Goal: Task Accomplishment & Management: Manage account settings

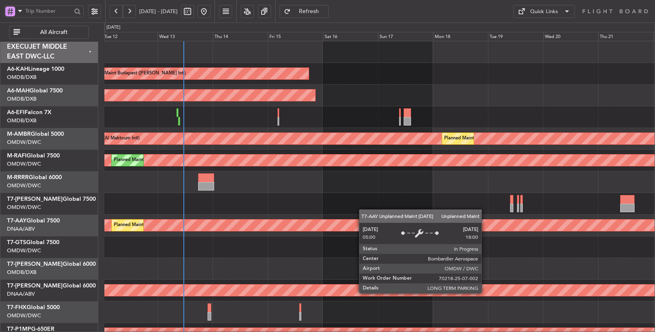
click at [240, 222] on div "Unplanned Maint [GEOGRAPHIC_DATA] (Al Maktoum Intl) Planned Maint [GEOGRAPHIC_D…" at bounding box center [379, 226] width 550 height 22
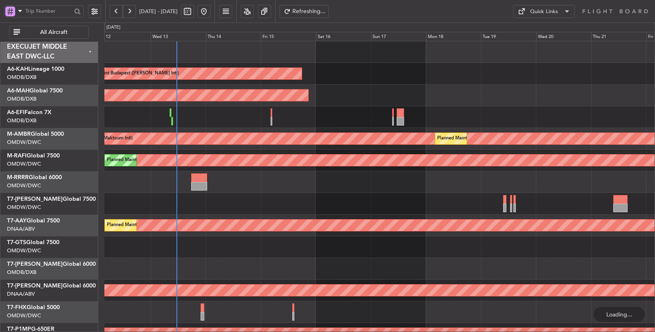
click at [57, 32] on span "All Aircraft" at bounding box center [54, 32] width 64 height 6
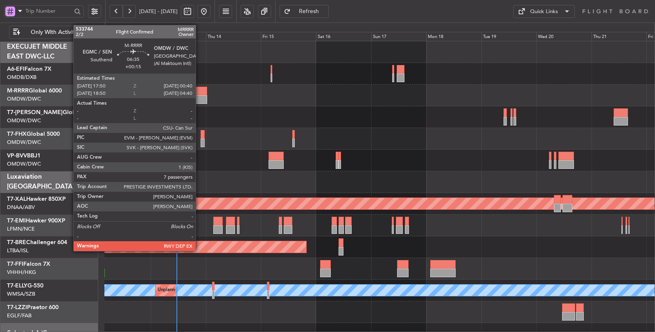
click at [200, 93] on div at bounding box center [199, 91] width 16 height 9
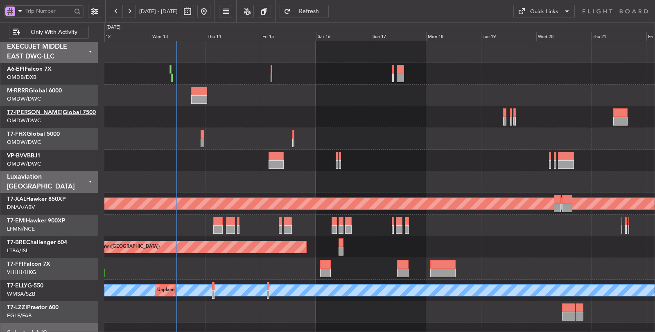
click at [54, 110] on link "T7-AYA Global 7500" at bounding box center [51, 113] width 89 height 6
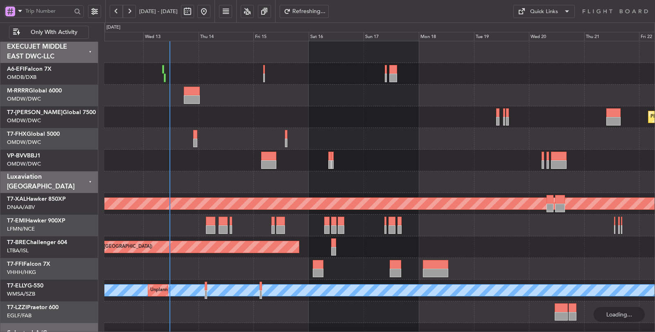
click at [212, 148] on div "Unplanned Maint [GEOGRAPHIC_DATA] ([GEOGRAPHIC_DATA] Intl) Planned Maint Southe…" at bounding box center [379, 214] width 551 height 347
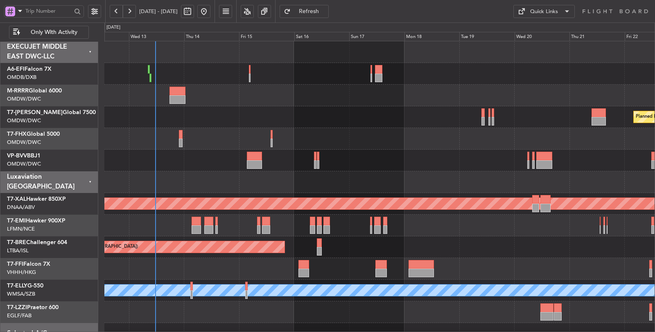
click at [194, 170] on div at bounding box center [379, 161] width 550 height 22
click at [199, 172] on div at bounding box center [379, 183] width 550 height 22
click at [338, 265] on div at bounding box center [379, 269] width 550 height 22
click at [307, 140] on div at bounding box center [379, 139] width 550 height 22
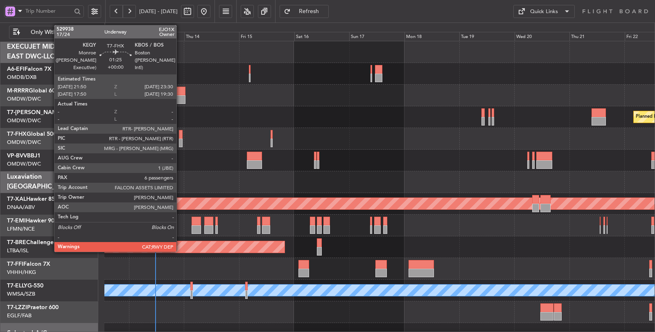
click at [181, 136] on div at bounding box center [181, 134] width 4 height 9
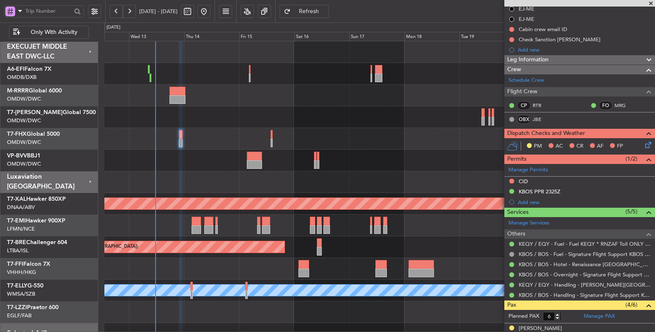
scroll to position [193, 0]
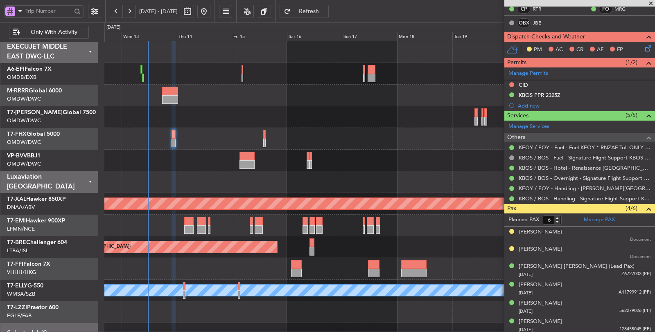
click at [349, 159] on div at bounding box center [379, 161] width 551 height 22
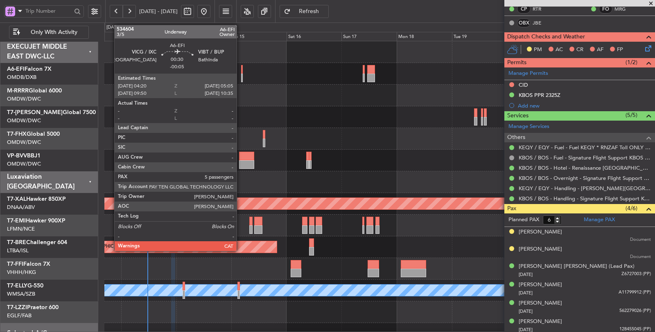
click at [241, 78] on div at bounding box center [242, 78] width 2 height 9
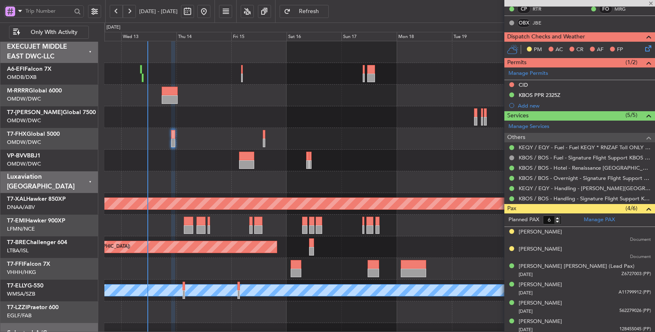
type input "-00:05"
type input "5"
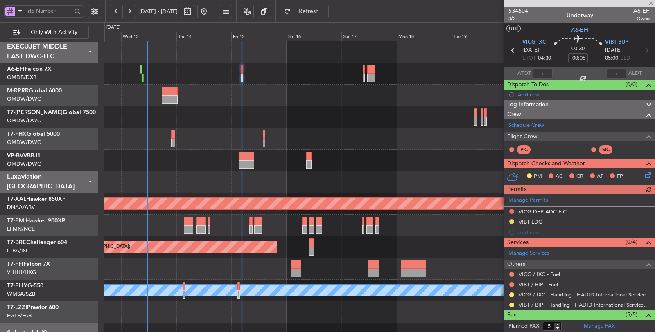
scroll to position [45, 0]
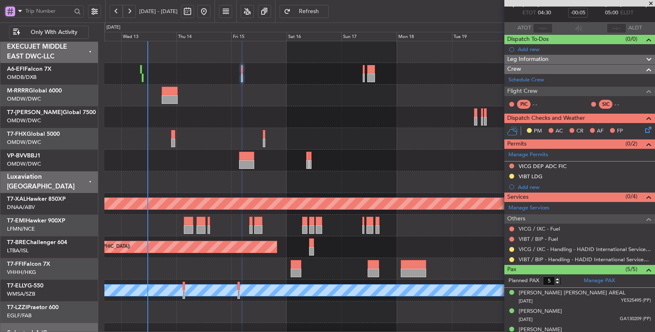
click at [288, 167] on div at bounding box center [379, 161] width 551 height 22
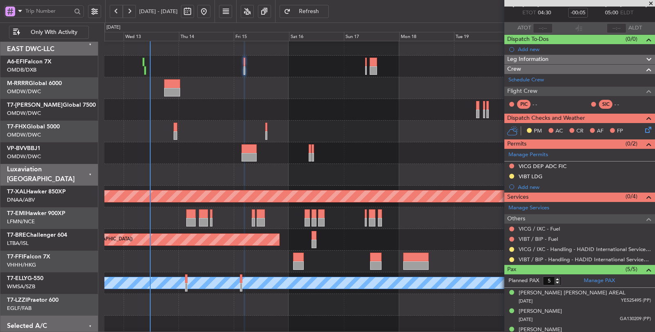
click at [237, 156] on div at bounding box center [379, 153] width 550 height 22
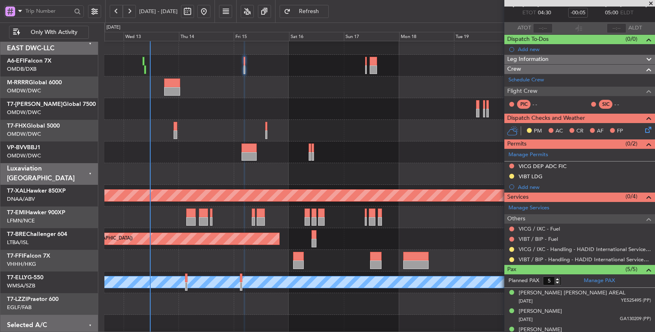
scroll to position [2, 0]
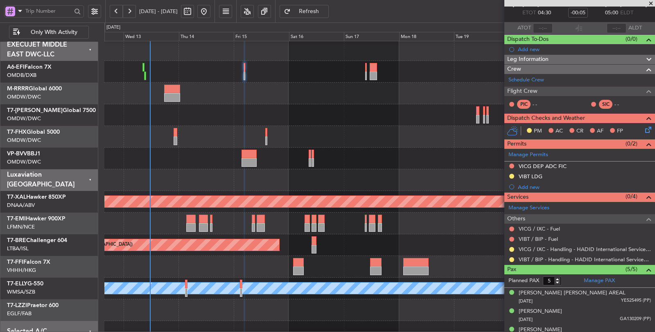
click at [236, 154] on div at bounding box center [379, 159] width 550 height 22
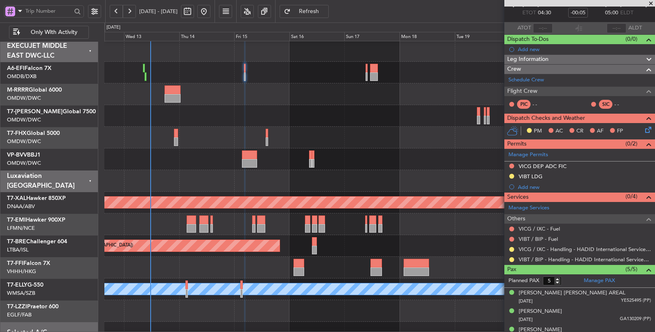
scroll to position [0, 0]
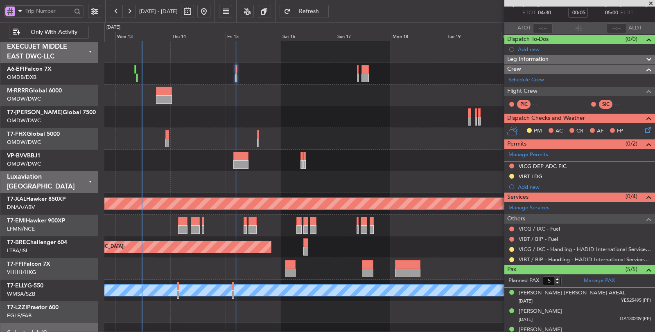
click at [128, 162] on div at bounding box center [379, 161] width 550 height 22
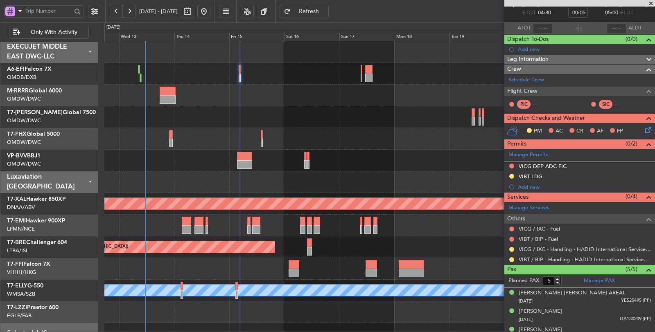
click at [150, 96] on div "Planned Maint Southend" at bounding box center [379, 96] width 550 height 22
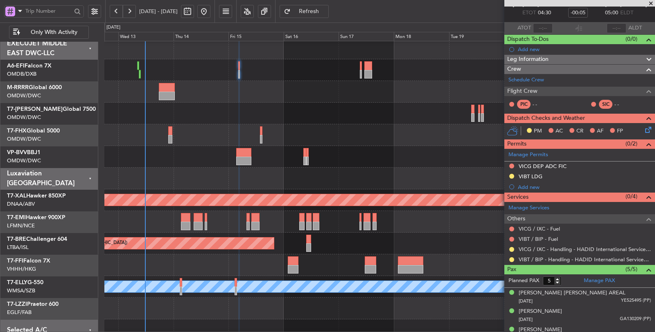
click at [153, 94] on div "Planned Maint Southend" at bounding box center [379, 92] width 551 height 22
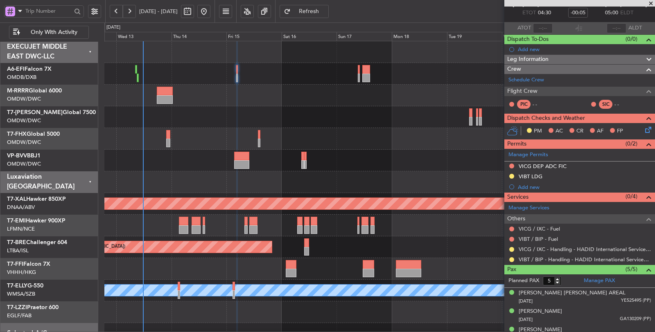
click at [148, 95] on div "Planned Maint Southend" at bounding box center [379, 96] width 551 height 22
click at [144, 93] on div "Planned Maint Southend" at bounding box center [379, 96] width 551 height 22
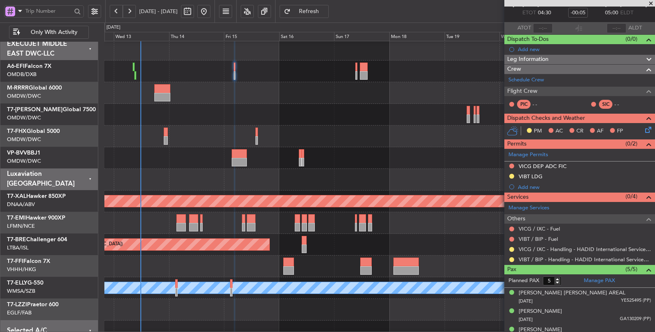
scroll to position [1, 0]
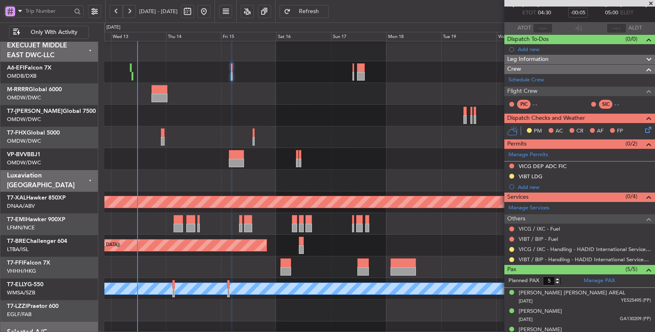
click at [147, 93] on div "Planned Maint Southend" at bounding box center [379, 94] width 550 height 22
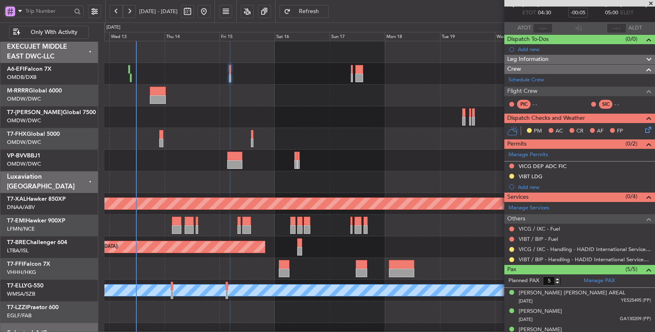
click at [146, 185] on div "Unplanned Maint [GEOGRAPHIC_DATA] ([GEOGRAPHIC_DATA] Intl) Planned Maint Southe…" at bounding box center [379, 214] width 551 height 347
click at [184, 179] on div at bounding box center [379, 183] width 551 height 22
click at [257, 260] on div at bounding box center [379, 269] width 551 height 22
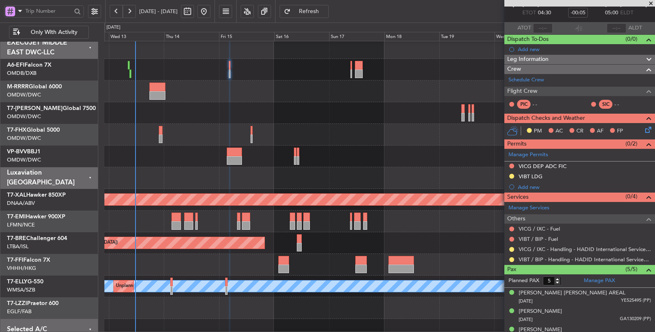
scroll to position [5, 0]
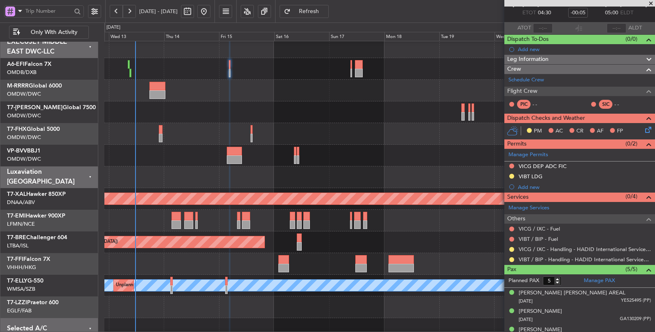
click at [226, 225] on div at bounding box center [379, 221] width 550 height 22
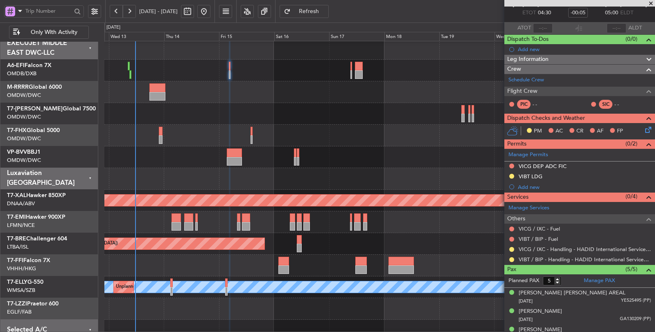
scroll to position [2, 0]
click at [141, 91] on div "Planned Maint Southend" at bounding box center [379, 92] width 550 height 22
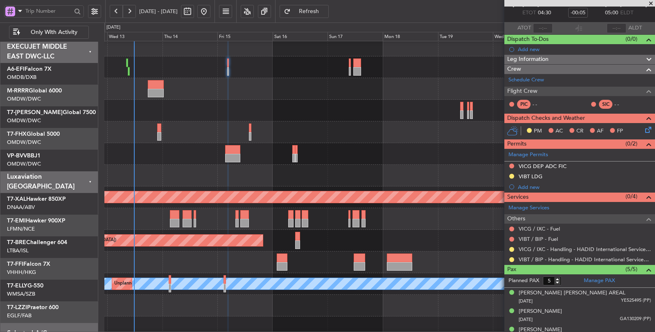
scroll to position [7, 0]
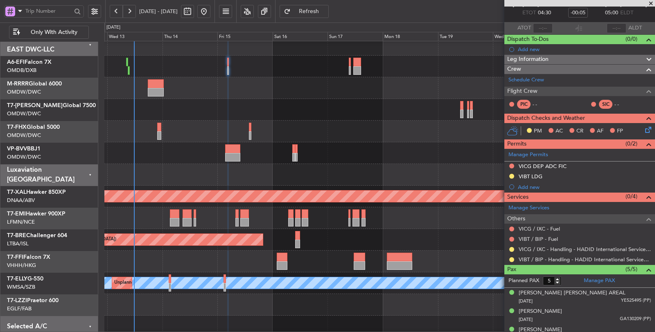
click at [149, 261] on div at bounding box center [379, 262] width 551 height 22
click at [148, 218] on div at bounding box center [379, 219] width 550 height 22
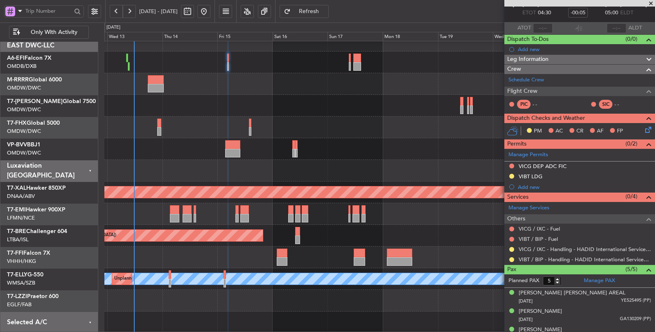
scroll to position [9, 0]
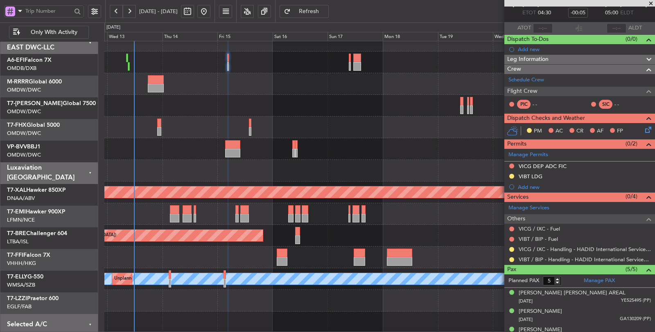
click at [146, 175] on div at bounding box center [379, 171] width 551 height 22
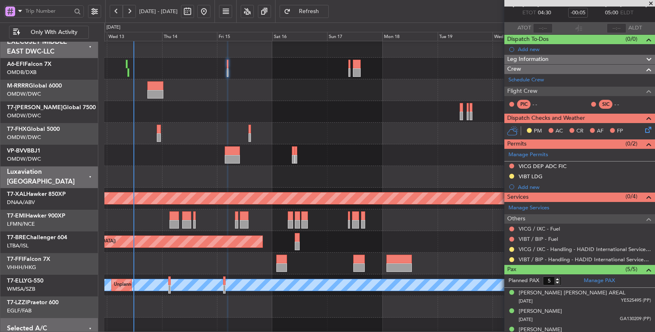
click at [146, 153] on div at bounding box center [379, 156] width 551 height 22
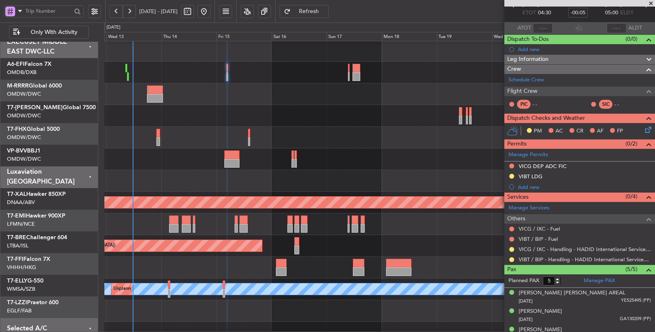
scroll to position [1, 0]
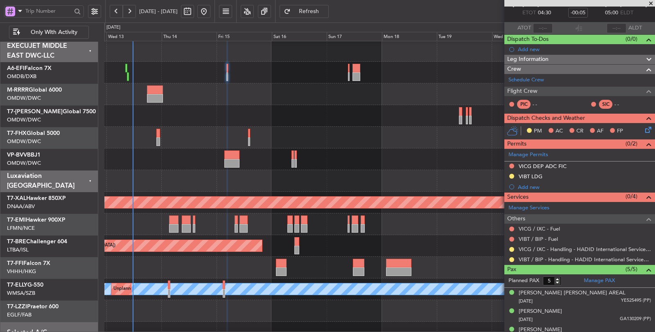
click at [143, 134] on div at bounding box center [379, 138] width 550 height 22
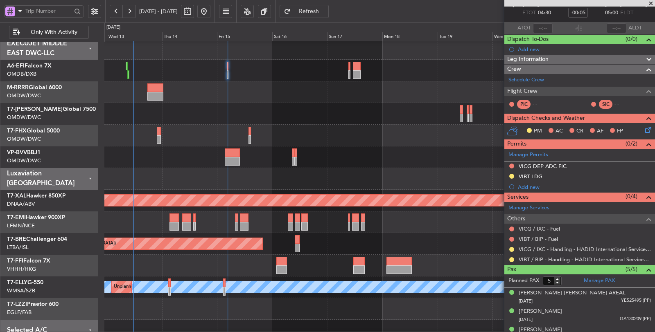
scroll to position [2, 0]
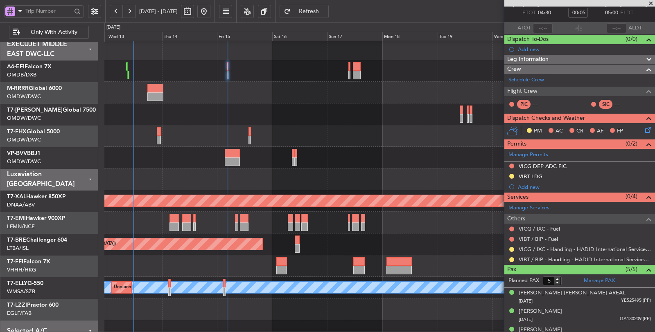
click at [183, 164] on div at bounding box center [379, 158] width 551 height 22
click at [166, 161] on div at bounding box center [379, 158] width 551 height 22
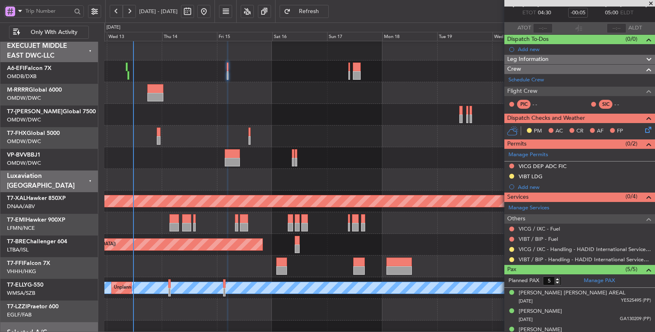
click at [237, 137] on div at bounding box center [379, 137] width 550 height 22
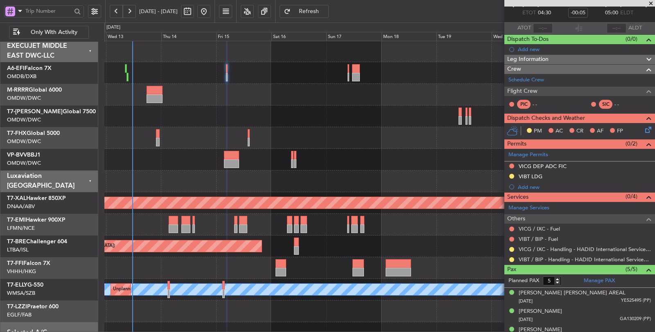
scroll to position [0, 0]
click at [338, 70] on div "Unplanned Maint [GEOGRAPHIC_DATA] ([GEOGRAPHIC_DATA] Intl)" at bounding box center [379, 73] width 550 height 22
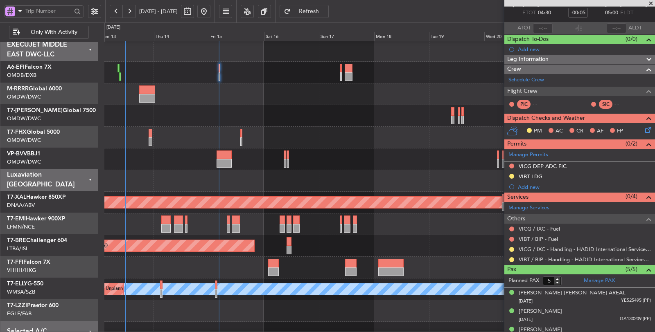
scroll to position [1, 0]
click at [132, 91] on div "Planned Maint Southend" at bounding box center [379, 95] width 550 height 22
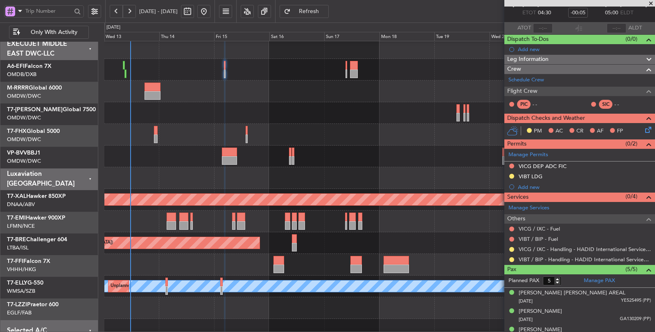
scroll to position [4, 0]
click at [136, 92] on div "Planned Maint Southend" at bounding box center [379, 92] width 550 height 22
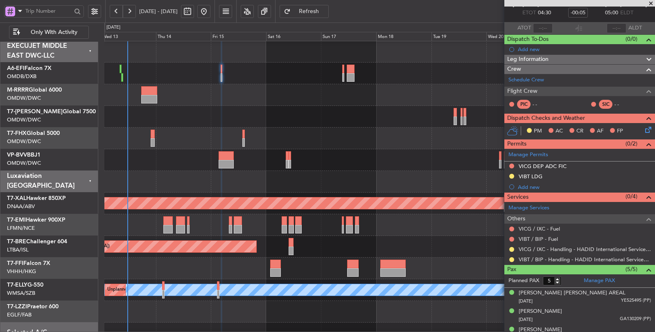
scroll to position [0, 0]
click at [135, 94] on div "Planned Maint Southend" at bounding box center [379, 95] width 551 height 22
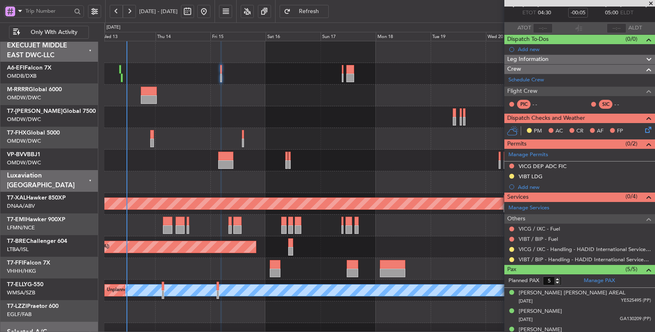
scroll to position [0, 0]
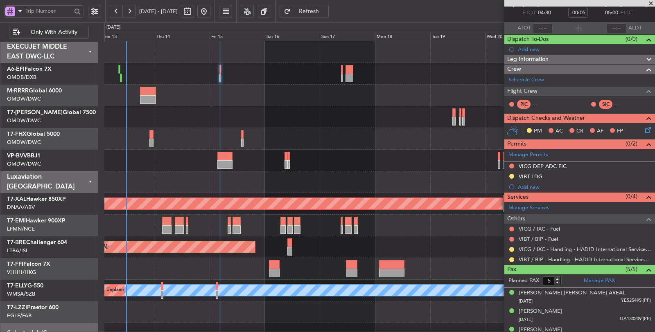
click at [134, 95] on div "Planned Maint Southend" at bounding box center [379, 96] width 551 height 22
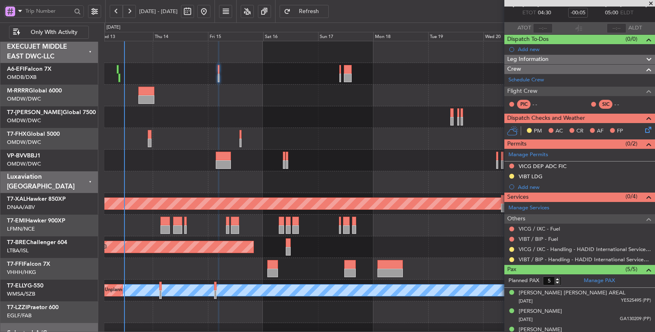
click at [132, 95] on div "Planned Maint Southend" at bounding box center [379, 96] width 550 height 22
click at [155, 172] on div at bounding box center [379, 183] width 550 height 22
click at [132, 142] on div at bounding box center [379, 139] width 550 height 22
click at [143, 269] on div at bounding box center [379, 269] width 551 height 22
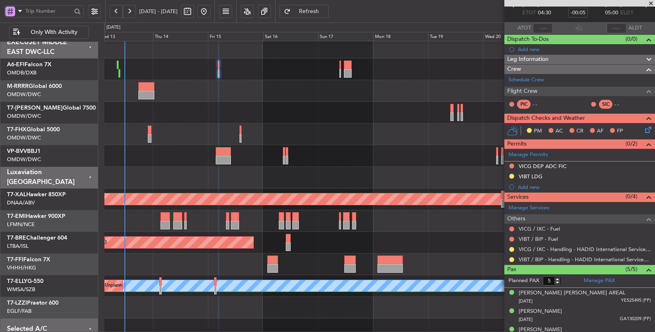
click at [144, 226] on div at bounding box center [379, 221] width 550 height 22
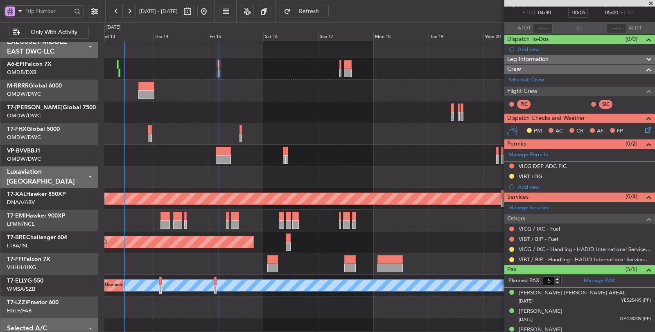
click at [144, 217] on div at bounding box center [379, 221] width 551 height 22
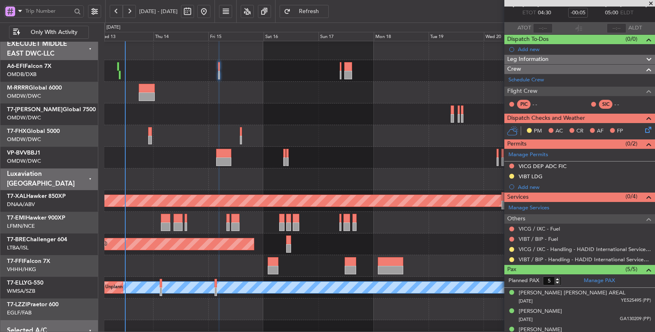
click at [154, 219] on div at bounding box center [379, 223] width 550 height 22
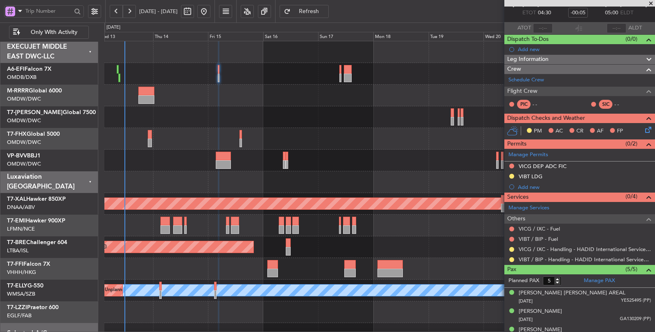
click at [154, 224] on div at bounding box center [379, 226] width 551 height 22
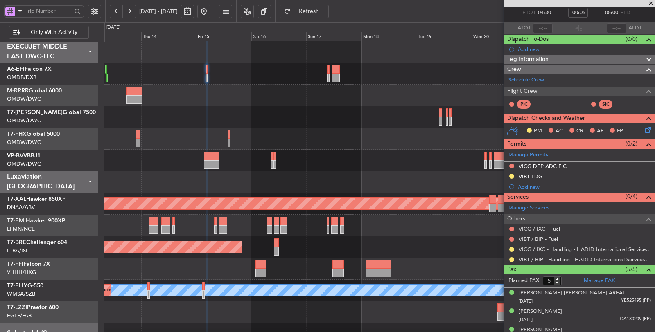
click at [222, 140] on div at bounding box center [379, 139] width 551 height 22
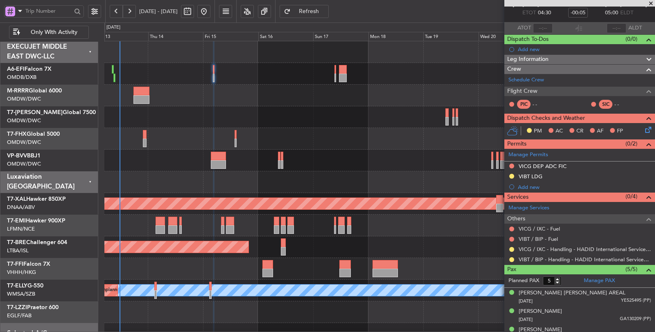
click at [229, 152] on div "Planned Maint Southend Planned Maint [GEOGRAPHIC_DATA] (Al Maktoum Intl) Planne…" at bounding box center [379, 214] width 550 height 347
click at [181, 106] on div "Planned Maint Dubai (Al Maktoum Intl)" at bounding box center [379, 117] width 551 height 22
click at [176, 174] on div "Planned Maint Southend Planned Maint [GEOGRAPHIC_DATA] (Al Maktoum Intl) Planne…" at bounding box center [379, 214] width 551 height 347
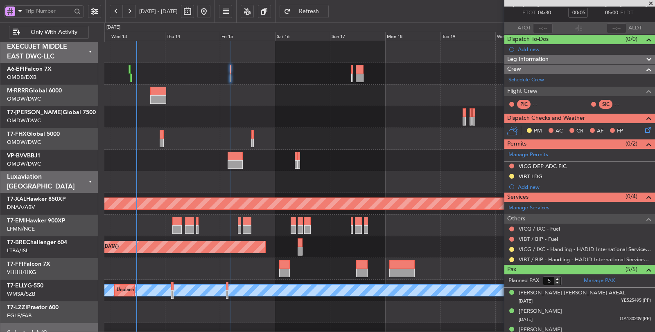
click at [169, 93] on div "Planned Maint Southend" at bounding box center [379, 96] width 551 height 22
click at [254, 99] on div "Planned Maint Southend" at bounding box center [379, 96] width 551 height 22
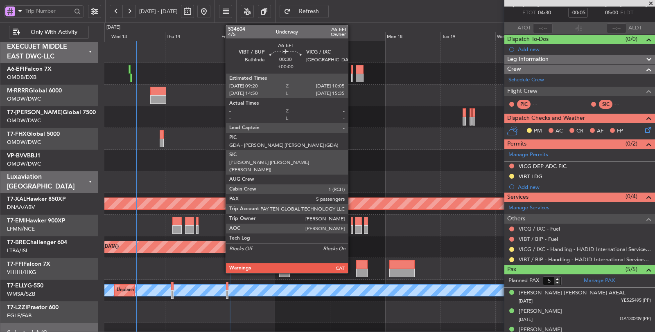
click at [352, 80] on div at bounding box center [352, 78] width 2 height 9
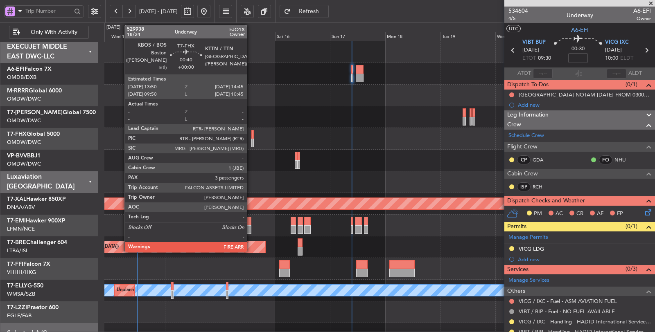
click at [251, 140] on div at bounding box center [252, 143] width 2 height 9
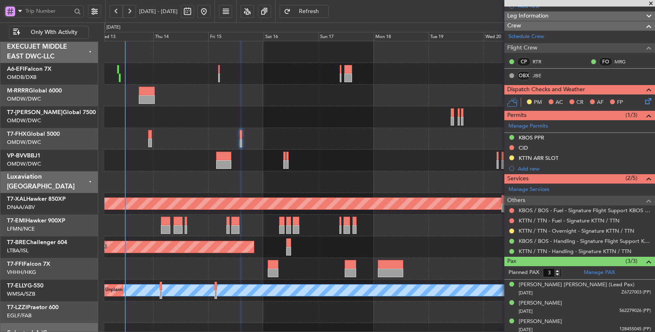
click at [233, 108] on div "Planned Maint Dubai (Al Maktoum Intl)" at bounding box center [379, 117] width 550 height 22
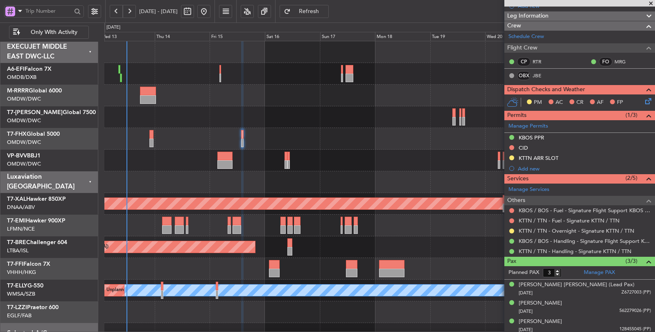
click at [298, 109] on div "Planned Maint Dubai (Al Maktoum Intl)" at bounding box center [379, 117] width 551 height 22
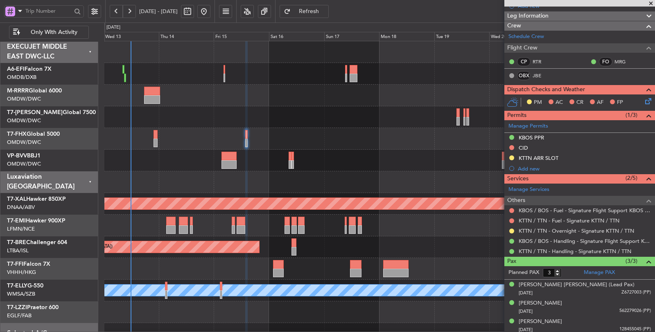
click at [203, 134] on div at bounding box center [379, 139] width 551 height 22
click at [224, 133] on div at bounding box center [379, 139] width 551 height 22
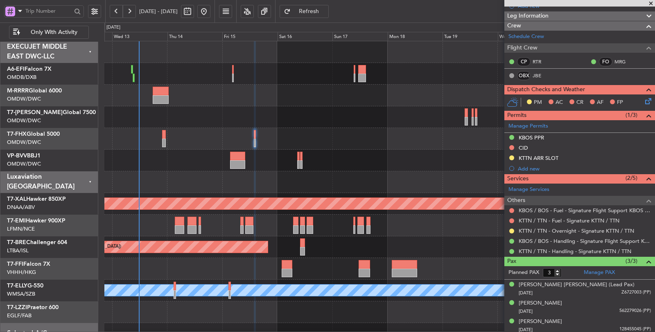
click at [234, 140] on div at bounding box center [379, 139] width 550 height 22
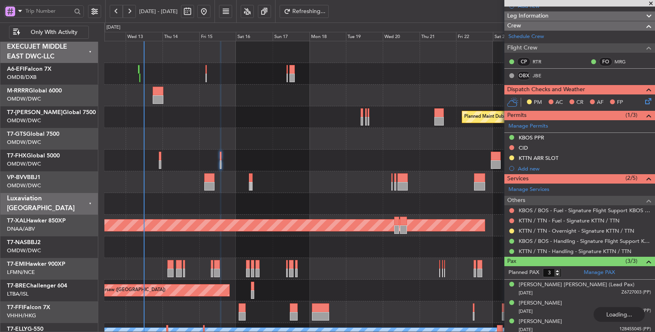
click at [285, 146] on div "Unplanned Maint [GEOGRAPHIC_DATA] (Al Maktoum Intl)" at bounding box center [379, 139] width 551 height 22
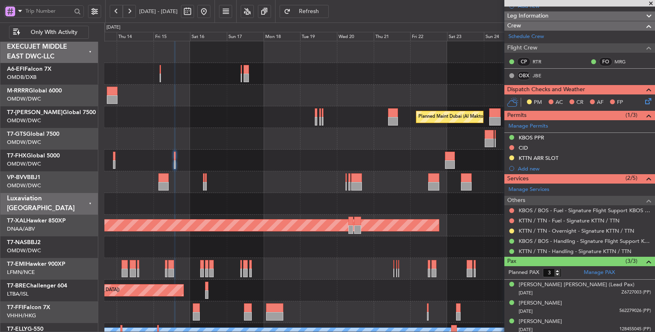
click at [285, 160] on div at bounding box center [379, 161] width 551 height 22
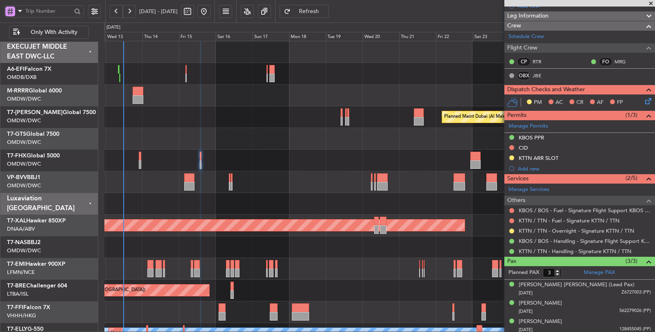
click at [258, 157] on div at bounding box center [379, 161] width 550 height 22
click at [223, 163] on div at bounding box center [379, 161] width 550 height 22
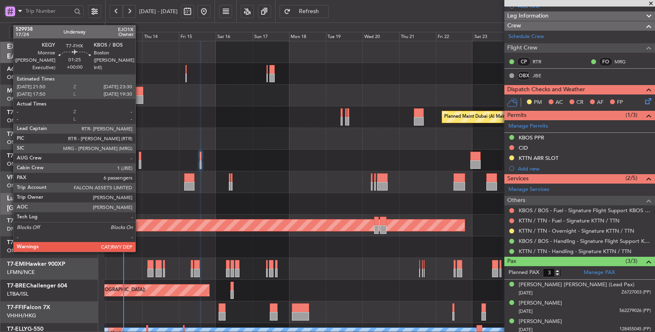
click at [140, 161] on div at bounding box center [140, 165] width 3 height 9
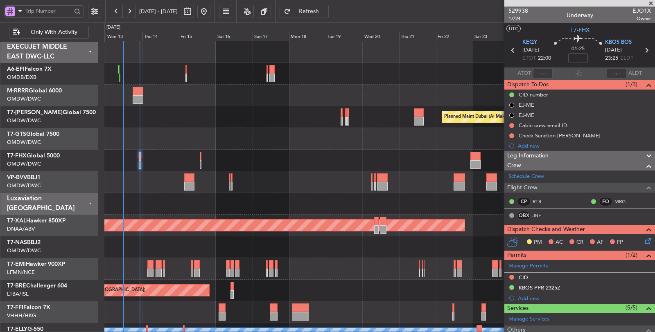
click at [150, 170] on div at bounding box center [379, 161] width 550 height 22
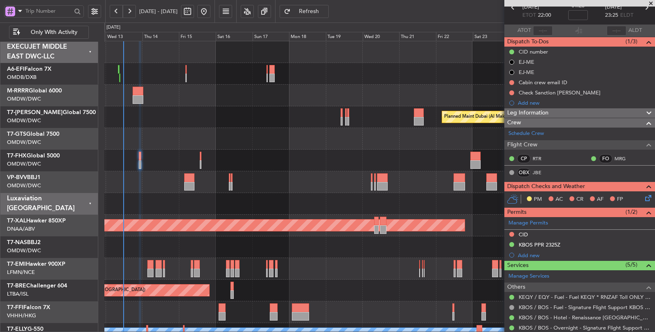
scroll to position [45, 0]
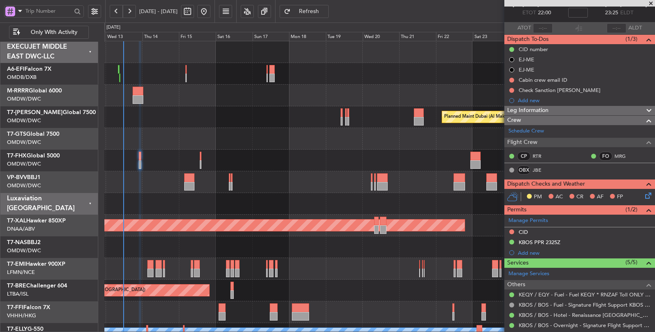
click at [528, 191] on div "PM" at bounding box center [534, 197] width 22 height 12
click at [269, 200] on div at bounding box center [379, 204] width 550 height 22
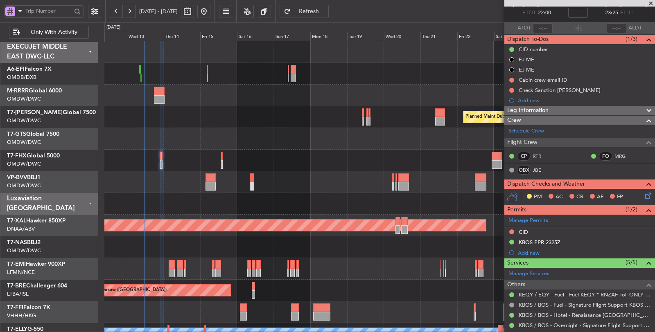
click at [183, 184] on div at bounding box center [379, 183] width 550 height 22
click at [158, 196] on div at bounding box center [379, 204] width 550 height 22
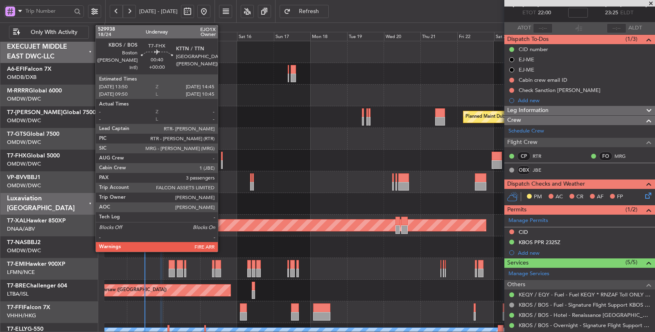
click at [222, 164] on div at bounding box center [222, 165] width 2 height 9
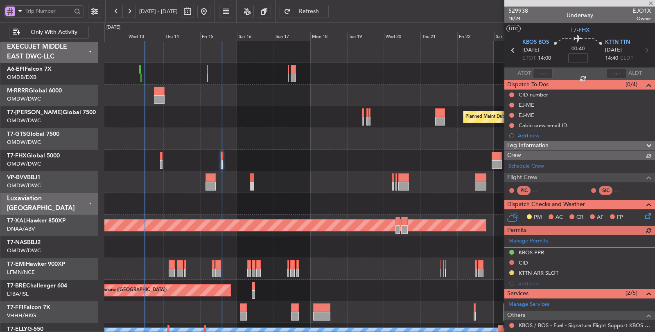
scroll to position [0, 0]
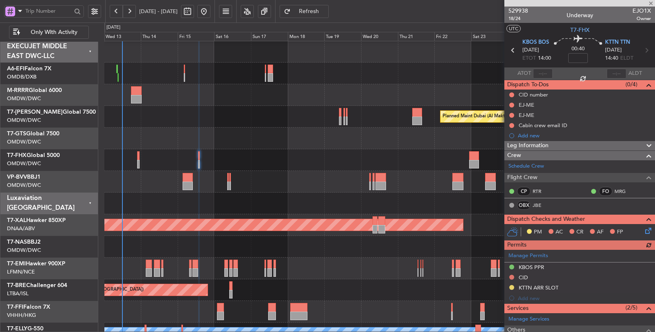
click at [443, 165] on div at bounding box center [379, 160] width 551 height 22
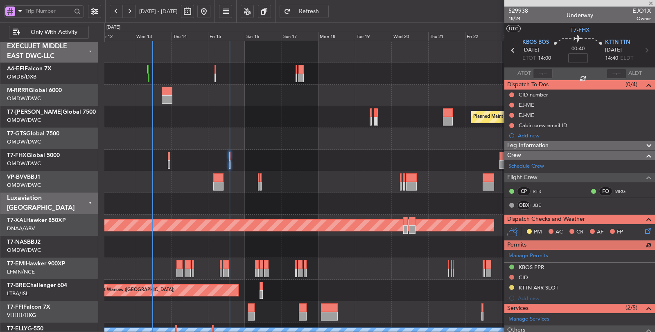
scroll to position [0, 0]
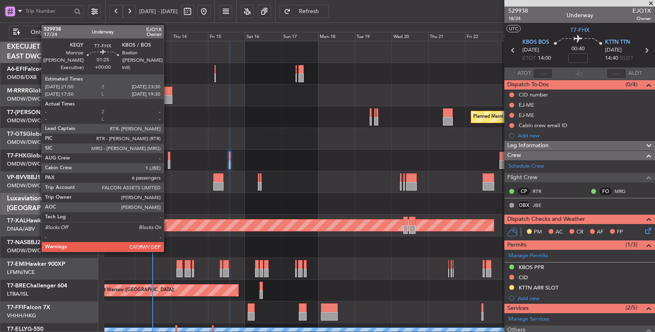
click at [168, 163] on div at bounding box center [169, 165] width 3 height 9
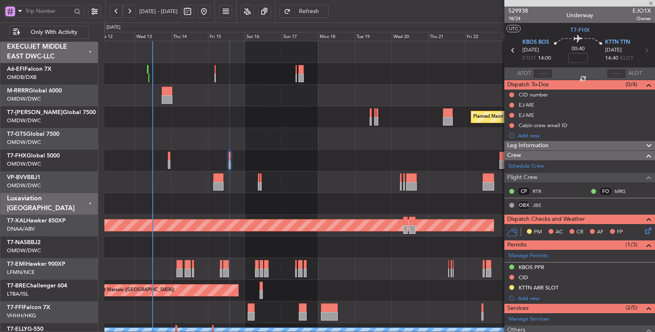
type input "6"
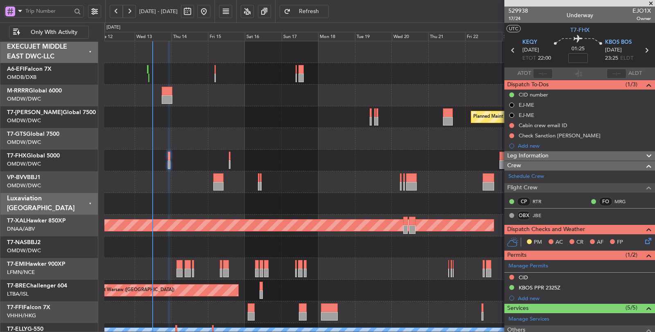
click at [172, 202] on div at bounding box center [379, 204] width 550 height 22
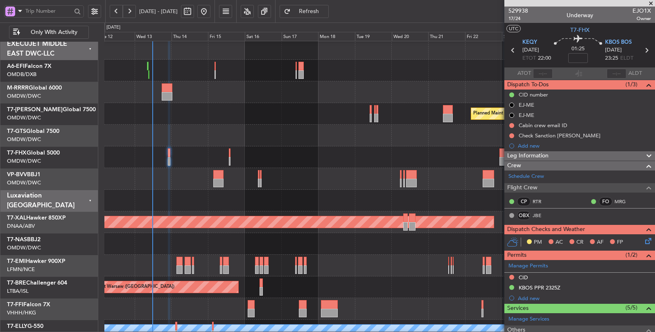
scroll to position [2, 0]
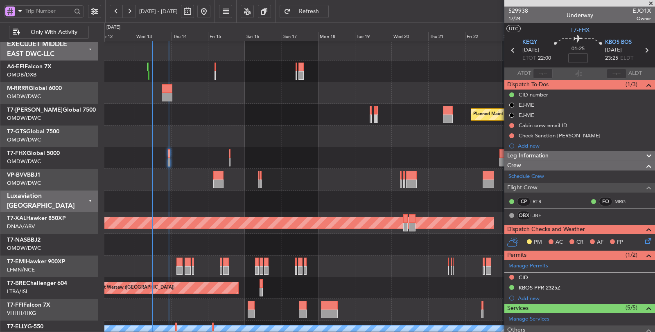
click at [162, 183] on div at bounding box center [379, 180] width 550 height 22
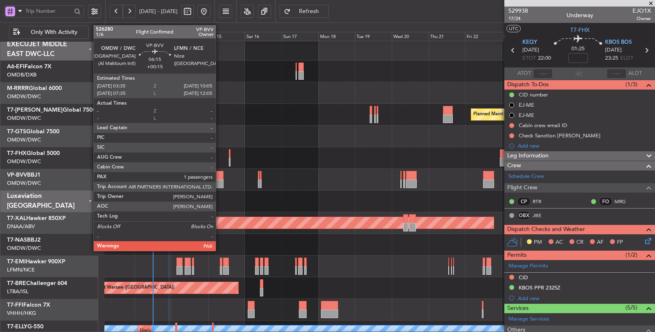
click at [220, 183] on div at bounding box center [218, 184] width 10 height 9
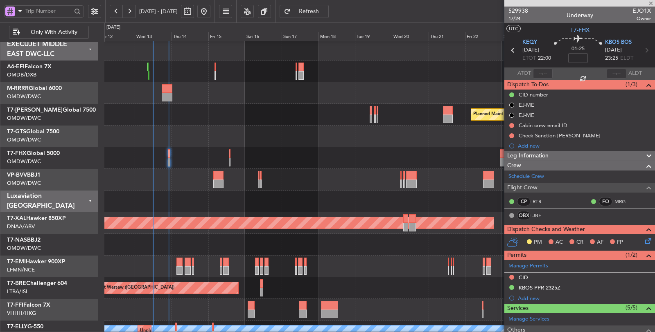
type input "+00:15"
type input "1"
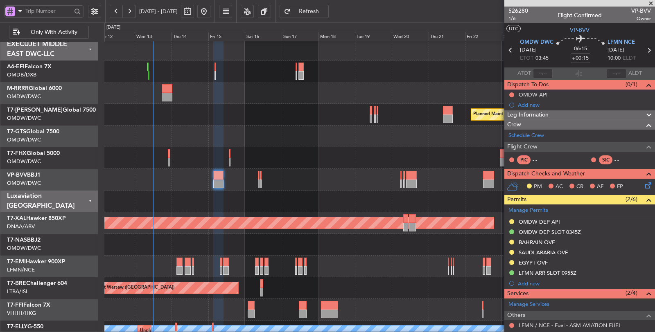
click at [177, 192] on div at bounding box center [379, 202] width 551 height 22
click at [54, 110] on link "T7-AYA Global 7500" at bounding box center [51, 110] width 89 height 6
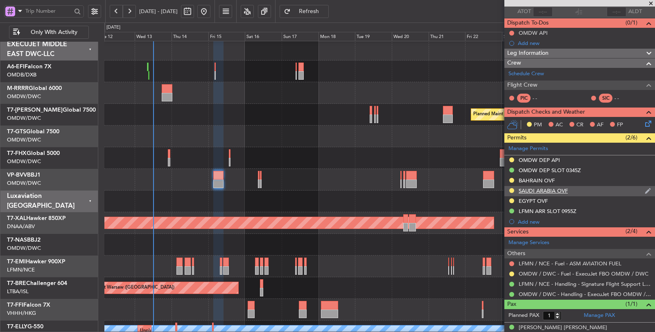
scroll to position [68, 0]
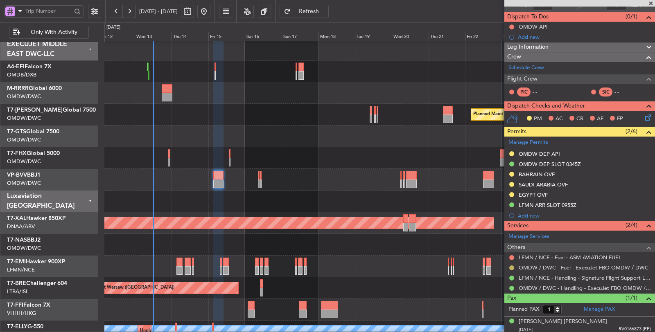
click at [512, 266] on button at bounding box center [511, 268] width 5 height 5
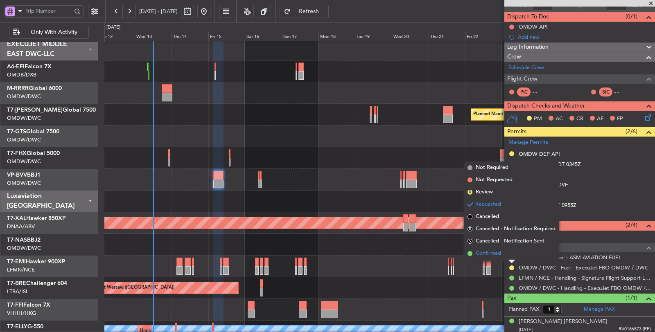
click at [493, 256] on span "Confirmed" at bounding box center [488, 254] width 25 height 8
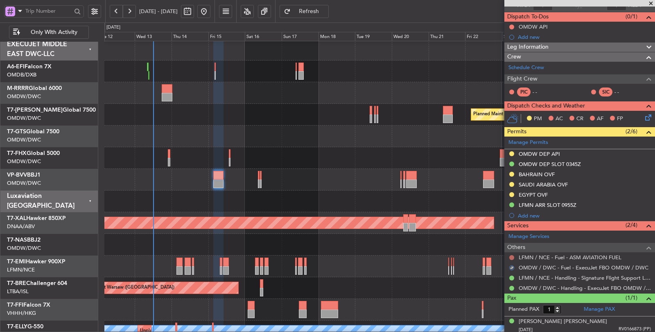
click at [512, 256] on button at bounding box center [511, 258] width 5 height 5
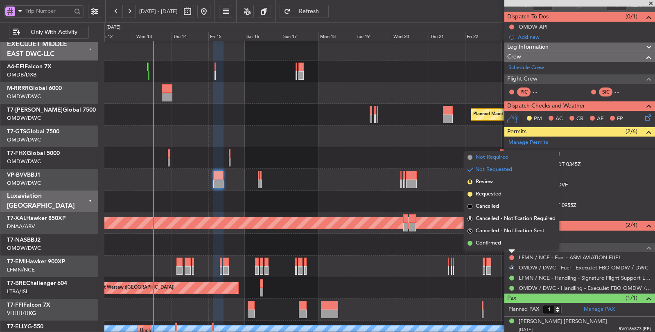
click at [503, 158] on span "Not Required" at bounding box center [492, 158] width 33 height 8
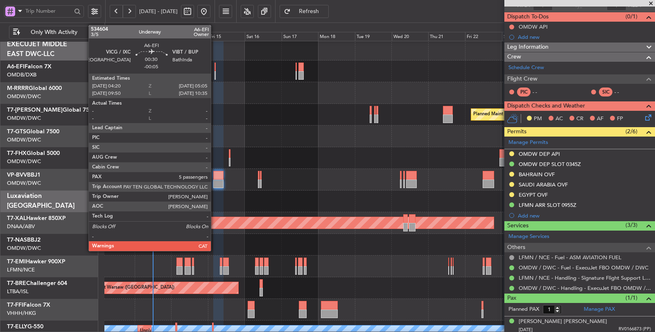
click at [215, 77] on div at bounding box center [215, 75] width 1 height 9
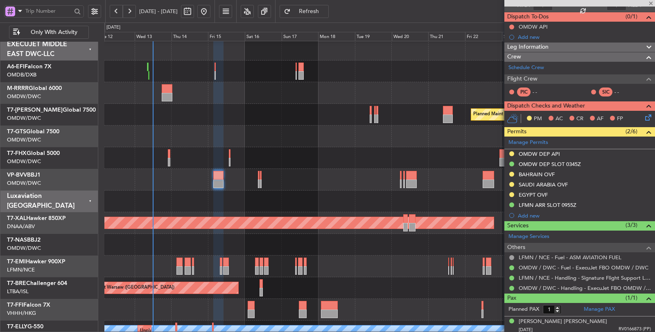
type input "-00:05"
type input "5"
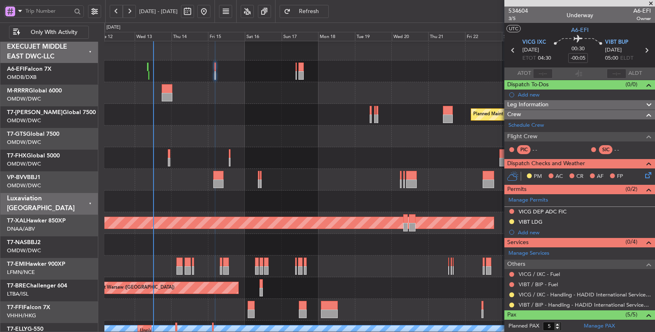
scroll to position [2, 0]
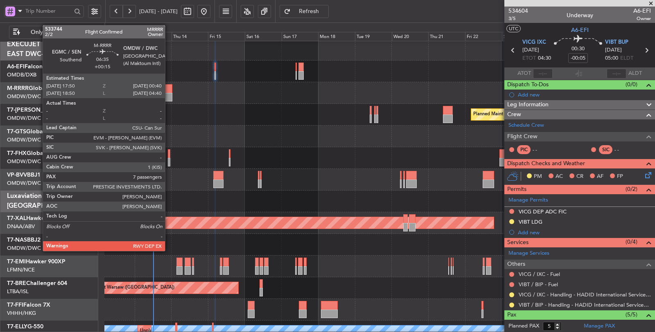
click at [169, 93] on div at bounding box center [167, 97] width 11 height 9
click at [170, 96] on div at bounding box center [167, 97] width 11 height 9
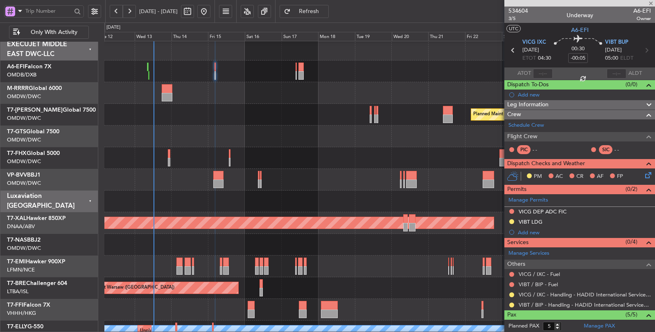
type input "+00:15"
type input "7"
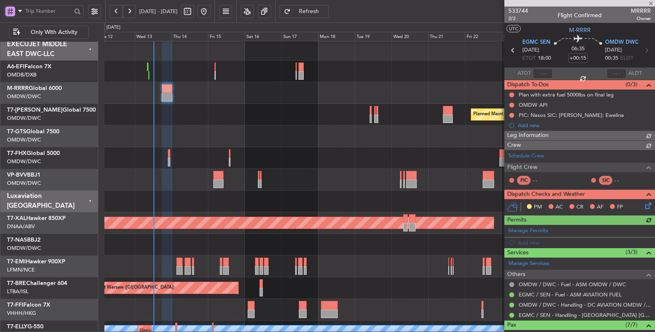
type input "Syed Shakeel (SYS)"
type input "6980"
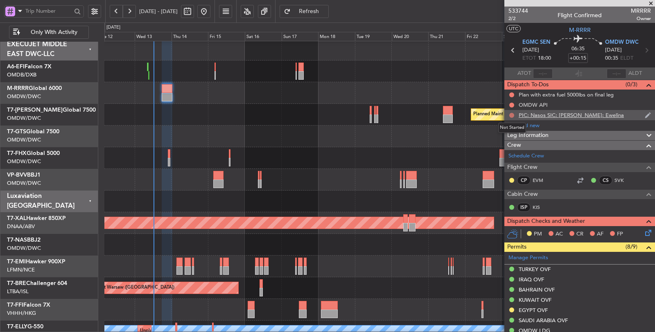
click at [509, 114] on button at bounding box center [511, 115] width 5 height 5
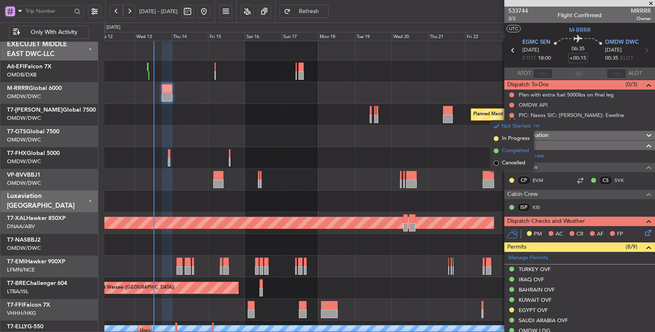
click at [507, 149] on span "Completed" at bounding box center [515, 151] width 27 height 8
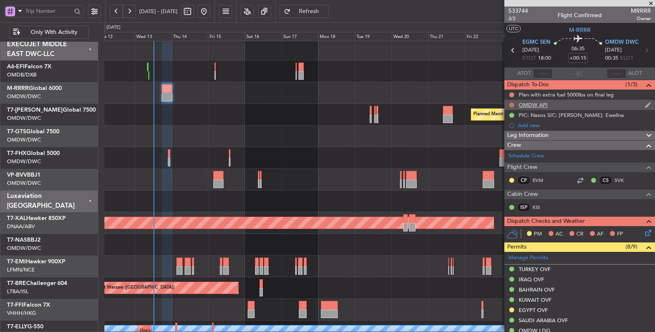
click at [513, 104] on button at bounding box center [511, 105] width 5 height 5
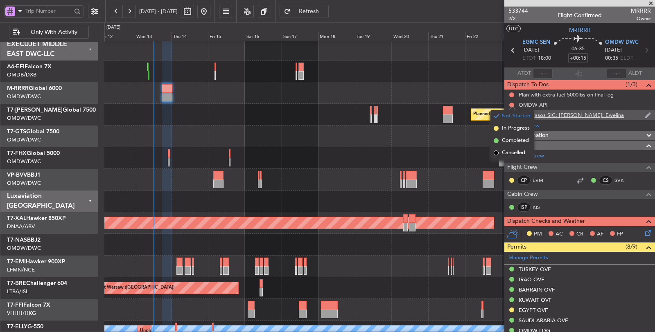
drag, startPoint x: 510, startPoint y: 141, endPoint x: 512, endPoint y: 111, distance: 29.6
click at [510, 140] on span "Completed" at bounding box center [515, 141] width 27 height 8
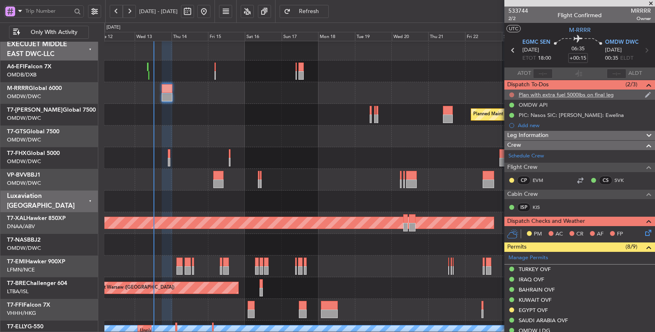
click at [512, 95] on button at bounding box center [511, 95] width 5 height 5
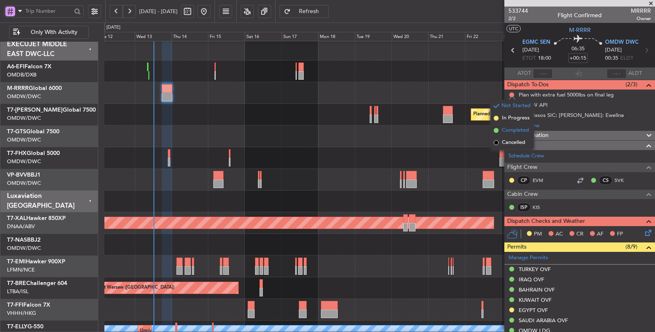
click at [509, 130] on span "Completed" at bounding box center [515, 131] width 27 height 8
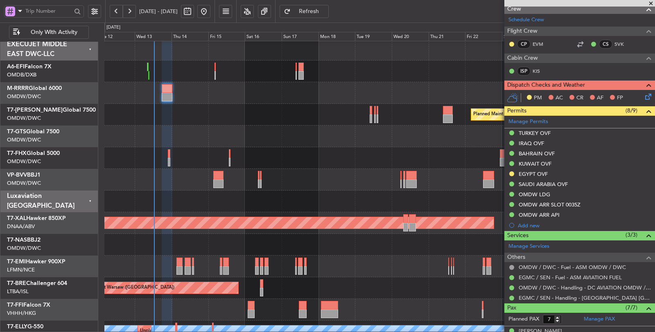
click at [644, 92] on icon at bounding box center [647, 95] width 7 height 7
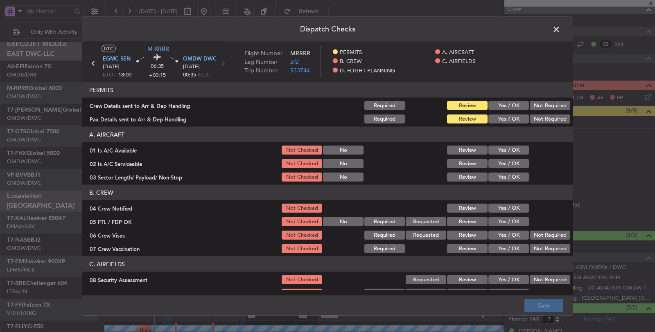
click at [503, 104] on button "Yes / OK" at bounding box center [508, 105] width 41 height 9
click at [505, 119] on button "Yes / OK" at bounding box center [508, 119] width 41 height 9
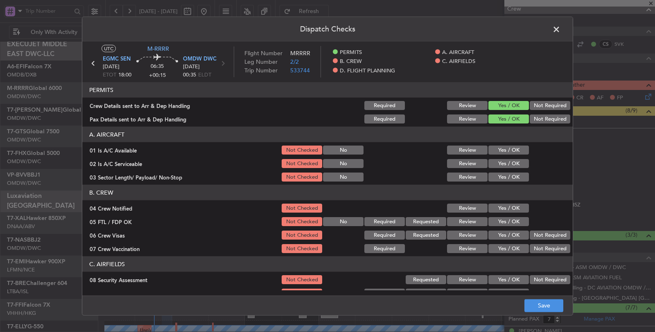
click at [502, 150] on button "Yes / OK" at bounding box center [508, 150] width 41 height 9
click at [501, 165] on button "Yes / OK" at bounding box center [508, 163] width 41 height 9
click at [500, 177] on button "Yes / OK" at bounding box center [508, 177] width 41 height 9
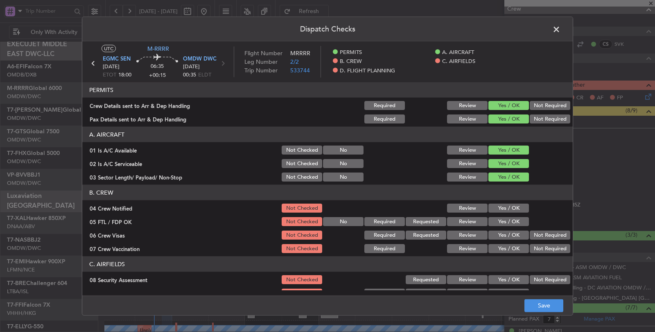
click at [498, 207] on button "Yes / OK" at bounding box center [508, 208] width 41 height 9
click at [499, 222] on button "Yes / OK" at bounding box center [508, 221] width 41 height 9
click at [510, 234] on button "Yes / OK" at bounding box center [508, 235] width 41 height 9
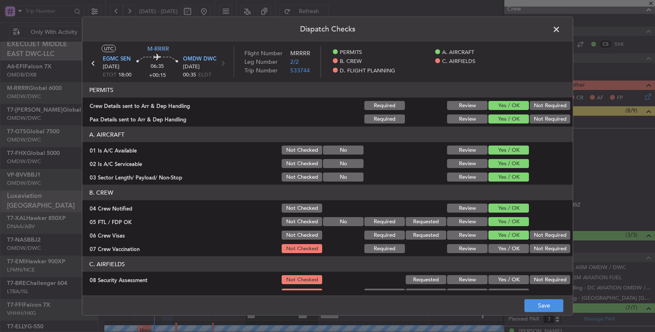
click at [538, 246] on button "Not Required" at bounding box center [550, 248] width 41 height 9
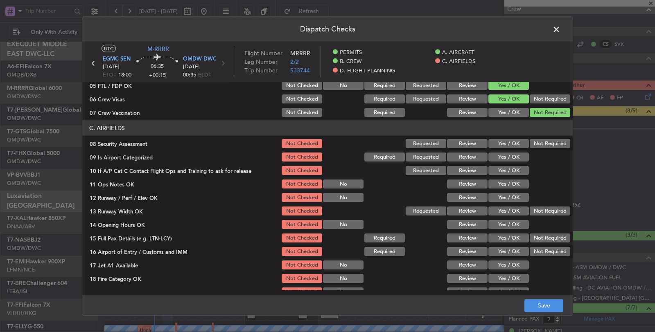
click at [530, 142] on button "Not Required" at bounding box center [550, 143] width 41 height 9
click at [515, 155] on button "Yes / OK" at bounding box center [508, 157] width 41 height 9
click at [514, 169] on button "Yes / OK" at bounding box center [508, 170] width 41 height 9
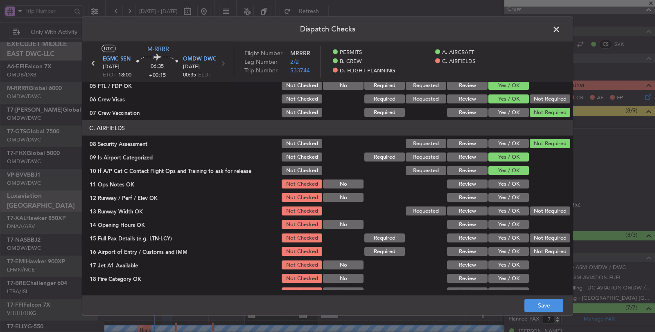
click at [512, 182] on button "Yes / OK" at bounding box center [508, 184] width 41 height 9
click at [511, 196] on button "Yes / OK" at bounding box center [508, 197] width 41 height 9
click at [509, 211] on button "Yes / OK" at bounding box center [508, 211] width 41 height 9
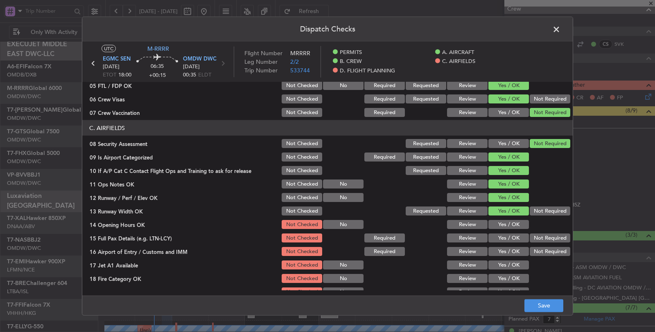
click at [508, 226] on button "Yes / OK" at bounding box center [508, 224] width 41 height 9
click at [507, 236] on button "Yes / OK" at bounding box center [508, 238] width 41 height 9
click at [506, 255] on button "Yes / OK" at bounding box center [508, 251] width 41 height 9
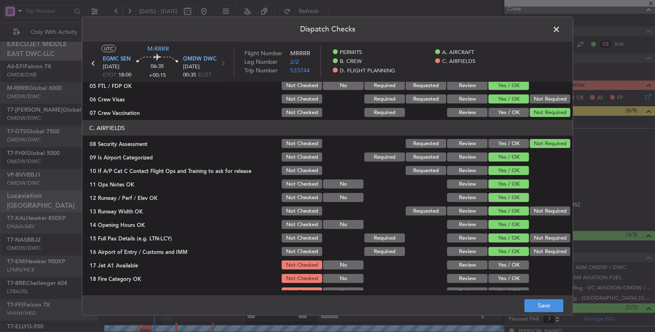
click at [505, 262] on button "Yes / OK" at bounding box center [508, 265] width 41 height 9
click at [505, 274] on button "Yes / OK" at bounding box center [508, 278] width 41 height 9
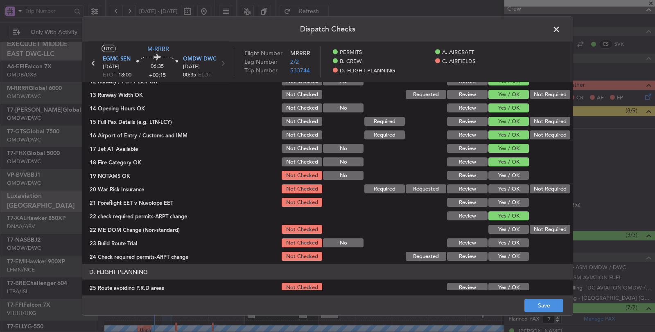
scroll to position [273, 0]
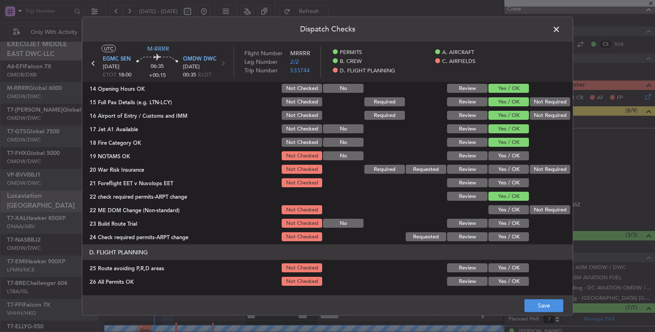
click at [509, 152] on button "Yes / OK" at bounding box center [508, 156] width 41 height 9
click at [533, 170] on button "Not Required" at bounding box center [550, 169] width 41 height 9
click at [510, 183] on button "Yes / OK" at bounding box center [508, 183] width 41 height 9
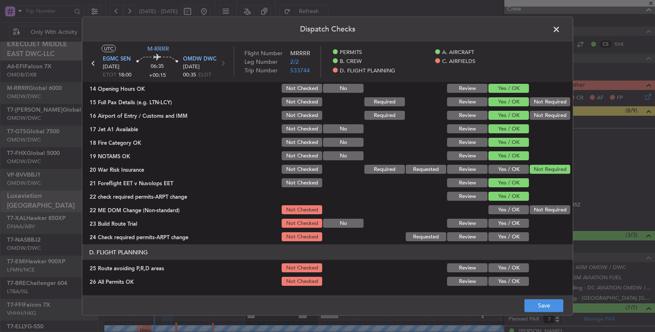
drag, startPoint x: 511, startPoint y: 208, endPoint x: 525, endPoint y: 208, distance: 14.3
click at [525, 208] on div "22 ME DOM Change (Non-standard) Not Checked Yes / OK Not Required" at bounding box center [327, 209] width 491 height 11
click at [530, 208] on button "Not Required" at bounding box center [550, 210] width 41 height 9
click at [517, 219] on button "Yes / OK" at bounding box center [508, 223] width 41 height 9
click at [515, 233] on button "Yes / OK" at bounding box center [508, 237] width 41 height 9
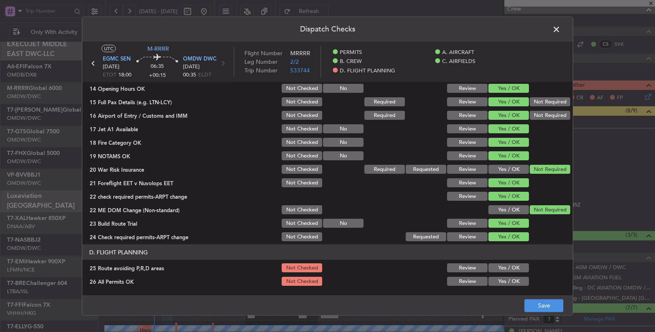
click at [512, 265] on button "Yes / OK" at bounding box center [508, 268] width 41 height 9
click at [510, 279] on button "Yes / OK" at bounding box center [508, 281] width 41 height 9
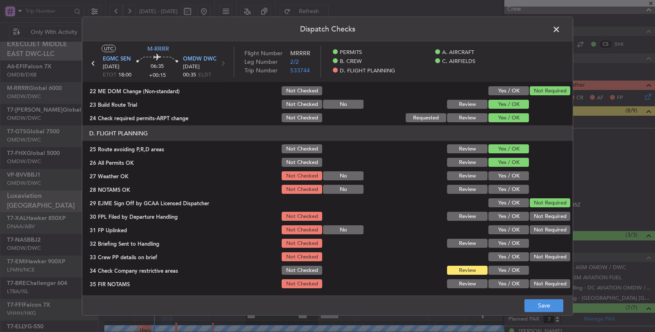
scroll to position [392, 0]
click at [506, 176] on button "Yes / OK" at bounding box center [508, 175] width 41 height 9
click at [506, 188] on button "Yes / OK" at bounding box center [508, 189] width 41 height 9
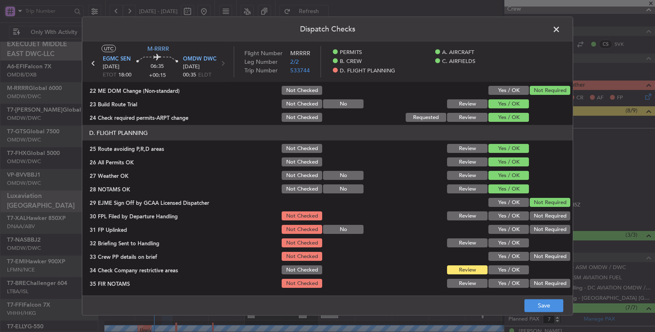
click at [504, 214] on button "Yes / OK" at bounding box center [508, 216] width 41 height 9
click at [504, 227] on button "Yes / OK" at bounding box center [508, 229] width 41 height 9
click at [504, 243] on button "Yes / OK" at bounding box center [508, 243] width 41 height 9
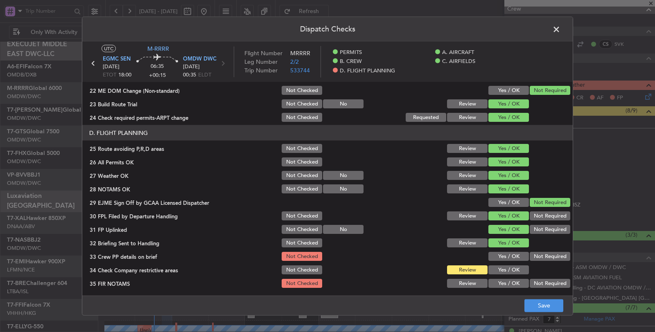
click at [502, 258] on button "Yes / OK" at bounding box center [508, 256] width 41 height 9
click at [502, 269] on button "Yes / OK" at bounding box center [508, 270] width 41 height 9
click at [539, 287] on button "Not Required" at bounding box center [550, 283] width 41 height 9
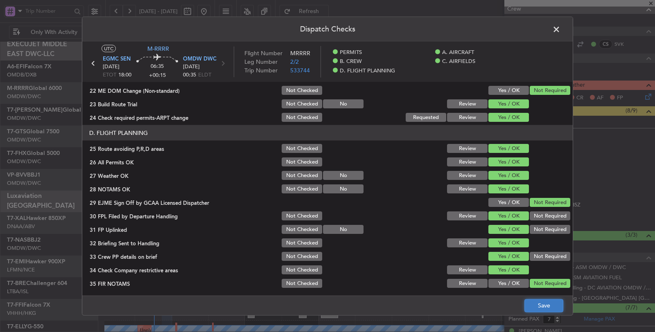
click at [545, 305] on button "Save" at bounding box center [544, 305] width 39 height 13
click at [561, 27] on span at bounding box center [561, 31] width 0 height 16
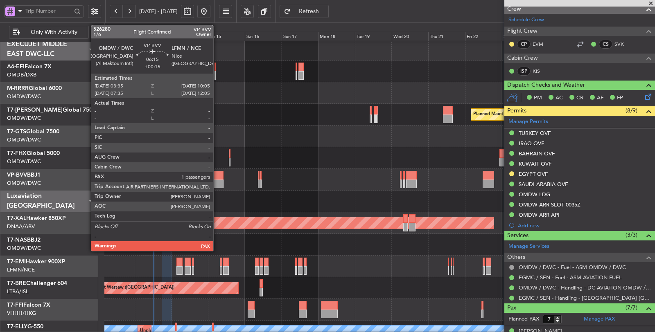
click at [217, 176] on div at bounding box center [218, 175] width 10 height 9
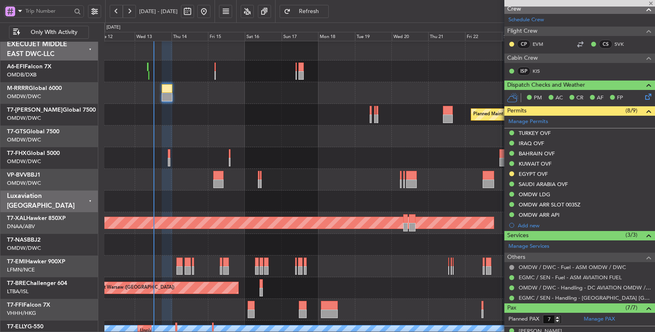
type input "1"
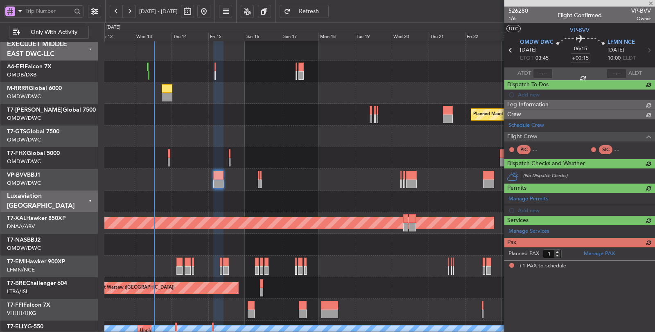
scroll to position [0, 0]
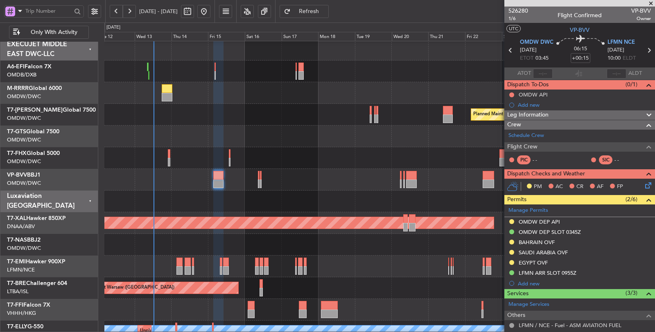
click at [541, 250] on div "SAUDI ARABIA OVF" at bounding box center [543, 252] width 49 height 7
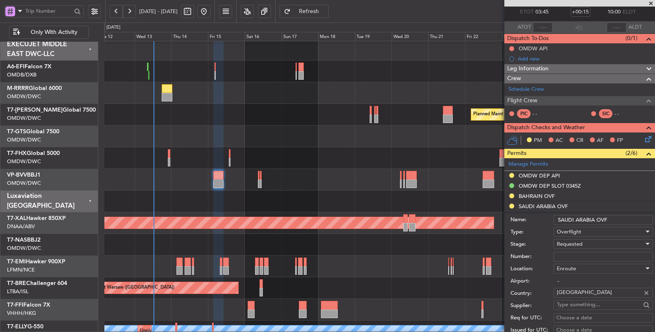
scroll to position [136, 0]
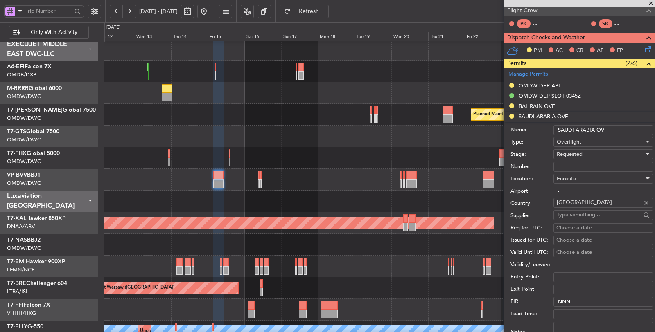
click at [573, 149] on div "Requested" at bounding box center [600, 154] width 87 height 12
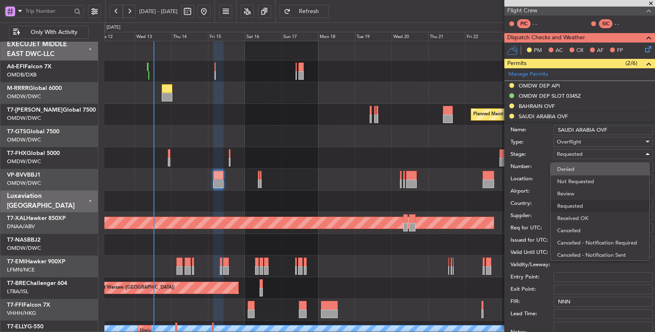
scroll to position [3, 0]
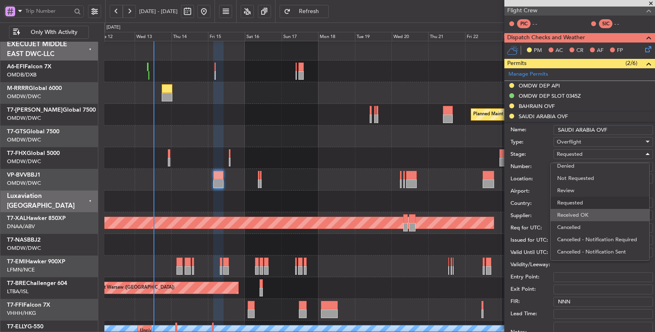
click at [573, 211] on span "Received OK" at bounding box center [600, 215] width 86 height 12
click at [577, 164] on input "Number:" at bounding box center [603, 167] width 99 height 10
paste input "2501018166"
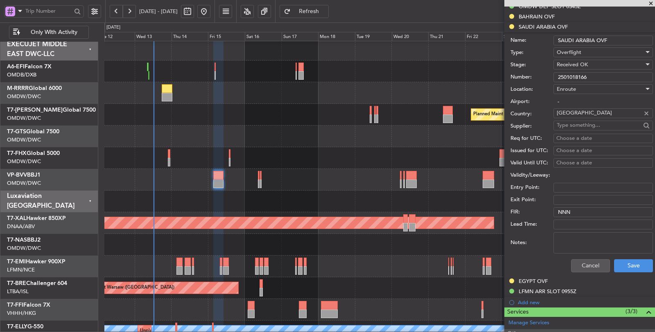
scroll to position [227, 0]
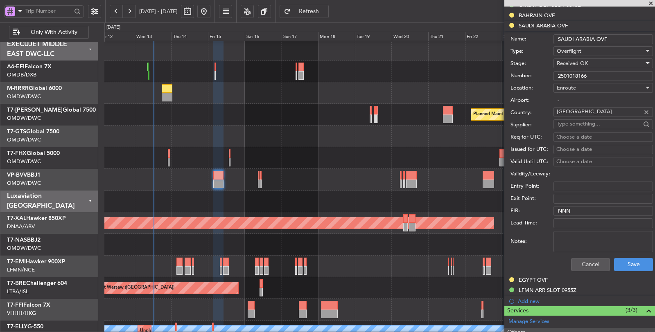
type input "2501018166"
click at [588, 242] on textarea "Notes:" at bounding box center [603, 241] width 99 height 21
click at [574, 231] on textarea "jbs v1, 15 AUG" at bounding box center [603, 241] width 99 height 21
click at [543, 233] on div "Notes: jbs v1, 15 AUG" at bounding box center [582, 242] width 142 height 25
drag, startPoint x: 590, startPoint y: 242, endPoint x: 542, endPoint y: 231, distance: 49.2
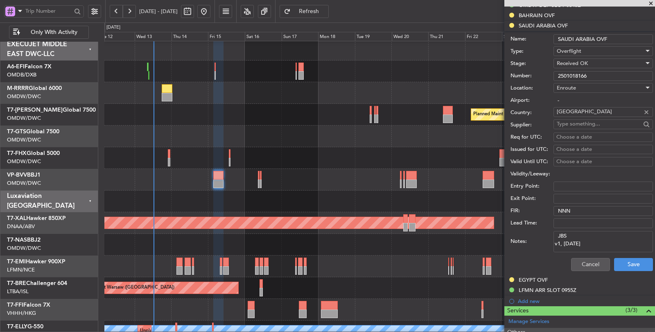
click at [542, 231] on div "Notes: JBS v1, 15 AUG" at bounding box center [582, 242] width 142 height 25
type textarea "JBS v1, 15 AUG"
click at [635, 264] on button "Save" at bounding box center [633, 264] width 39 height 13
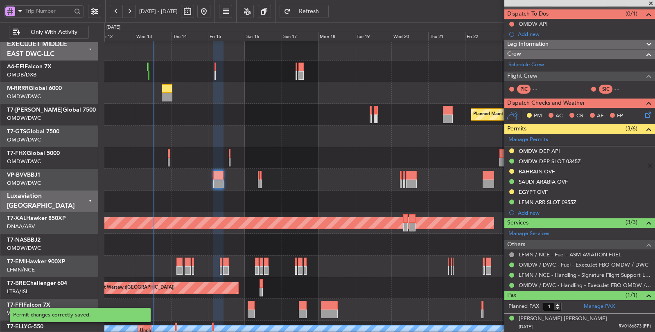
scroll to position [68, 0]
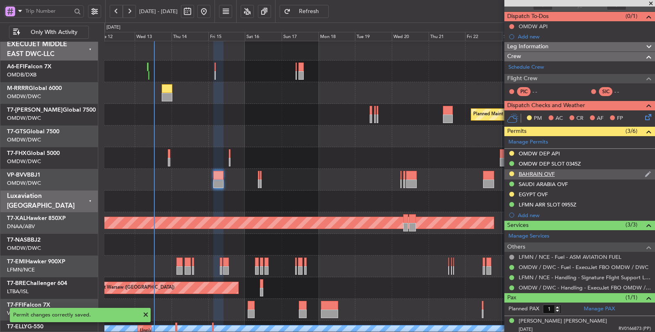
click at [534, 172] on div "BAHRAIN OVF" at bounding box center [537, 174] width 36 height 7
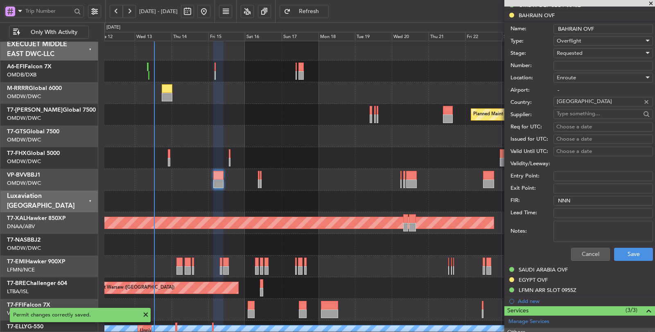
click at [579, 228] on textarea "Notes:" at bounding box center [603, 231] width 99 height 21
paste textarea "JBS v1, 15 AUG"
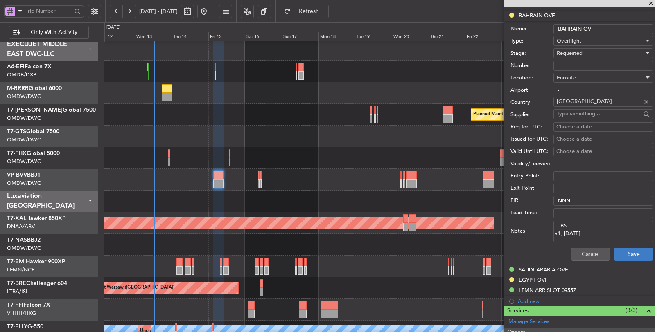
type textarea "JBS v1, 15 AUG"
click at [626, 251] on button "Save" at bounding box center [633, 254] width 39 height 13
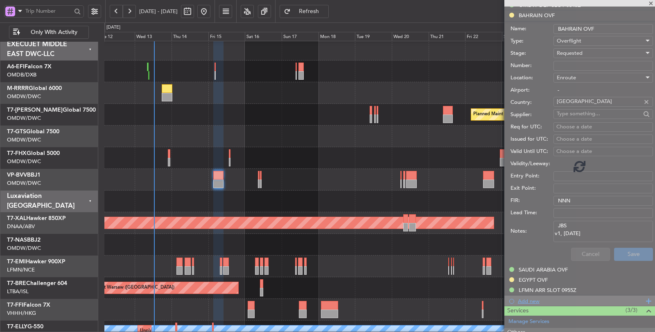
scroll to position [68, 0]
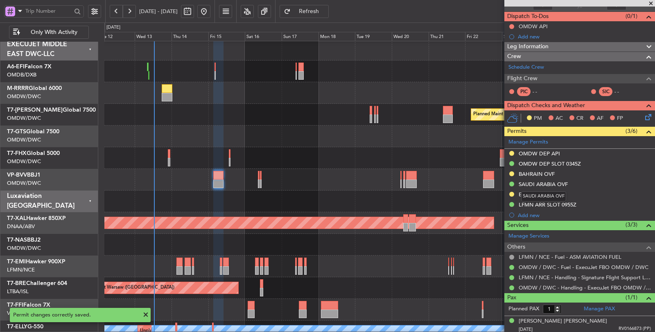
click at [534, 192] on mat-tooltip-component "SAUDI ARABIA OVF" at bounding box center [544, 197] width 57 height 22
click at [524, 193] on div "EGYPT OVF" at bounding box center [533, 194] width 29 height 7
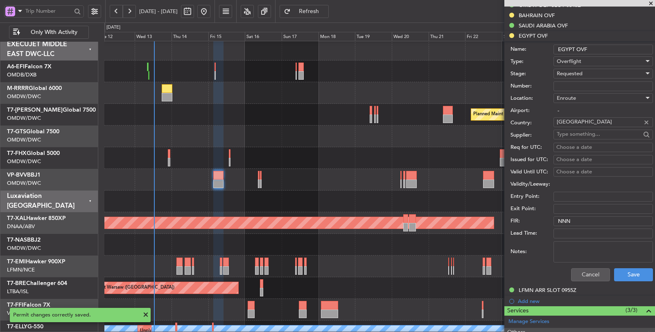
click at [574, 249] on textarea "Notes:" at bounding box center [603, 252] width 99 height 21
paste textarea "JBS v1, 15 AUG"
drag, startPoint x: 572, startPoint y: 246, endPoint x: 547, endPoint y: 247, distance: 25.0
click at [548, 247] on div "Notes: JBS v1, 15 AUG" at bounding box center [582, 252] width 142 height 25
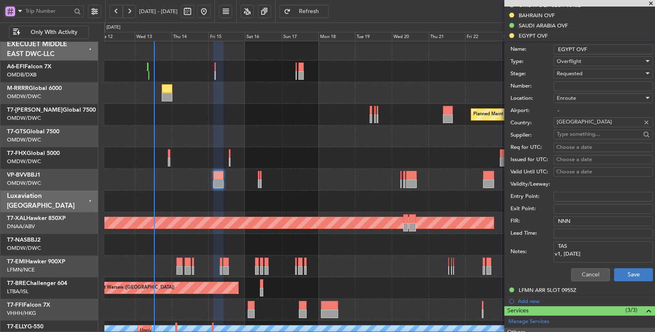
type textarea "TAS v1, 15 AUG"
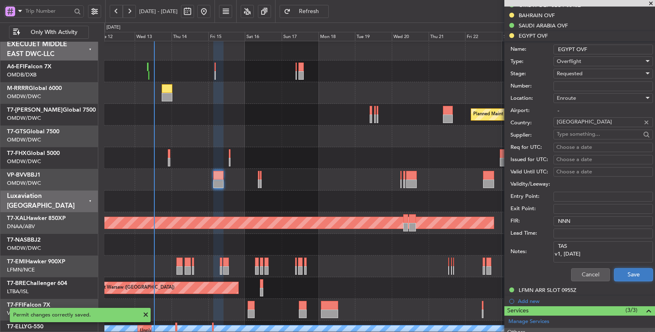
click at [637, 278] on button "Save" at bounding box center [633, 275] width 39 height 13
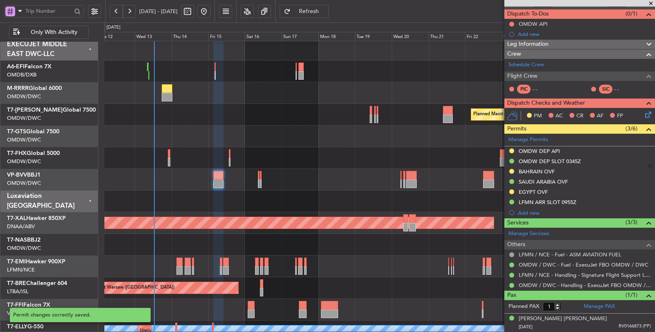
scroll to position [68, 0]
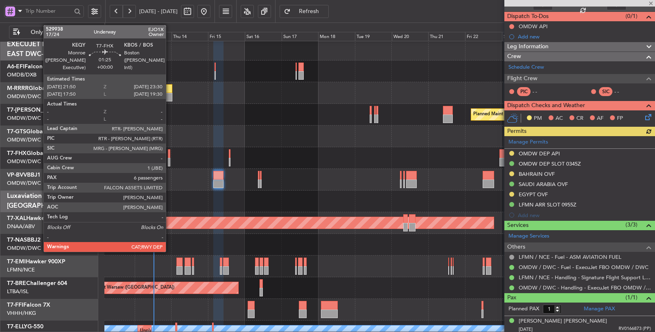
click at [170, 161] on div at bounding box center [169, 162] width 3 height 9
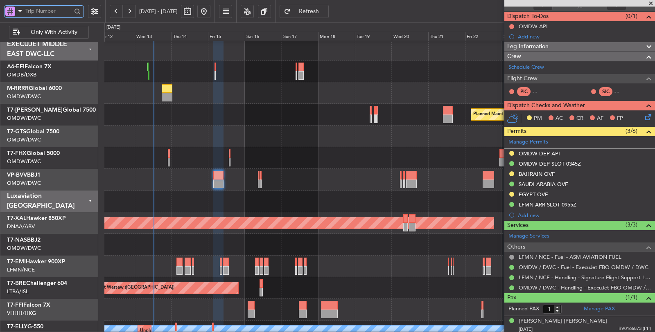
click at [31, 11] on input "text" at bounding box center [48, 11] width 46 height 12
click at [19, 12] on span at bounding box center [20, 11] width 10 height 10
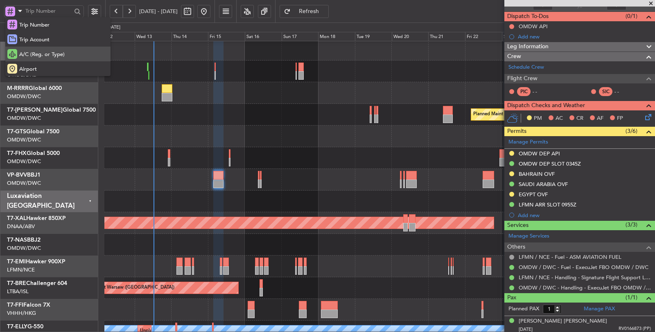
click at [29, 54] on span "A/C (Reg. or Type)" at bounding box center [41, 55] width 45 height 8
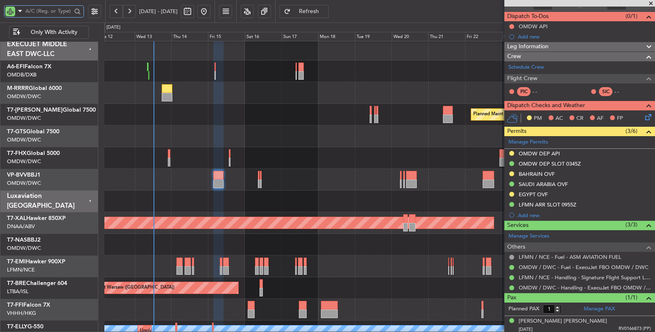
click at [38, 7] on input "text" at bounding box center [48, 11] width 46 height 12
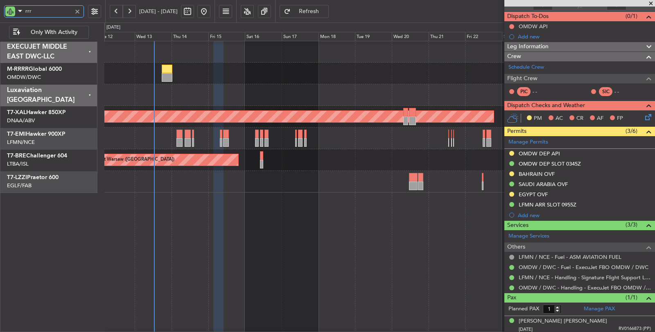
type input "rrrr"
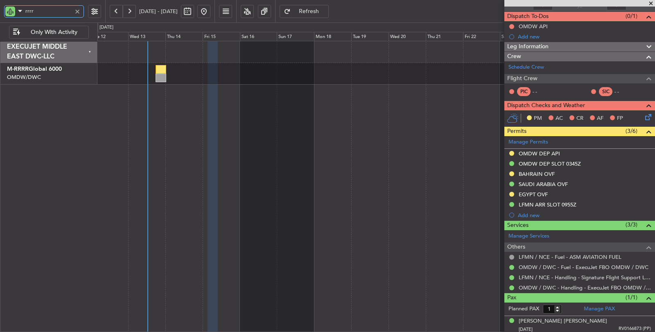
scroll to position [0, 0]
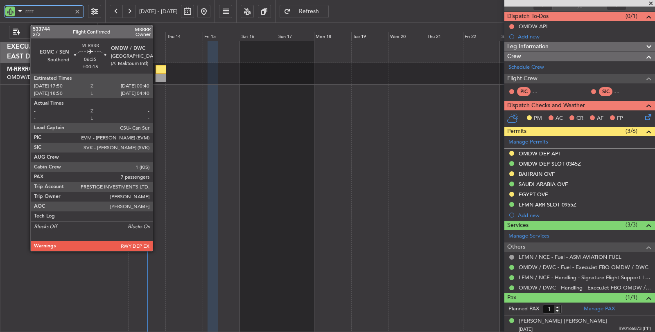
click at [157, 72] on div at bounding box center [161, 69] width 11 height 9
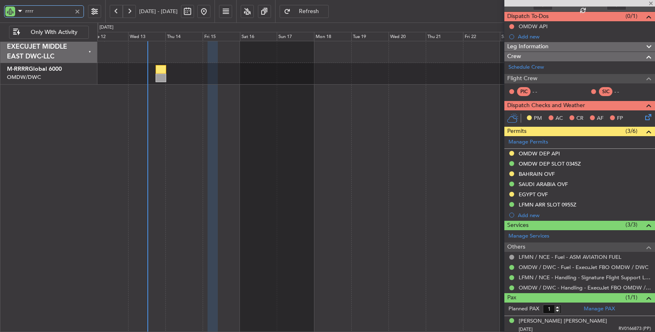
type input "7"
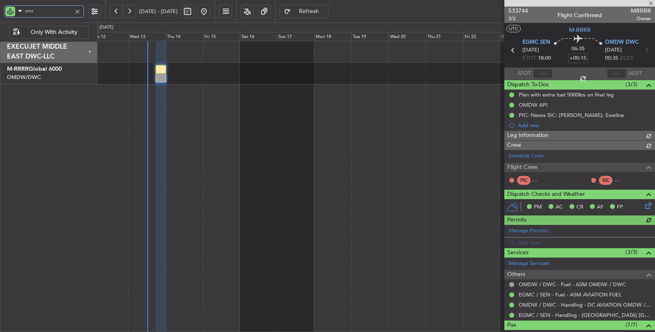
type input "[PERSON_NAME] (SYS)"
type input "6980"
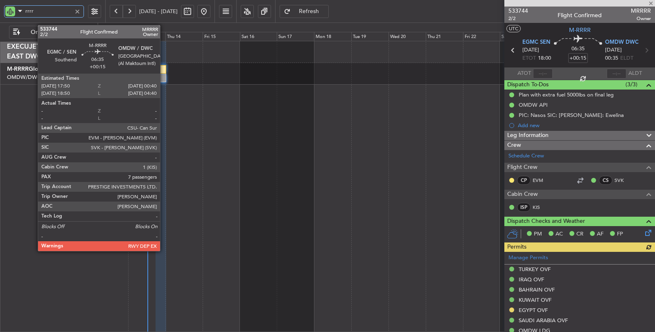
click at [164, 72] on div at bounding box center [161, 69] width 11 height 9
type input "rrrr"
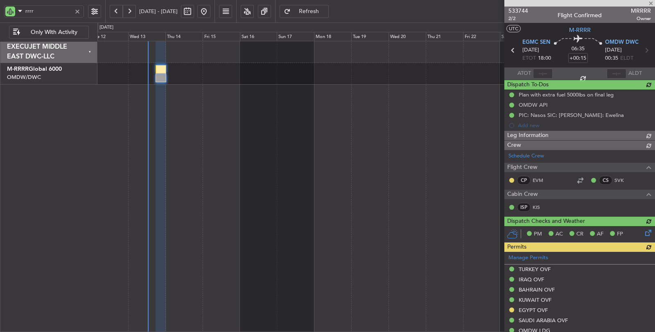
type input "8"
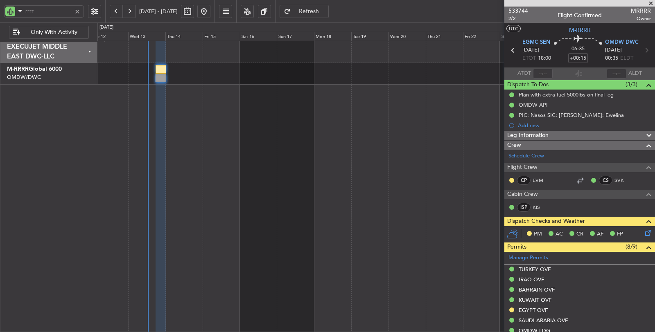
type input "[PERSON_NAME] (SYS)"
type input "6980"
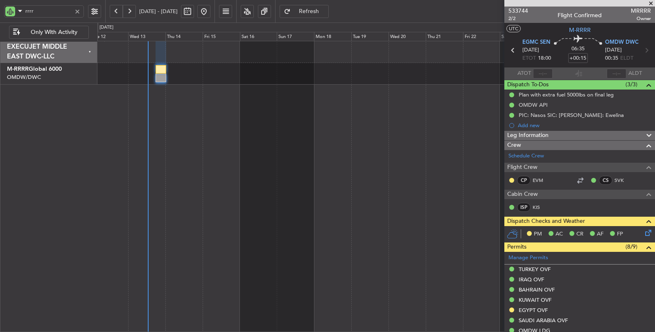
type input "[PERSON_NAME] (SYS)"
type input "6980"
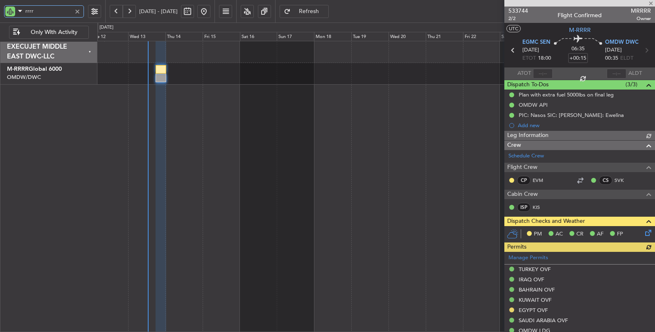
type input "[PERSON_NAME] (SYS)"
type input "6980"
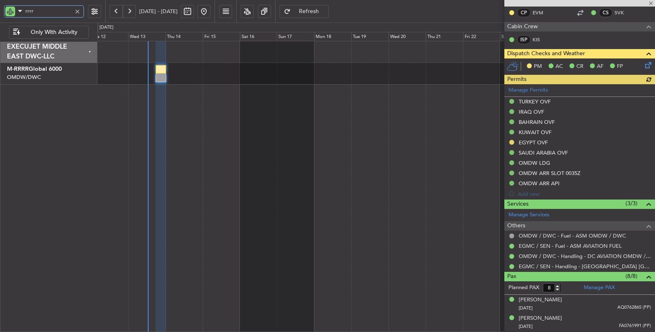
scroll to position [182, 0]
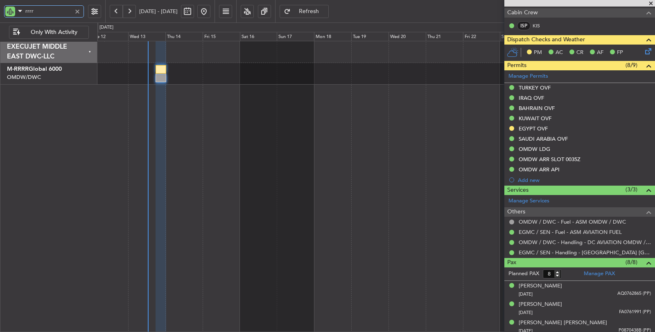
drag, startPoint x: 45, startPoint y: 12, endPoint x: 0, endPoint y: 14, distance: 45.1
click at [0, 13] on div "rrrr" at bounding box center [52, 11] width 105 height 23
type input "fhx"
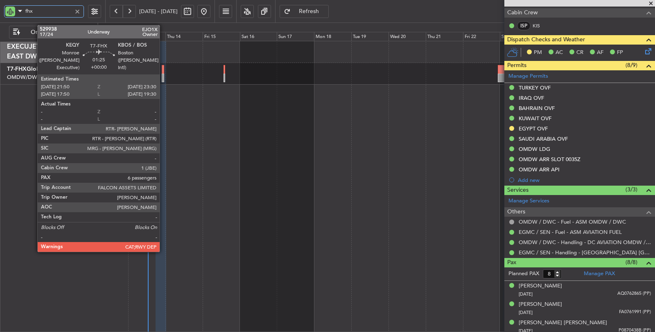
click at [164, 77] on div at bounding box center [163, 78] width 3 height 9
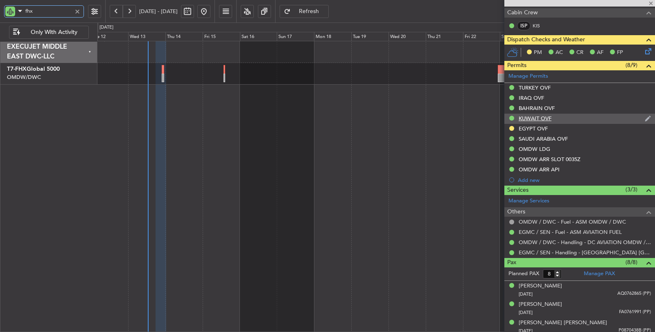
type input "6"
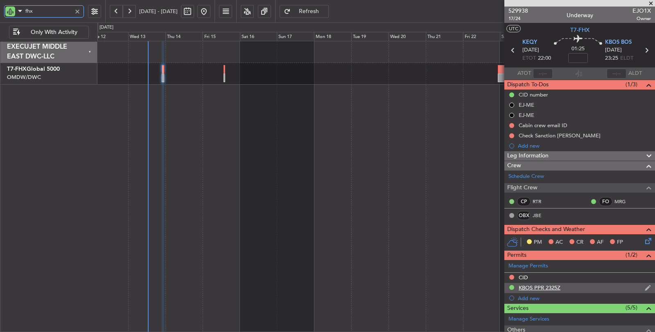
type input "fhx"
click at [554, 287] on div "KBOS PPR 2325Z" at bounding box center [540, 288] width 42 height 7
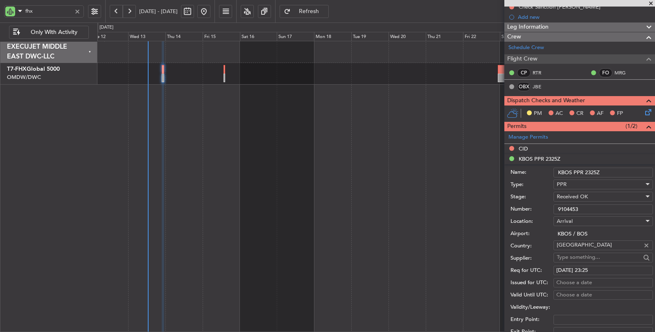
scroll to position [136, 0]
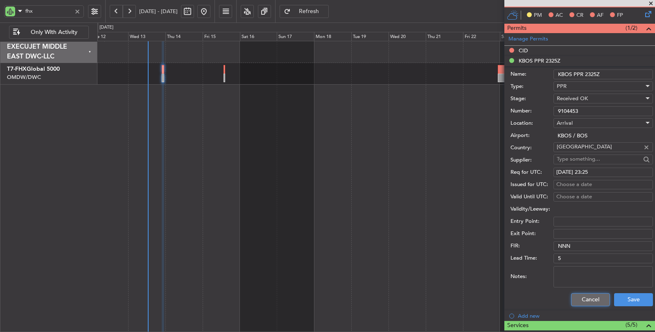
click at [582, 299] on button "Cancel" at bounding box center [590, 300] width 39 height 13
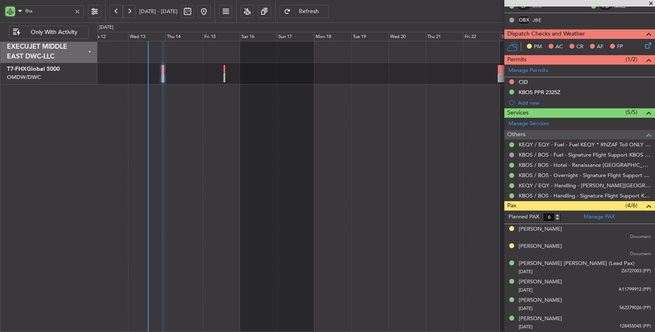
scroll to position [193, 0]
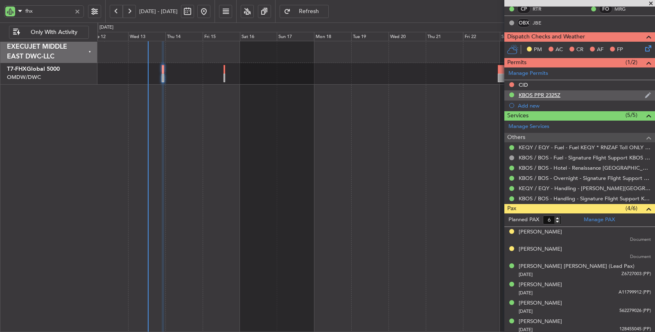
click at [546, 95] on div "KBOS PPR 2325Z" at bounding box center [540, 95] width 42 height 7
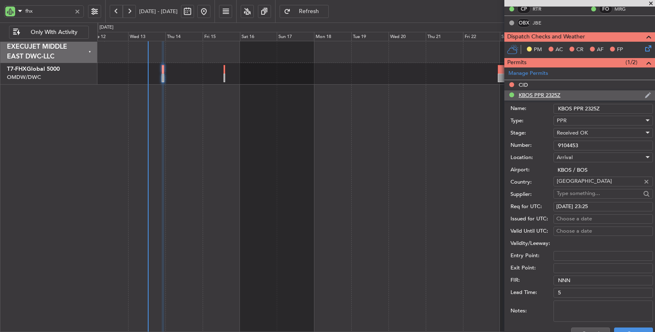
scroll to position [227, 0]
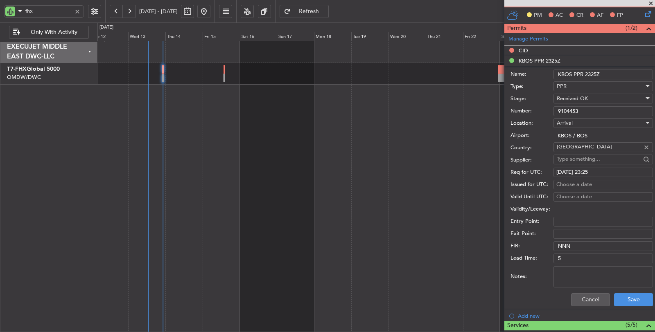
click at [584, 109] on input "9104453" at bounding box center [603, 111] width 99 height 10
click at [616, 299] on button "Save" at bounding box center [633, 300] width 39 height 13
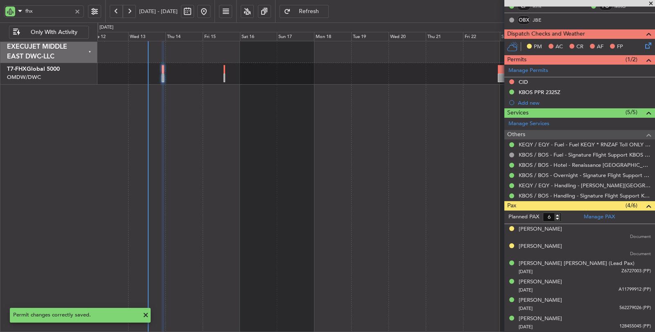
scroll to position [193, 0]
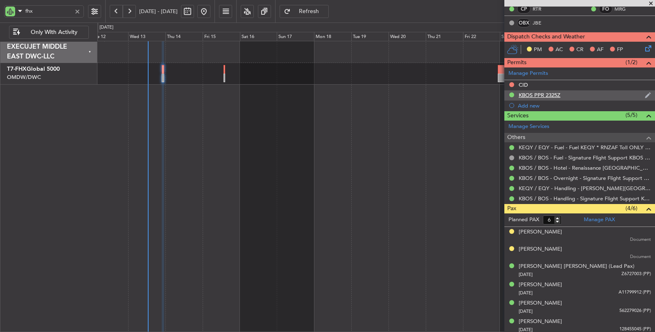
click at [538, 93] on div "KBOS PPR 2325Z" at bounding box center [540, 95] width 42 height 7
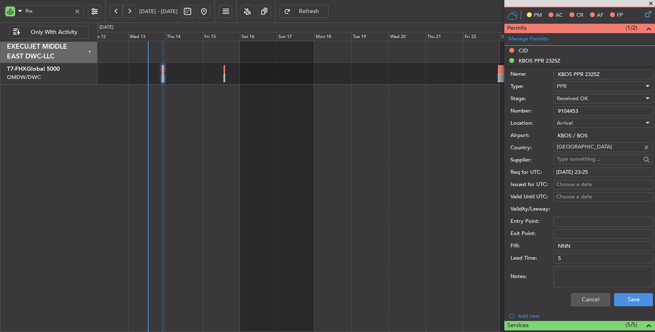
drag, startPoint x: 579, startPoint y: 109, endPoint x: 533, endPoint y: 109, distance: 46.7
click at [533, 109] on div "Number: 9104453" at bounding box center [582, 111] width 142 height 12
click at [573, 299] on button "Cancel" at bounding box center [590, 300] width 39 height 13
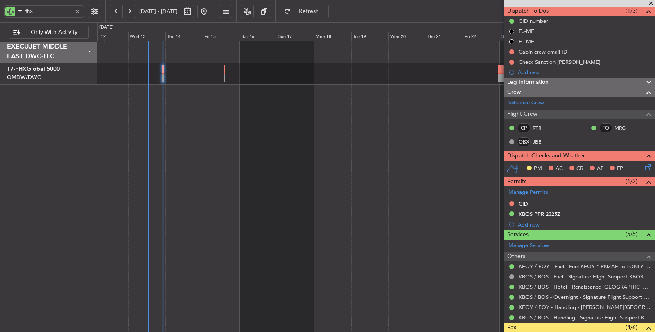
scroll to position [57, 0]
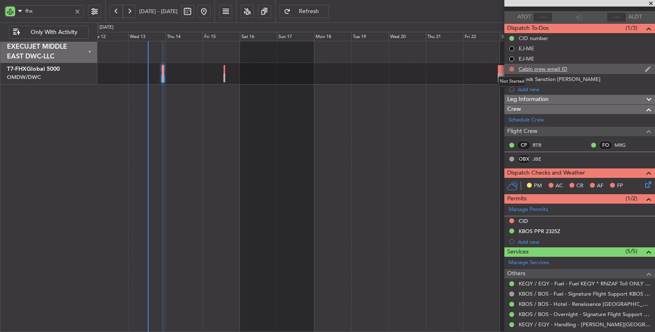
click at [510, 70] on button at bounding box center [511, 69] width 5 height 5
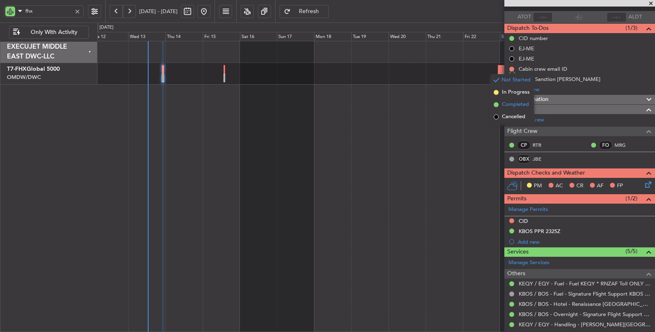
click at [511, 105] on span "Completed" at bounding box center [515, 105] width 27 height 8
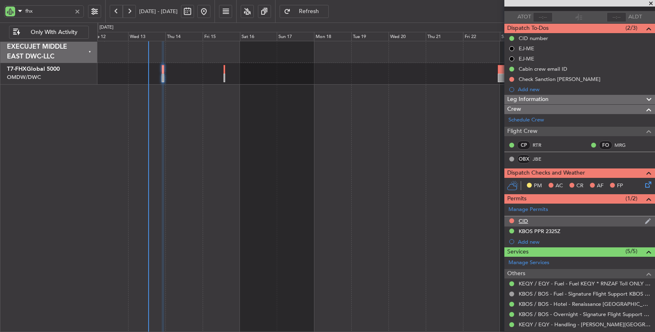
click at [520, 220] on div "CID" at bounding box center [523, 221] width 9 height 7
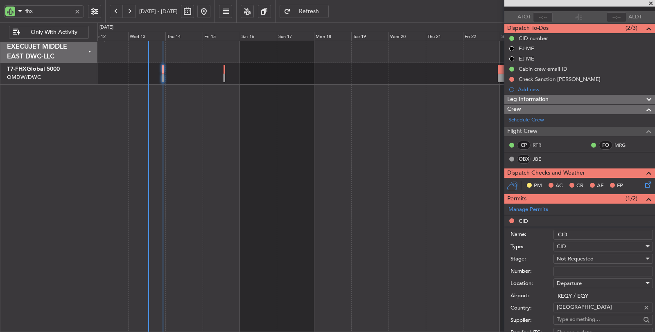
click at [576, 256] on span "Not Requested" at bounding box center [575, 259] width 37 height 7
click at [576, 326] on span "Received OK" at bounding box center [600, 323] width 86 height 12
click at [577, 271] on input "Number:" at bounding box center [603, 272] width 99 height 10
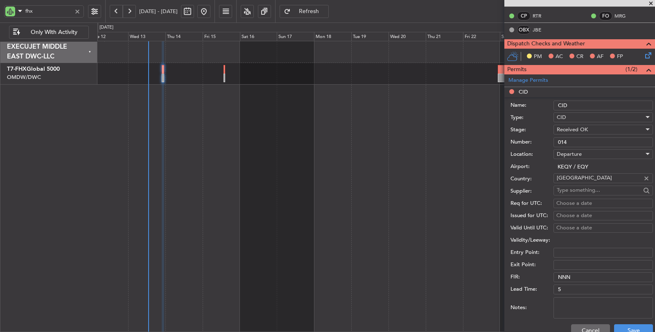
scroll to position [238, 0]
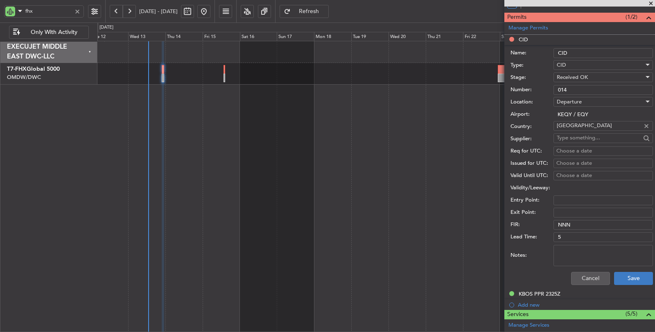
type input "014"
click at [629, 276] on button "Save" at bounding box center [633, 278] width 39 height 13
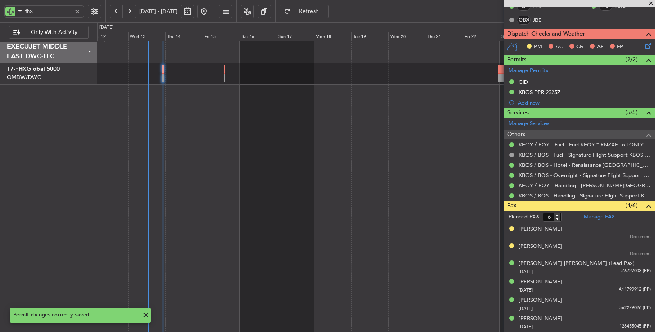
scroll to position [193, 0]
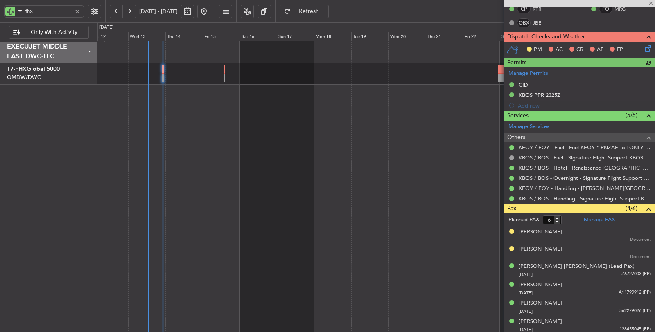
type input "[PERSON_NAME] (SYS)"
type input "6964"
click at [10, 13] on div "fhx" at bounding box center [44, 11] width 80 height 12
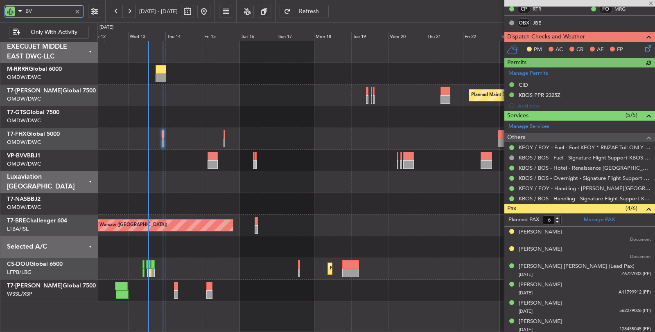
type input "BVV"
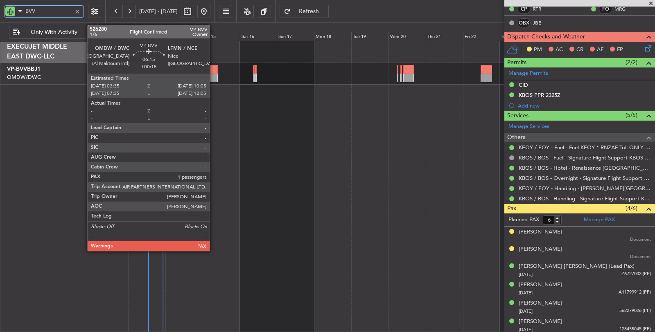
click at [214, 80] on div at bounding box center [213, 78] width 10 height 9
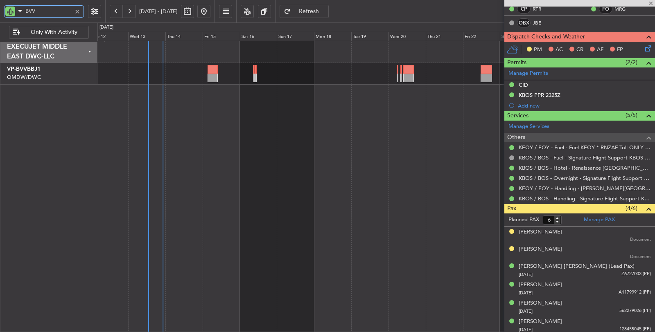
type input "+00:15"
type input "1"
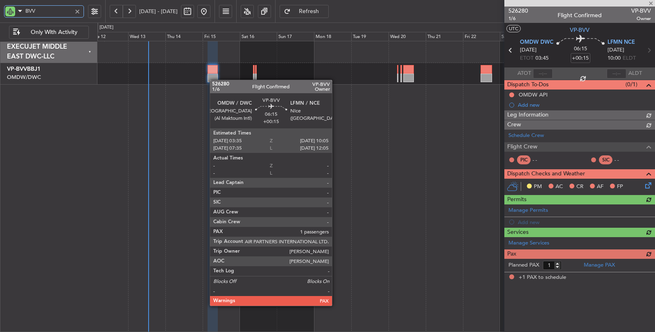
click at [214, 80] on div at bounding box center [213, 78] width 10 height 9
type input "BVV"
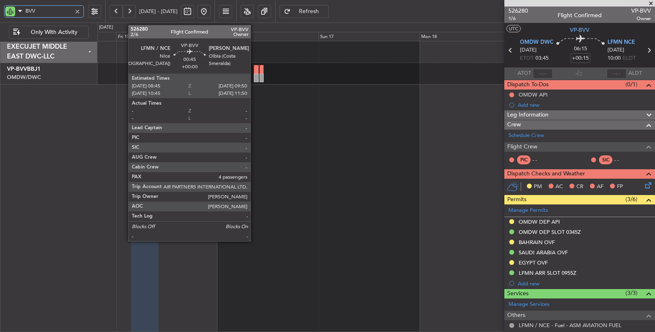
click at [255, 80] on div at bounding box center [256, 78] width 5 height 9
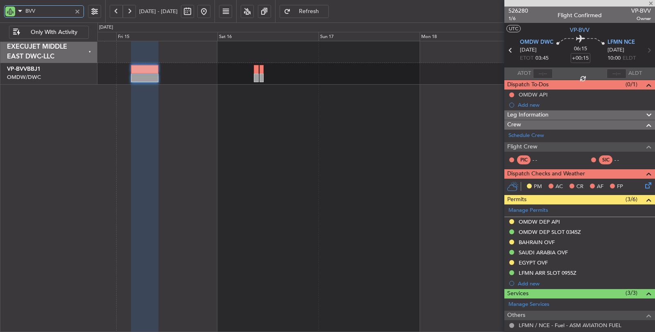
type input "4"
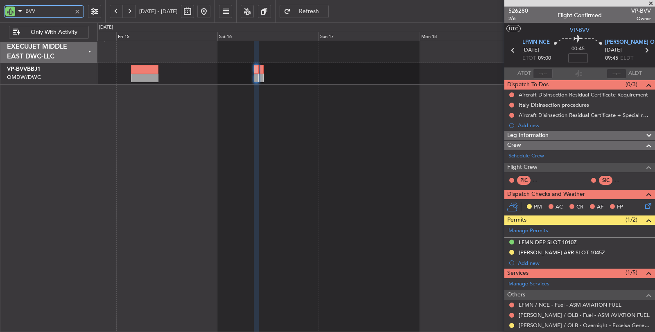
drag, startPoint x: 47, startPoint y: 13, endPoint x: 10, endPoint y: 13, distance: 37.3
click at [22, 13] on div "BVV" at bounding box center [44, 11] width 80 height 12
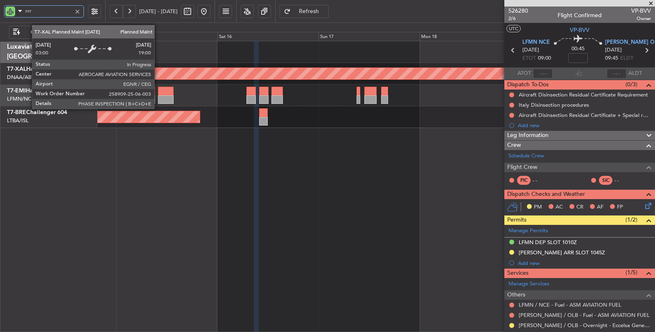
type input "rrrr"
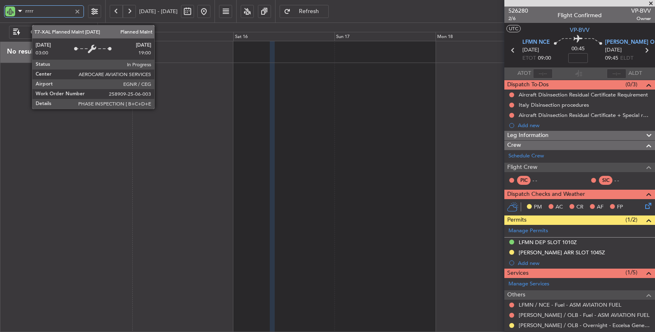
click at [353, 100] on div at bounding box center [376, 187] width 558 height 292
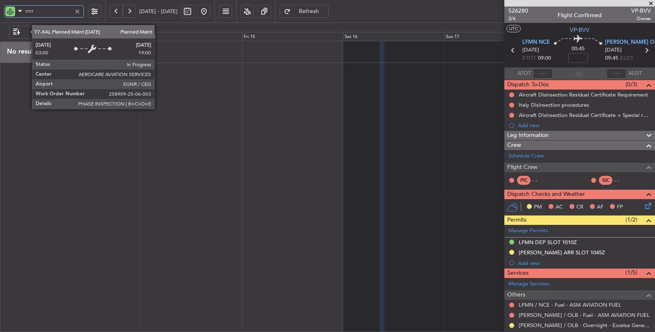
click at [269, 104] on div at bounding box center [376, 187] width 558 height 292
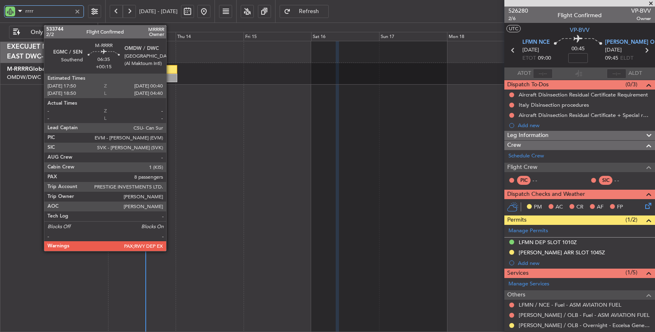
click at [170, 76] on div at bounding box center [168, 78] width 20 height 9
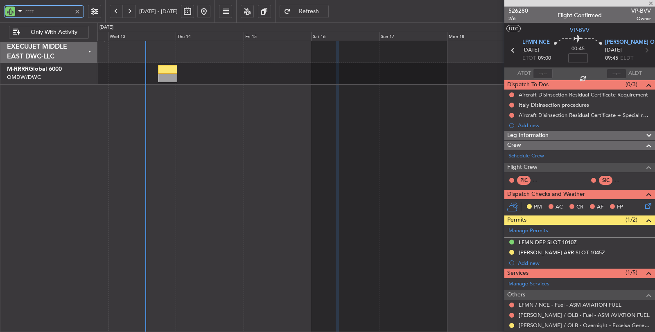
type input "+00:15"
type input "8"
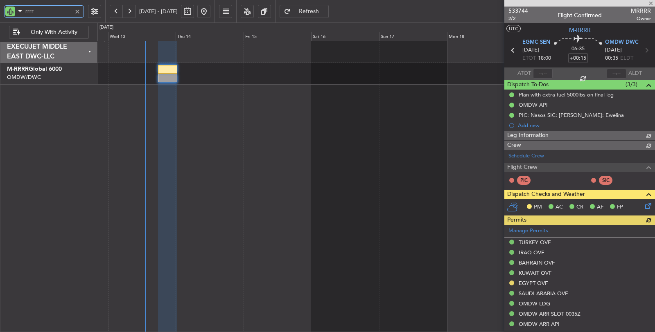
type input "[PERSON_NAME] (SYS)"
type input "6980"
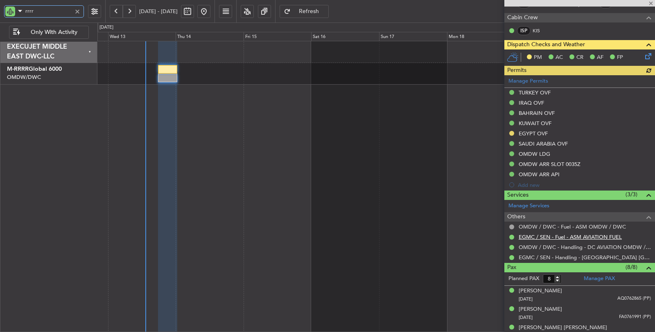
scroll to position [227, 0]
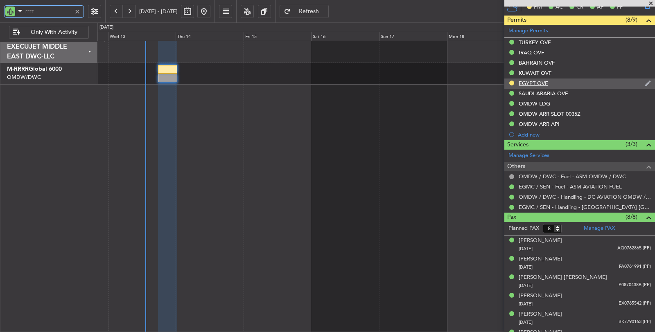
type input "rrrr"
click at [527, 81] on div "EGYPT OVF" at bounding box center [533, 83] width 29 height 7
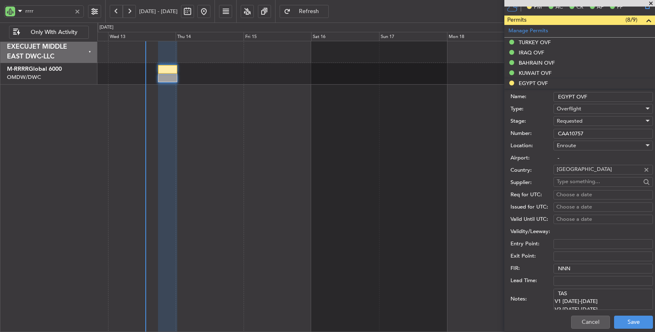
click at [572, 119] on span "Requested" at bounding box center [570, 121] width 26 height 7
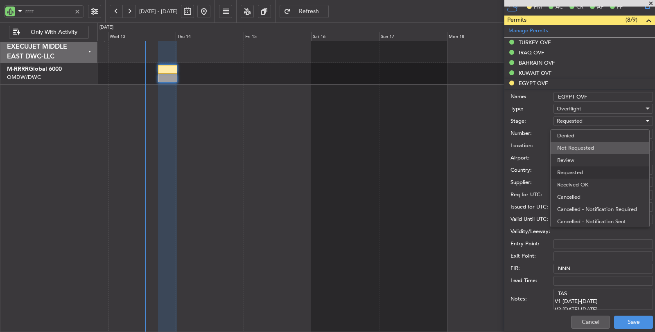
scroll to position [3, 0]
click at [576, 179] on span "Received OK" at bounding box center [600, 182] width 86 height 12
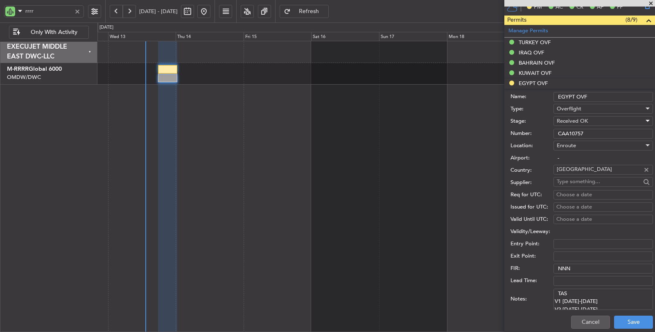
drag, startPoint x: 586, startPoint y: 130, endPoint x: 536, endPoint y: 133, distance: 50.0
click at [536, 133] on div "Number: CAA10757" at bounding box center [582, 134] width 142 height 12
paste input "1096"
type input "CAA11096"
click at [631, 320] on button "Save" at bounding box center [633, 322] width 39 height 13
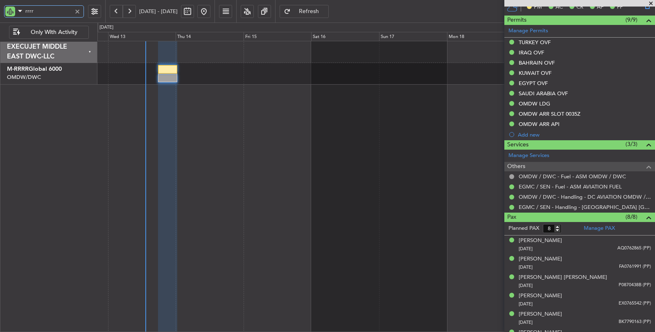
drag, startPoint x: 41, startPoint y: 11, endPoint x: 0, endPoint y: 14, distance: 41.0
click at [0, 14] on div "rrrr" at bounding box center [52, 11] width 105 height 23
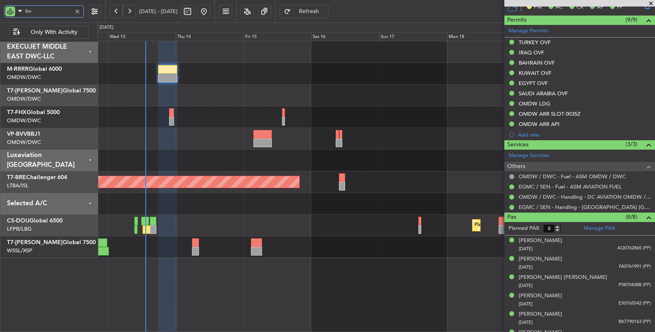
type input "bvv"
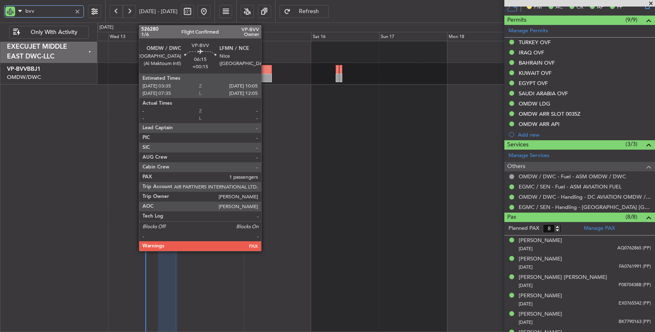
click at [265, 77] on div at bounding box center [262, 78] width 18 height 9
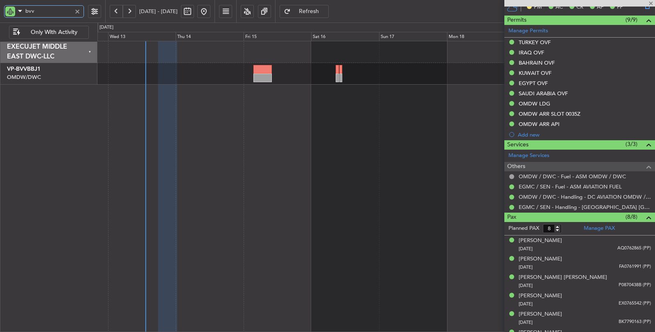
type input "1"
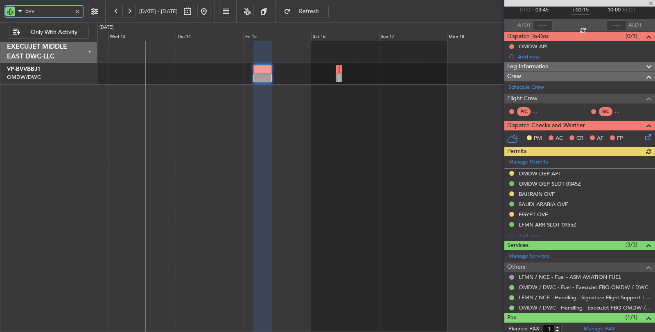
scroll to position [68, 0]
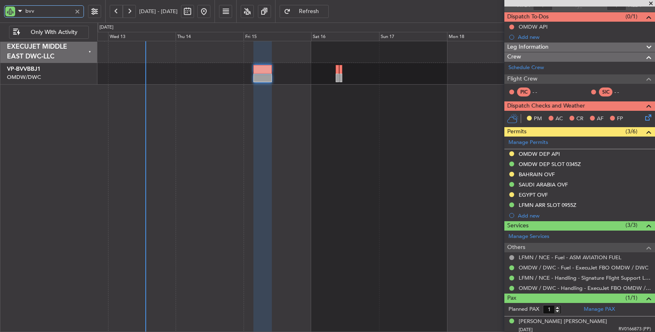
type input "bvv"
click at [532, 173] on div "BAHRAIN OVF" at bounding box center [537, 174] width 36 height 7
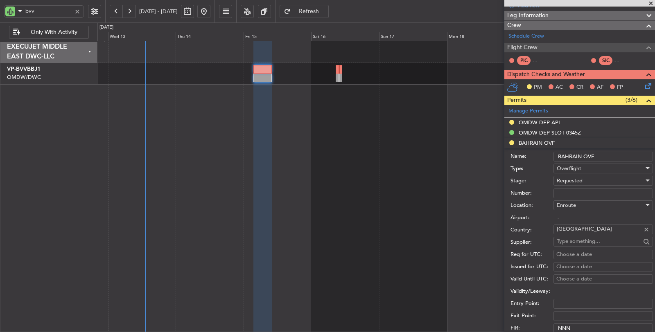
scroll to position [159, 0]
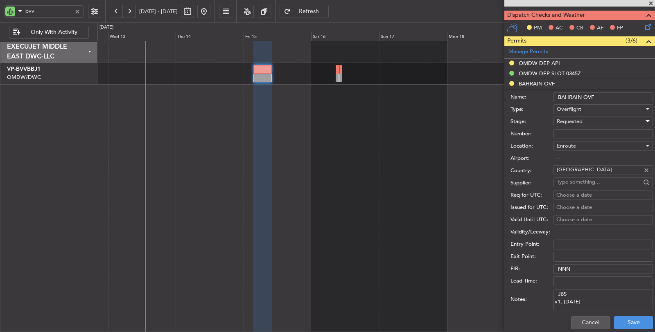
click at [574, 119] on span "Requested" at bounding box center [570, 121] width 26 height 7
click at [580, 181] on span "Received OK" at bounding box center [600, 182] width 86 height 12
click at [574, 132] on input "Number:" at bounding box center [603, 134] width 99 height 10
paste input "AT/P/25-08/ON/000536"
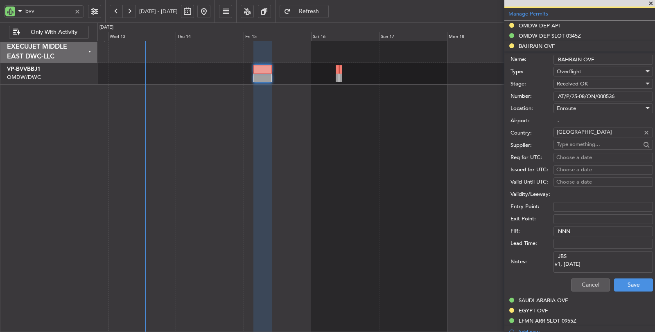
scroll to position [250, 0]
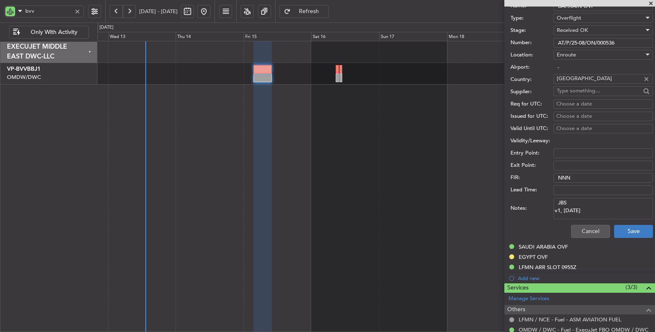
type input "AT/P/25-08/ON/000536"
click at [623, 229] on button "Save" at bounding box center [633, 231] width 39 height 13
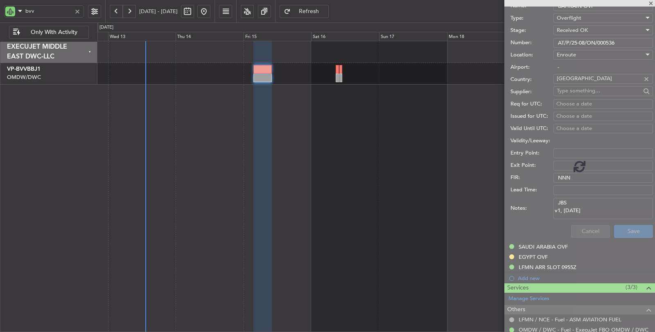
scroll to position [6, 0]
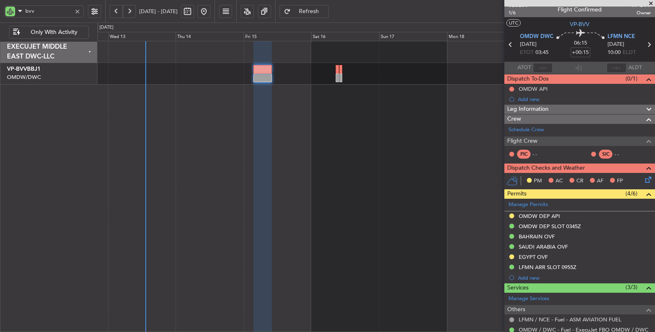
click at [76, 12] on div at bounding box center [77, 11] width 9 height 9
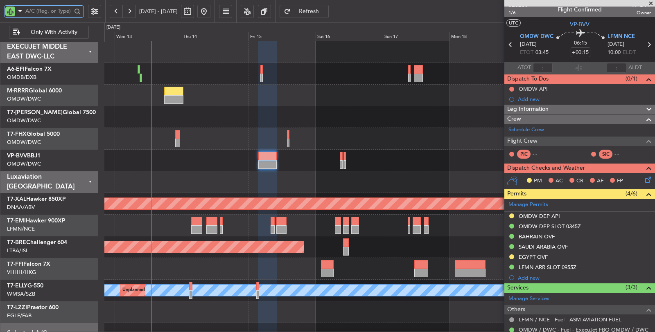
click at [200, 170] on div at bounding box center [379, 161] width 551 height 22
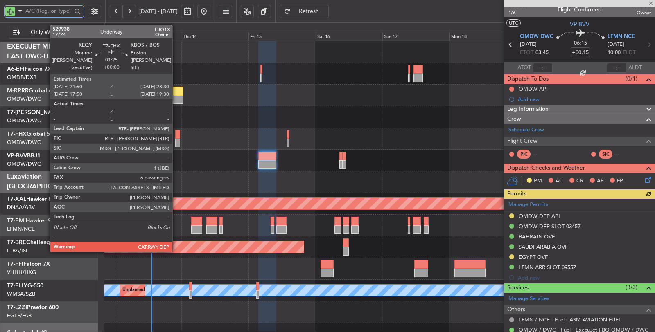
click at [176, 141] on div at bounding box center [177, 143] width 5 height 9
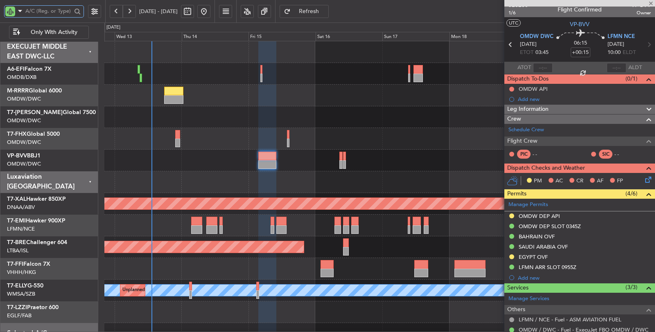
type input "6"
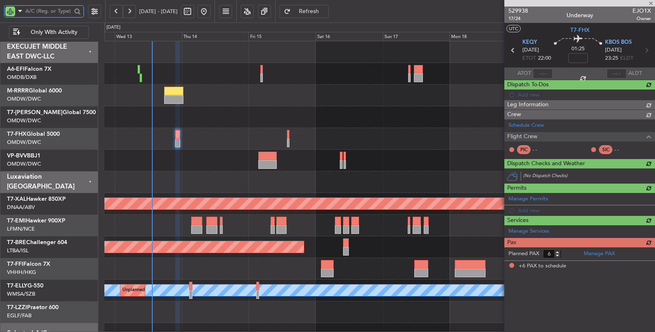
scroll to position [0, 0]
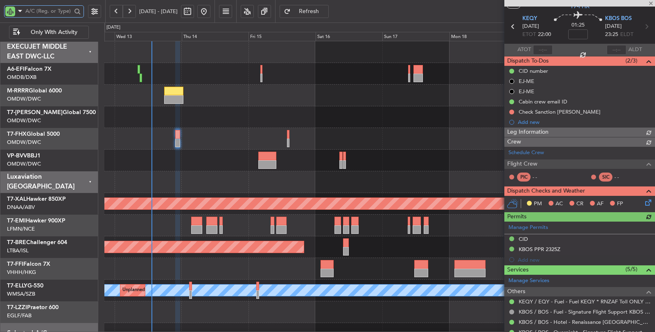
type input "[PERSON_NAME] (SYS)"
type input "6964"
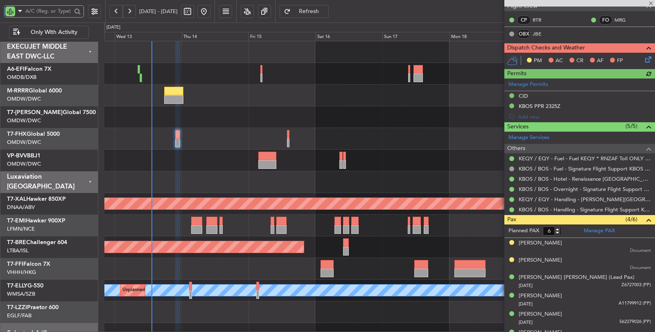
scroll to position [45, 0]
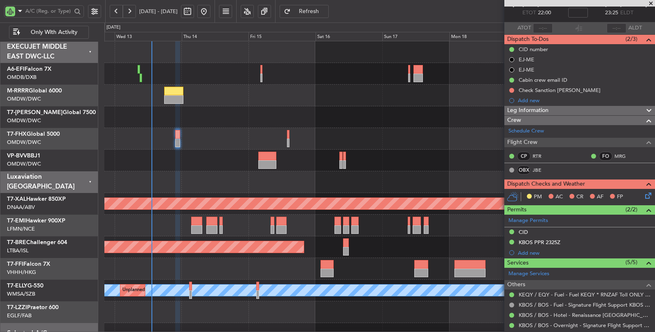
click at [644, 194] on icon at bounding box center [647, 194] width 7 height 7
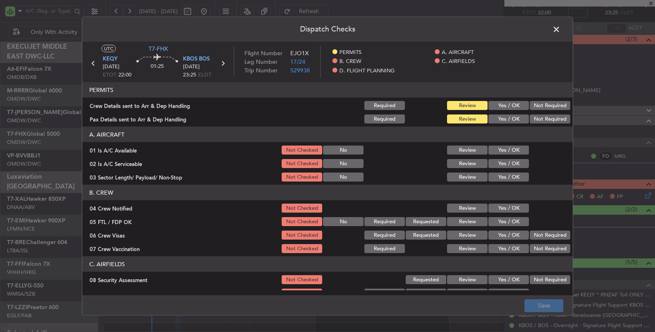
click at [502, 104] on button "Yes / OK" at bounding box center [508, 105] width 41 height 9
click at [531, 119] on button "Not Required" at bounding box center [550, 119] width 41 height 9
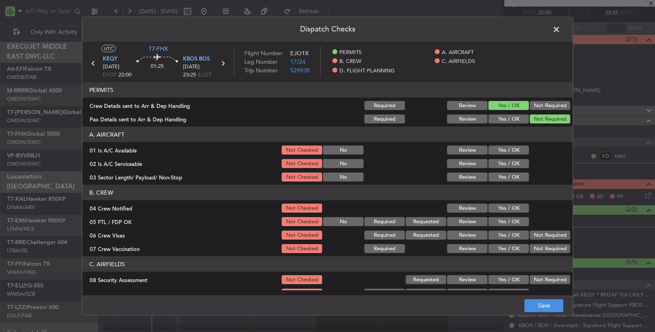
click at [511, 147] on button "Yes / OK" at bounding box center [508, 150] width 41 height 9
click at [510, 161] on button "Yes / OK" at bounding box center [508, 163] width 41 height 9
click at [504, 180] on button "Yes / OK" at bounding box center [508, 177] width 41 height 9
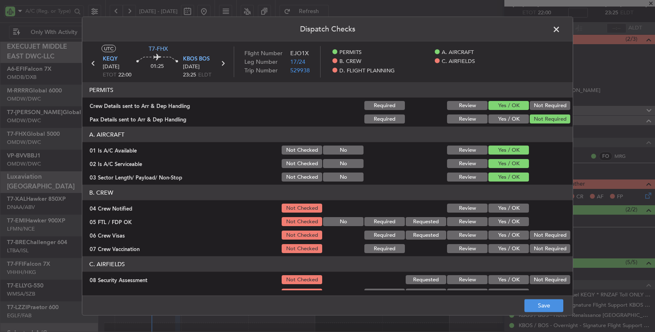
click at [504, 211] on button "Yes / OK" at bounding box center [508, 208] width 41 height 9
click at [504, 220] on button "Yes / OK" at bounding box center [508, 221] width 41 height 9
click at [511, 235] on button "Yes / OK" at bounding box center [508, 235] width 41 height 9
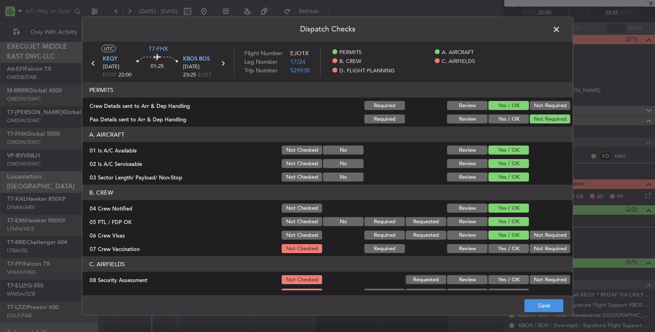
click at [531, 247] on button "Not Required" at bounding box center [550, 248] width 41 height 9
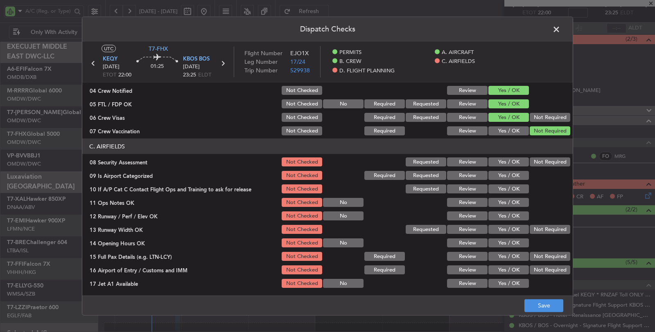
scroll to position [136, 0]
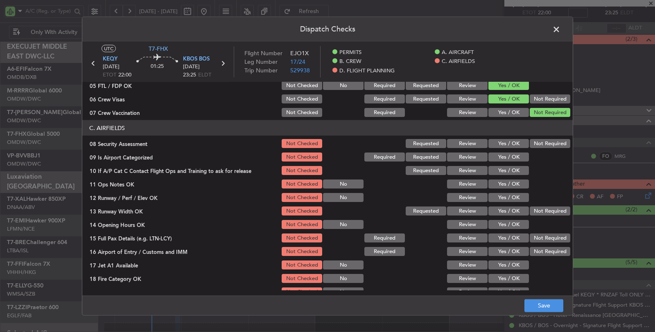
click at [532, 144] on button "Not Required" at bounding box center [550, 143] width 41 height 9
click at [508, 156] on button "Yes / OK" at bounding box center [508, 157] width 41 height 9
click at [507, 168] on button "Yes / OK" at bounding box center [508, 170] width 41 height 9
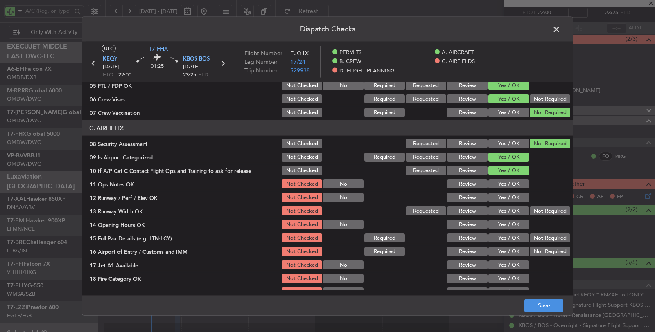
click at [507, 182] on button "Yes / OK" at bounding box center [508, 184] width 41 height 9
click at [504, 199] on button "Yes / OK" at bounding box center [508, 197] width 41 height 9
click at [504, 211] on button "Yes / OK" at bounding box center [508, 211] width 41 height 9
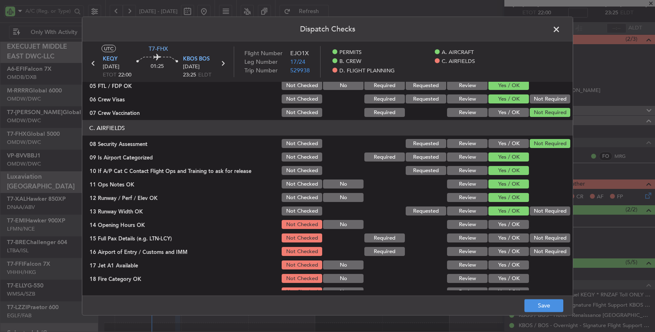
click at [503, 223] on button "Yes / OK" at bounding box center [508, 224] width 41 height 9
click at [506, 236] on button "Yes / OK" at bounding box center [508, 238] width 41 height 9
click at [531, 238] on button "Not Required" at bounding box center [550, 238] width 41 height 9
drag, startPoint x: 516, startPoint y: 248, endPoint x: 531, endPoint y: 249, distance: 15.2
click at [531, 249] on div "16 Airport of Entry / Customs and IMM Not Checked Required Review Yes / OK Not …" at bounding box center [327, 251] width 491 height 11
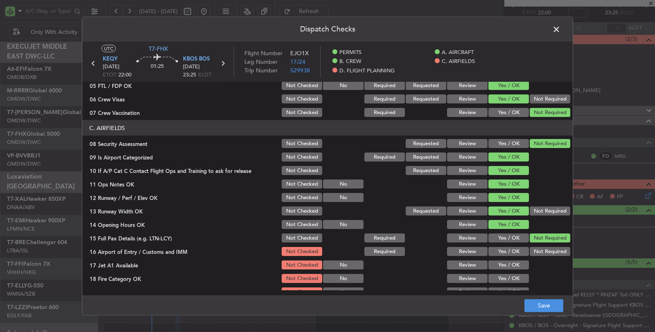
click at [531, 249] on button "Not Required" at bounding box center [550, 251] width 41 height 9
click at [516, 262] on button "Yes / OK" at bounding box center [508, 265] width 41 height 9
click at [512, 276] on button "Yes / OK" at bounding box center [508, 278] width 41 height 9
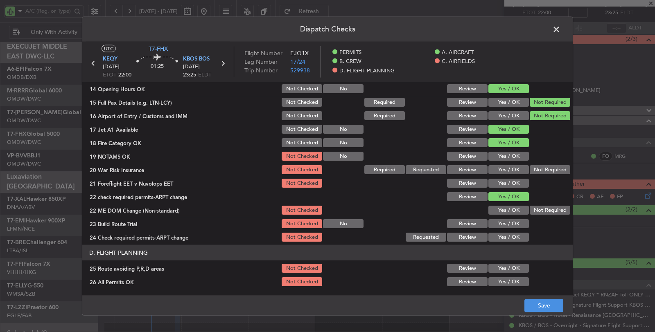
scroll to position [318, 0]
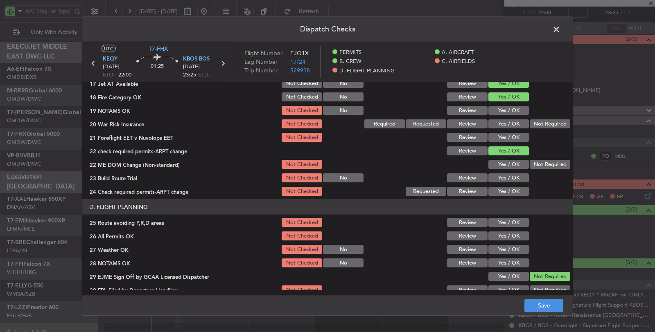
click at [498, 106] on button "Yes / OK" at bounding box center [508, 110] width 41 height 9
click at [510, 122] on button "Yes / OK" at bounding box center [508, 124] width 41 height 9
click at [509, 136] on button "Yes / OK" at bounding box center [508, 137] width 41 height 9
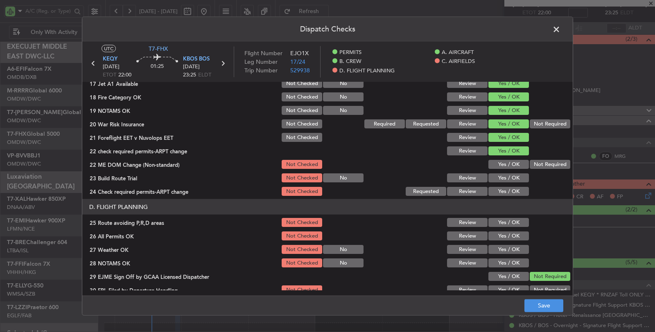
drag, startPoint x: 514, startPoint y: 162, endPoint x: 539, endPoint y: 162, distance: 25.4
click at [539, 162] on div "22 ME DOM Change (Non-standard) Not Checked Yes / OK Not Required" at bounding box center [327, 164] width 491 height 11
click at [539, 162] on button "Not Required" at bounding box center [550, 164] width 41 height 9
click at [536, 124] on button "Not Required" at bounding box center [550, 124] width 41 height 9
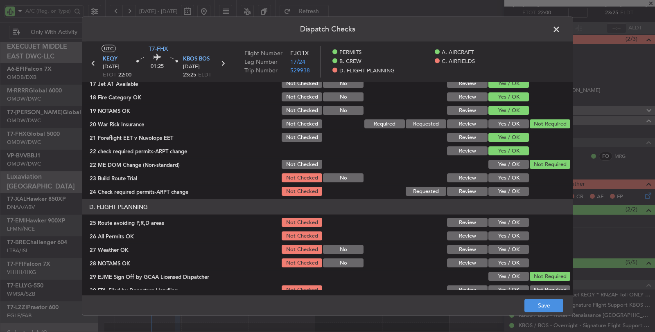
click at [512, 178] on button "Yes / OK" at bounding box center [508, 178] width 41 height 9
click at [510, 189] on button "Yes / OK" at bounding box center [508, 191] width 41 height 9
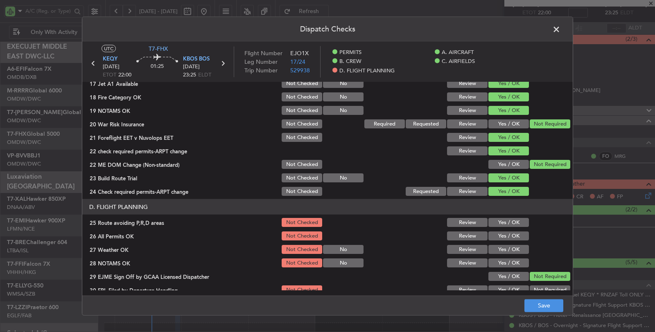
click at [507, 224] on button "Yes / OK" at bounding box center [508, 222] width 41 height 9
click at [507, 234] on button "Yes / OK" at bounding box center [508, 236] width 41 height 9
click at [506, 245] on button "Yes / OK" at bounding box center [508, 249] width 41 height 9
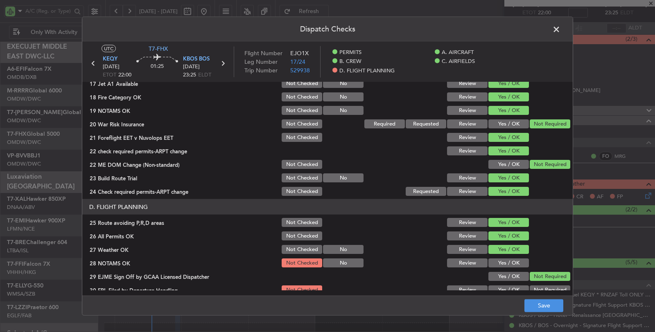
click at [504, 263] on button "Yes / OK" at bounding box center [508, 263] width 41 height 9
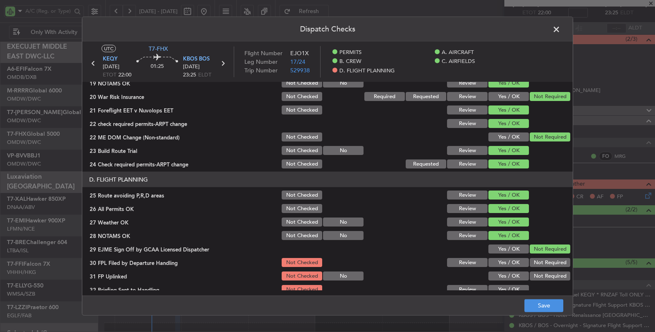
scroll to position [392, 0]
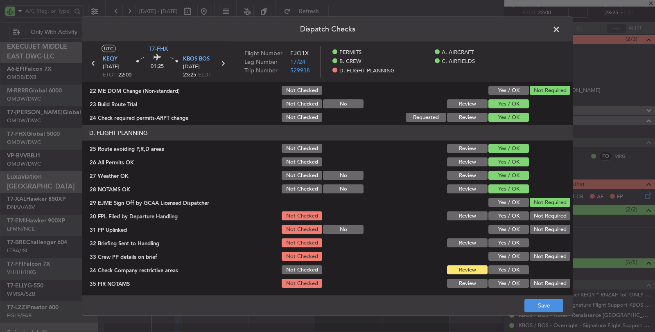
click at [511, 213] on button "Yes / OK" at bounding box center [508, 216] width 41 height 9
click at [511, 227] on button "Yes / OK" at bounding box center [508, 229] width 41 height 9
click at [510, 241] on button "Yes / OK" at bounding box center [508, 243] width 41 height 9
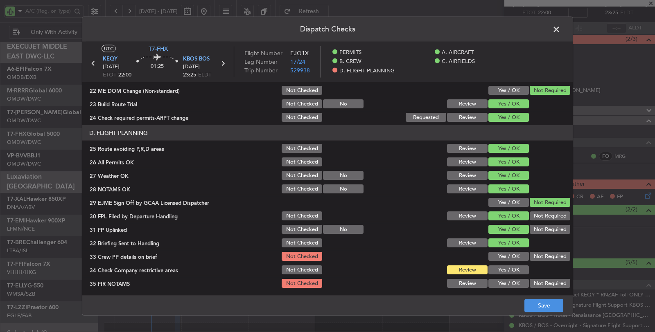
click at [509, 254] on button "Yes / OK" at bounding box center [508, 256] width 41 height 9
click at [507, 271] on button "Yes / OK" at bounding box center [508, 270] width 41 height 9
click at [538, 283] on button "Not Required" at bounding box center [550, 283] width 41 height 9
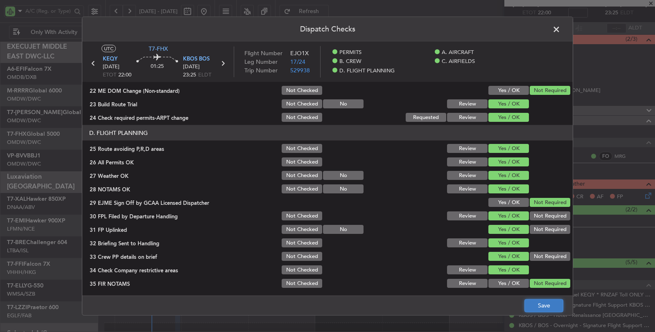
click at [537, 306] on button "Save" at bounding box center [544, 305] width 39 height 13
click at [561, 28] on span at bounding box center [561, 31] width 0 height 16
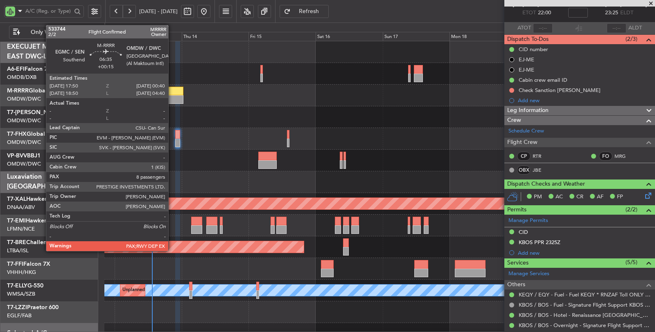
click at [172, 95] on div at bounding box center [173, 91] width 19 height 9
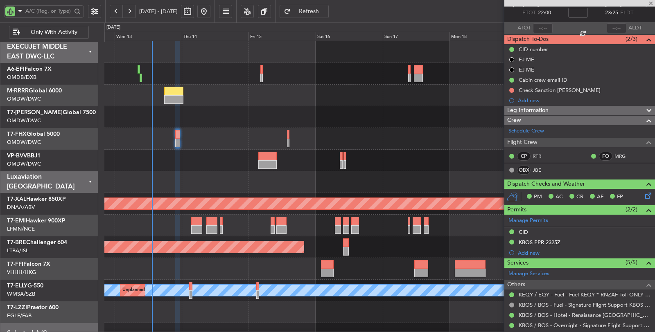
type input "+00:15"
type input "8"
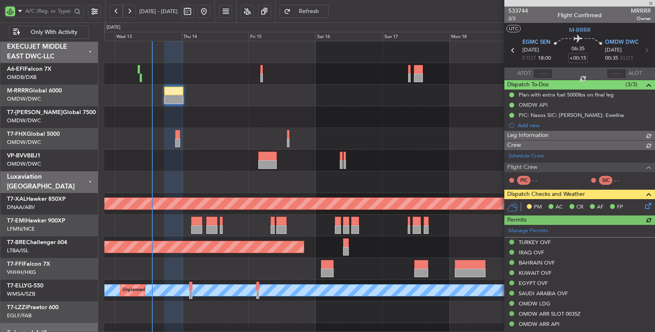
type input "[PERSON_NAME] (SYS)"
type input "6980"
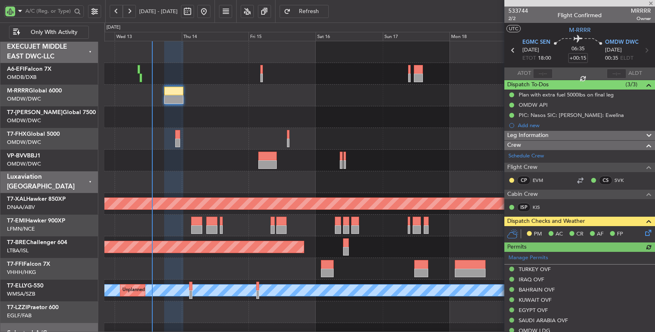
click at [644, 231] on icon at bounding box center [647, 231] width 7 height 7
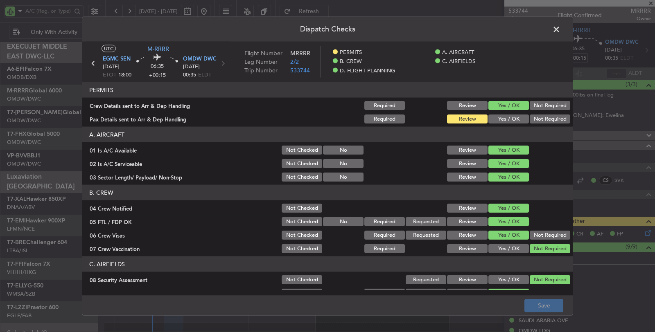
click at [504, 118] on button "Yes / OK" at bounding box center [508, 119] width 41 height 9
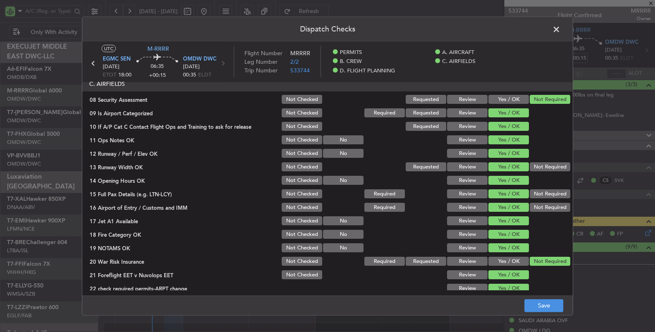
scroll to position [182, 0]
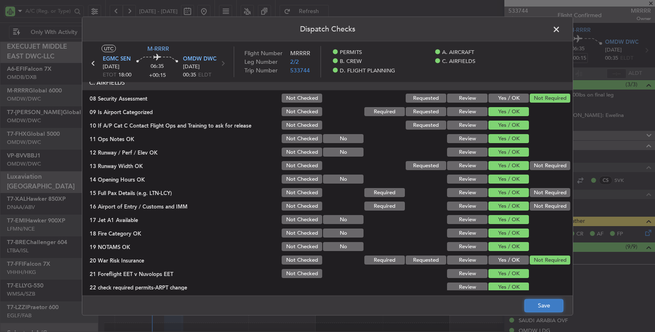
click at [536, 305] on button "Save" at bounding box center [544, 305] width 39 height 13
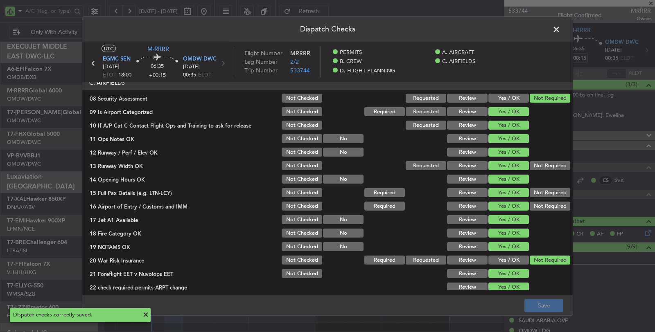
click at [561, 28] on span at bounding box center [561, 31] width 0 height 16
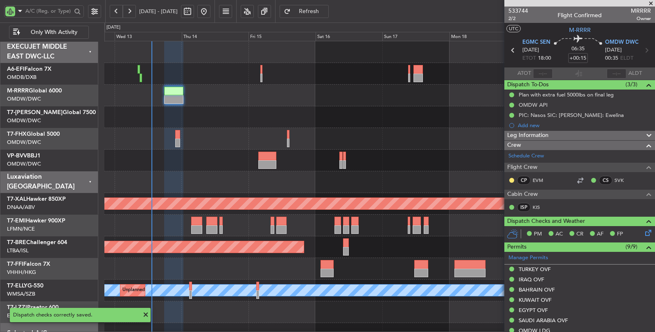
click at [218, 147] on div at bounding box center [379, 139] width 550 height 22
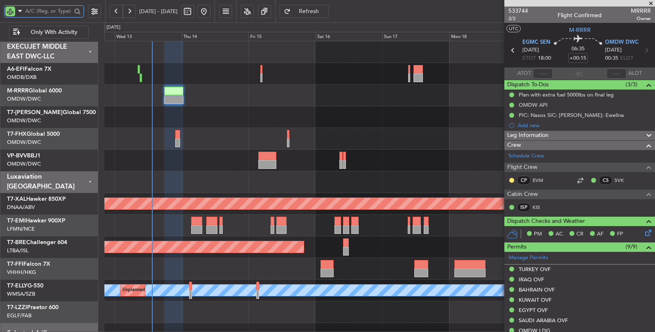
click at [64, 10] on input "text" at bounding box center [48, 11] width 46 height 12
type input "aya"
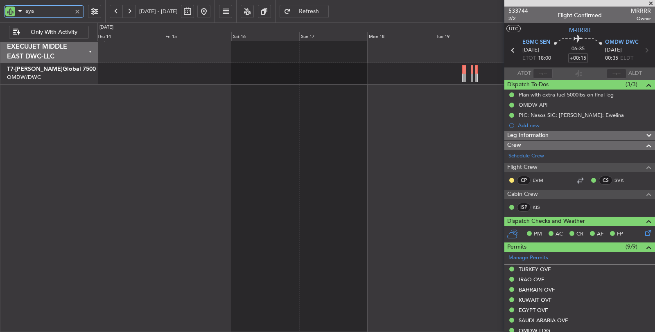
click at [215, 136] on div "Planned Maint Dubai (Al Maktoum Intl)" at bounding box center [376, 187] width 558 height 292
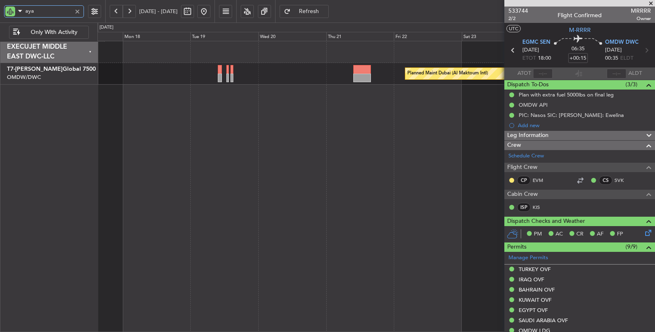
click at [246, 118] on div "Planned Maint Dubai (Al Maktoum Intl)" at bounding box center [376, 187] width 558 height 292
click at [372, 108] on div "Planned Maint Dubai (Al Maktoum Intl)" at bounding box center [376, 187] width 558 height 292
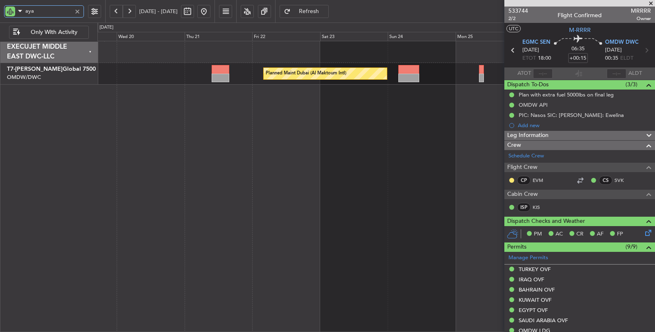
click at [228, 109] on div "Planned Maint Dubai (Al Maktoum Intl)" at bounding box center [376, 187] width 558 height 292
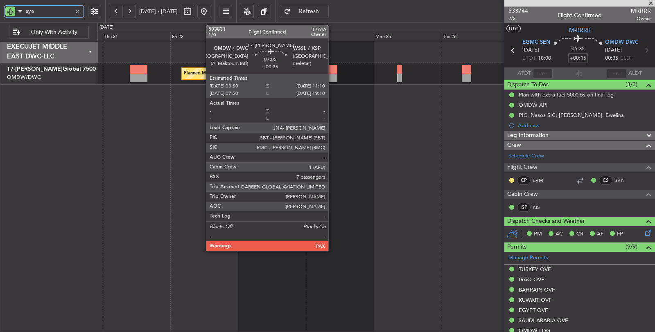
click at [332, 72] on div at bounding box center [327, 69] width 21 height 9
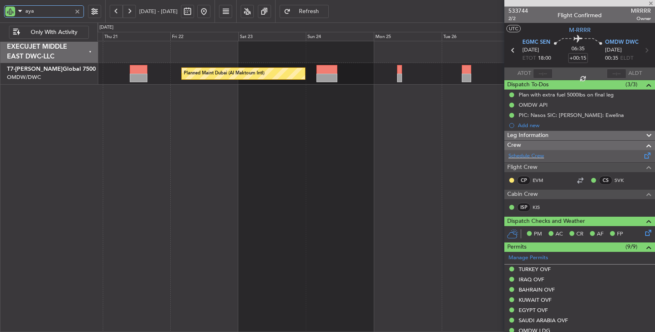
type input "+00:35"
type input "7"
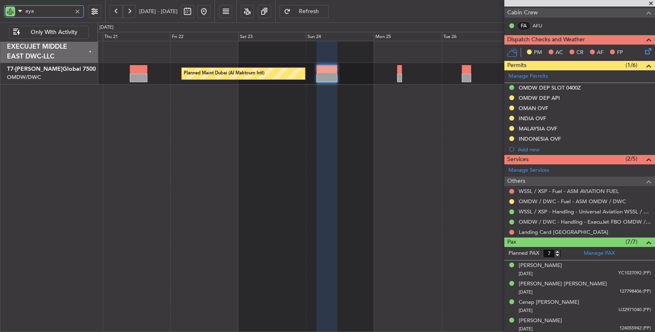
type input "aya"
click at [533, 108] on div "OMAN OVF" at bounding box center [533, 108] width 29 height 7
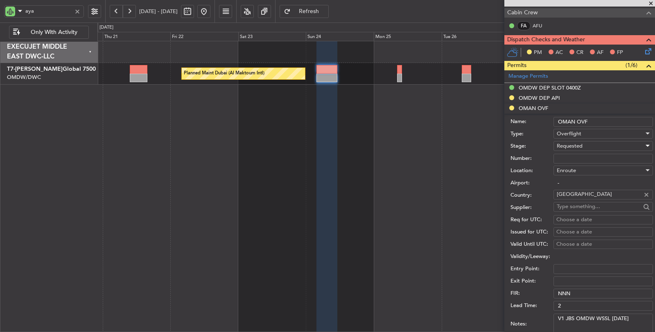
click at [565, 142] on span "Requested" at bounding box center [570, 145] width 26 height 7
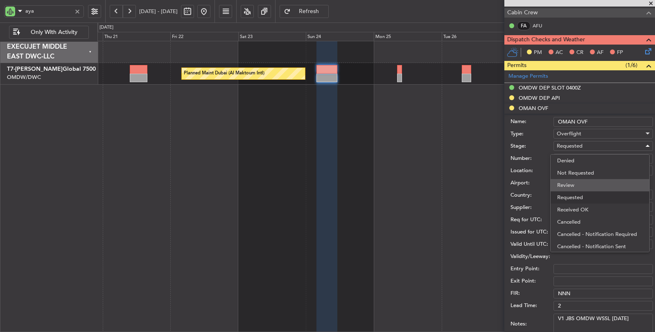
scroll to position [3, 0]
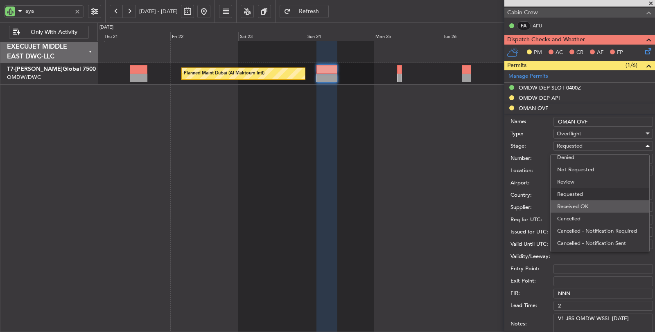
click at [572, 204] on span "Received OK" at bounding box center [600, 207] width 86 height 12
click at [571, 155] on input "Number:" at bounding box center [603, 159] width 99 height 10
paste input "DAT/OF/EJO/0032/2025"
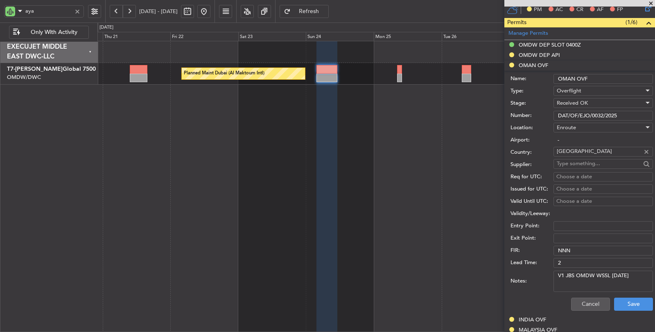
scroll to position [273, 0]
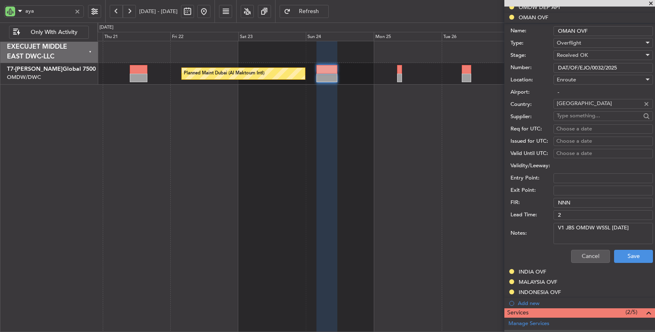
type input "DAT/OF/EJO/0032/2025"
drag, startPoint x: 567, startPoint y: 226, endPoint x: 552, endPoint y: 227, distance: 15.2
click at [552, 227] on div "Notes: V1 JBS OMDW WSSL 24AUG" at bounding box center [582, 234] width 142 height 25
click at [562, 225] on textarea "V1 JBS OMDW WSSL 24AUG" at bounding box center [603, 233] width 99 height 21
drag, startPoint x: 565, startPoint y: 226, endPoint x: 541, endPoint y: 228, distance: 24.2
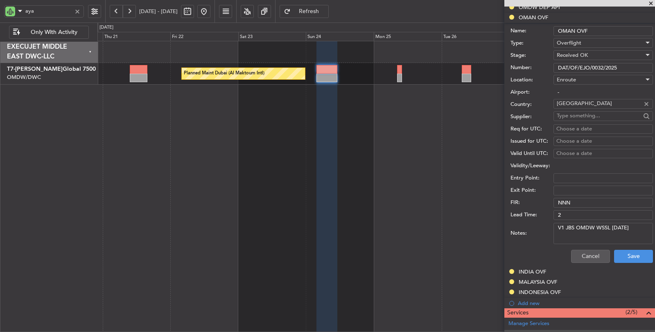
click at [544, 228] on div "Notes: V1 JBS OMDW WSSL 24AUG" at bounding box center [582, 234] width 142 height 25
click at [602, 226] on textarea "JBS OMDW WSSL 24AUG" at bounding box center [603, 233] width 99 height 21
drag, startPoint x: 574, startPoint y: 226, endPoint x: 567, endPoint y: 228, distance: 7.3
click at [567, 228] on textarea "JBS OMDW WSSL v1 24AUG" at bounding box center [603, 233] width 99 height 21
type textarea "JBS v1 24AUG"
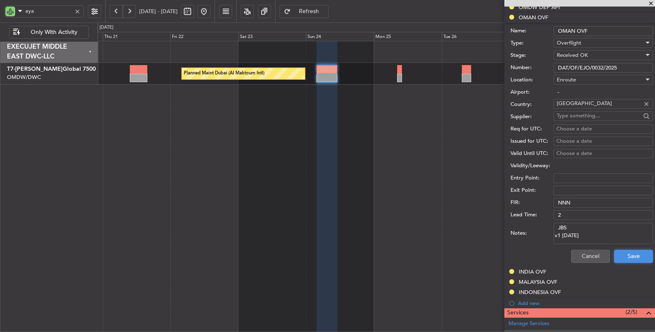
drag, startPoint x: 623, startPoint y: 254, endPoint x: 597, endPoint y: 236, distance: 31.9
click at [597, 236] on form "Name: OMAN OVF Type: Overflight Stage: Received OK Number: DAT/OF/EJO/0032/2025…" at bounding box center [579, 145] width 151 height 244
drag, startPoint x: 588, startPoint y: 234, endPoint x: 548, endPoint y: 222, distance: 42.0
click at [547, 222] on div "Notes: JBS v1 24AUG" at bounding box center [582, 234] width 142 height 25
click at [631, 254] on button "Save" at bounding box center [633, 256] width 39 height 13
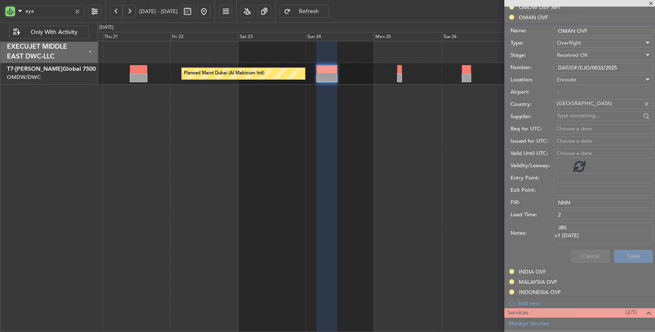
scroll to position [236, 0]
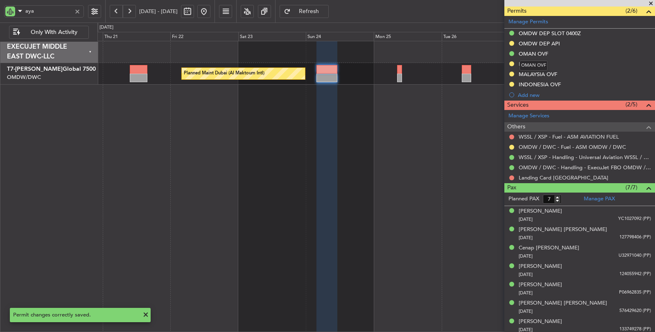
click at [531, 71] on mat-tooltip-component "OMAN OVF" at bounding box center [534, 66] width 40 height 22
click at [533, 71] on div "MALAYSIA OVF" at bounding box center [538, 74] width 38 height 7
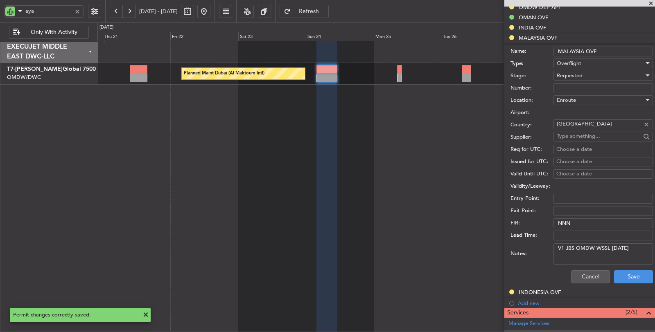
drag, startPoint x: 638, startPoint y: 250, endPoint x: 521, endPoint y: 245, distance: 116.4
click at [522, 244] on div "Notes: V1 JBS OMDW WSSL 24AUG" at bounding box center [582, 254] width 142 height 25
paste textarea "JBS v1"
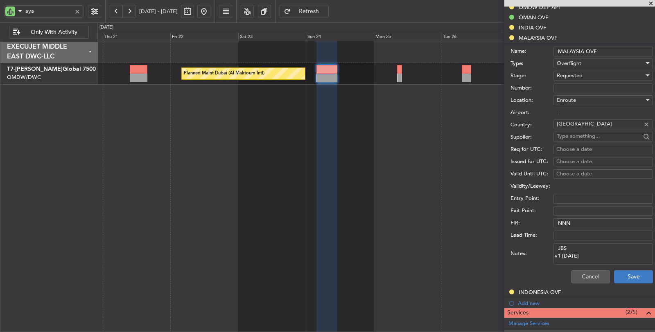
type textarea "JBS v1 24AUG"
click at [614, 271] on button "Save" at bounding box center [633, 277] width 39 height 13
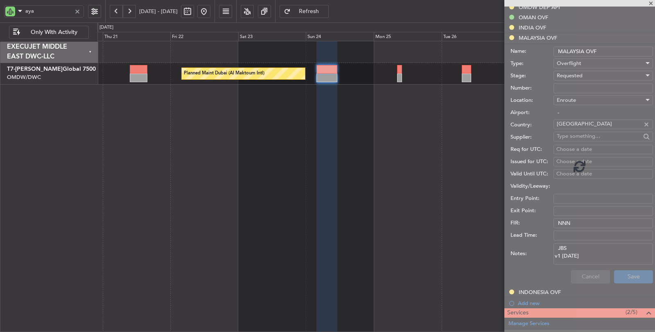
scroll to position [236, 0]
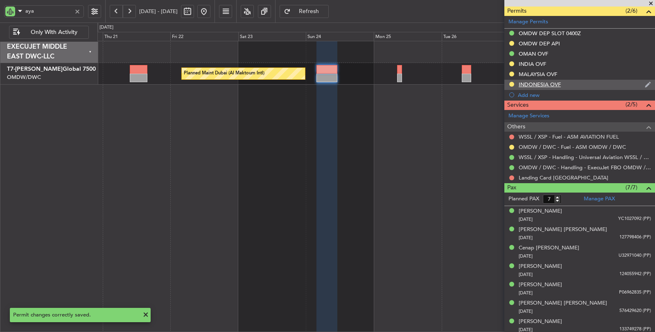
click at [531, 81] on div "INDONESIA OVF" at bounding box center [540, 84] width 42 height 7
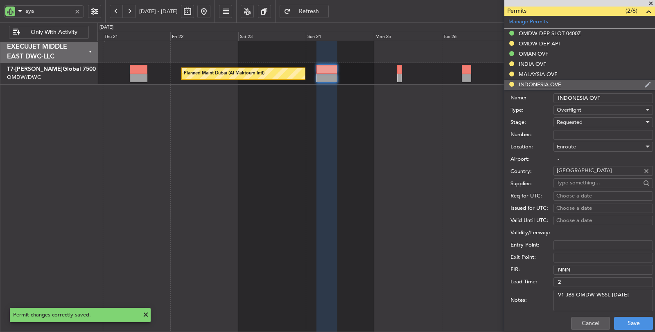
scroll to position [273, 0]
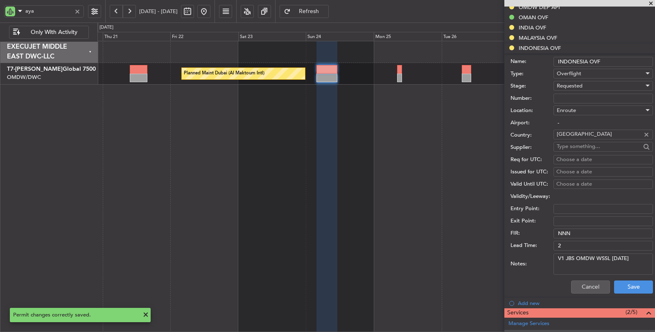
drag, startPoint x: 569, startPoint y: 251, endPoint x: 495, endPoint y: 252, distance: 73.7
click at [496, 252] on fb-app "aya 20 Aug 2025 - 29 Aug 2025 Refresh Quick Links Only With Activity Planned Ma…" at bounding box center [327, 171] width 655 height 323
paste textarea "JBS v1"
type textarea "JBS v1 24AUG"
click at [617, 286] on button "Save" at bounding box center [633, 287] width 39 height 13
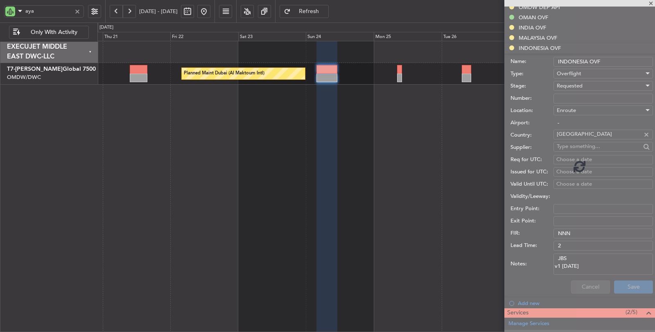
scroll to position [236, 0]
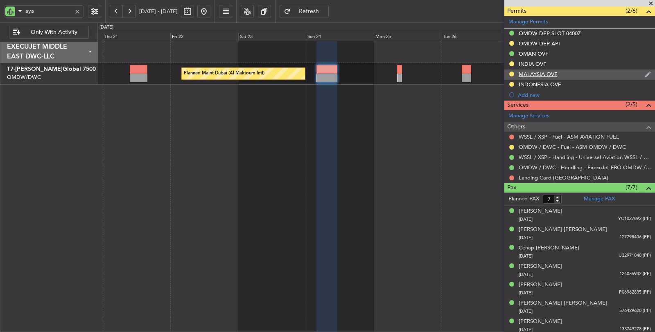
click at [539, 72] on div "MALAYSIA OVF" at bounding box center [538, 74] width 38 height 7
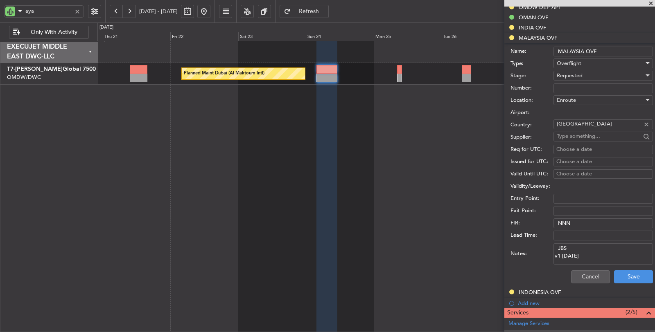
click at [574, 74] on span "Requested" at bounding box center [570, 75] width 26 height 7
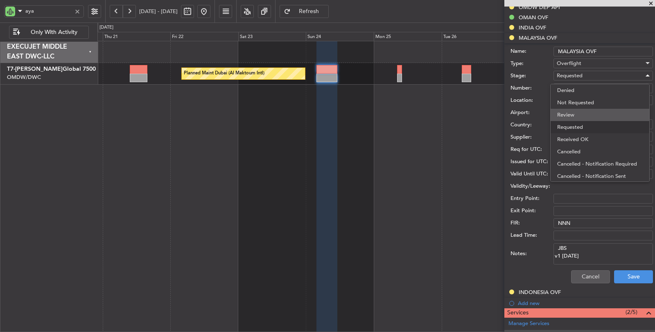
scroll to position [3, 0]
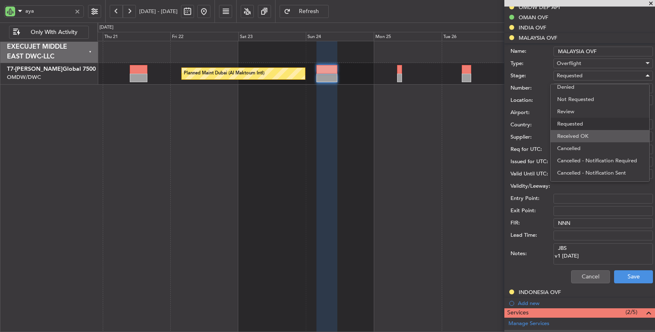
click at [574, 132] on span "Received OK" at bounding box center [600, 136] width 86 height 12
click at [574, 84] on input "Number:" at bounding box center [603, 89] width 99 height 10
paste input "CAAM-NS-0548-08-25"
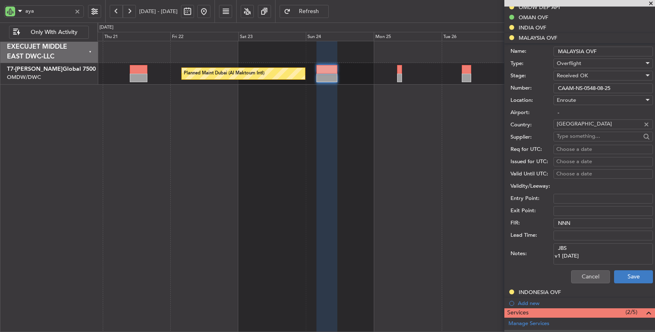
type input "CAAM-NS-0548-08-25"
click at [624, 276] on button "Save" at bounding box center [633, 277] width 39 height 13
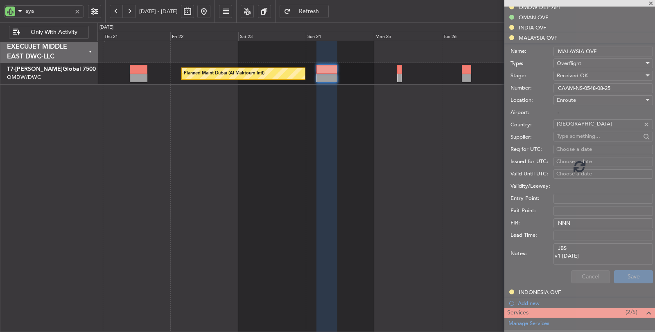
scroll to position [236, 0]
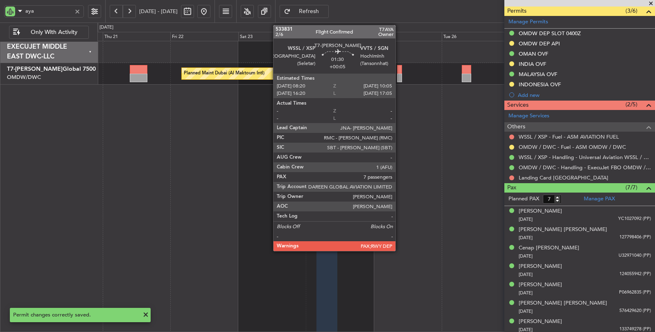
click at [400, 78] on div at bounding box center [399, 78] width 5 height 9
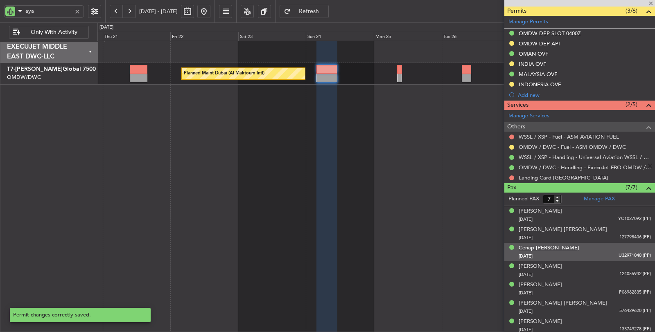
type input "+00:05"
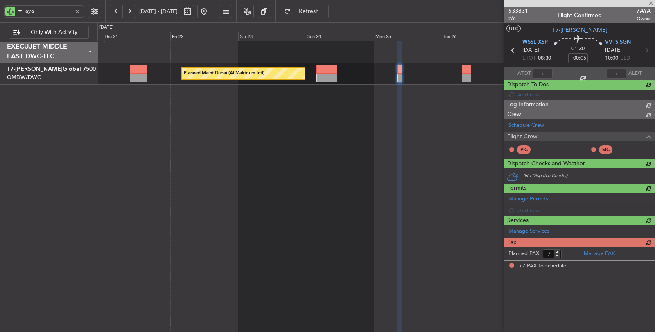
scroll to position [0, 0]
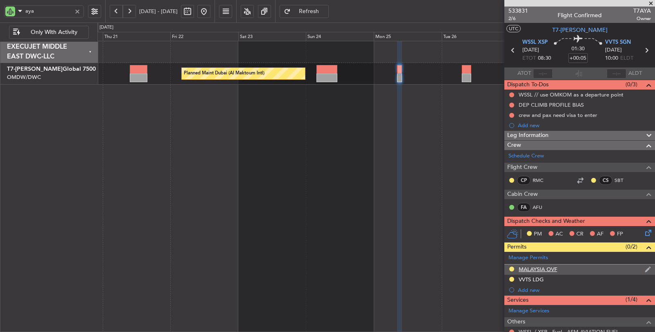
click at [533, 268] on div "MALAYSIA OVF" at bounding box center [538, 269] width 38 height 7
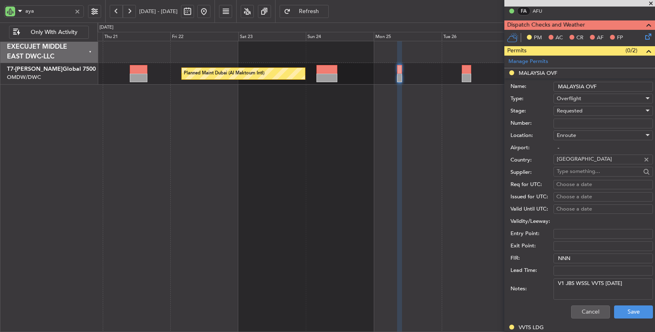
scroll to position [227, 0]
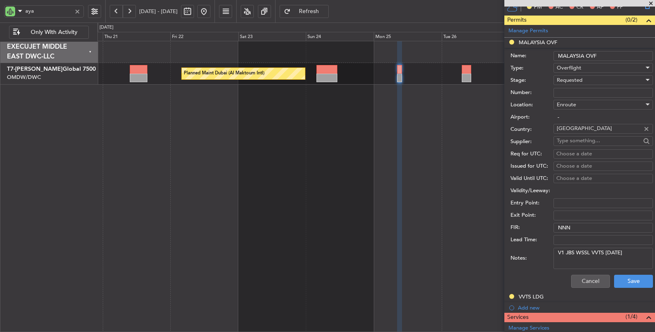
click at [568, 77] on span "Requested" at bounding box center [570, 80] width 26 height 7
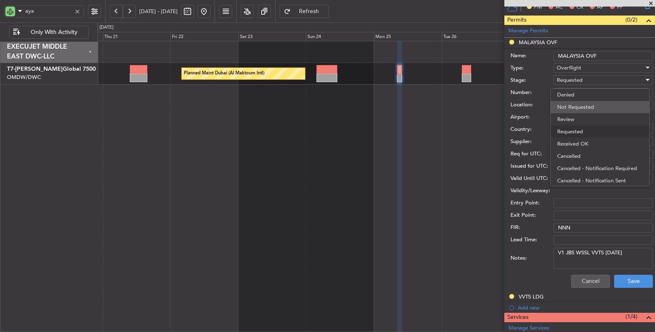
scroll to position [3, 0]
click at [570, 140] on span "Received OK" at bounding box center [600, 141] width 86 height 12
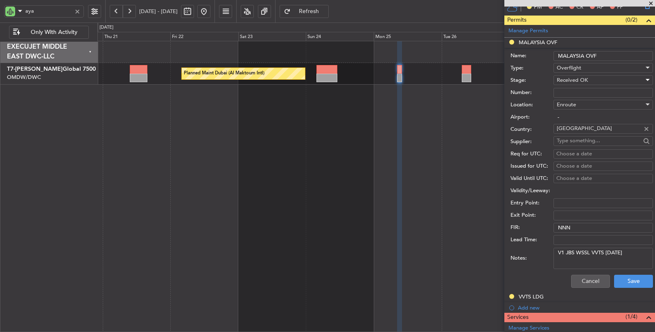
click at [570, 88] on input "Number:" at bounding box center [603, 93] width 99 height 10
paste input "CAAM-NS-0548-08-25"
type input "CAAM-NS-0548-08-25"
drag, startPoint x: 574, startPoint y: 250, endPoint x: 534, endPoint y: 257, distance: 41.1
click at [534, 257] on div "Notes: V1 JBS WSSL VVTS 25AUG" at bounding box center [582, 258] width 142 height 25
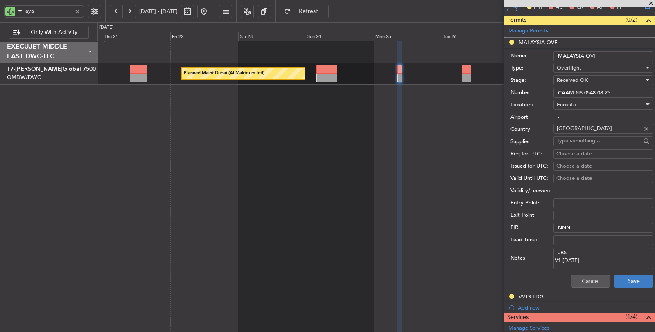
type textarea "JBS V1 25AUG"
click at [630, 275] on button "Save" at bounding box center [633, 281] width 39 height 13
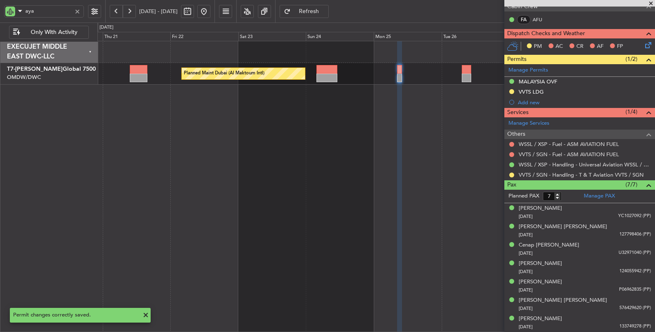
scroll to position [185, 0]
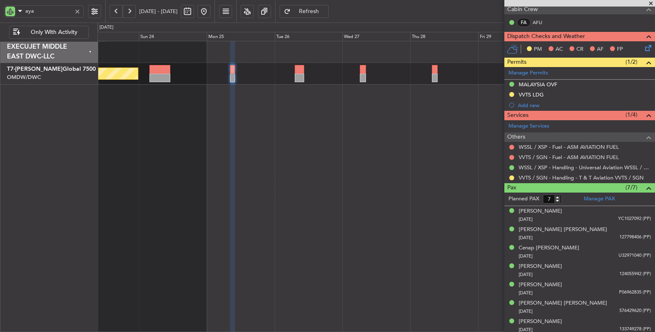
click at [281, 177] on div "Planned Maint Dubai (Al Maktoum Intl)" at bounding box center [376, 187] width 558 height 292
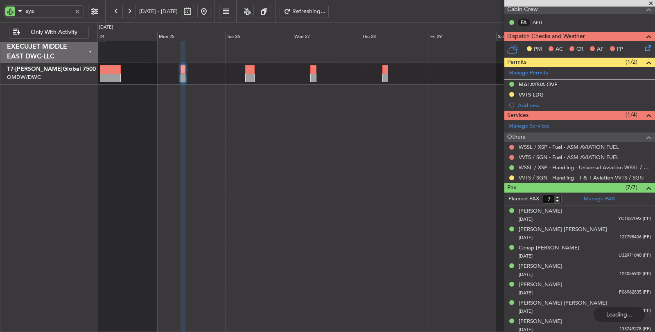
click at [283, 126] on div "Planned Maint Dubai (Al Maktoum Intl)" at bounding box center [376, 187] width 558 height 292
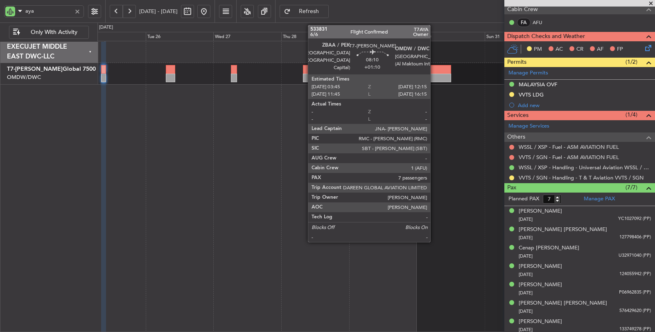
click at [434, 72] on div at bounding box center [439, 69] width 24 height 9
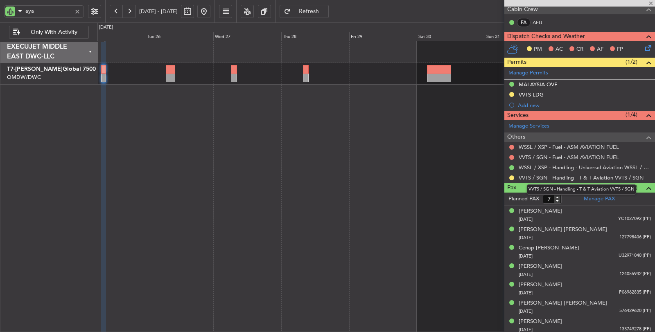
type input "+01:10"
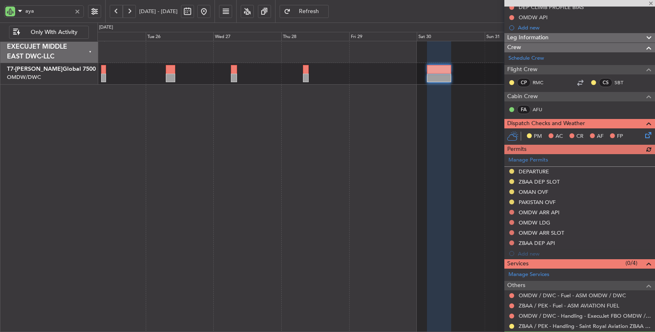
scroll to position [136, 0]
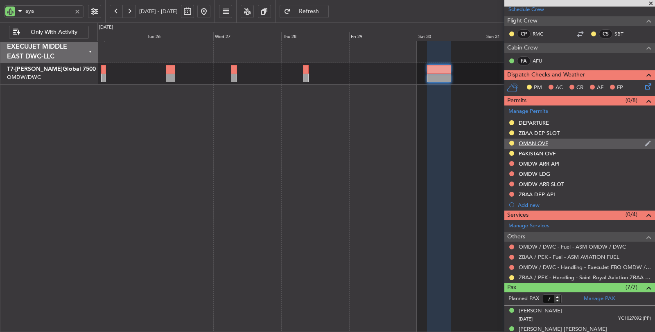
click at [531, 140] on div "OMAN OVF" at bounding box center [533, 143] width 29 height 7
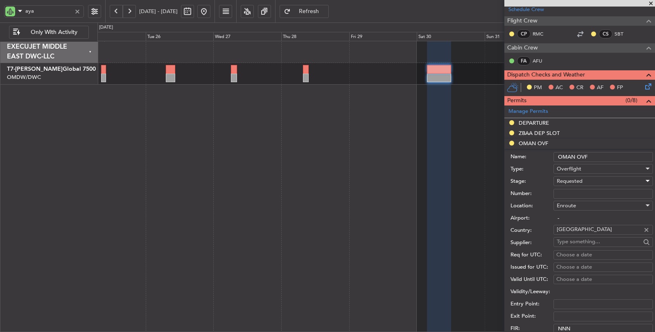
click at [572, 178] on span "Requested" at bounding box center [570, 181] width 26 height 7
click at [581, 241] on span "Received OK" at bounding box center [600, 242] width 86 height 12
click at [572, 191] on input "Number:" at bounding box center [603, 194] width 99 height 10
paste input "DAT/OF/EJO/0032/2025"
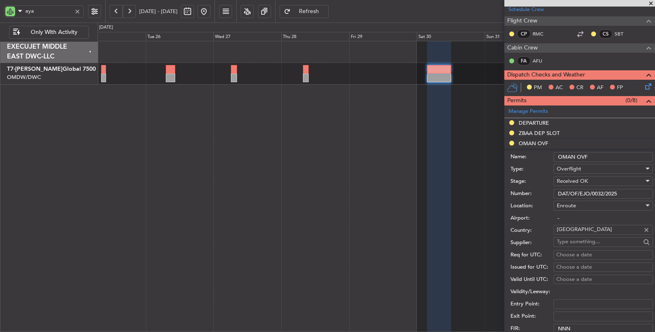
scroll to position [227, 0]
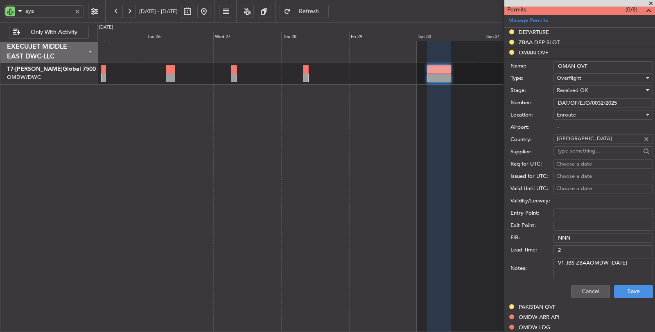
type input "DAT/OF/EJO/0032/2025"
drag, startPoint x: 634, startPoint y: 262, endPoint x: 531, endPoint y: 259, distance: 103.2
click at [531, 259] on div "Notes: V1 JBS ZBAAOMDW 30AUG" at bounding box center [582, 269] width 142 height 25
type textarea "JBS V1 30 AUG"
click at [614, 292] on button "Save" at bounding box center [633, 291] width 39 height 13
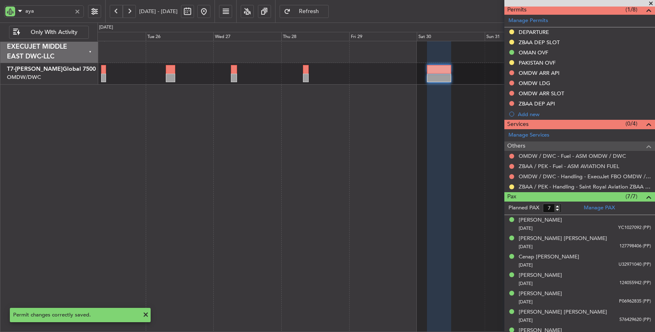
click at [210, 12] on button at bounding box center [203, 11] width 13 height 13
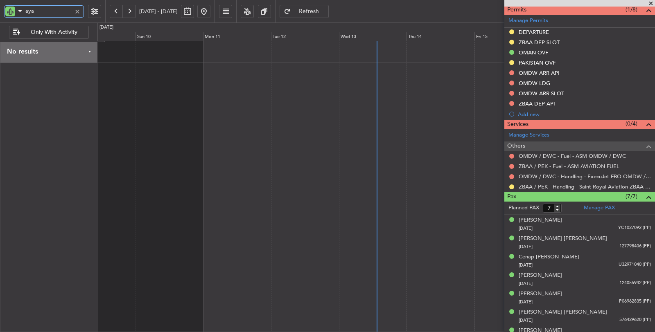
drag, startPoint x: 38, startPoint y: 11, endPoint x: 0, endPoint y: 12, distance: 37.7
click at [0, 12] on div "aya" at bounding box center [52, 11] width 105 height 23
type input "bvv"
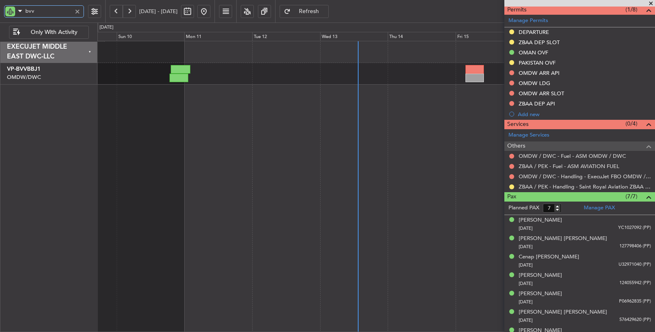
click at [170, 99] on div at bounding box center [376, 187] width 558 height 292
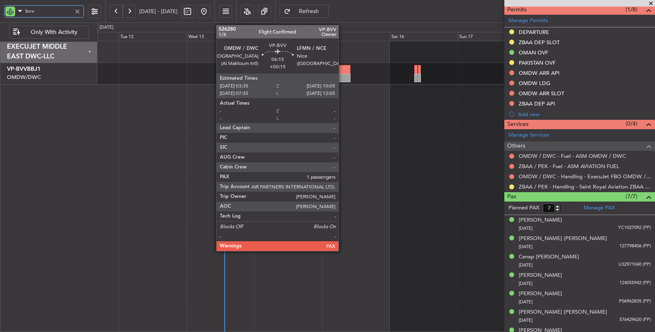
click at [343, 75] on div at bounding box center [341, 78] width 18 height 9
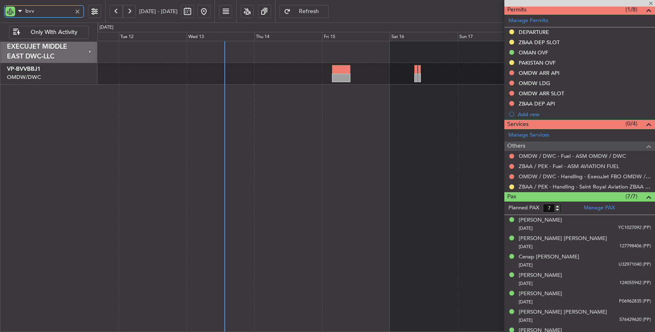
type input "+00:15"
type input "1"
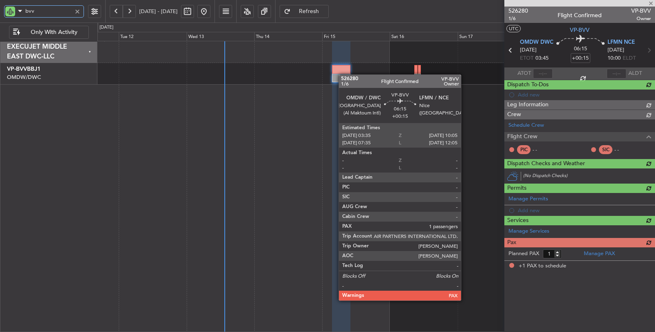
scroll to position [0, 0]
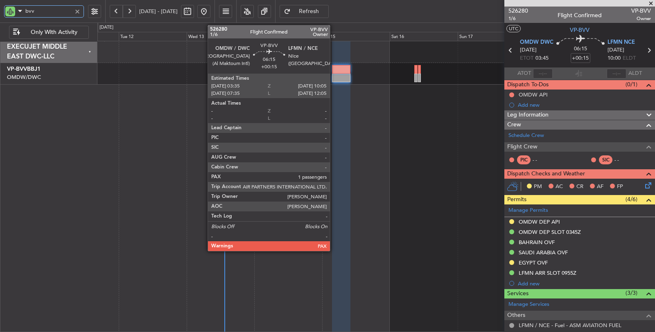
click at [334, 74] on div at bounding box center [341, 78] width 18 height 9
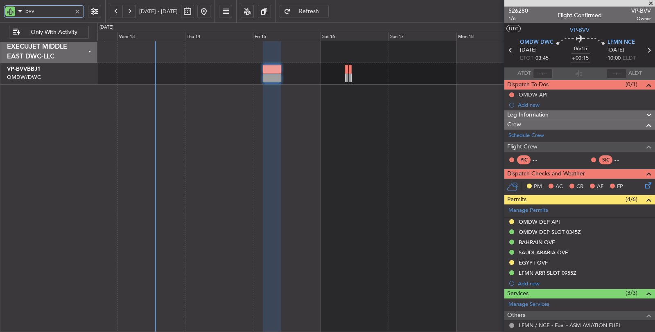
click at [237, 110] on div at bounding box center [376, 187] width 558 height 292
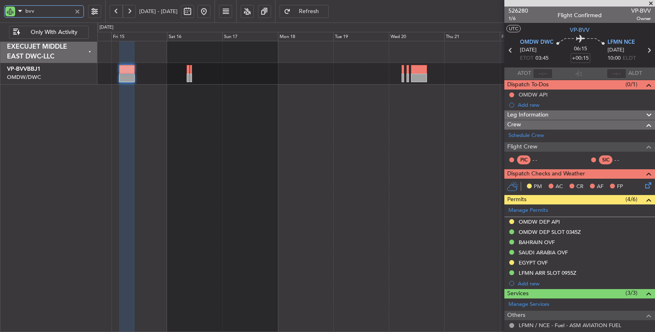
click at [270, 107] on div at bounding box center [376, 187] width 558 height 292
drag, startPoint x: 54, startPoint y: 10, endPoint x: 0, endPoint y: 11, distance: 54.1
click at [0, 11] on div "bvv" at bounding box center [52, 11] width 105 height 23
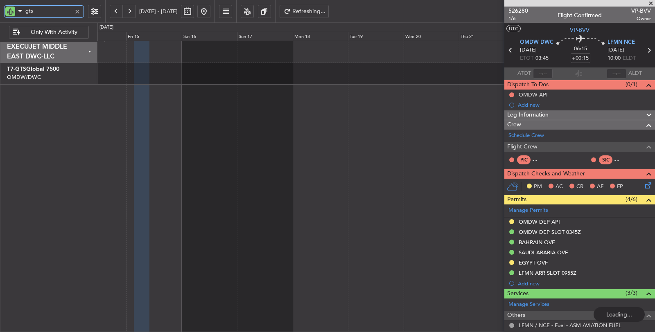
click at [326, 99] on div at bounding box center [376, 187] width 558 height 292
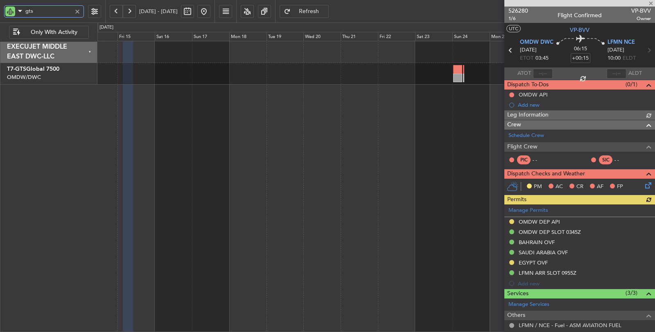
click at [275, 105] on div at bounding box center [376, 187] width 558 height 292
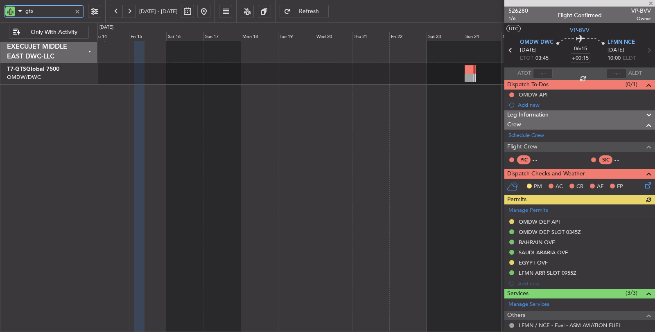
click at [291, 90] on div at bounding box center [376, 187] width 558 height 292
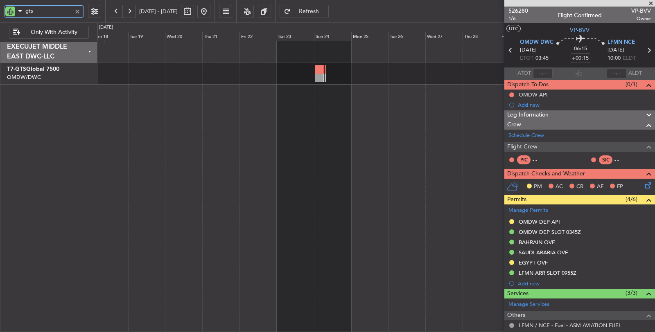
type input "gts"
drag, startPoint x: 5, startPoint y: 11, endPoint x: 1, endPoint y: 14, distance: 5.0
click at [2, 13] on div "gts" at bounding box center [52, 11] width 105 height 23
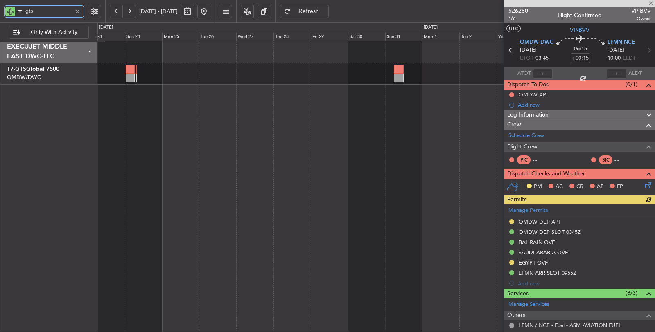
click at [101, 59] on div at bounding box center [376, 62] width 558 height 43
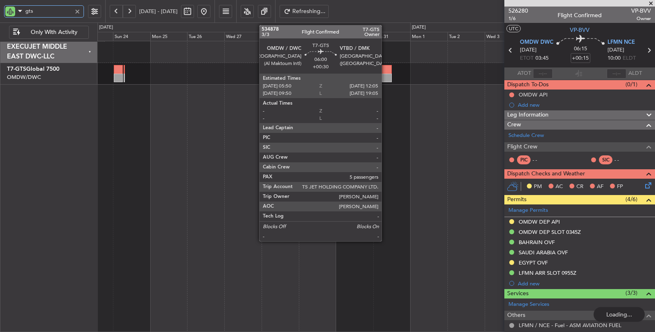
click at [386, 71] on div at bounding box center [387, 69] width 10 height 9
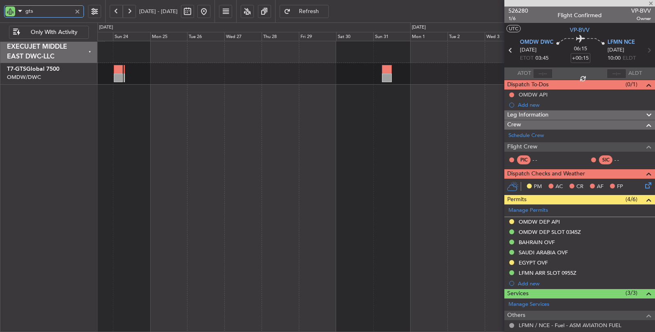
type input "+00:30"
type input "5"
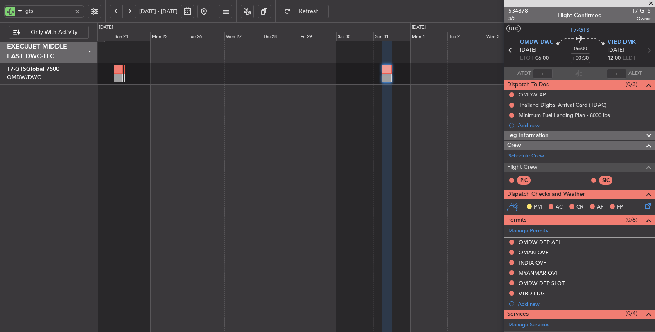
click at [76, 11] on div at bounding box center [77, 11] width 9 height 9
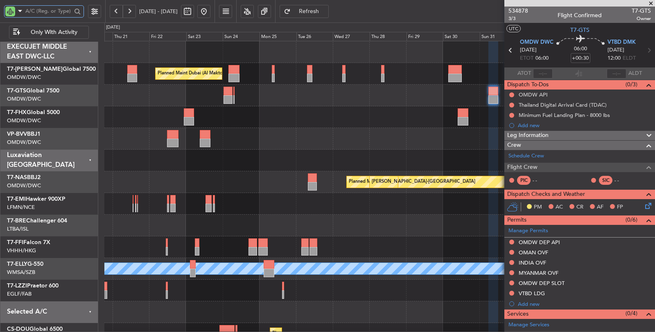
click at [344, 112] on div "Planned Maint Singapore (Changi)" at bounding box center [379, 117] width 550 height 22
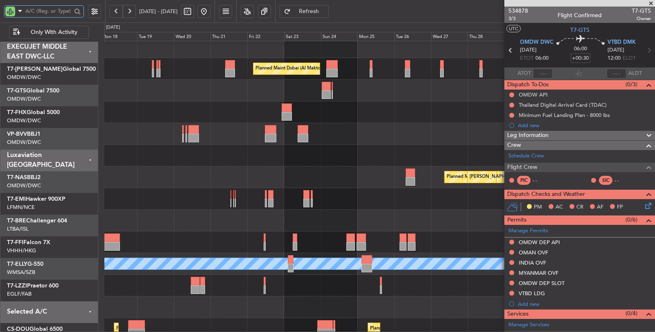
click at [369, 122] on div "Planned Maint Singapore (Changi)" at bounding box center [379, 113] width 551 height 22
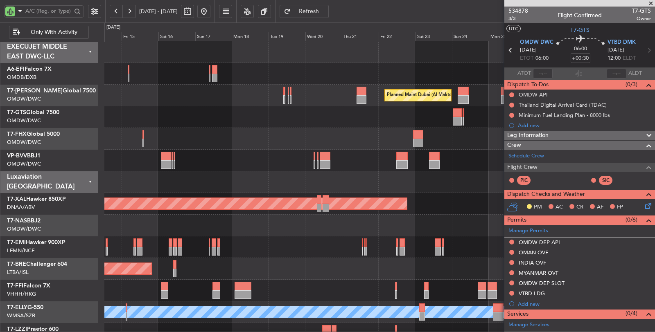
click at [210, 14] on button at bounding box center [203, 11] width 13 height 13
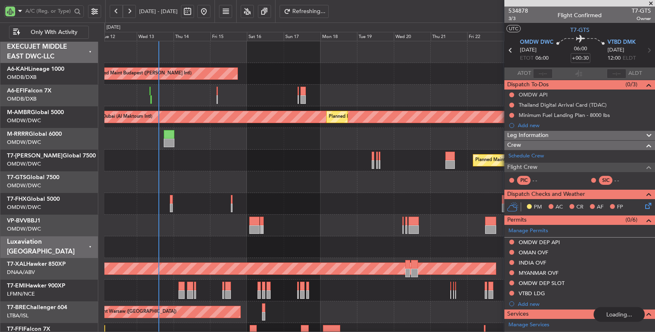
click at [181, 168] on div "Planned Maint Dubai (Al Maktoum Intl)" at bounding box center [379, 161] width 550 height 22
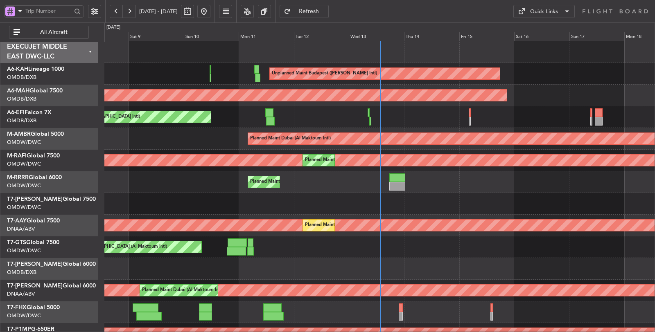
click at [21, 11] on span at bounding box center [20, 11] width 10 height 10
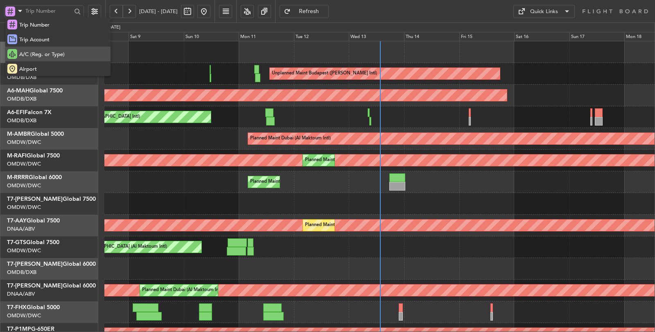
click at [27, 57] on span "A/C (Reg. or Type)" at bounding box center [41, 55] width 45 height 8
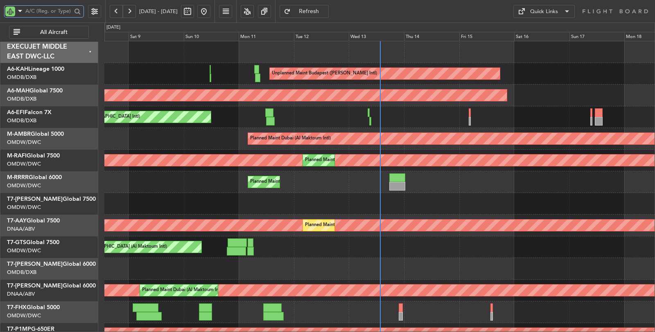
click at [37, 11] on input "text" at bounding box center [48, 11] width 46 height 12
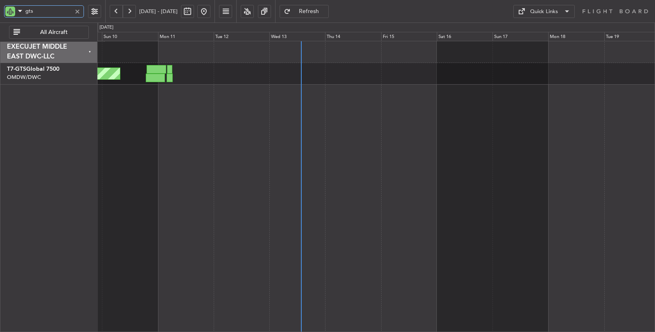
click at [275, 109] on div "Unplanned Maint [GEOGRAPHIC_DATA] (Al Maktoum Intl)" at bounding box center [376, 187] width 558 height 292
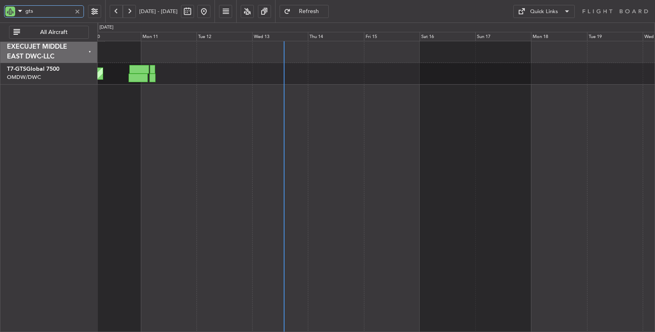
click at [147, 105] on div "Unplanned Maint [GEOGRAPHIC_DATA] (Al Maktoum Intl)" at bounding box center [376, 187] width 558 height 292
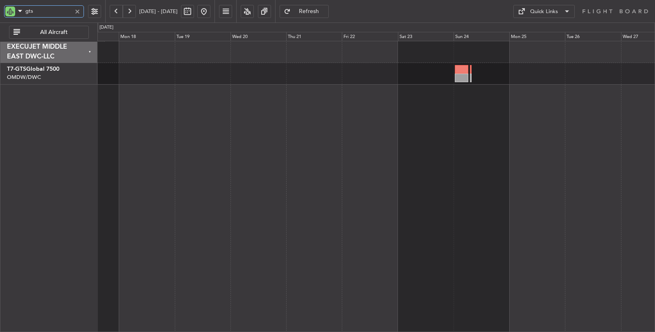
click at [195, 103] on div at bounding box center [376, 187] width 558 height 292
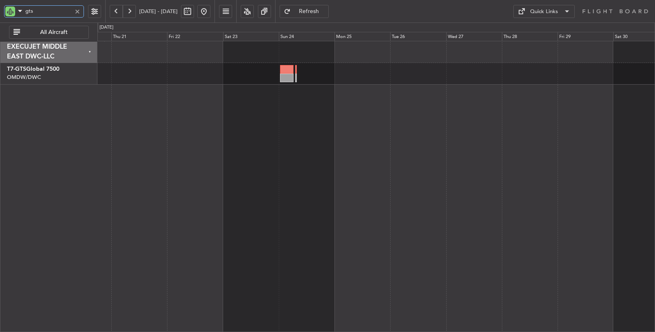
click at [322, 87] on div at bounding box center [376, 187] width 558 height 292
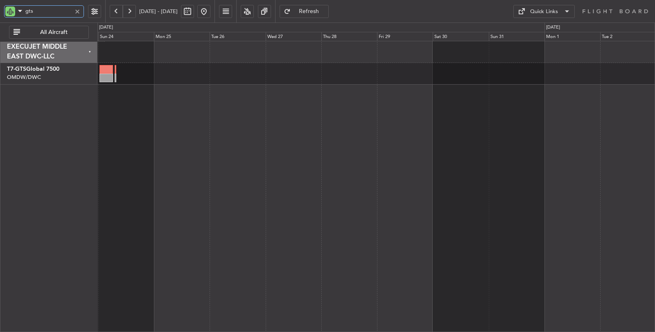
click at [305, 88] on div at bounding box center [376, 187] width 558 height 292
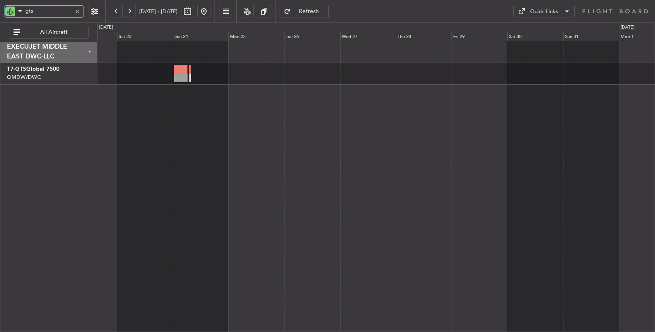
click at [493, 99] on div at bounding box center [376, 187] width 558 height 292
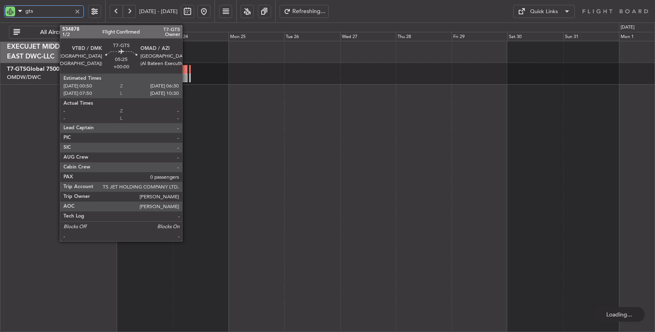
click at [186, 70] on div at bounding box center [181, 69] width 14 height 9
type input "gts"
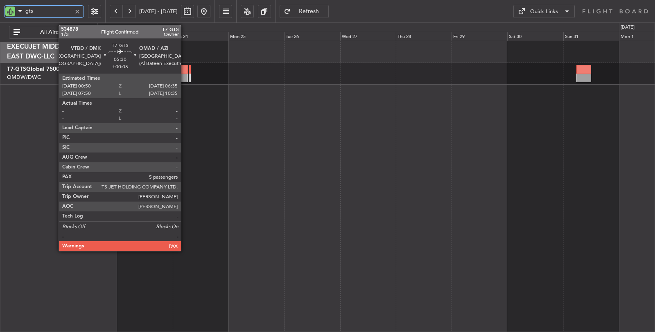
click at [185, 75] on div at bounding box center [181, 78] width 14 height 9
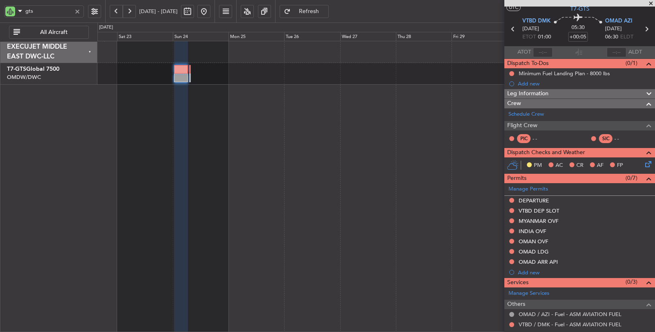
scroll to position [45, 0]
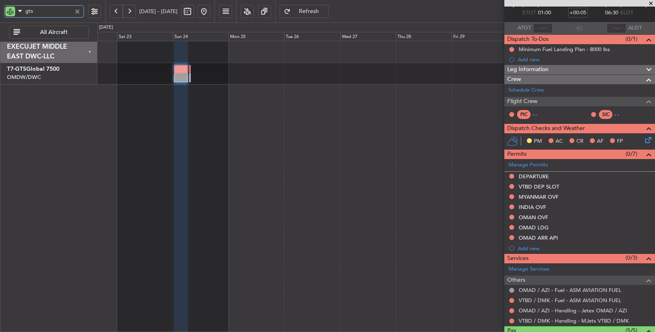
click at [235, 140] on div at bounding box center [376, 187] width 558 height 292
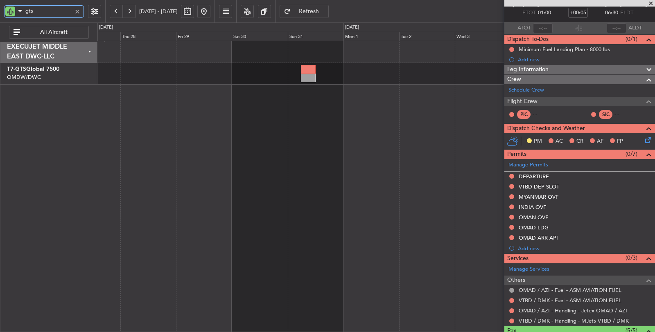
click at [277, 120] on div at bounding box center [376, 187] width 558 height 292
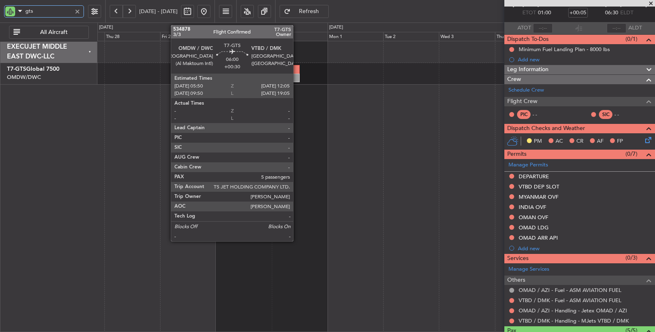
click at [287, 66] on div at bounding box center [292, 69] width 15 height 9
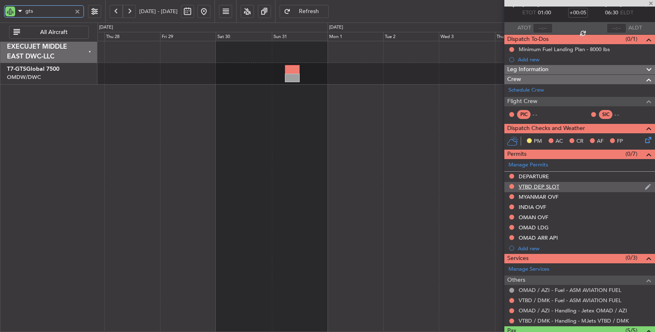
type input "+00:30"
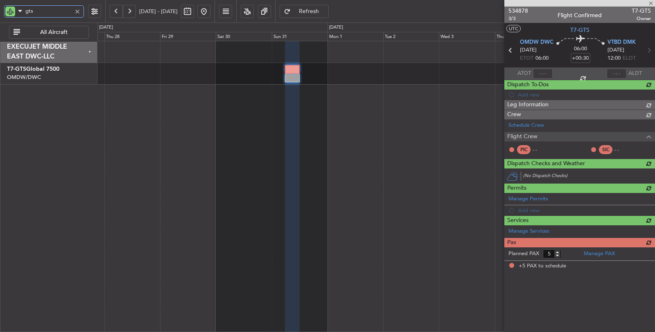
scroll to position [0, 0]
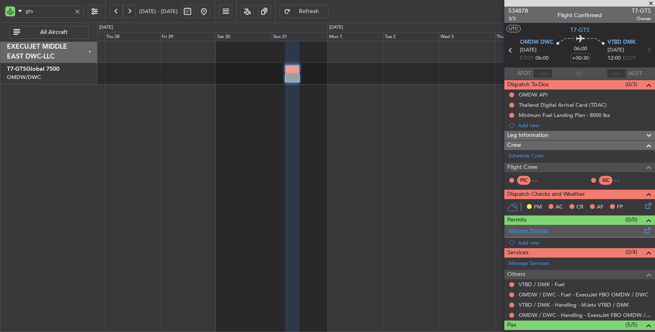
click at [534, 229] on link "Manage Permits" at bounding box center [529, 231] width 40 height 8
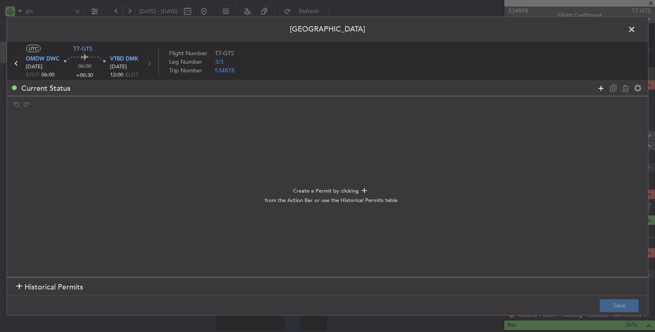
click at [599, 87] on icon at bounding box center [601, 88] width 10 height 10
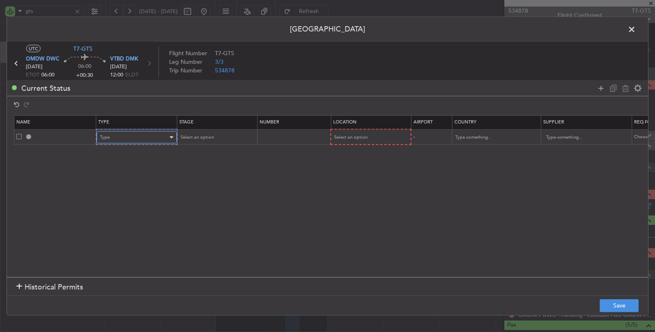
click at [158, 134] on div "Type" at bounding box center [134, 137] width 68 height 12
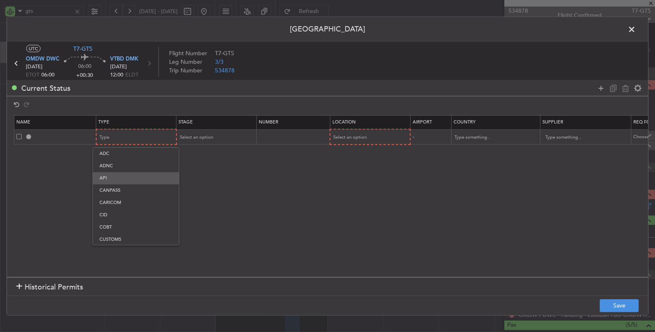
click at [140, 174] on span "API" at bounding box center [135, 178] width 73 height 12
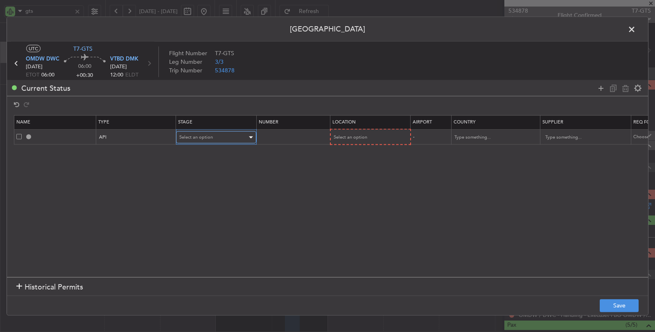
click at [217, 136] on div "Select an option" at bounding box center [213, 137] width 68 height 12
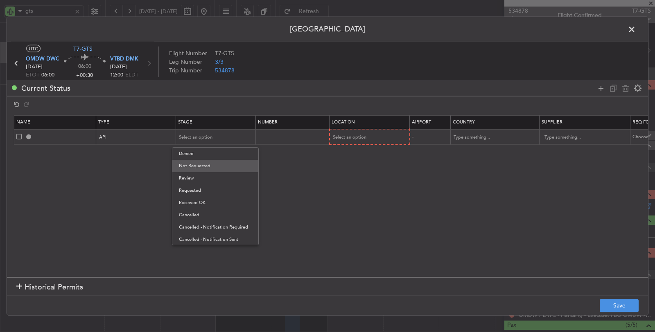
click at [210, 165] on span "Not Requested" at bounding box center [215, 166] width 73 height 12
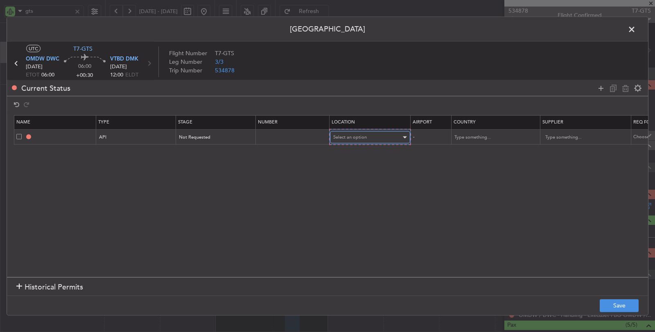
click at [348, 142] on div "Select an option" at bounding box center [367, 137] width 68 height 12
click at [347, 154] on span "Departure" at bounding box center [368, 154] width 73 height 12
click at [20, 285] on div at bounding box center [19, 288] width 6 height 6
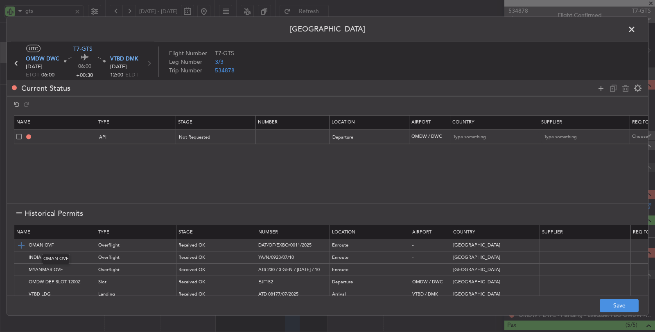
click at [19, 242] on img at bounding box center [21, 246] width 10 height 10
click at [19, 258] on img at bounding box center [21, 258] width 10 height 10
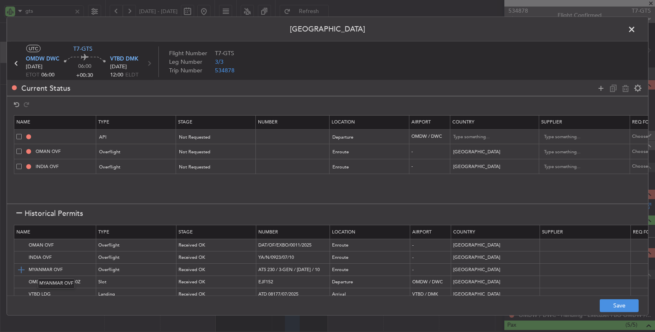
click at [21, 266] on img at bounding box center [21, 270] width 10 height 10
click at [20, 283] on img at bounding box center [21, 283] width 10 height 10
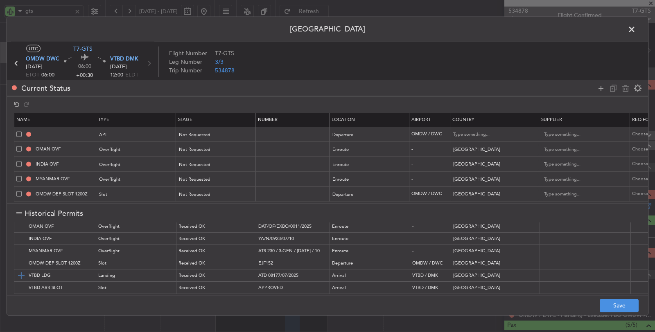
scroll to position [25, 0]
click at [22, 271] on img at bounding box center [21, 276] width 10 height 10
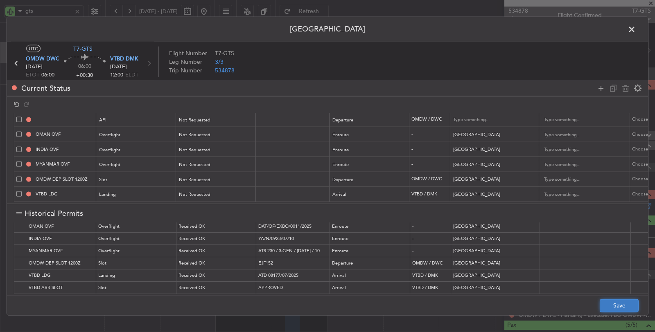
click at [619, 307] on button "Save" at bounding box center [619, 305] width 39 height 13
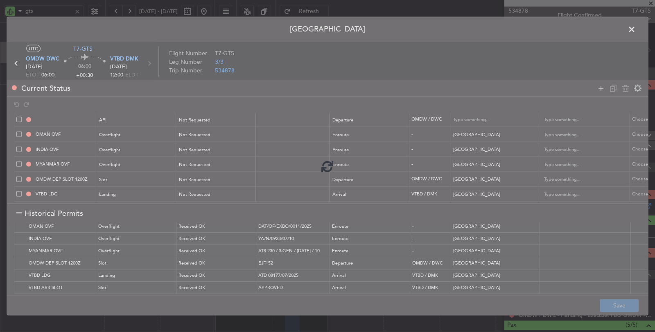
type input "OMDW DEP API"
type input "United Arab Emirates"
type input "NNN"
type input "1"
type input "NNN"
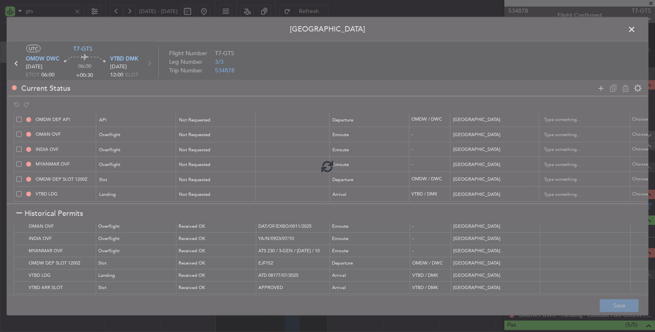
type input "2"
type input "NNN"
type input "3"
type input "NNN"
type input "OMDW DEP SLOT"
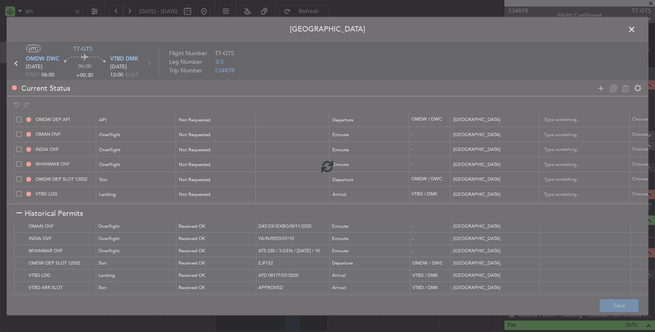
type input "NNN"
type input "1"
type input "NNN"
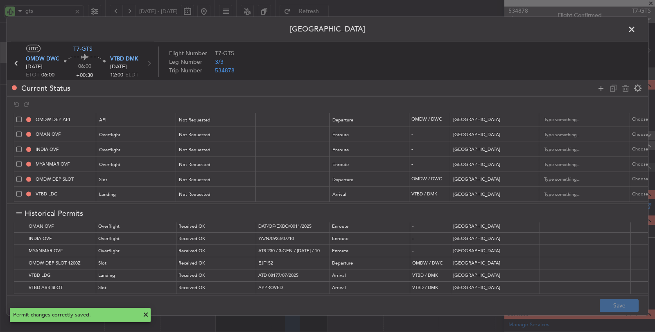
click at [636, 28] on span at bounding box center [636, 31] width 0 height 16
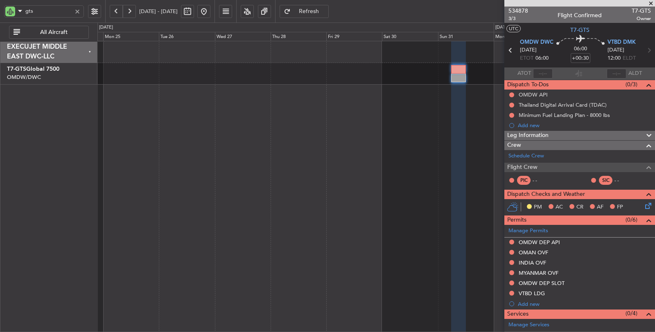
click at [309, 95] on div at bounding box center [376, 187] width 558 height 292
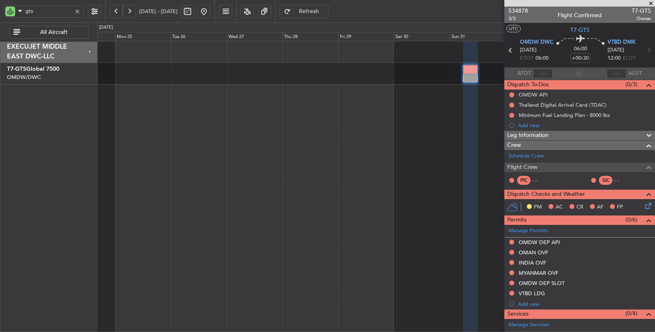
click at [320, 81] on div at bounding box center [376, 74] width 558 height 22
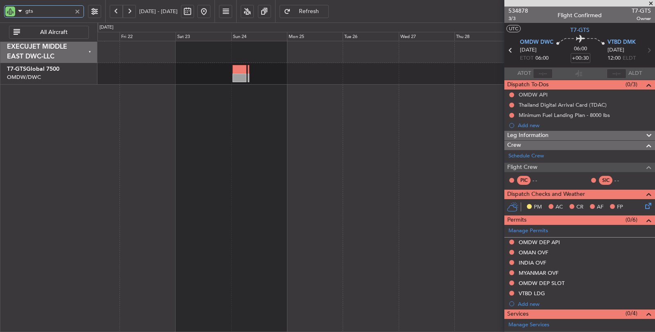
drag, startPoint x: 38, startPoint y: 13, endPoint x: 7, endPoint y: 14, distance: 31.6
click at [7, 14] on div "gts" at bounding box center [44, 11] width 80 height 12
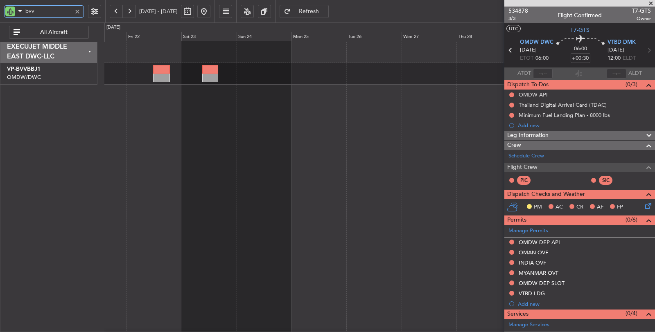
click at [292, 153] on div at bounding box center [379, 187] width 551 height 292
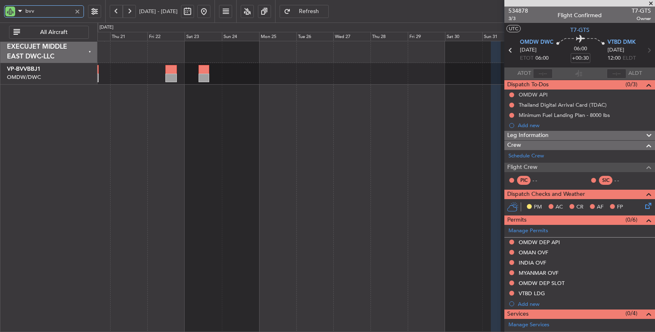
click at [384, 121] on div at bounding box center [376, 187] width 558 height 292
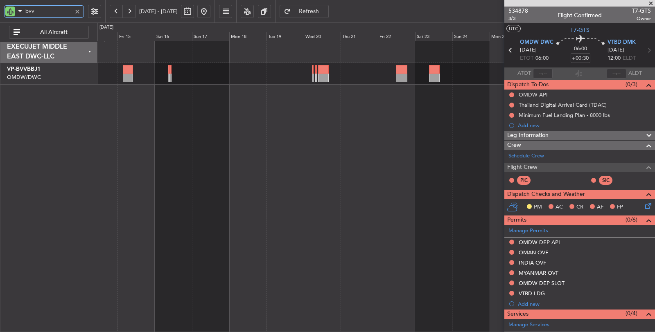
click at [311, 123] on div at bounding box center [376, 187] width 558 height 292
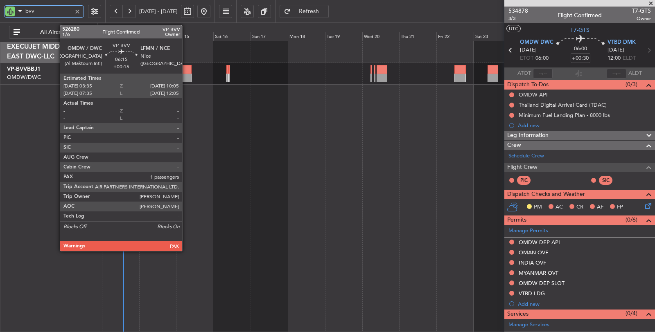
click at [186, 74] on div at bounding box center [186, 78] width 10 height 9
type input "bvv"
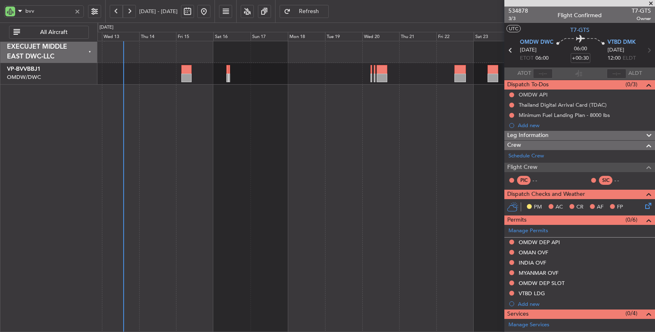
click at [326, 14] on span "Refresh" at bounding box center [309, 12] width 34 height 6
click at [326, 11] on span "Refresh" at bounding box center [309, 12] width 34 height 6
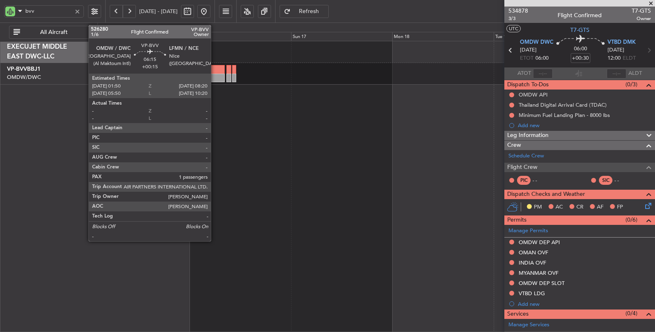
click at [215, 74] on div at bounding box center [210, 78] width 27 height 9
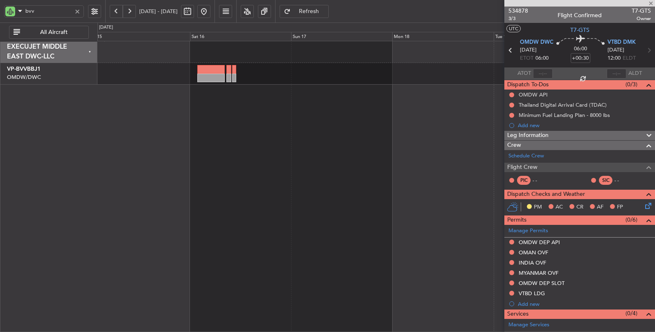
type input "+00:15"
type input "1"
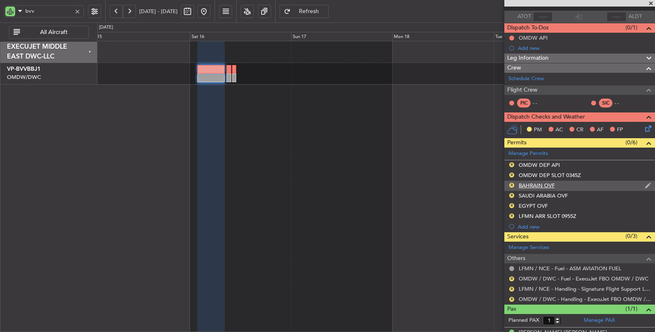
scroll to position [68, 0]
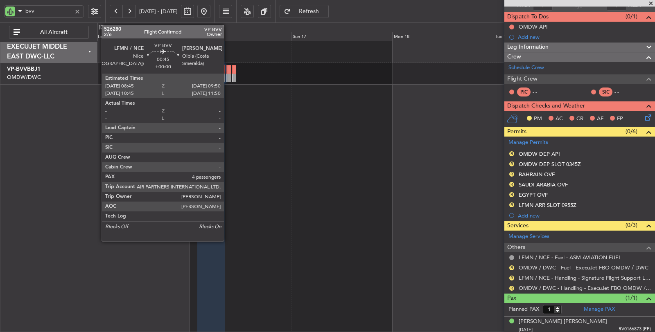
click at [228, 80] on div at bounding box center [228, 78] width 5 height 9
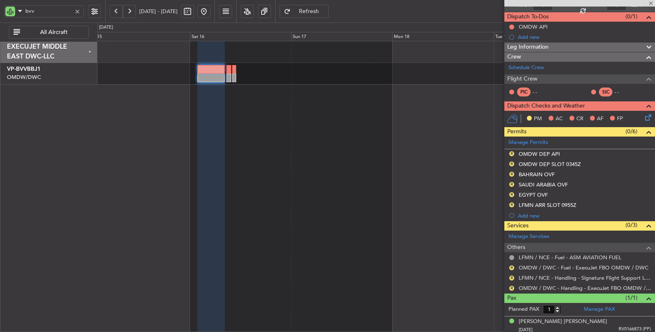
type input "4"
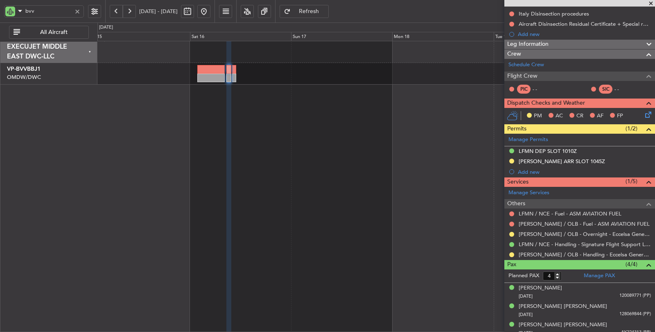
scroll to position [113, 0]
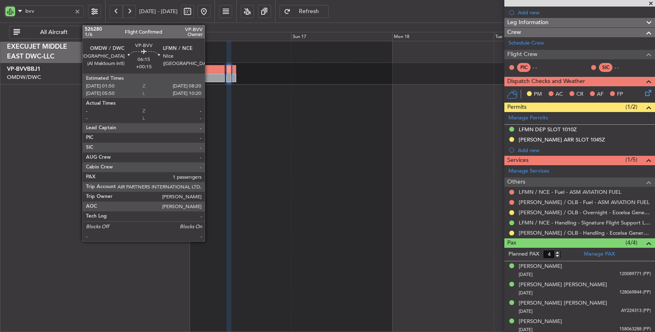
click at [209, 77] on div at bounding box center [210, 78] width 27 height 9
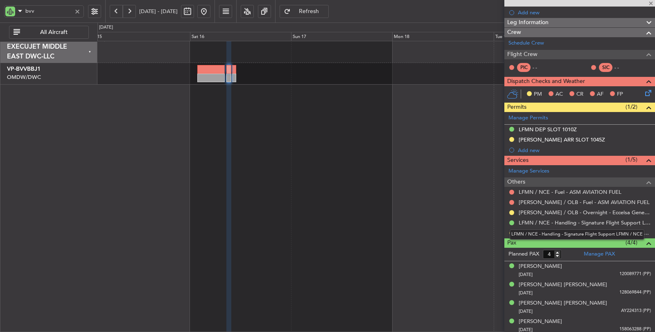
type input "+00:15"
type input "1"
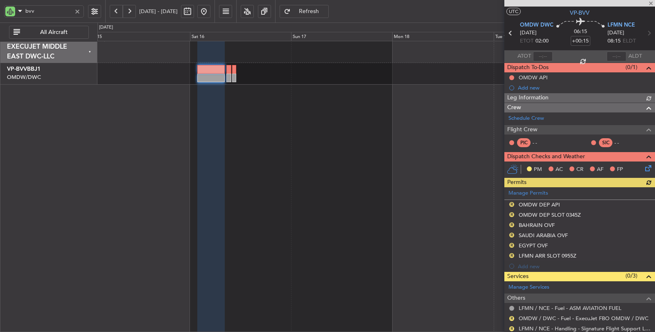
scroll to position [68, 0]
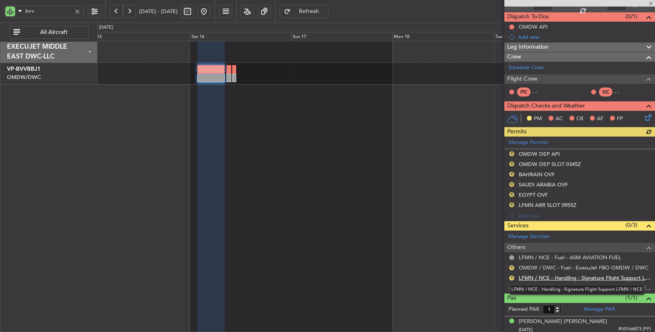
click at [575, 278] on link "LFMN / NCE - Handling - Signature Flight Support LFMN / NCE" at bounding box center [585, 278] width 132 height 7
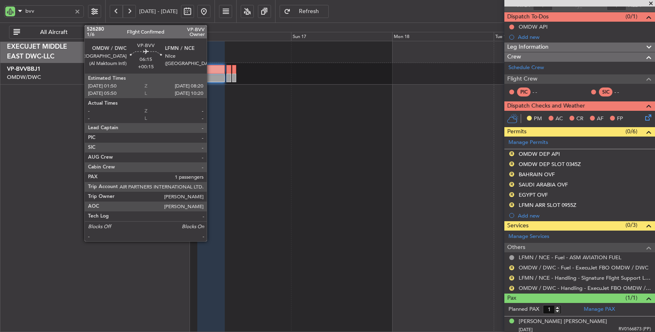
click at [211, 77] on div at bounding box center [210, 78] width 27 height 9
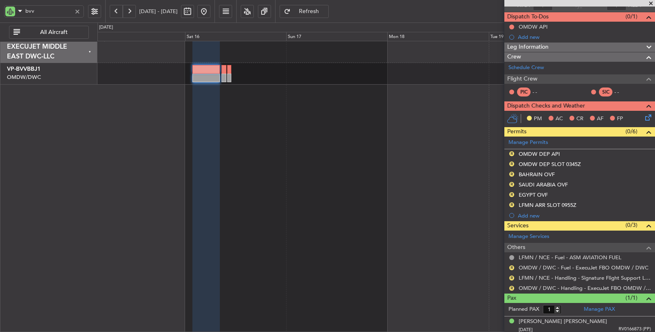
click at [306, 95] on div at bounding box center [376, 187] width 558 height 292
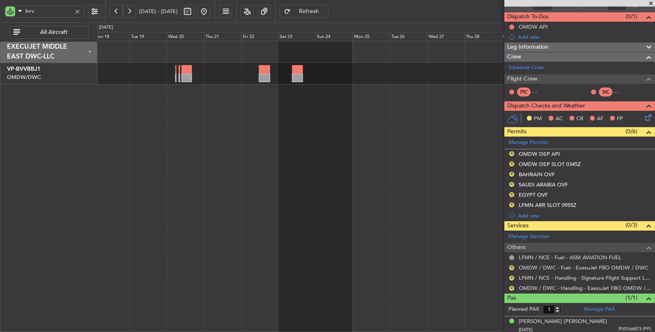
click at [253, 115] on div at bounding box center [376, 187] width 558 height 292
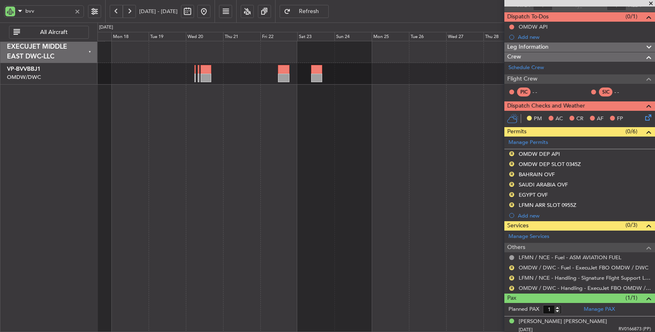
click at [396, 118] on div at bounding box center [376, 187] width 558 height 292
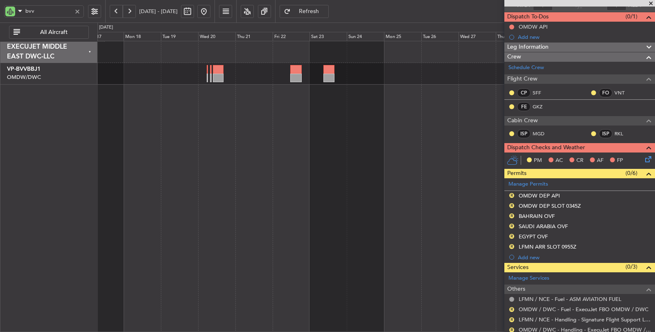
click at [79, 11] on div at bounding box center [77, 11] width 9 height 9
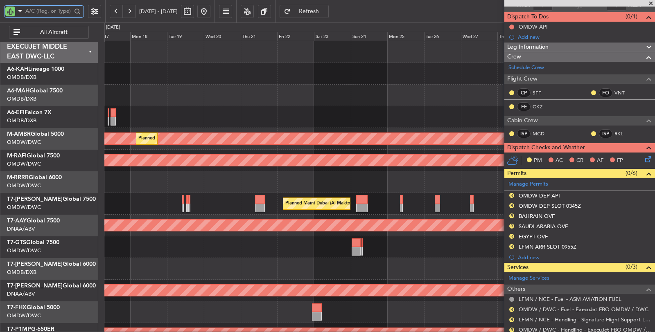
click at [323, 119] on div at bounding box center [379, 117] width 551 height 22
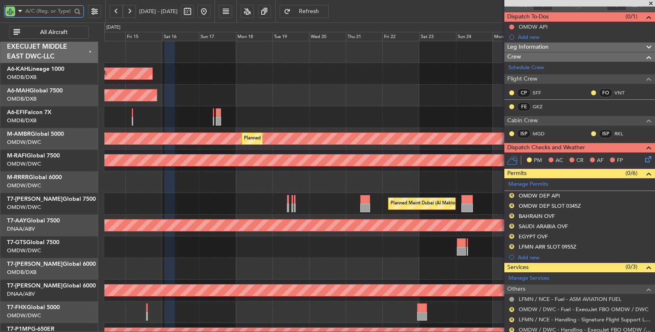
click at [362, 121] on div at bounding box center [379, 117] width 551 height 22
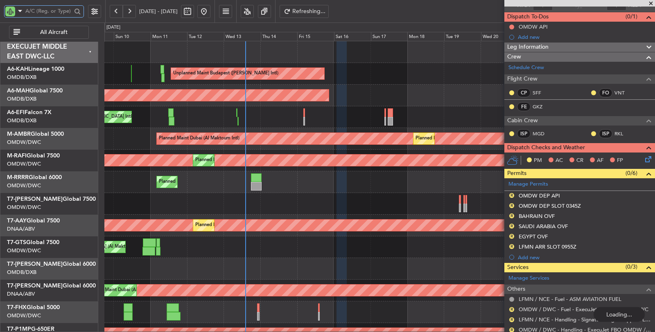
click at [246, 118] on div "Unplanned Maint [GEOGRAPHIC_DATA] ([GEOGRAPHIC_DATA] Intl)" at bounding box center [379, 117] width 550 height 22
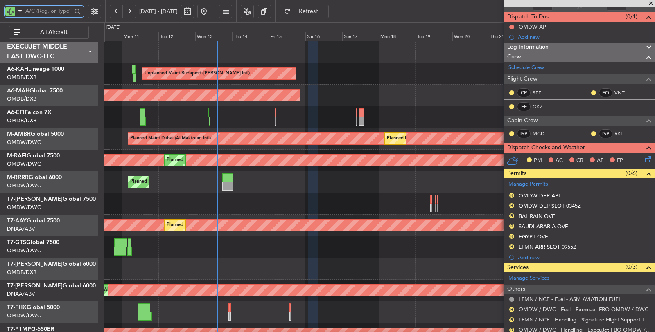
click at [259, 201] on div "Planned Maint Dubai (Al Maktoum Intl)" at bounding box center [379, 204] width 550 height 22
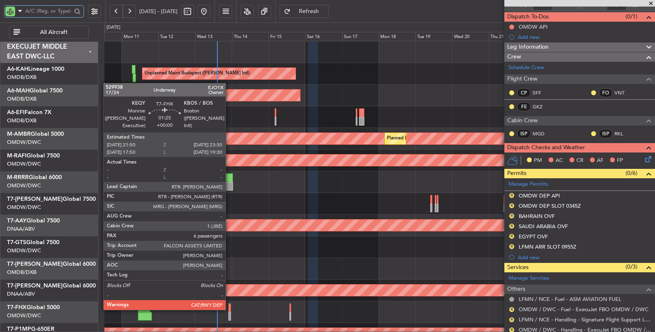
click at [230, 317] on div at bounding box center [229, 316] width 3 height 9
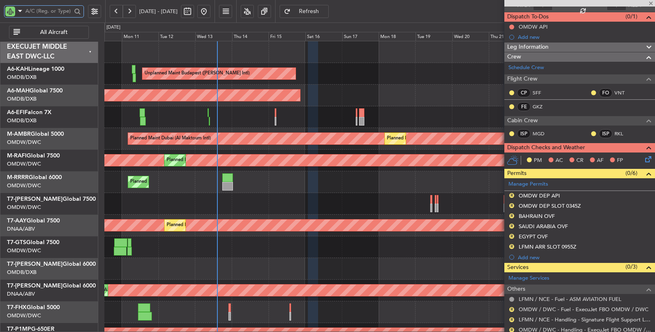
type input "6"
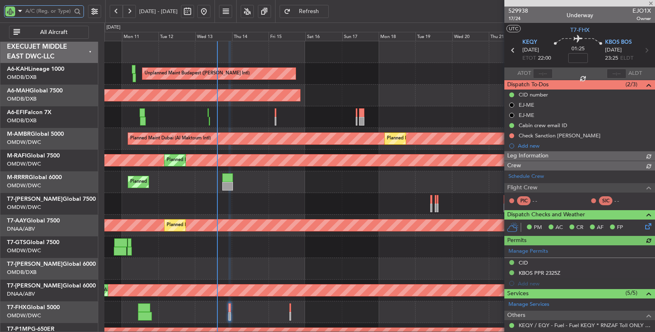
type input "Syed Shakeel (SYS)"
type input "6964"
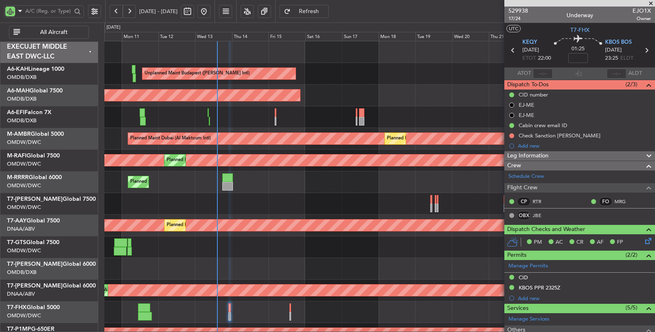
click at [54, 32] on span "All Aircraft" at bounding box center [54, 32] width 64 height 6
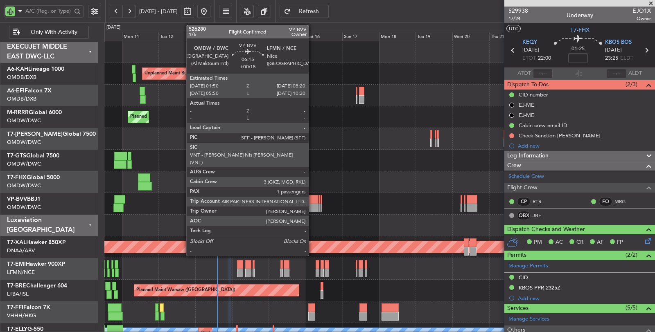
click at [313, 210] on div at bounding box center [313, 208] width 10 height 9
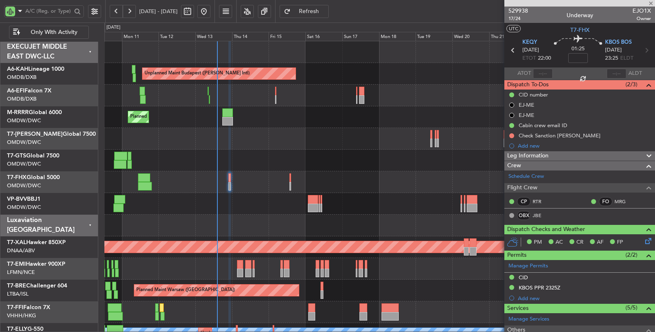
type input "+00:15"
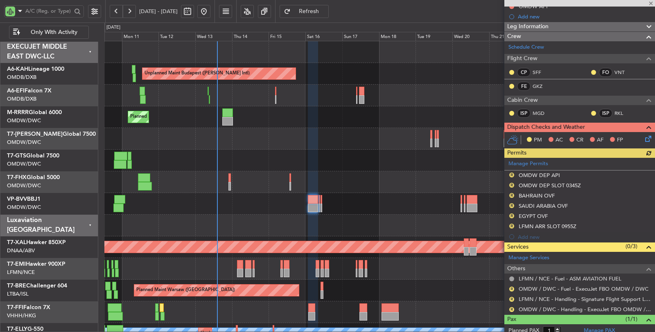
scroll to position [109, 0]
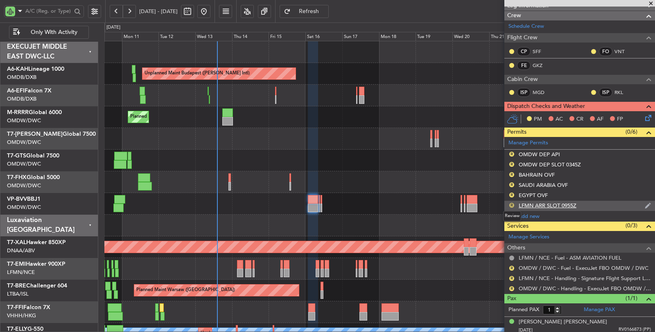
click at [511, 203] on button "R" at bounding box center [511, 205] width 5 height 5
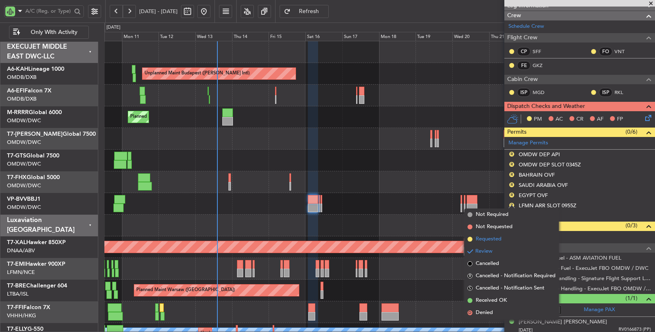
click at [497, 236] on span "Requested" at bounding box center [489, 239] width 26 height 8
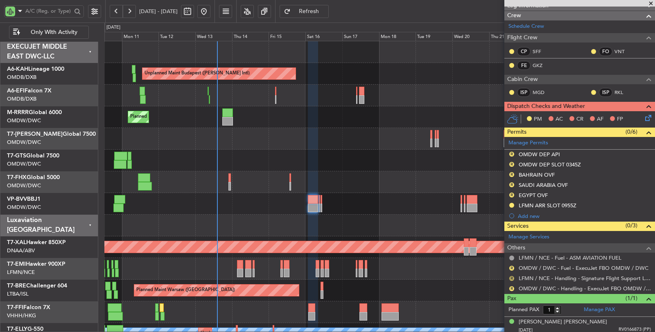
click at [512, 277] on button "R" at bounding box center [511, 278] width 5 height 5
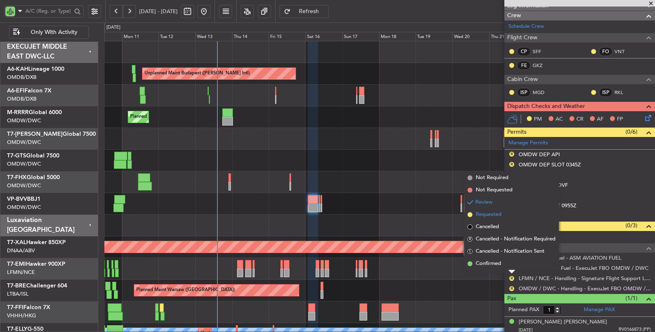
click at [486, 216] on span "Requested" at bounding box center [489, 215] width 26 height 8
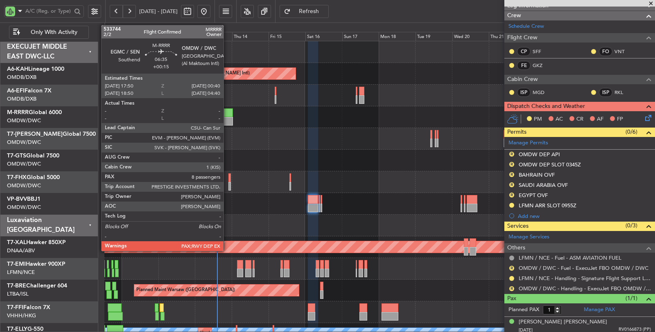
click at [228, 118] on div at bounding box center [227, 121] width 11 height 9
click at [228, 185] on div at bounding box center [229, 186] width 3 height 9
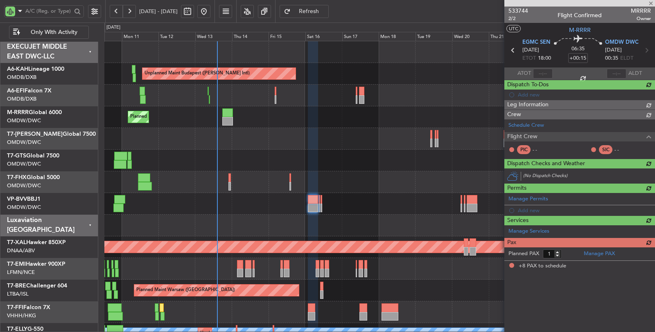
type input "8"
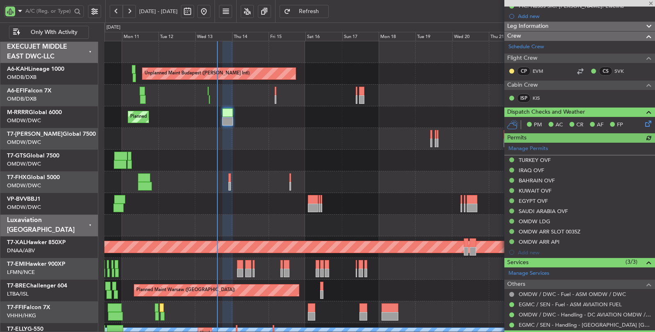
type input "[PERSON_NAME] (SYS)"
type input "6980"
type input "[PERSON_NAME] (SYS)"
type input "6980"
type input "[PERSON_NAME] (SYS)"
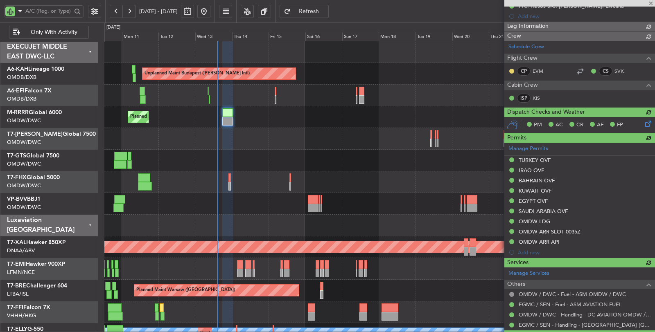
type input "6980"
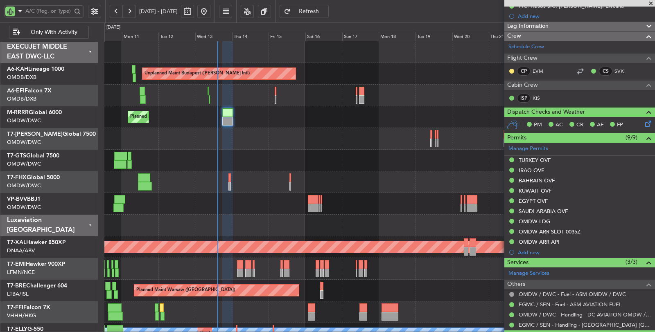
type input "[PERSON_NAME] (SYS)"
type input "6980"
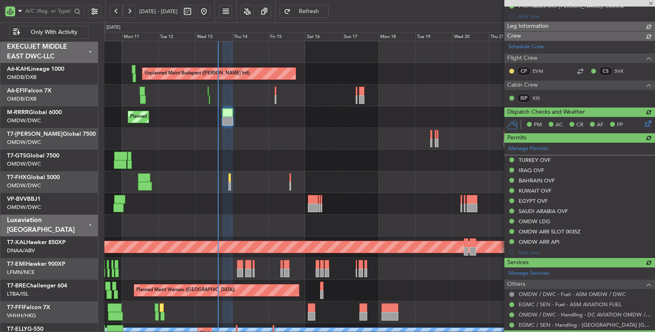
type input "[PERSON_NAME] (SYS)"
type input "6980"
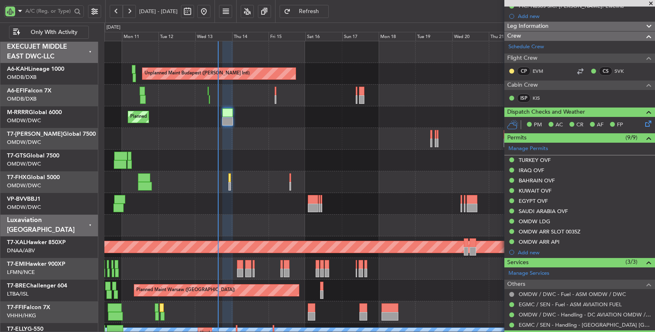
type input "[PERSON_NAME] (SYS)"
type input "6980"
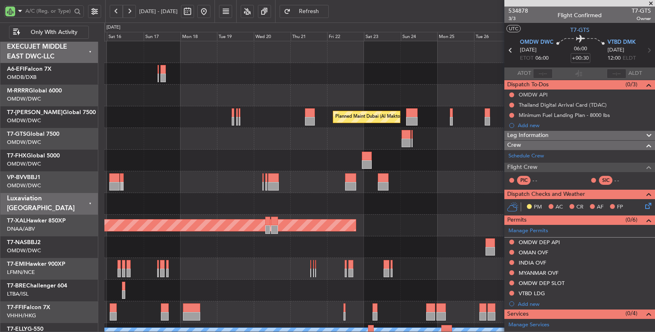
click at [261, 146] on div at bounding box center [379, 139] width 550 height 22
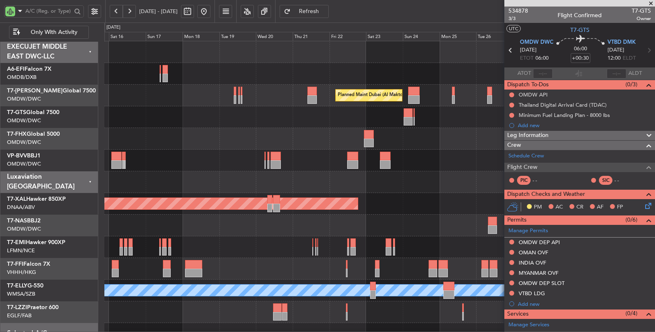
click at [354, 139] on div "Planned Maint Dubai (Al Maktoum Intl) Planned Maint [PERSON_NAME] Planned Maint…" at bounding box center [379, 204] width 551 height 326
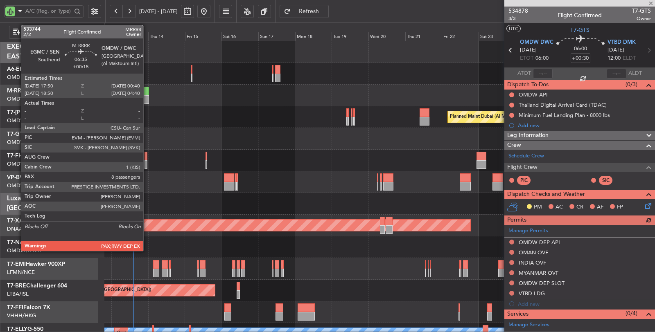
click at [147, 99] on div at bounding box center [143, 99] width 11 height 9
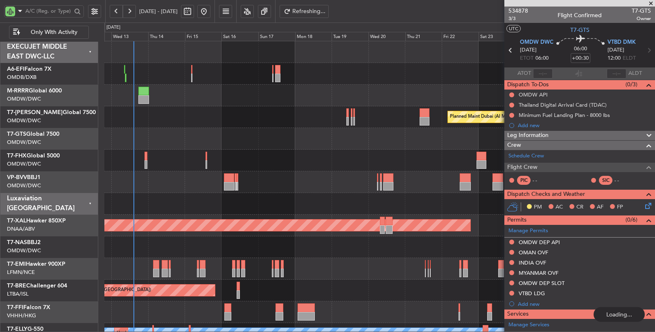
click at [161, 161] on div at bounding box center [379, 161] width 550 height 22
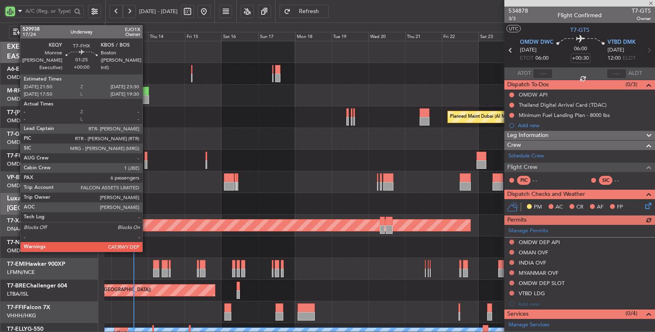
click at [147, 154] on div at bounding box center [146, 156] width 3 height 9
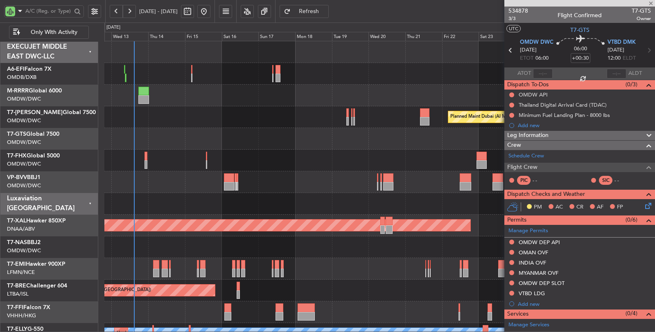
type input "6"
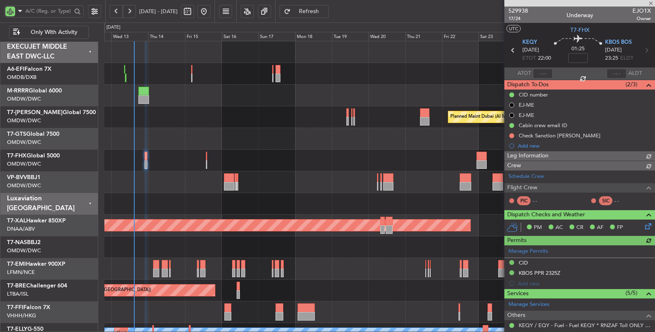
type input "Syed Shakeel (SYS)"
type input "6964"
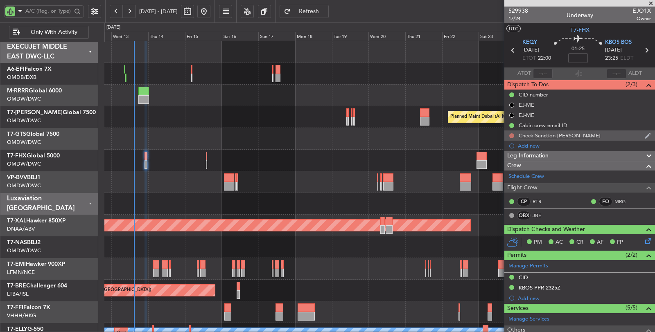
click at [513, 136] on button at bounding box center [511, 135] width 5 height 5
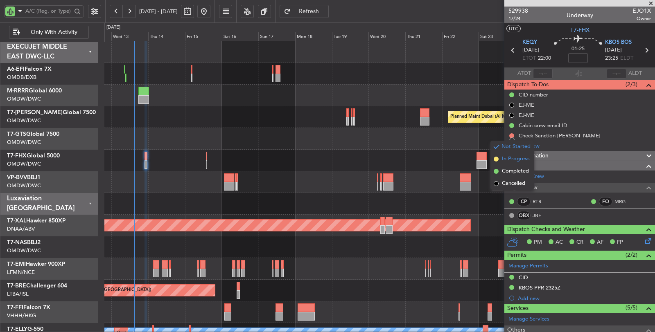
click at [510, 161] on span "In Progress" at bounding box center [516, 159] width 28 height 8
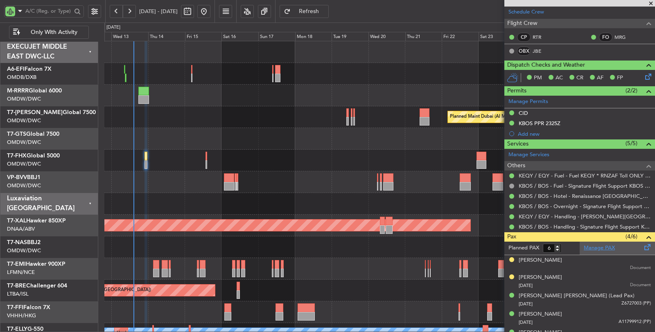
scroll to position [194, 0]
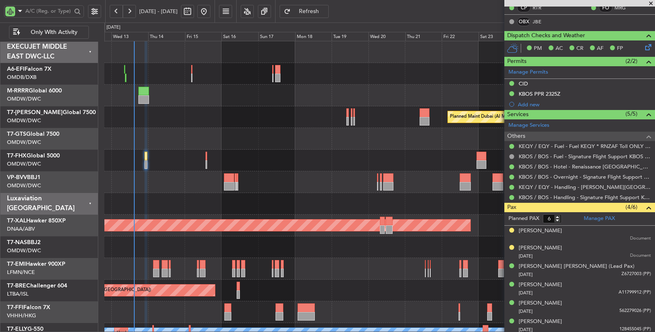
click at [202, 133] on div "Unplanned Maint [GEOGRAPHIC_DATA] (Al Maktoum Intl)" at bounding box center [379, 139] width 550 height 22
type input "Syed Shakeel (SYS)"
type input "6964"
type input "Syed Shakeel (SYS)"
type input "6964"
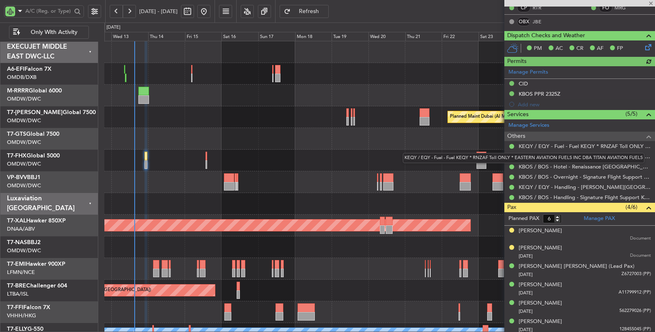
type input "Syed Shakeel (SYS)"
type input "6964"
type input "Syed Shakeel (SYS)"
type input "6964"
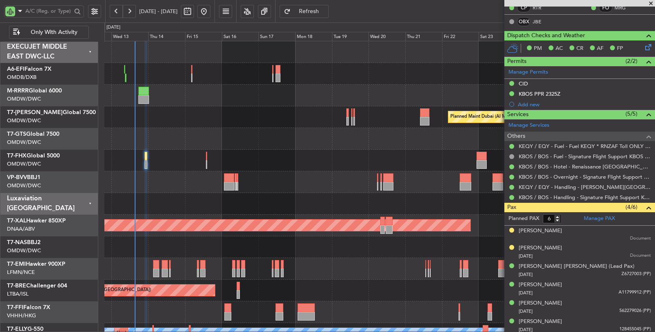
type input "Syed Shakeel (SYS)"
type input "6964"
type input "Syed Shakeel (SYS)"
type input "6964"
type input "Syed Shakeel (SYS)"
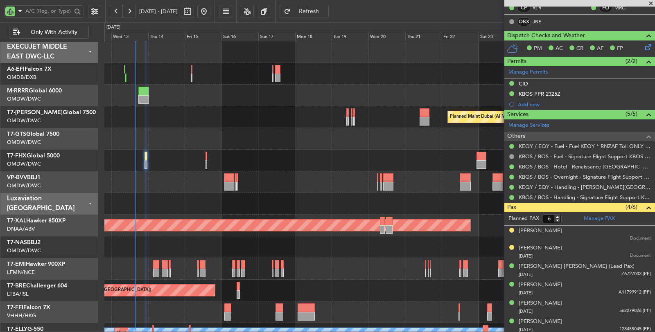
type input "6964"
type input "Syed Shakeel (SYS)"
type input "6964"
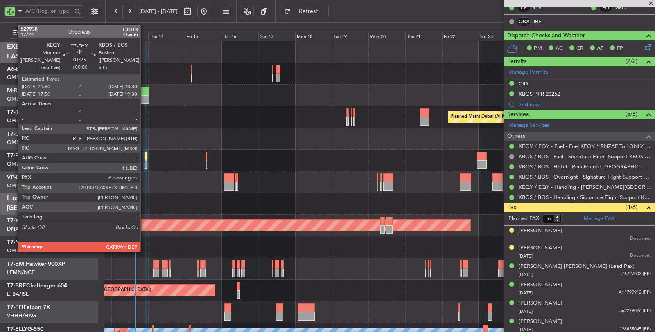
click at [145, 154] on div at bounding box center [146, 156] width 3 height 9
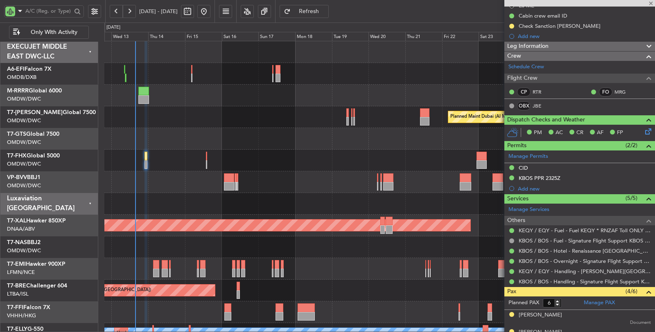
scroll to position [0, 0]
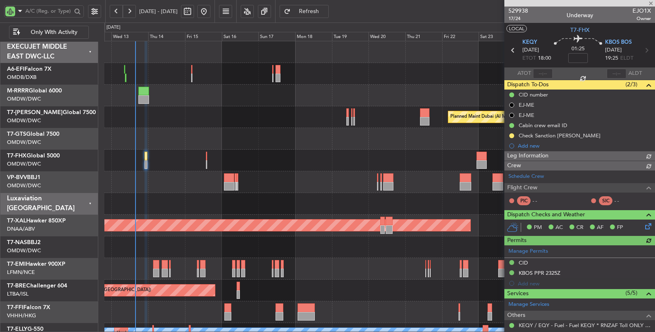
type input "Syed Shakeel (SYS)"
type input "6964"
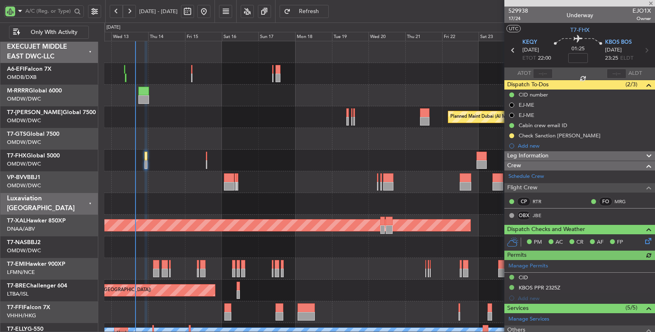
type input "Syed Shakeel (SYS)"
type input "6964"
type input "Syed Shakeel (SYS)"
type input "6964"
type input "Syed Shakeel (SYS)"
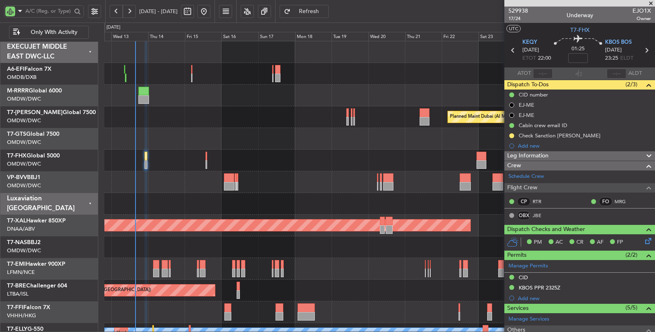
type input "6964"
type input "Syed Shakeel (SYS)"
type input "6964"
type input "Syed Shakeel (SYS)"
type input "6964"
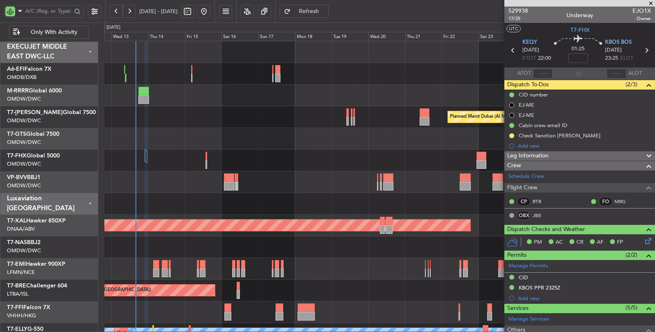
type input "Syed Shakeel (SYS)"
type input "6964"
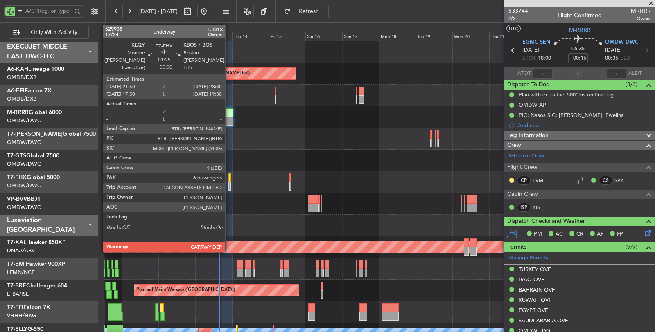
click at [229, 181] on div at bounding box center [229, 178] width 3 height 9
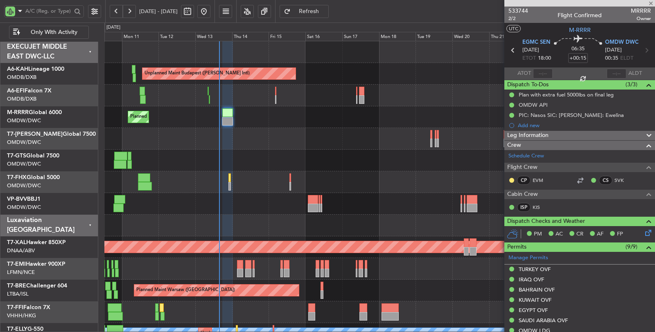
type input "6"
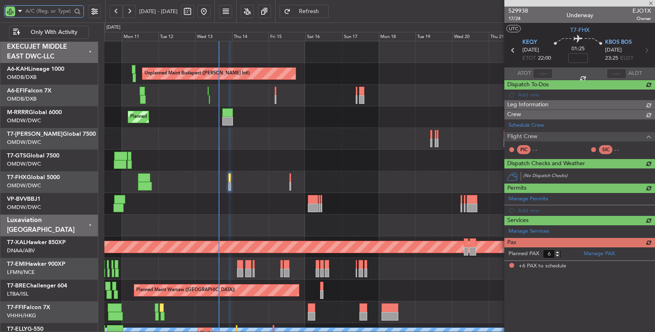
click at [44, 13] on input "text" at bounding box center [48, 11] width 46 height 12
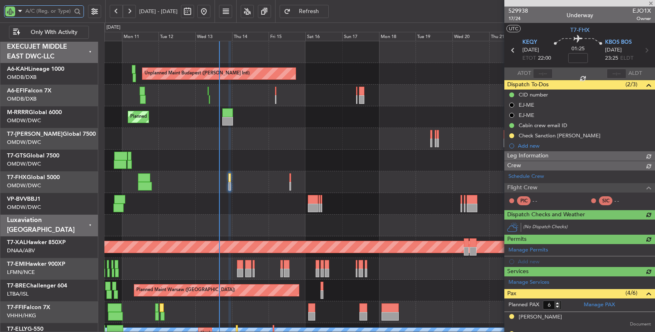
type input "[PERSON_NAME] (SYS)"
type input "6964"
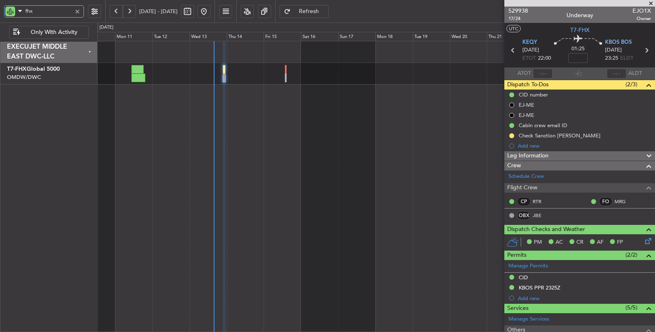
scroll to position [91, 0]
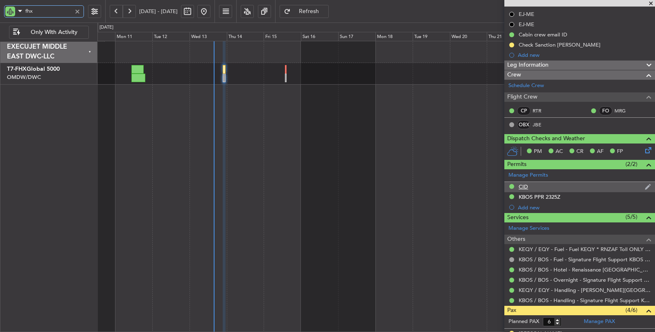
type input "fhx"
click at [525, 185] on div "CID" at bounding box center [523, 186] width 9 height 7
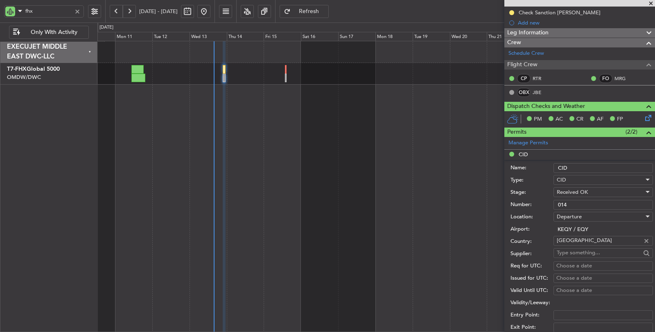
scroll to position [182, 0]
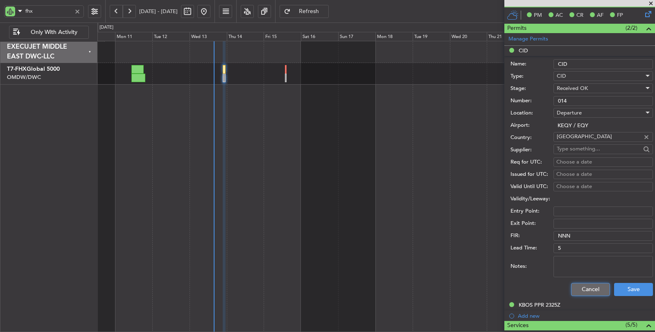
click at [584, 289] on button "Cancel" at bounding box center [590, 289] width 39 height 13
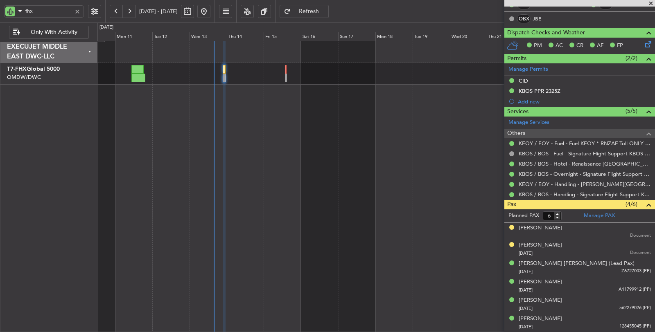
scroll to position [194, 0]
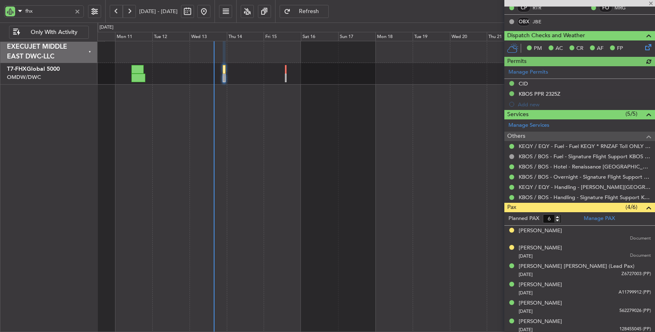
type input "[PERSON_NAME] (SYS)"
type input "6964"
type input "[PERSON_NAME] (SYS)"
type input "6964"
type input "[PERSON_NAME] (SYS)"
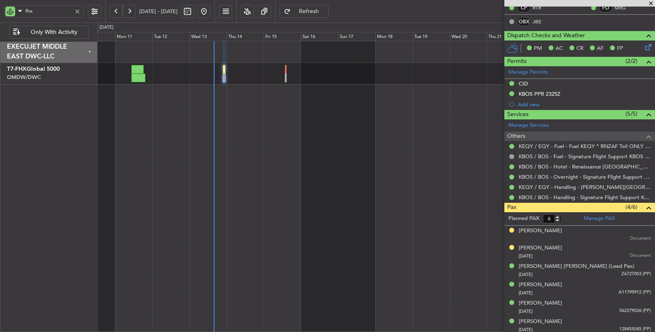
type input "6964"
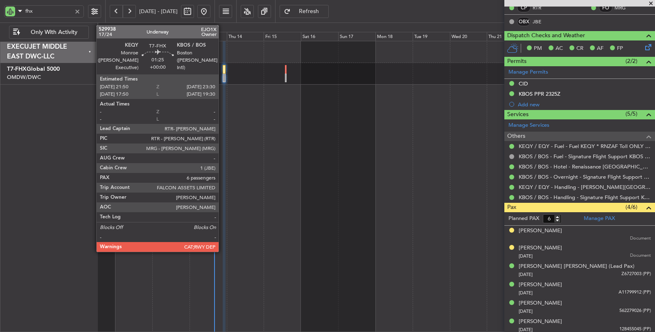
click at [223, 78] on div at bounding box center [224, 78] width 3 height 9
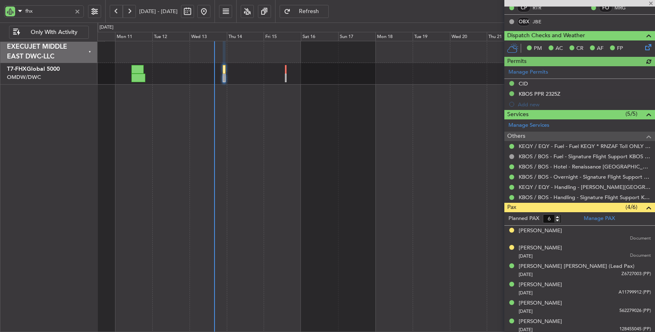
type input "[PERSON_NAME] (SYS)"
type input "6964"
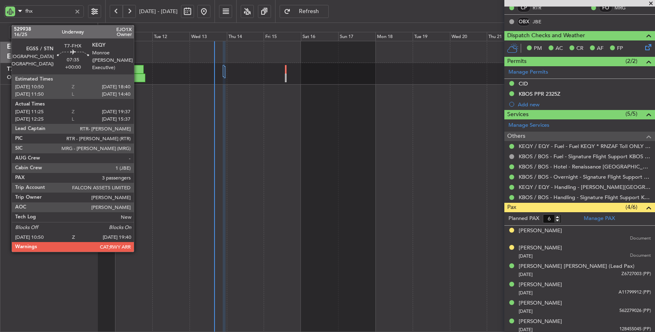
click at [138, 76] on div at bounding box center [138, 78] width 14 height 9
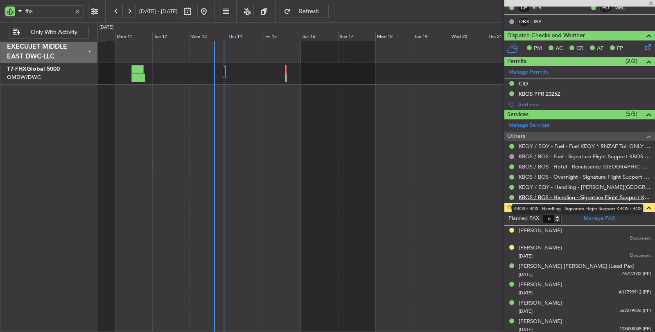
type input "11:35"
type input "19:32"
type input "3"
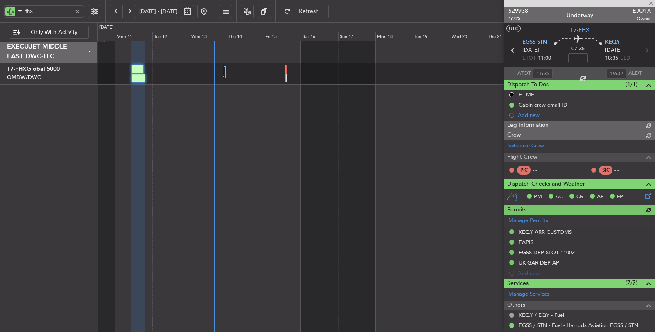
type input "[PERSON_NAME] (SYS)"
type input "7003"
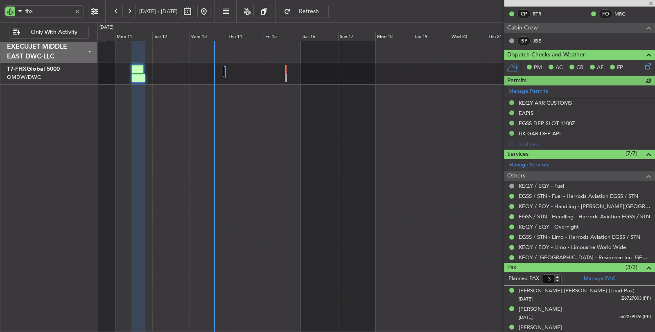
scroll to position [163, 0]
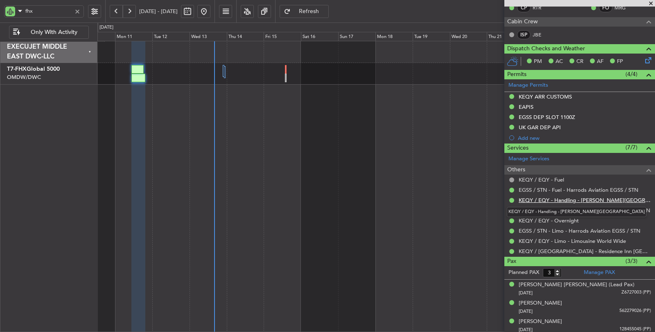
click at [571, 197] on link "KEQY / EQY - Handling - [PERSON_NAME][GEOGRAPHIC_DATA]" at bounding box center [585, 200] width 132 height 7
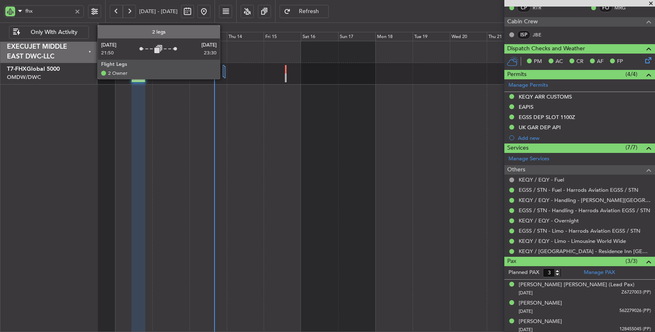
click at [224, 70] on div at bounding box center [224, 71] width 2 height 12
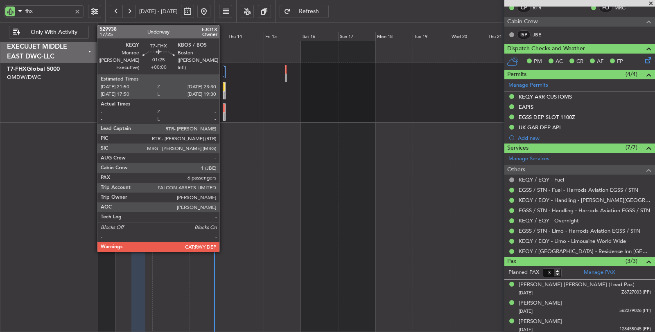
click at [224, 93] on div at bounding box center [224, 95] width 2 height 9
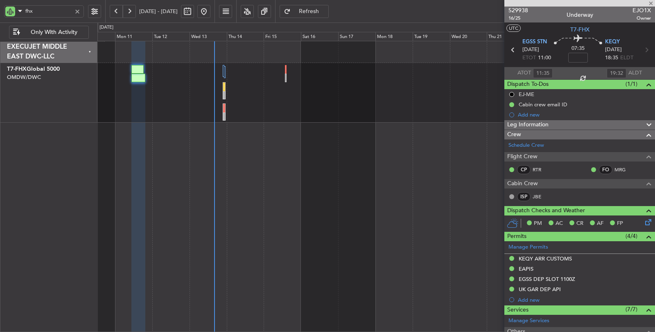
scroll to position [0, 0]
type input "6"
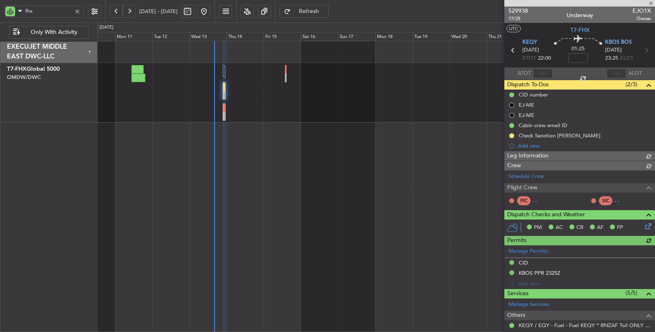
type input "[PERSON_NAME] (SYS)"
type input "6964"
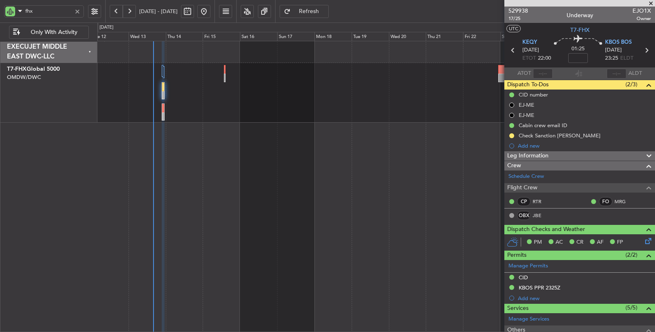
click at [289, 118] on div at bounding box center [376, 93] width 558 height 60
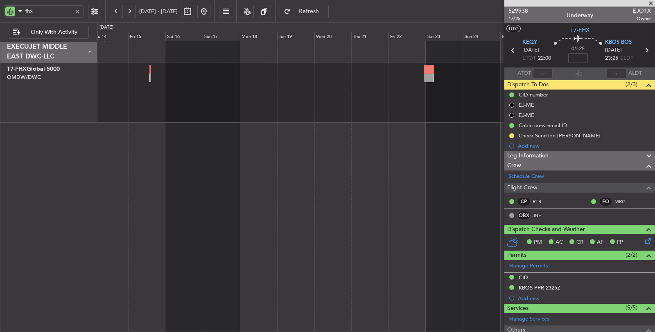
click at [288, 106] on div at bounding box center [376, 93] width 558 height 60
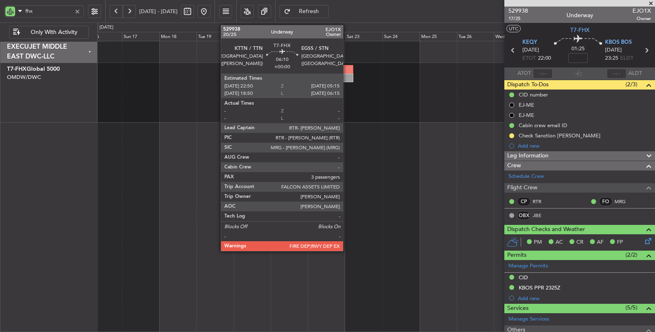
click at [347, 73] on div at bounding box center [348, 69] width 10 height 9
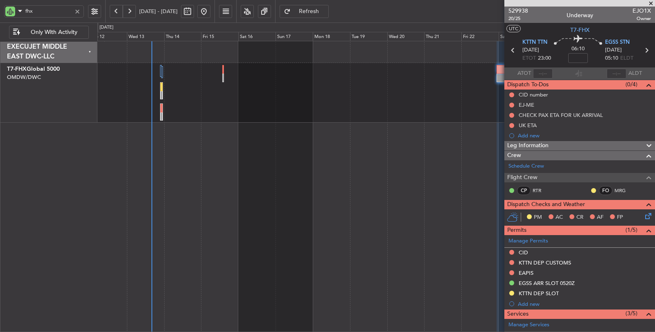
click at [459, 115] on div at bounding box center [376, 187] width 558 height 292
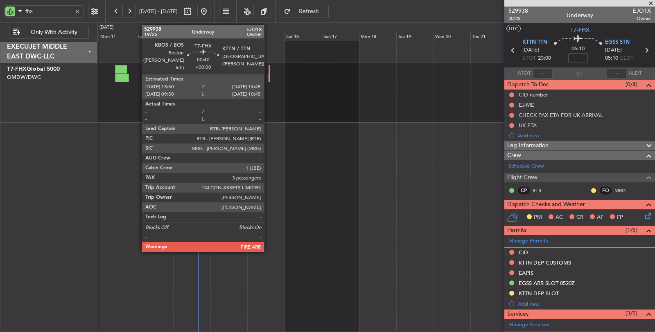
click at [269, 78] on div at bounding box center [270, 78] width 2 height 9
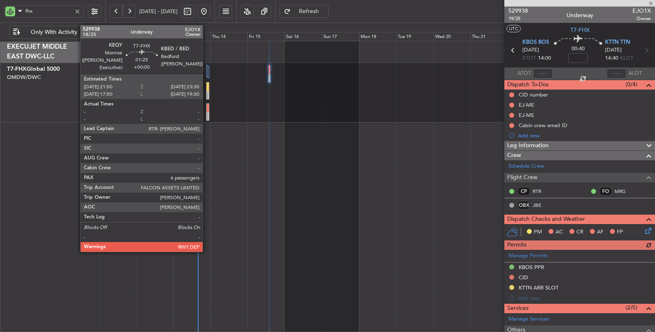
click at [207, 107] on div at bounding box center [208, 108] width 2 height 9
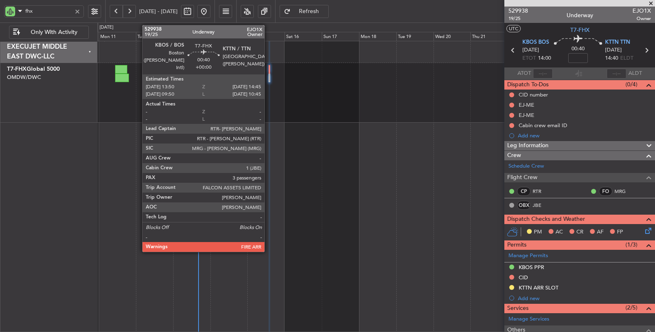
click at [269, 73] on div at bounding box center [270, 69] width 2 height 9
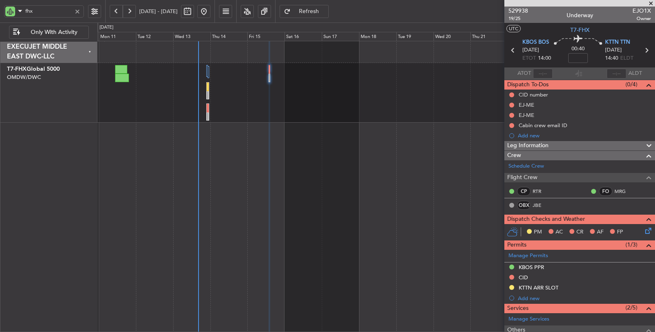
click at [206, 112] on div at bounding box center [376, 93] width 558 height 60
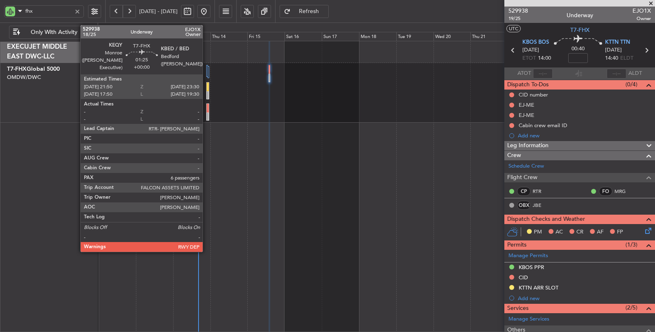
click at [207, 113] on div at bounding box center [208, 117] width 2 height 9
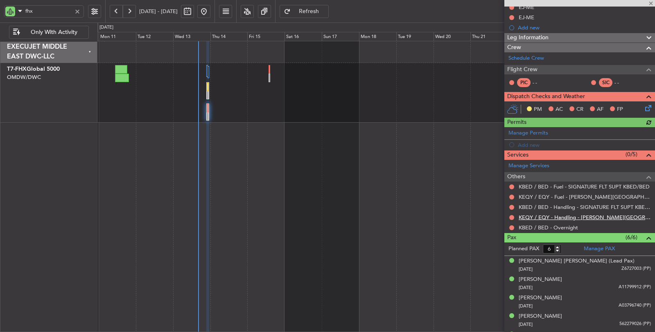
scroll to position [129, 0]
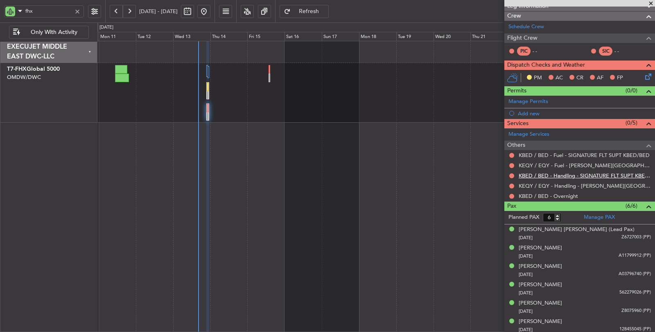
click at [578, 176] on link "KBED / BED - Handling - SIGNATURE FLT SUPT KBED/BED" at bounding box center [585, 175] width 132 height 7
click at [312, 11] on button "Refresh" at bounding box center [304, 11] width 49 height 13
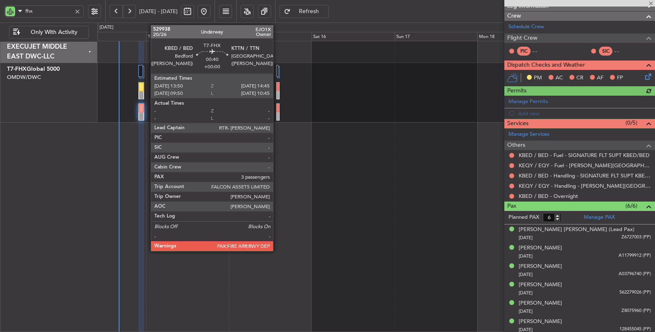
click at [277, 106] on div at bounding box center [278, 108] width 2 height 9
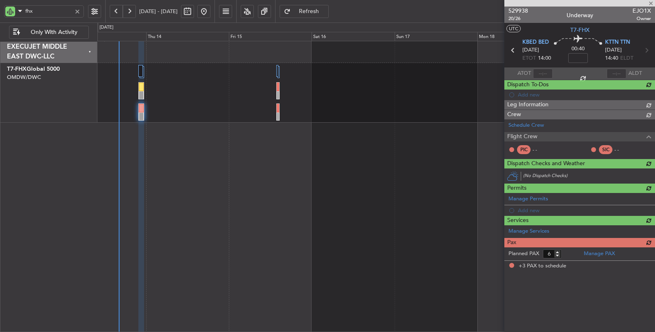
type input "3"
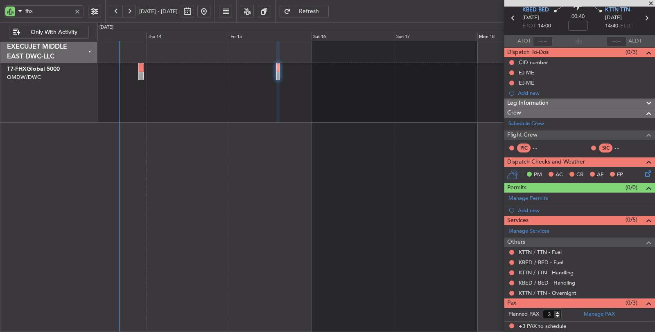
scroll to position [0, 0]
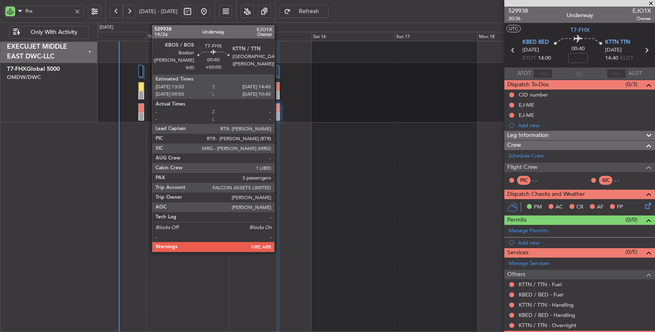
click at [277, 92] on div at bounding box center [278, 95] width 2 height 9
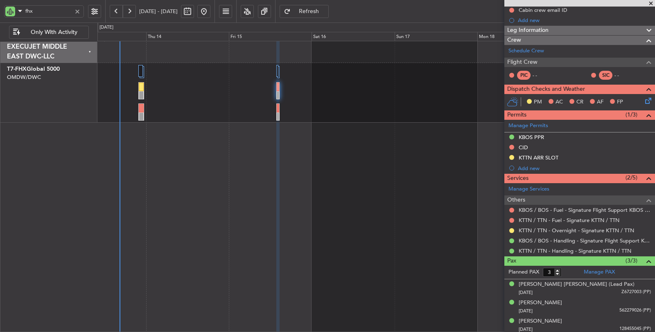
scroll to position [25, 0]
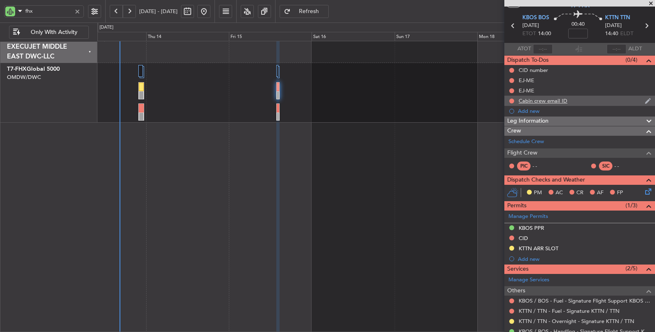
click at [542, 101] on div "Cabin crew email ID" at bounding box center [543, 100] width 49 height 7
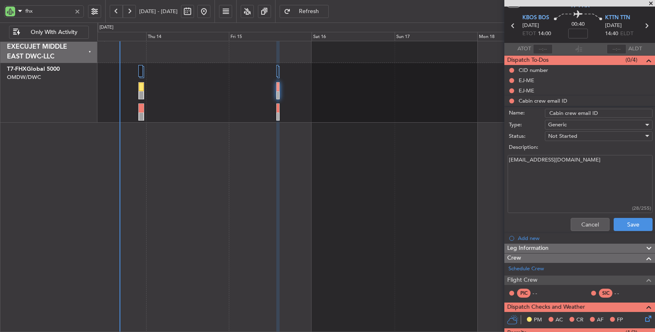
drag, startPoint x: 590, startPoint y: 160, endPoint x: 486, endPoint y: 158, distance: 103.2
click at [486, 158] on fb-app "fhx 13 Aug 2025 - 20 Aug 2025 Refresh Quick Links Only With Activity EXECUJET M…" at bounding box center [327, 171] width 655 height 323
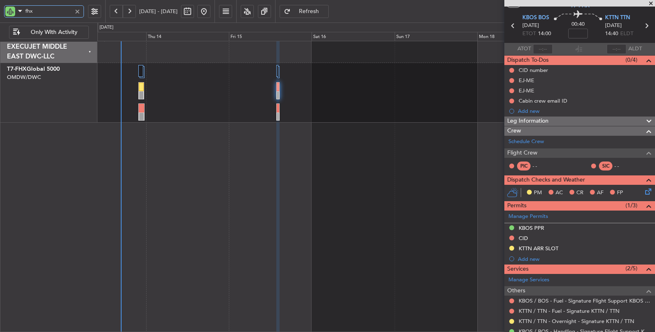
drag, startPoint x: 35, startPoint y: 9, endPoint x: 17, endPoint y: 11, distance: 17.7
click at [17, 11] on div "fhx" at bounding box center [44, 11] width 80 height 12
type input "rrr"
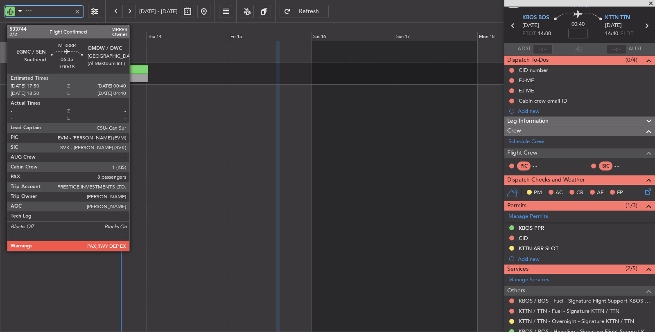
click at [133, 74] on div at bounding box center [136, 78] width 24 height 9
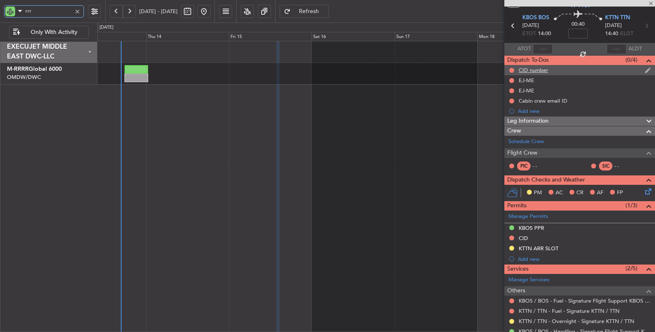
type input "+00:15"
type input "8"
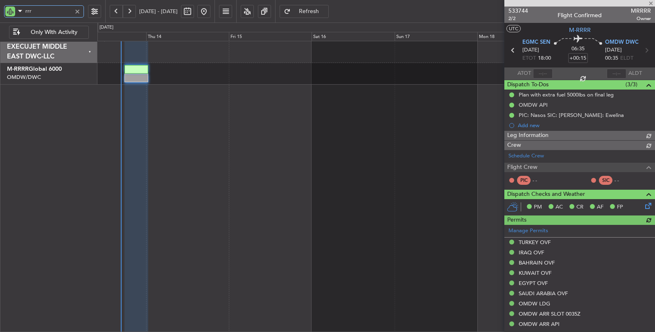
type input "[PERSON_NAME] (SYS)"
type input "6980"
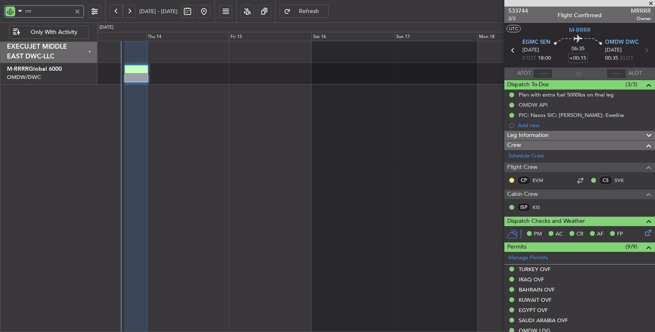
type input "rrr"
type input "[PERSON_NAME] (SYS)"
type input "6980"
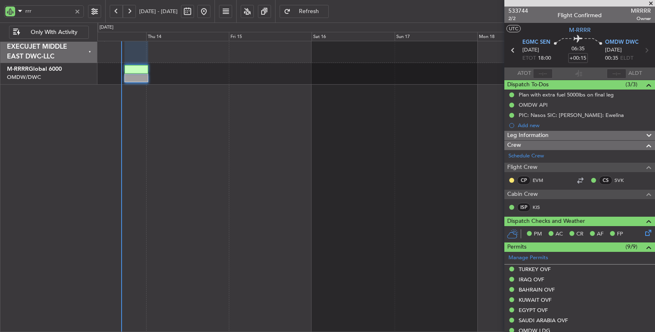
type input "[PERSON_NAME] (SYS)"
type input "6980"
type input "[PERSON_NAME] (SYS)"
type input "6980"
type input "[PERSON_NAME] (SYS)"
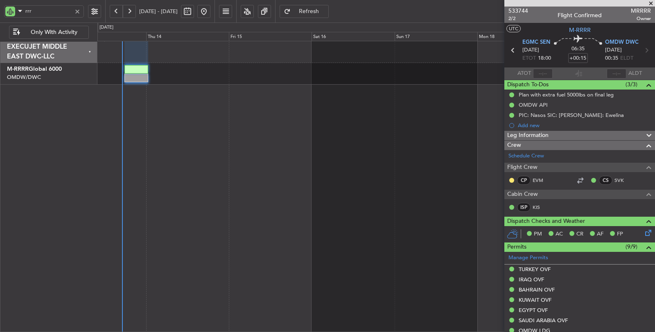
type input "6980"
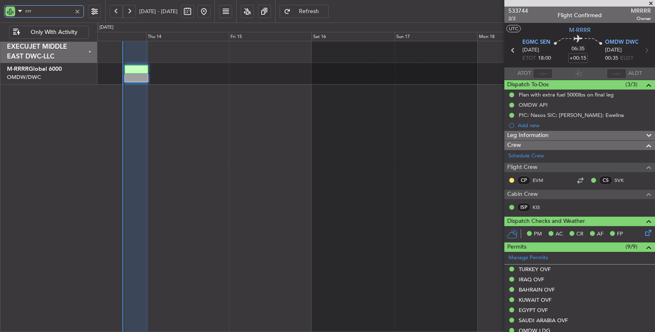
drag, startPoint x: 27, startPoint y: 9, endPoint x: 7, endPoint y: 11, distance: 20.1
click at [7, 11] on div "rrr" at bounding box center [44, 11] width 80 height 12
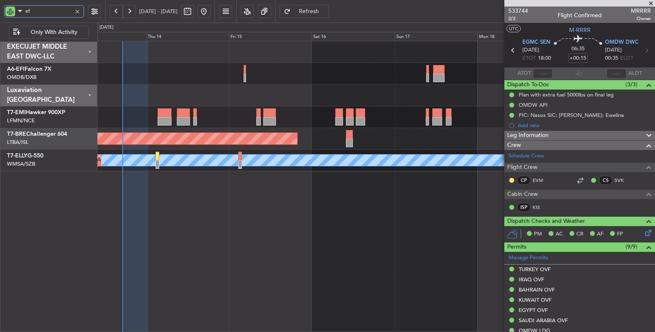
type input "efi"
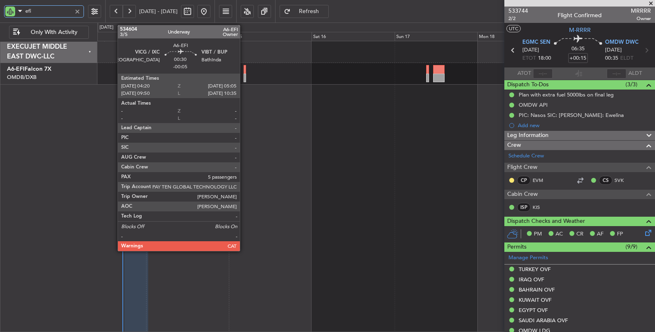
click at [244, 76] on div at bounding box center [245, 78] width 3 height 9
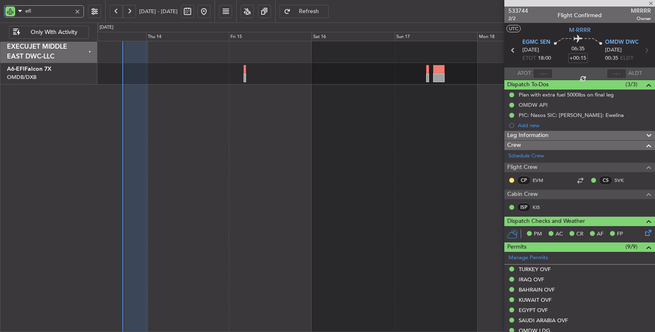
type input "-00:05"
type input "5"
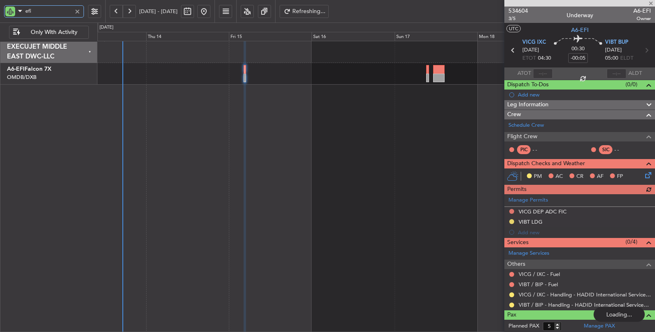
type input "efi"
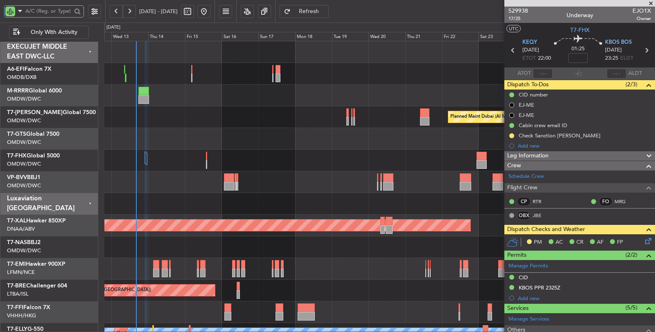
click at [69, 11] on input "text" at bounding box center [48, 11] width 46 height 12
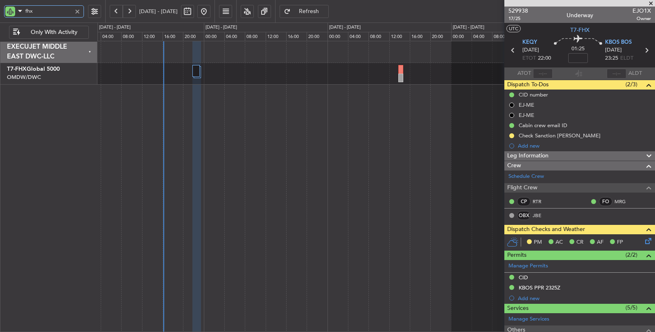
click at [228, 109] on div at bounding box center [376, 187] width 558 height 292
type input "fhx"
type input "[PERSON_NAME] (SYS)"
type input "6964"
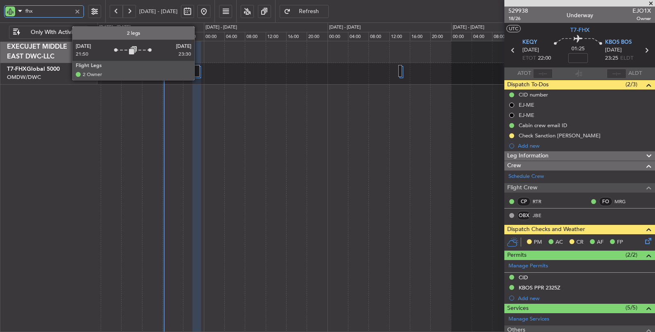
click at [197, 72] on div at bounding box center [195, 71] width 7 height 12
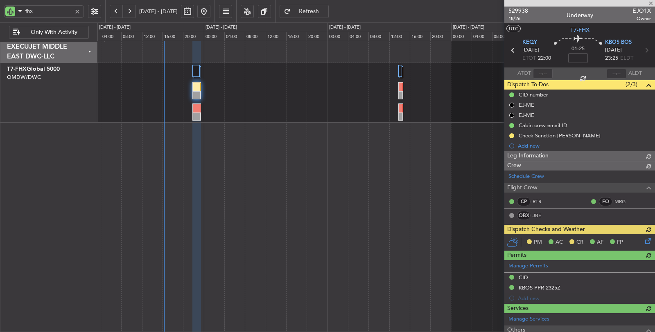
type input "[PERSON_NAME] (SYS)"
type input "6964"
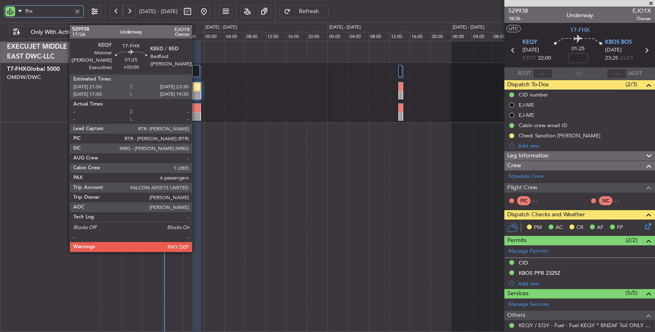
click at [196, 115] on div at bounding box center [197, 117] width 8 height 9
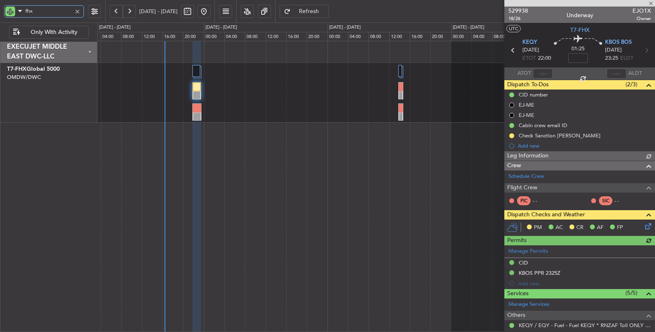
type input "[PERSON_NAME] (SYS)"
type input "6964"
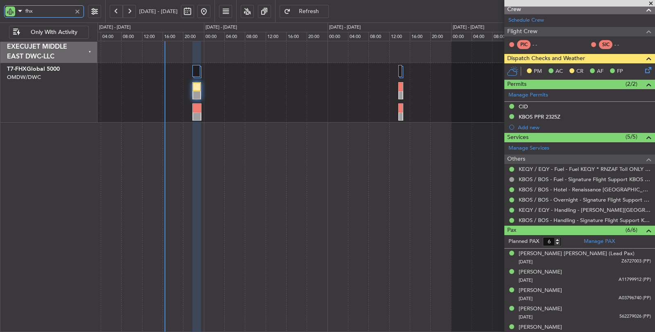
scroll to position [181, 0]
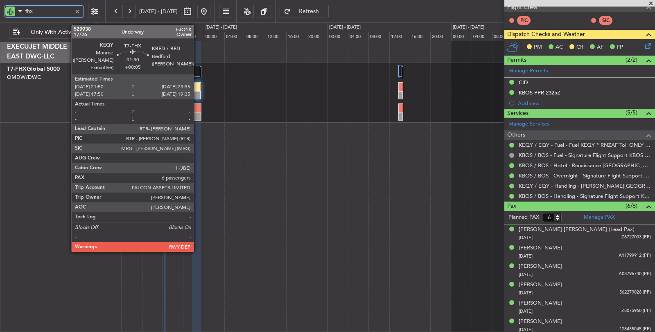
click at [198, 113] on div at bounding box center [197, 117] width 9 height 9
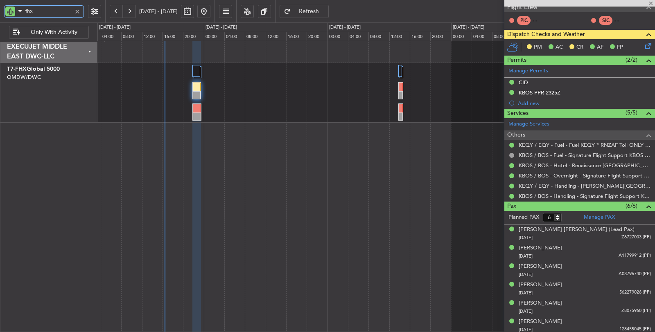
type input "+00:05"
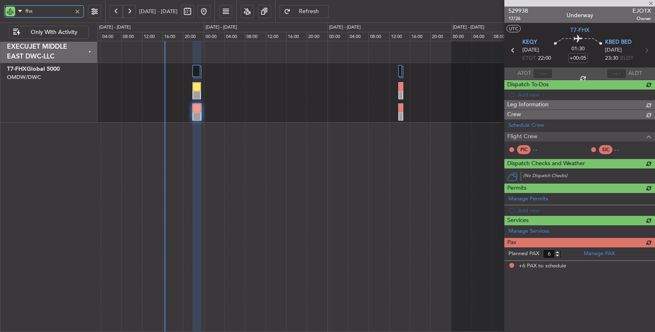
scroll to position [0, 0]
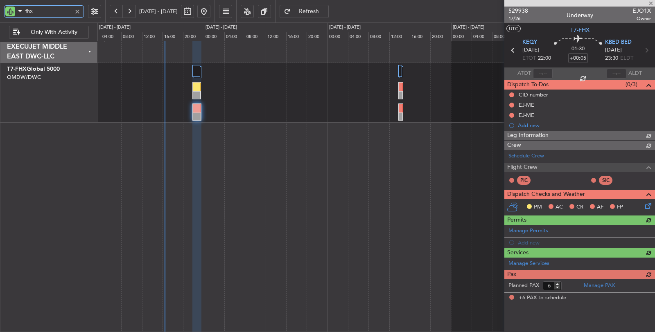
type input "[PERSON_NAME] (SYS)"
type input "7023"
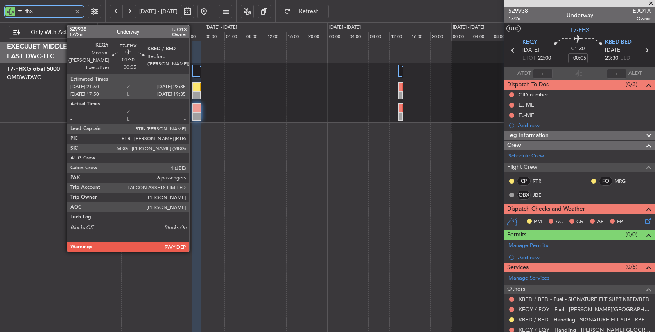
click at [193, 109] on div at bounding box center [197, 108] width 9 height 9
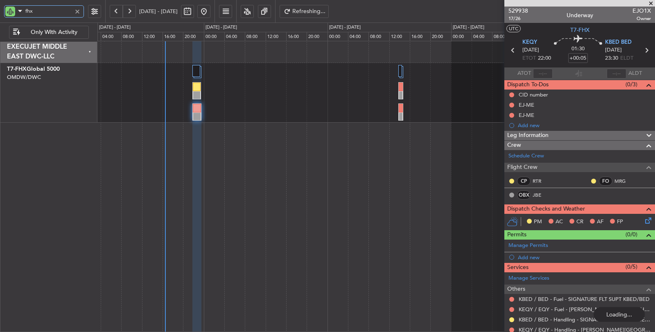
drag, startPoint x: 41, startPoint y: 12, endPoint x: 0, endPoint y: 14, distance: 41.0
click at [0, 11] on div "fhx" at bounding box center [52, 11] width 105 height 23
type input "m"
type input "[PERSON_NAME] (SYS)"
type input "7023"
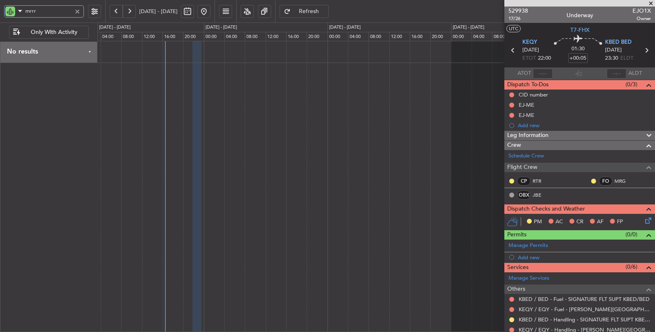
drag, startPoint x: 50, startPoint y: 11, endPoint x: 1, endPoint y: 14, distance: 48.4
click at [1, 14] on div "mrrr" at bounding box center [52, 11] width 105 height 23
type input "rrr"
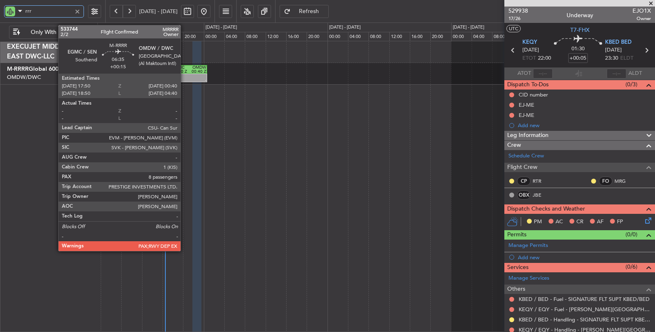
click at [185, 70] on div "17:50 Z" at bounding box center [180, 72] width 17 height 4
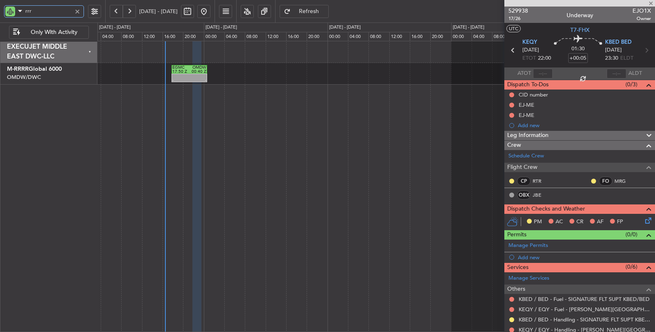
type input "+00:15"
type input "8"
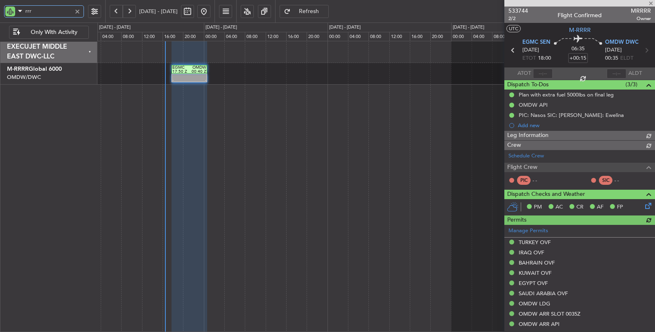
type input "[PERSON_NAME] (SYS)"
type input "6980"
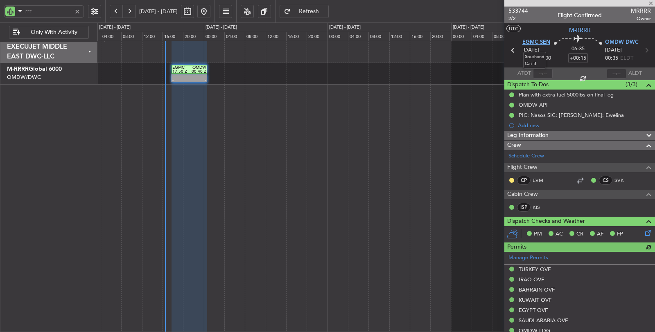
click at [529, 45] on span "EGMC SEN" at bounding box center [536, 42] width 28 height 8
drag, startPoint x: 41, startPoint y: 12, endPoint x: 18, endPoint y: 17, distance: 24.2
click at [18, 17] on div "rrr" at bounding box center [44, 11] width 80 height 12
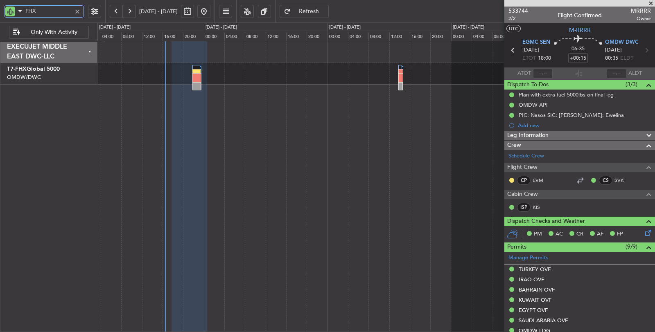
type input "FHX"
click at [326, 10] on span "Refresh" at bounding box center [309, 12] width 34 height 6
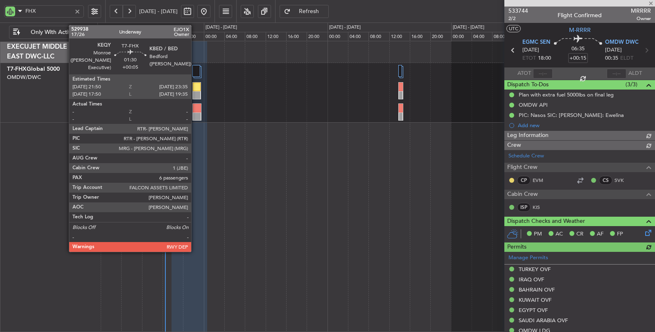
type input "[PERSON_NAME] (SYS)"
type input "6980"
click at [195, 113] on div at bounding box center [197, 117] width 9 height 9
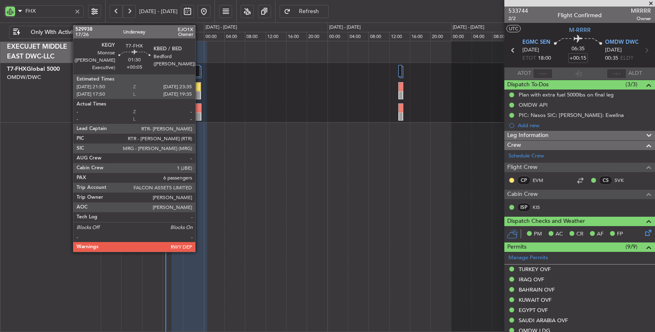
click at [194, 111] on div at bounding box center [197, 108] width 9 height 9
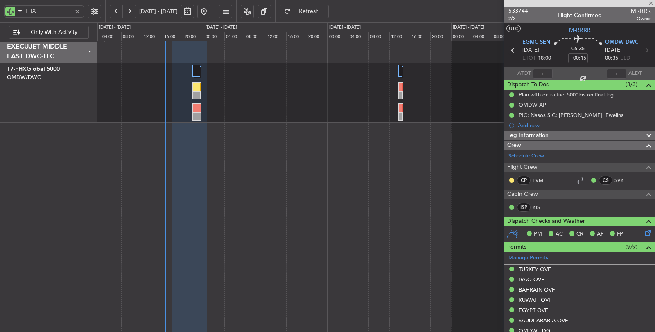
type input "+00:05"
type input "6"
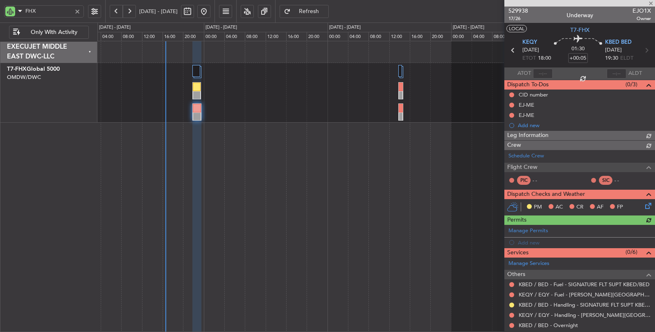
type input "[PERSON_NAME] (SYS)"
type input "7023"
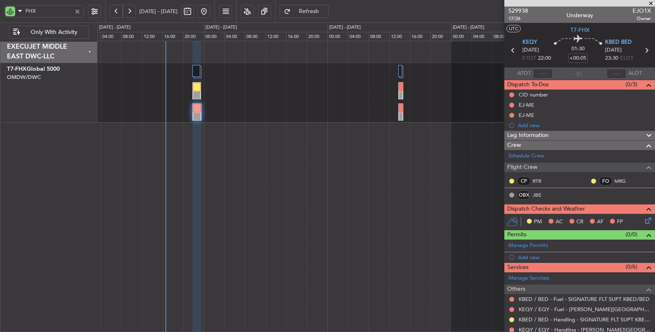
scroll to position [136, 0]
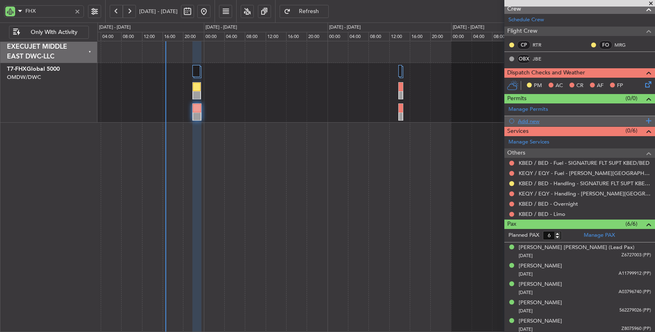
click at [531, 118] on div "Add new" at bounding box center [581, 121] width 126 height 7
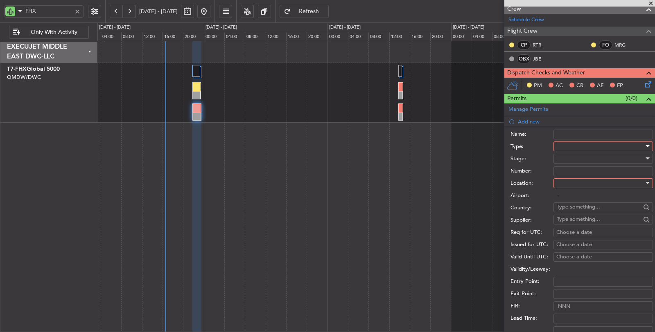
click at [568, 142] on div at bounding box center [600, 146] width 87 height 12
click at [566, 220] on span "CID" at bounding box center [600, 223] width 86 height 12
click at [570, 161] on div at bounding box center [600, 159] width 87 height 12
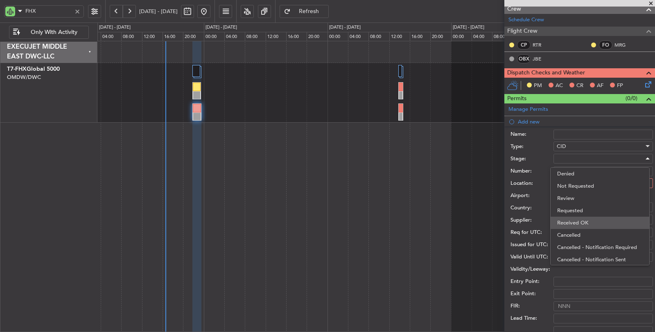
click at [572, 220] on span "Received OK" at bounding box center [600, 223] width 86 height 12
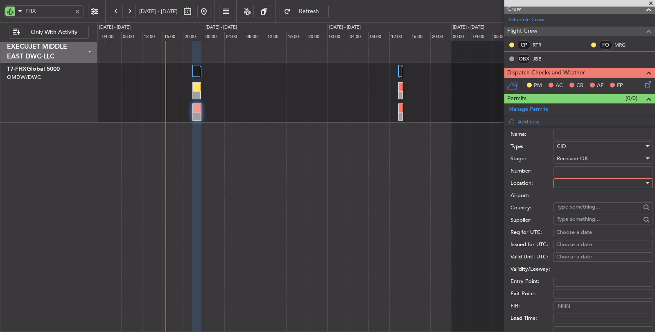
click at [574, 170] on input "Number:" at bounding box center [603, 172] width 99 height 10
type input "712"
click at [577, 181] on div at bounding box center [600, 183] width 87 height 12
drag, startPoint x: 577, startPoint y: 196, endPoint x: 579, endPoint y: 206, distance: 10.6
click at [577, 197] on span "Departure" at bounding box center [600, 198] width 86 height 12
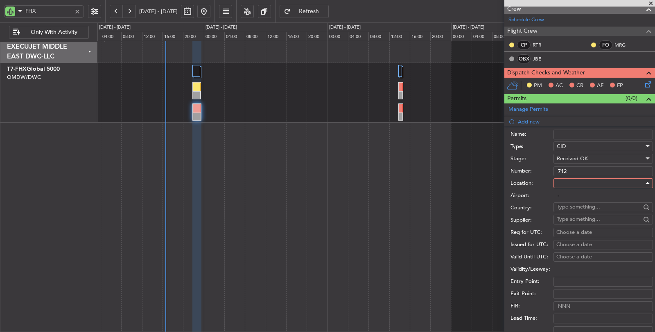
type input "KEQY / EQY"
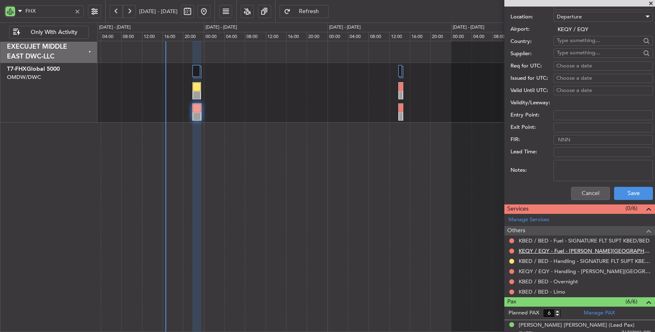
scroll to position [318, 0]
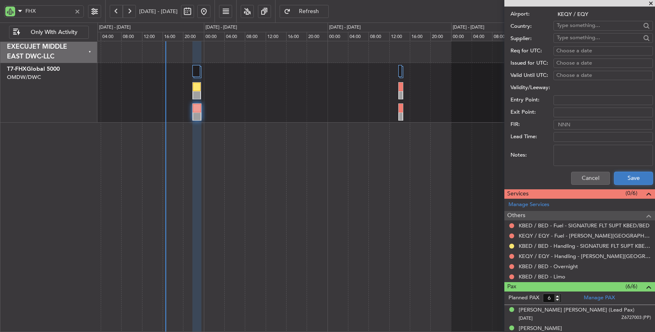
click at [620, 180] on button "Save" at bounding box center [633, 178] width 39 height 13
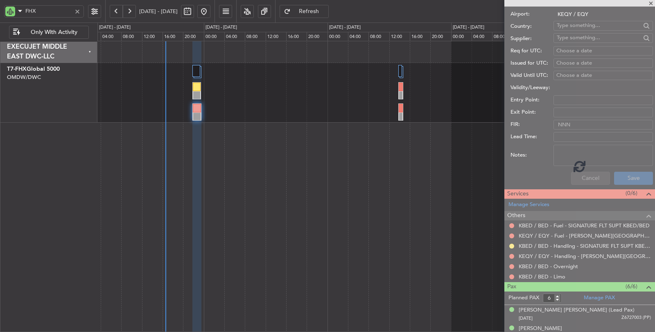
scroll to position [165, 0]
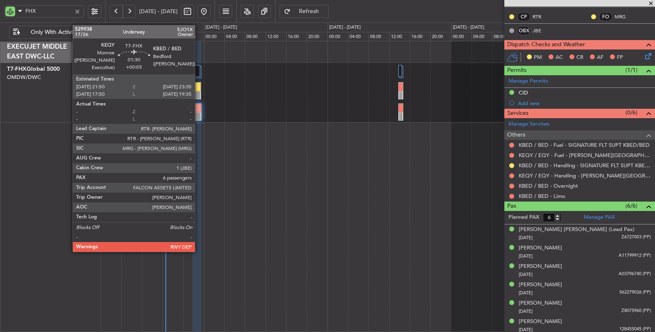
click at [199, 108] on div at bounding box center [197, 108] width 9 height 9
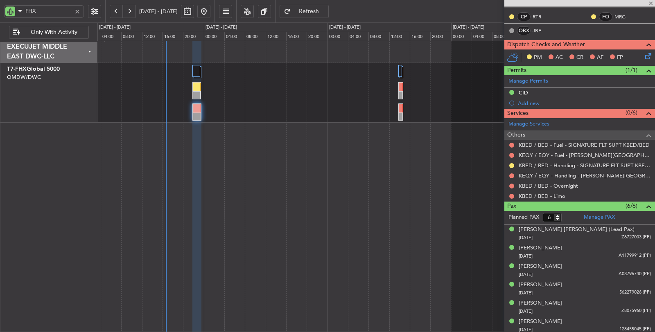
scroll to position [0, 0]
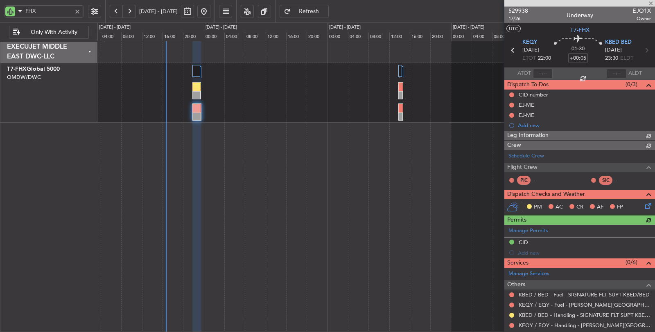
type input "[PERSON_NAME] (SYS)"
type input "7023"
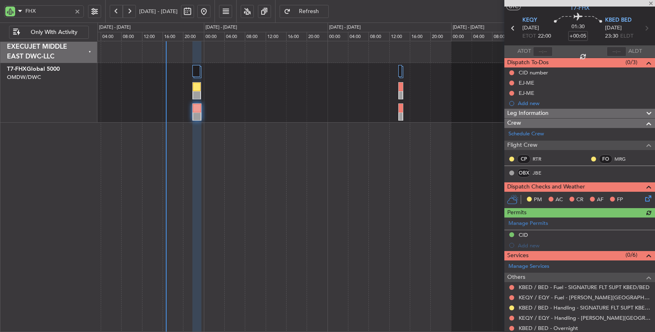
scroll to position [165, 0]
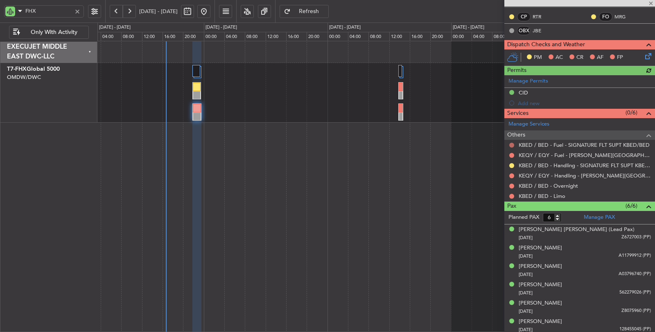
click at [512, 143] on button at bounding box center [511, 145] width 5 height 5
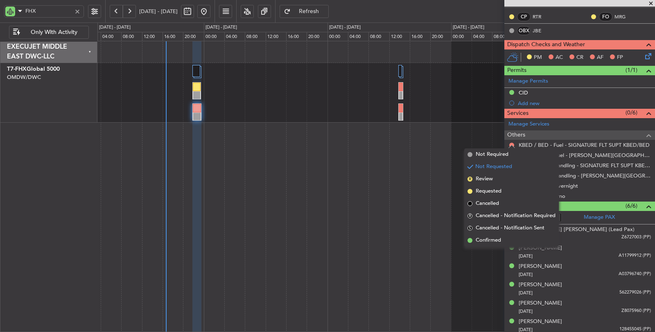
click at [493, 154] on span "Not Required" at bounding box center [492, 155] width 33 height 8
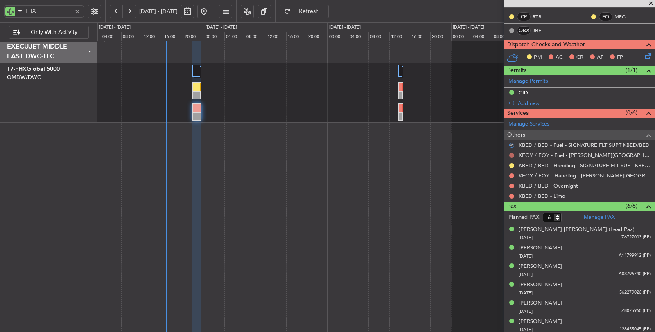
click at [512, 153] on button at bounding box center [511, 155] width 5 height 5
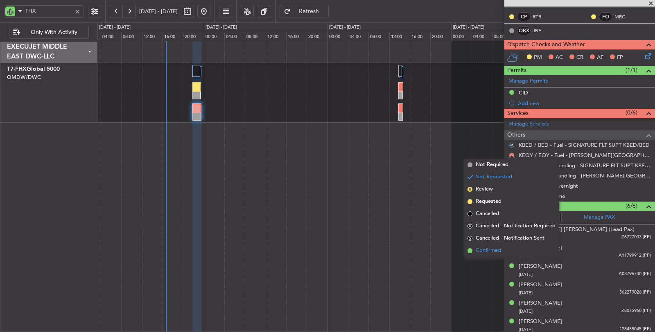
click at [489, 250] on span "Confirmed" at bounding box center [488, 251] width 25 height 8
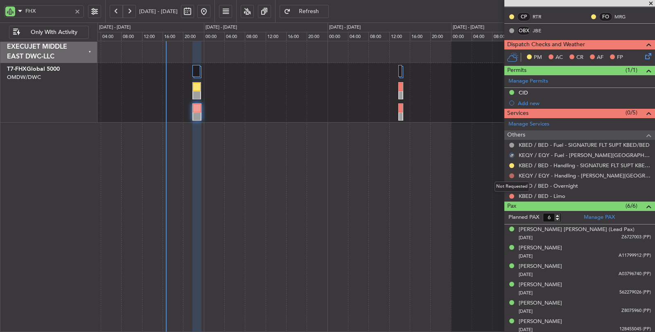
click at [511, 174] on button at bounding box center [511, 176] width 5 height 5
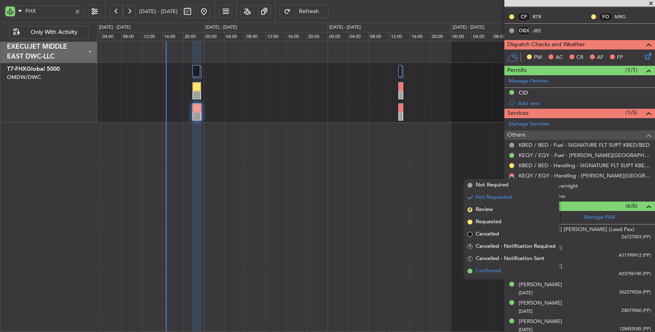
click at [495, 268] on span "Confirmed" at bounding box center [488, 271] width 25 height 8
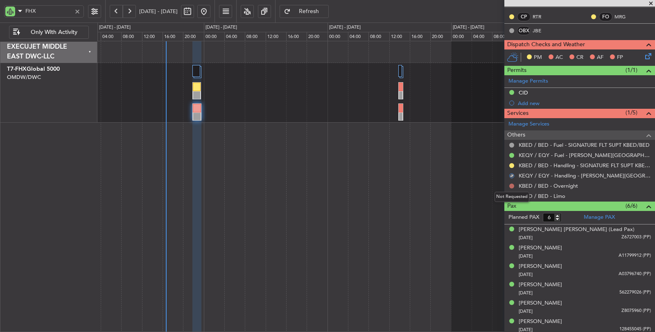
click at [513, 184] on button at bounding box center [511, 186] width 5 height 5
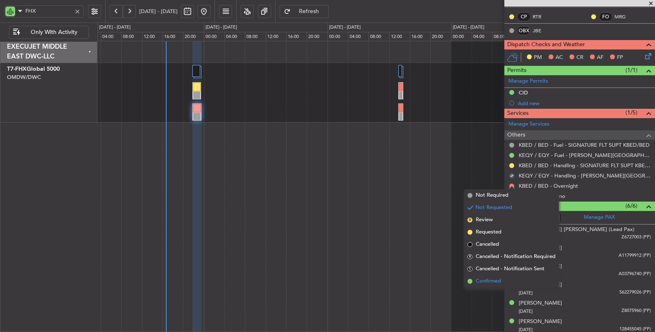
click at [497, 278] on span "Confirmed" at bounding box center [488, 282] width 25 height 8
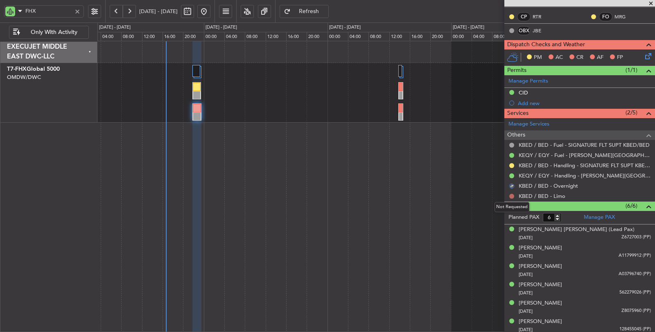
click at [511, 194] on button at bounding box center [511, 196] width 5 height 5
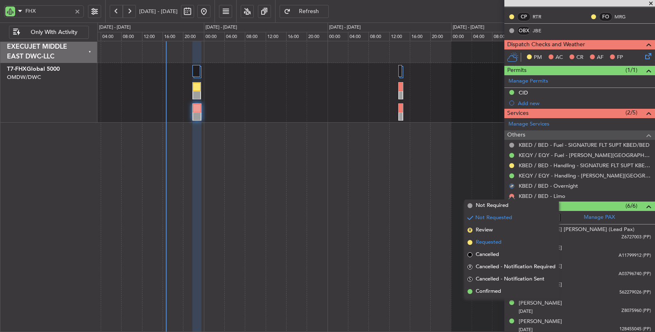
click at [502, 240] on li "Requested" at bounding box center [511, 243] width 95 height 12
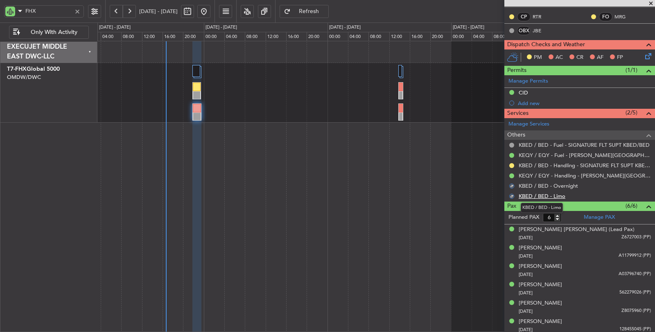
click at [557, 193] on link "KBED / BED - Limo" at bounding box center [542, 196] width 47 height 7
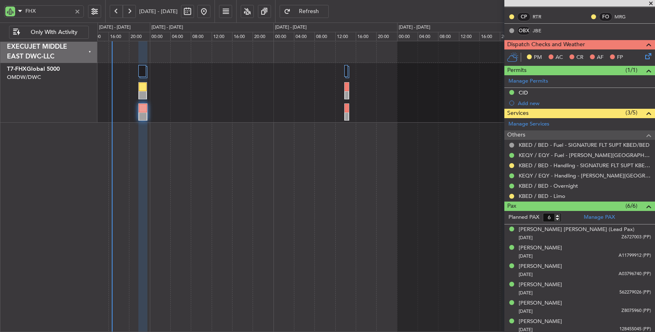
click at [208, 213] on div at bounding box center [376, 187] width 558 height 292
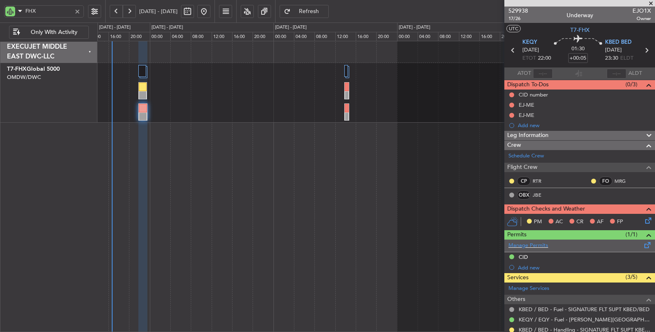
scroll to position [0, 0]
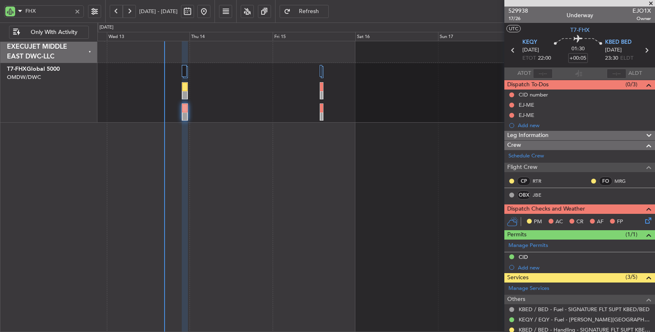
click at [263, 191] on div at bounding box center [376, 187] width 558 height 292
click at [328, 254] on div at bounding box center [376, 187] width 558 height 292
click at [513, 113] on button at bounding box center [511, 115] width 5 height 5
click at [508, 160] on span "Cancelled" at bounding box center [513, 163] width 23 height 8
click at [513, 105] on button at bounding box center [511, 105] width 5 height 5
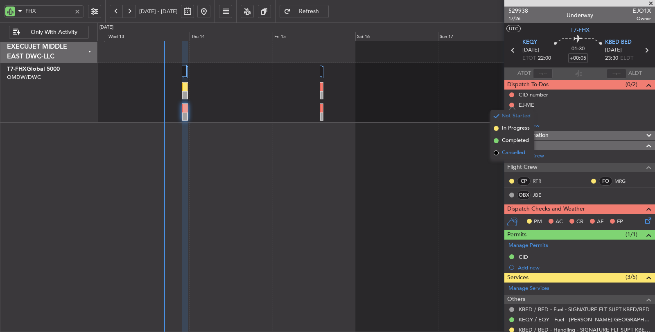
click at [514, 153] on span "Cancelled" at bounding box center [513, 153] width 23 height 8
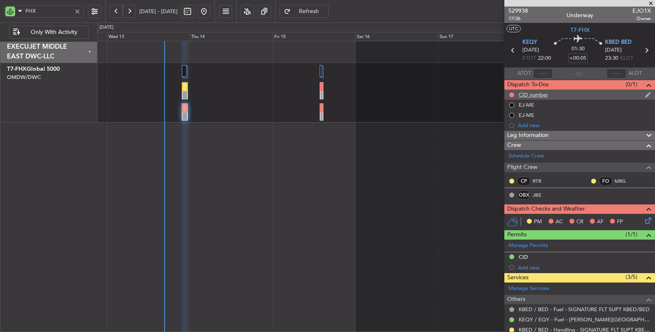
click at [511, 92] on div at bounding box center [512, 95] width 7 height 7
click at [511, 95] on button at bounding box center [511, 95] width 5 height 5
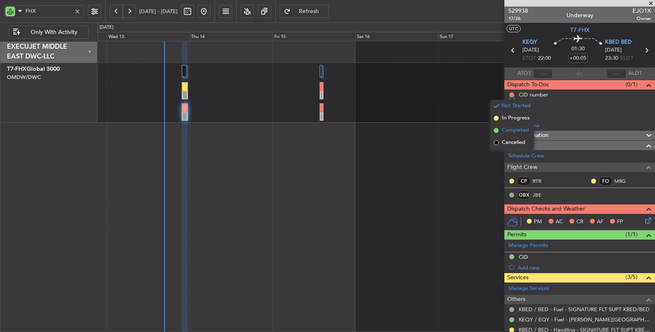
click at [509, 128] on span "Completed" at bounding box center [515, 131] width 27 height 8
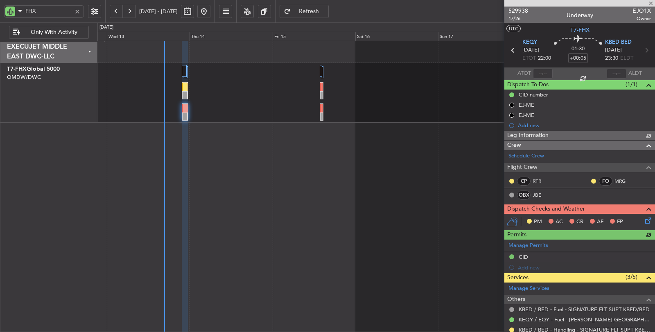
type input "[PERSON_NAME] (SYS)"
type input "7023"
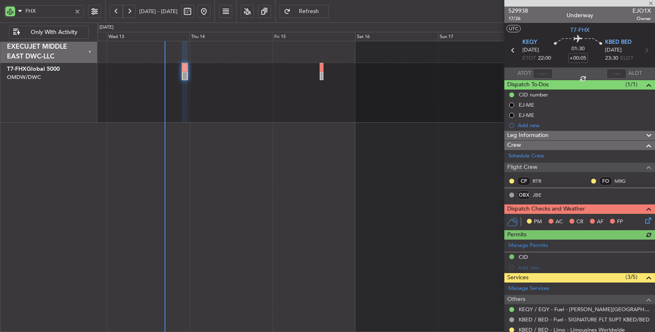
type input "[PERSON_NAME] (SYS)"
type input "7023"
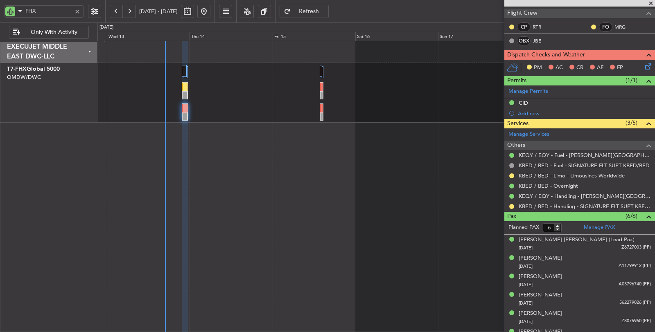
scroll to position [165, 0]
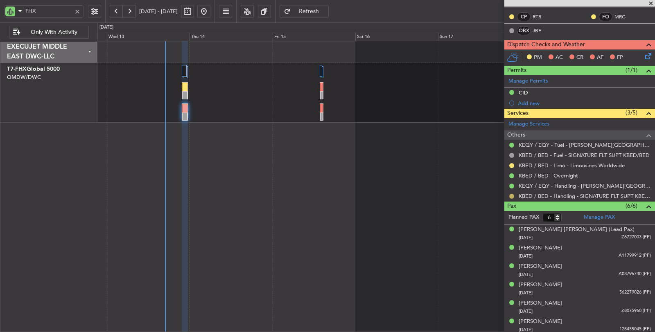
click at [511, 194] on button at bounding box center [511, 196] width 5 height 5
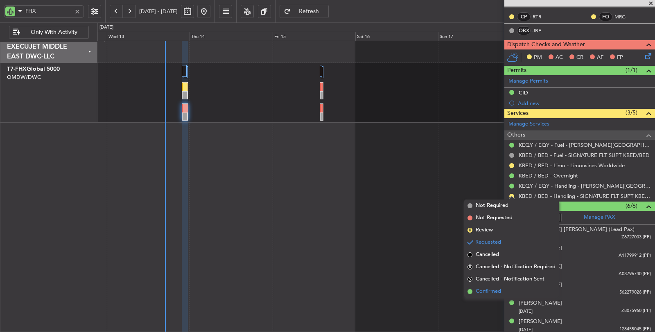
click at [492, 289] on span "Confirmed" at bounding box center [488, 292] width 25 height 8
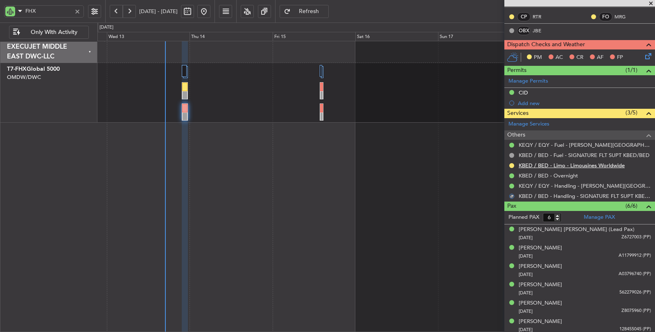
click at [563, 165] on link "KBED / BED - Limo - Limousines Worldwide" at bounding box center [572, 165] width 106 height 7
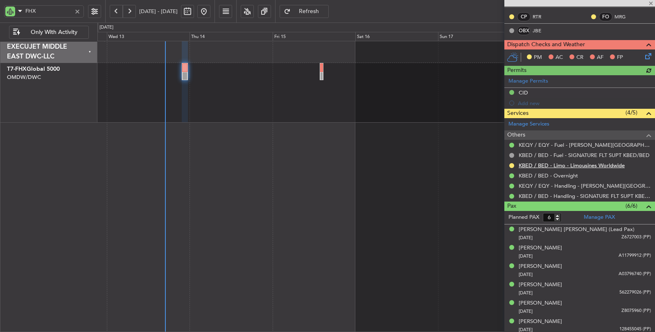
type input "[PERSON_NAME] (SYS)"
type input "7023"
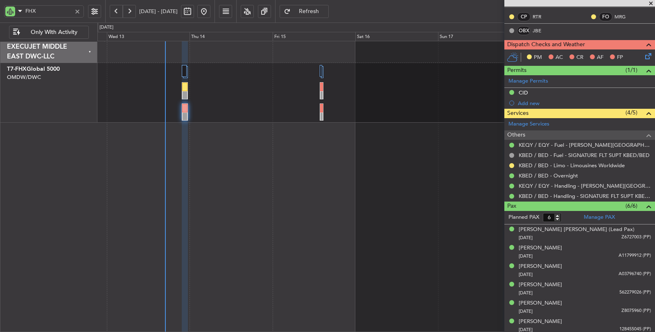
click at [79, 11] on div at bounding box center [77, 11] width 9 height 9
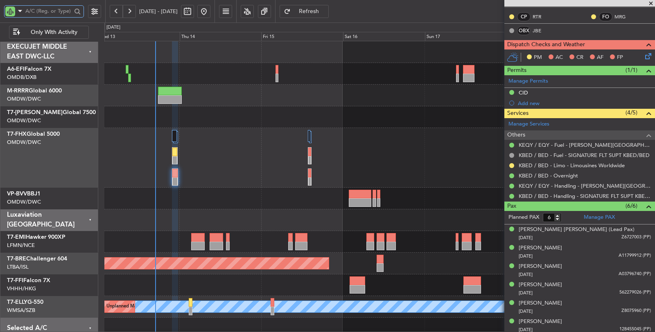
click at [142, 156] on div at bounding box center [379, 158] width 550 height 60
click at [292, 206] on div at bounding box center [379, 199] width 551 height 22
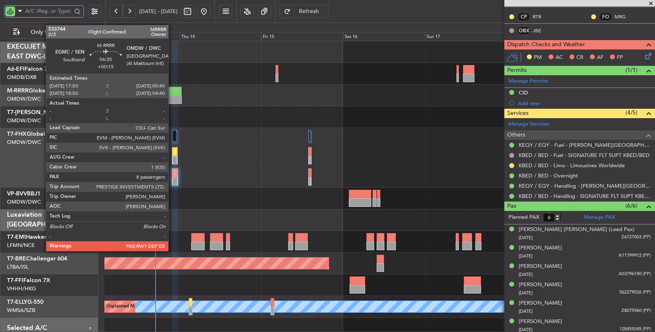
click at [172, 102] on div at bounding box center [169, 99] width 23 height 9
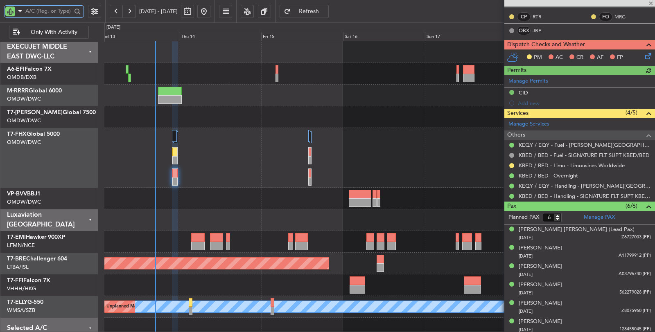
type input "[PERSON_NAME] (SYS)"
type input "7023"
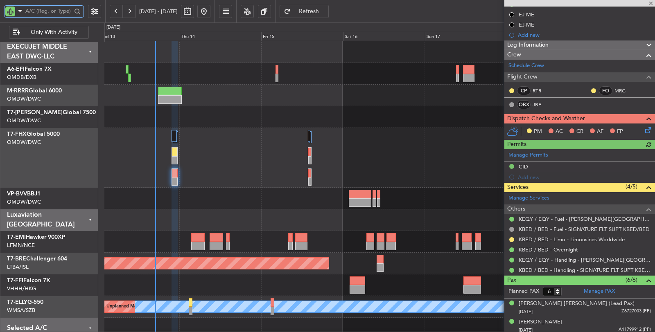
scroll to position [91, 0]
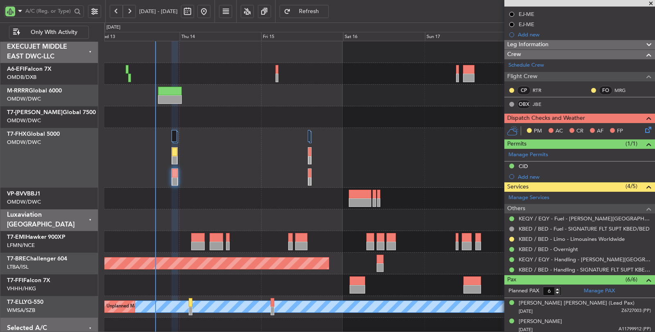
click at [644, 129] on icon at bounding box center [647, 128] width 7 height 7
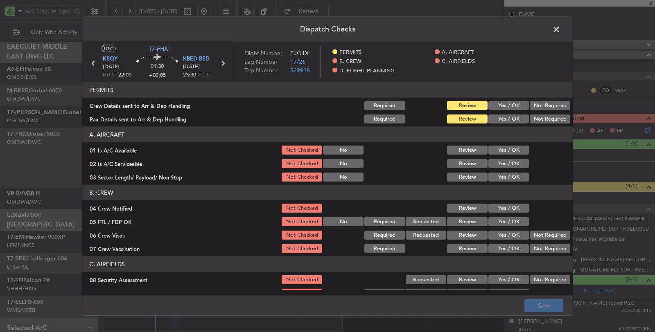
click at [495, 100] on div "Yes / OK" at bounding box center [507, 105] width 41 height 11
click at [495, 101] on button "Yes / OK" at bounding box center [508, 105] width 41 height 9
click at [504, 120] on button "Yes / OK" at bounding box center [508, 119] width 41 height 9
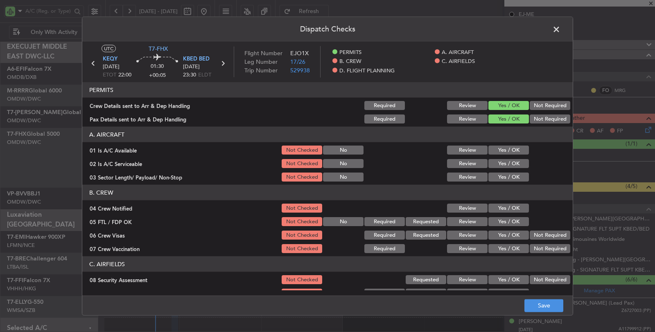
click at [507, 148] on button "Yes / OK" at bounding box center [508, 150] width 41 height 9
click at [505, 165] on button "Yes / OK" at bounding box center [508, 163] width 41 height 9
click at [504, 181] on button "Yes / OK" at bounding box center [508, 177] width 41 height 9
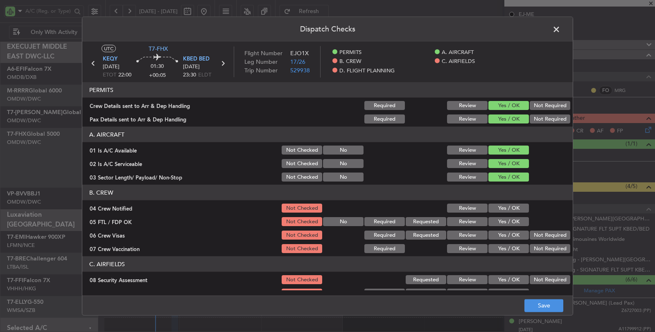
click at [504, 209] on button "Yes / OK" at bounding box center [508, 208] width 41 height 9
click at [506, 221] on button "Yes / OK" at bounding box center [508, 221] width 41 height 9
drag, startPoint x: 509, startPoint y: 233, endPoint x: 515, endPoint y: 236, distance: 7.0
click at [509, 233] on button "Yes / OK" at bounding box center [508, 235] width 41 height 9
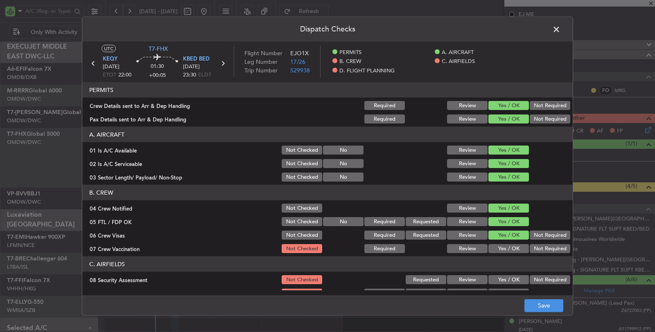
click at [538, 248] on button "Not Required" at bounding box center [550, 248] width 41 height 9
click at [530, 281] on button "Not Required" at bounding box center [550, 280] width 41 height 9
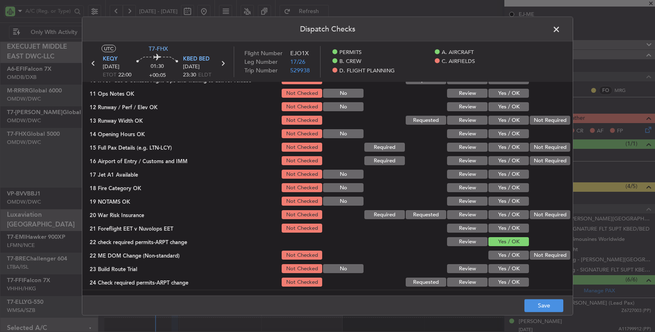
scroll to position [182, 0]
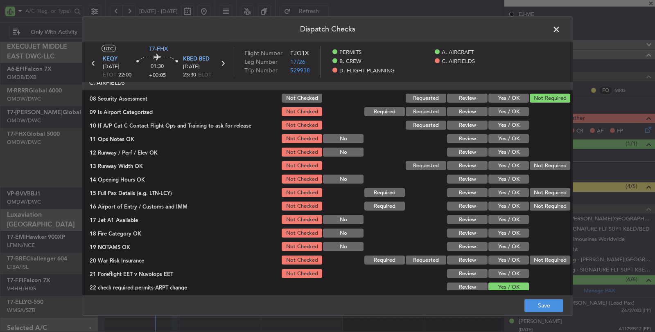
click at [507, 111] on button "Yes / OK" at bounding box center [508, 111] width 41 height 9
click at [507, 122] on button "Yes / OK" at bounding box center [508, 125] width 41 height 9
click at [506, 136] on button "Yes / OK" at bounding box center [508, 138] width 41 height 9
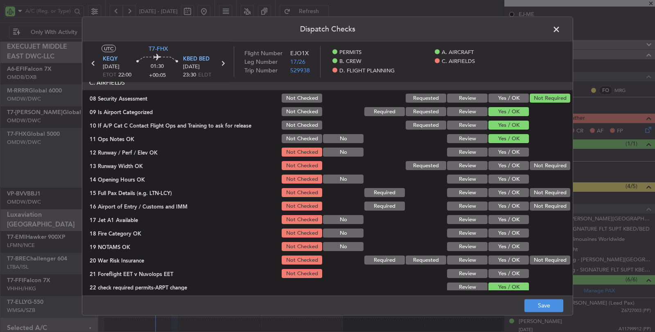
click at [508, 154] on button "Yes / OK" at bounding box center [508, 152] width 41 height 9
click at [514, 166] on button "Yes / OK" at bounding box center [508, 165] width 41 height 9
click at [513, 178] on button "Yes / OK" at bounding box center [508, 179] width 41 height 9
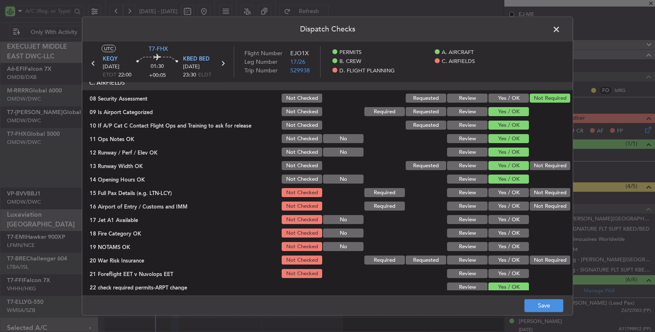
click at [511, 197] on button "Yes / OK" at bounding box center [508, 192] width 41 height 9
click at [510, 206] on button "Yes / OK" at bounding box center [508, 206] width 41 height 9
click at [509, 216] on button "Yes / OK" at bounding box center [508, 219] width 41 height 9
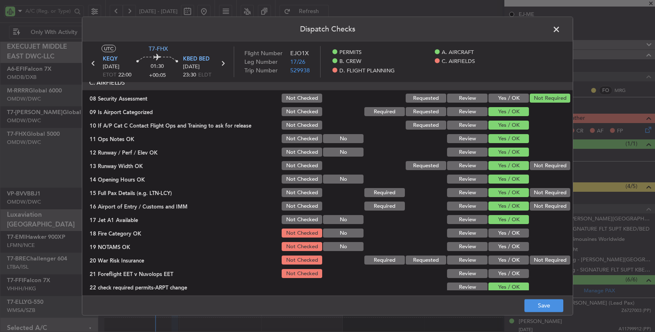
click at [508, 230] on button "Yes / OK" at bounding box center [508, 233] width 41 height 9
click at [514, 248] on button "Yes / OK" at bounding box center [508, 246] width 41 height 9
click at [530, 260] on button "Not Required" at bounding box center [550, 260] width 41 height 9
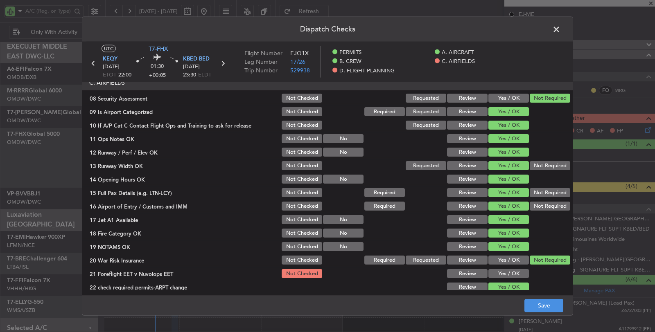
click at [513, 276] on button "Yes / OK" at bounding box center [508, 273] width 41 height 9
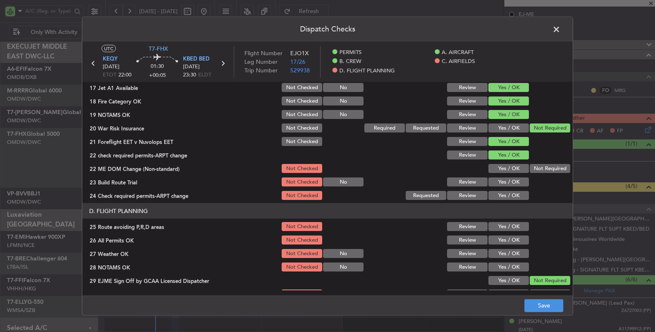
scroll to position [318, 0]
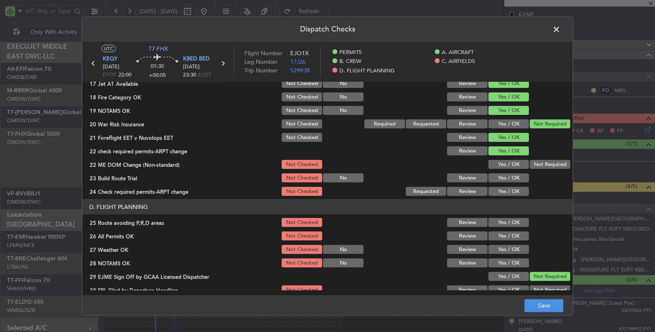
click at [534, 162] on button "Not Required" at bounding box center [550, 164] width 41 height 9
click at [510, 178] on button "Yes / OK" at bounding box center [508, 178] width 41 height 9
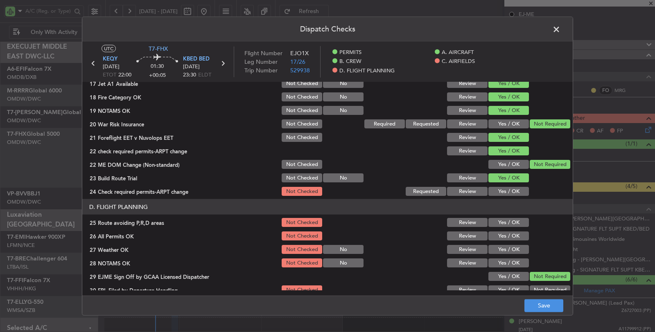
click at [509, 191] on button "Yes / OK" at bounding box center [508, 191] width 41 height 9
click at [511, 219] on button "Yes / OK" at bounding box center [508, 222] width 41 height 9
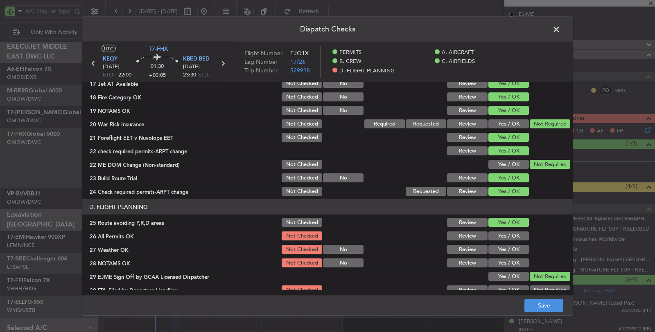
click at [510, 235] on button "Yes / OK" at bounding box center [508, 236] width 41 height 9
click at [509, 247] on button "Yes / OK" at bounding box center [508, 249] width 41 height 9
click at [507, 265] on button "Yes / OK" at bounding box center [508, 263] width 41 height 9
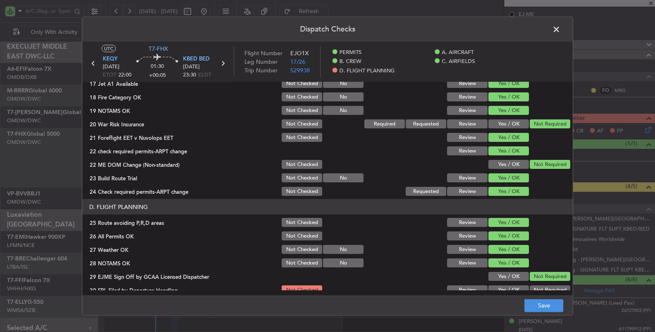
scroll to position [392, 0]
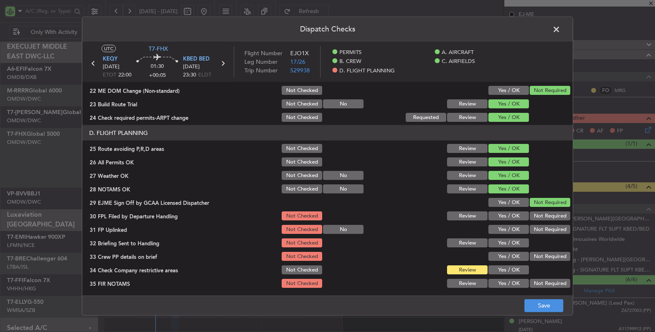
click at [504, 214] on button "Yes / OK" at bounding box center [508, 216] width 41 height 9
click at [504, 230] on button "Yes / OK" at bounding box center [508, 229] width 41 height 9
click at [504, 242] on button "Yes / OK" at bounding box center [508, 243] width 41 height 9
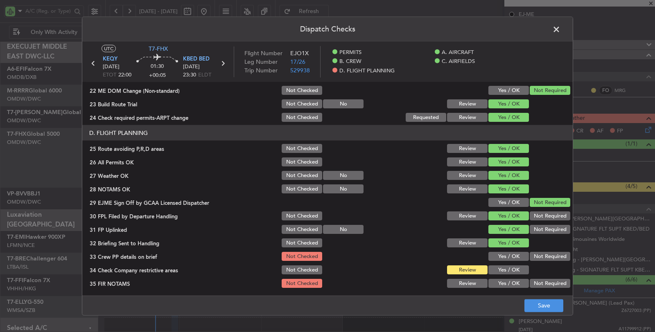
click at [504, 257] on button "Yes / OK" at bounding box center [508, 256] width 41 height 9
drag, startPoint x: 504, startPoint y: 271, endPoint x: 525, endPoint y: 281, distance: 22.7
click at [505, 271] on button "Yes / OK" at bounding box center [508, 270] width 41 height 9
click at [545, 285] on button "Not Required" at bounding box center [550, 283] width 41 height 9
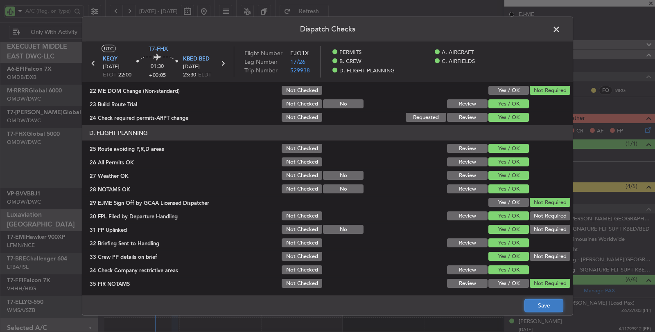
click at [545, 303] on button "Save" at bounding box center [544, 305] width 39 height 13
click at [561, 27] on span at bounding box center [561, 31] width 0 height 16
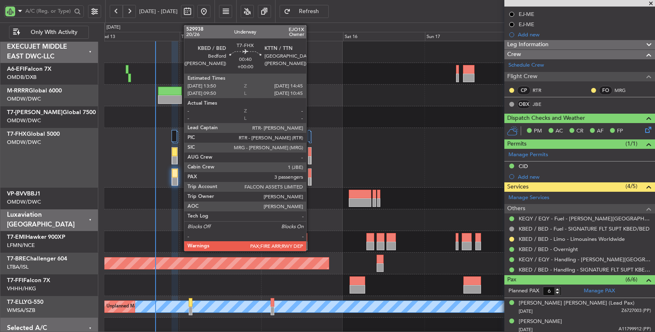
click at [310, 173] on div at bounding box center [309, 173] width 2 height 9
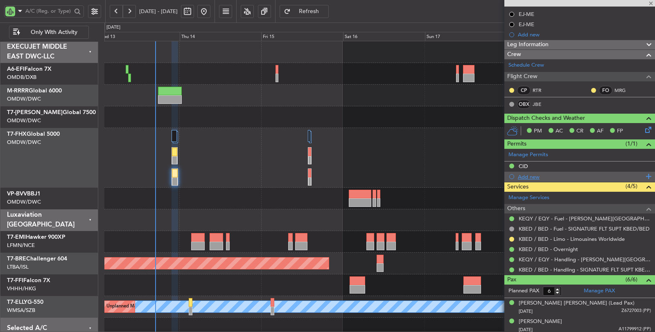
type input "3"
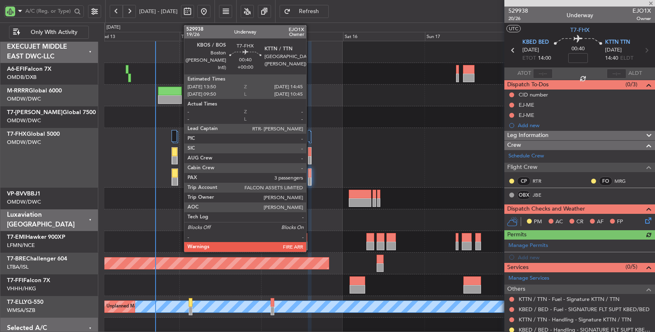
click at [310, 153] on div at bounding box center [309, 152] width 2 height 9
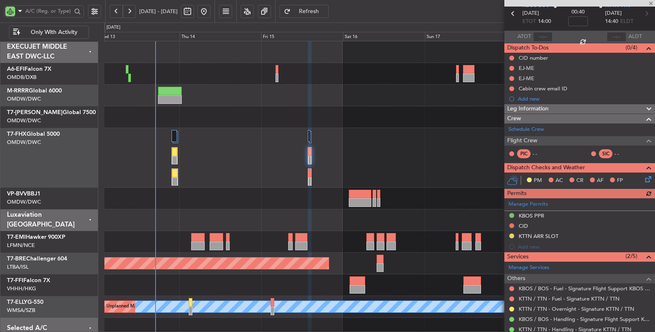
scroll to position [115, 0]
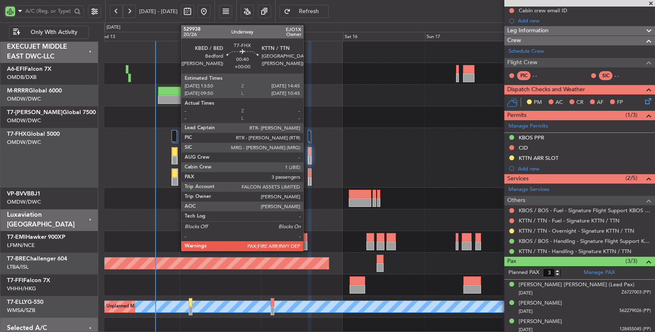
click at [308, 179] on div at bounding box center [309, 177] width 3 height 17
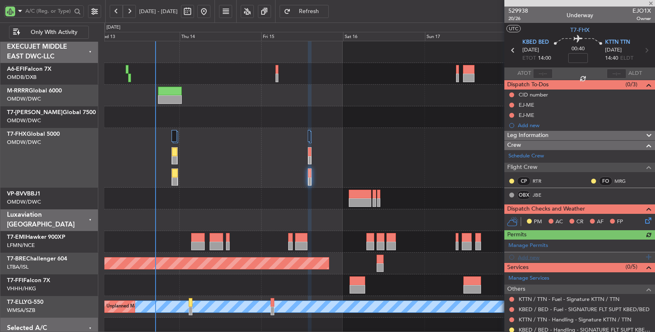
scroll to position [44, 0]
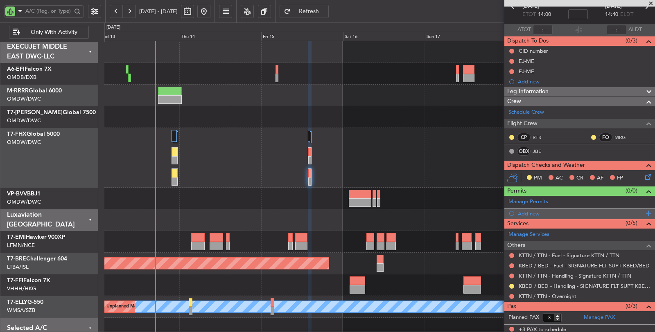
click at [529, 214] on div "Add new" at bounding box center [581, 213] width 126 height 7
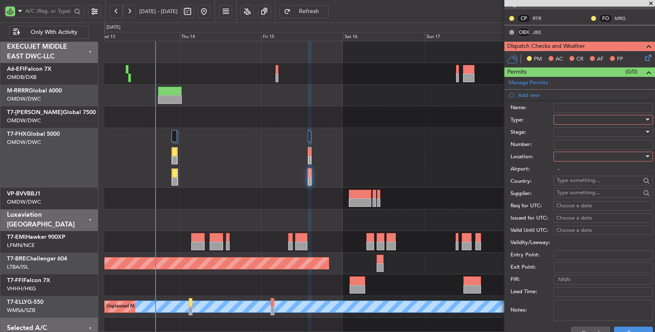
scroll to position [181, 0]
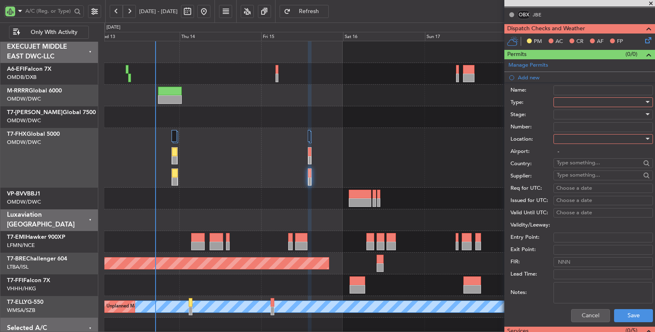
click at [574, 101] on div at bounding box center [600, 102] width 87 height 12
click at [569, 177] on span "CID" at bounding box center [600, 179] width 86 height 12
click at [574, 113] on div at bounding box center [600, 115] width 87 height 12
click at [571, 144] on span "Not Requested" at bounding box center [600, 142] width 86 height 12
click at [572, 137] on div at bounding box center [600, 139] width 87 height 12
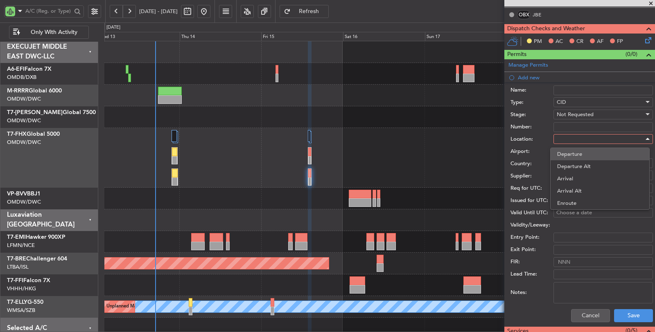
click at [570, 152] on span "Departure" at bounding box center [600, 154] width 86 height 12
type input "KBED / BED"
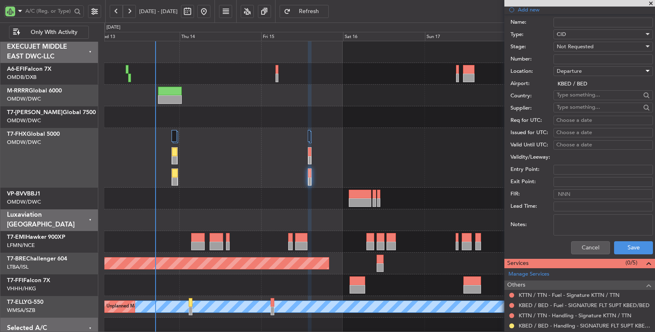
scroll to position [289, 0]
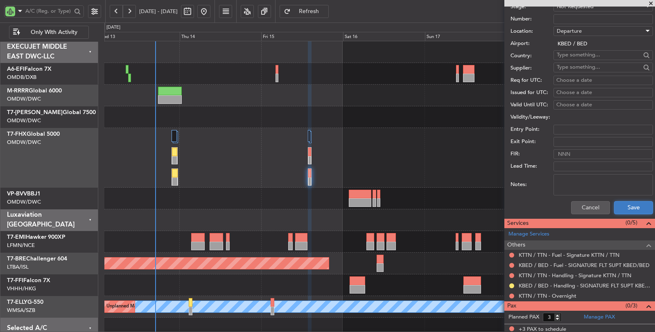
click at [626, 208] on button "Save" at bounding box center [633, 207] width 39 height 13
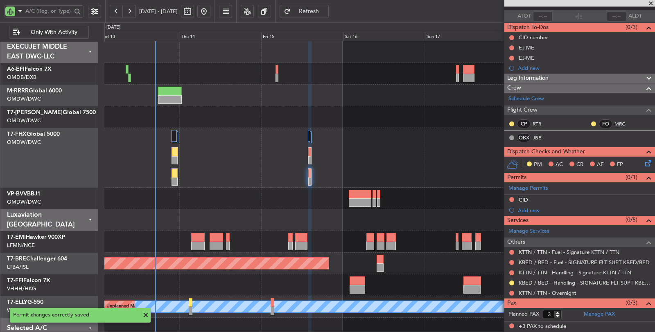
scroll to position [54, 0]
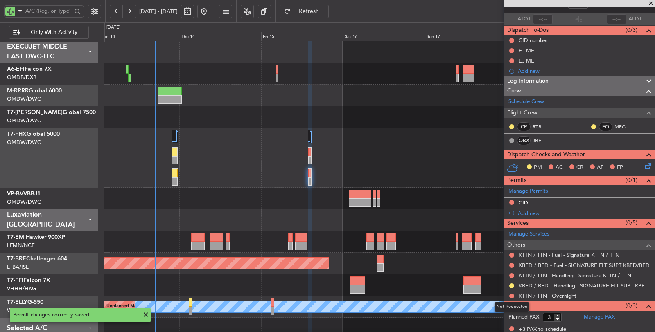
click at [511, 295] on button at bounding box center [511, 296] width 5 height 5
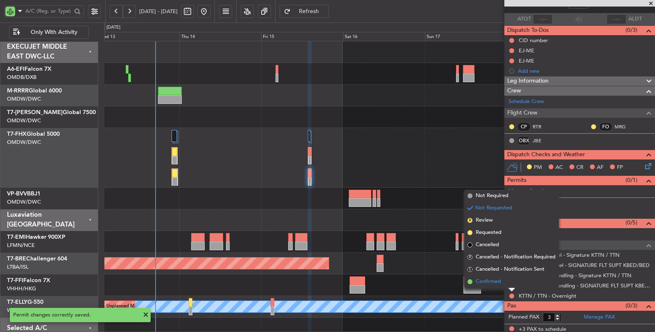
click at [492, 285] on span "Confirmed" at bounding box center [488, 282] width 25 height 8
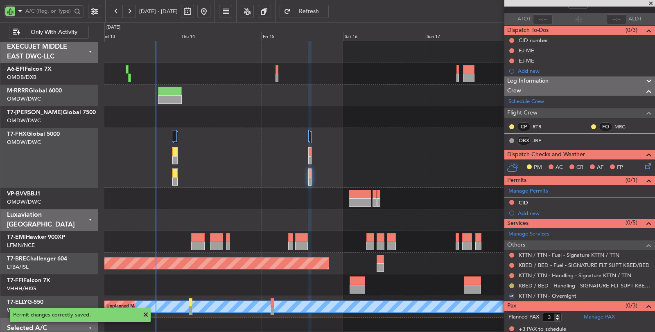
click at [512, 284] on button at bounding box center [511, 286] width 5 height 5
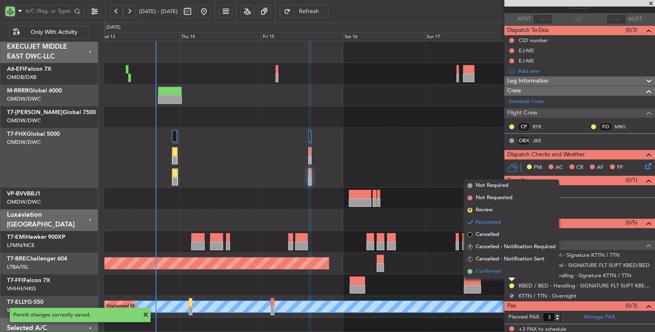
click at [500, 272] on span "Confirmed" at bounding box center [488, 272] width 25 height 8
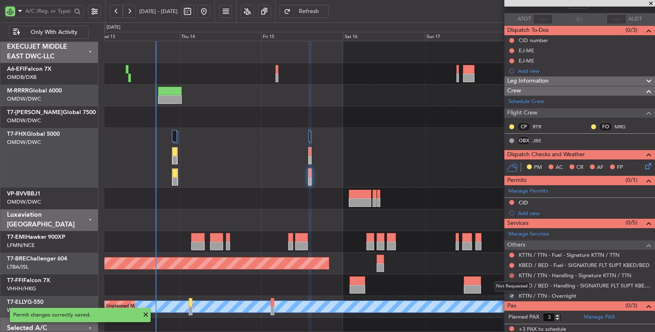
click at [511, 274] on button at bounding box center [511, 276] width 5 height 5
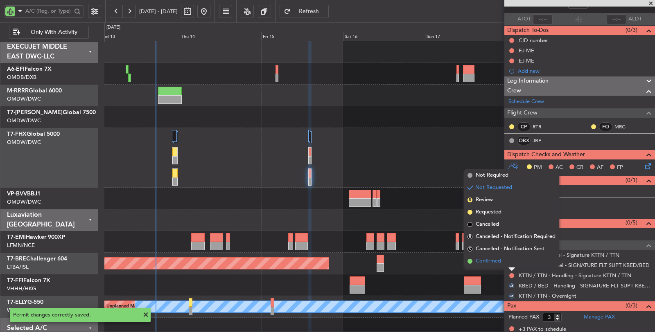
click at [494, 265] on span "Confirmed" at bounding box center [488, 262] width 25 height 8
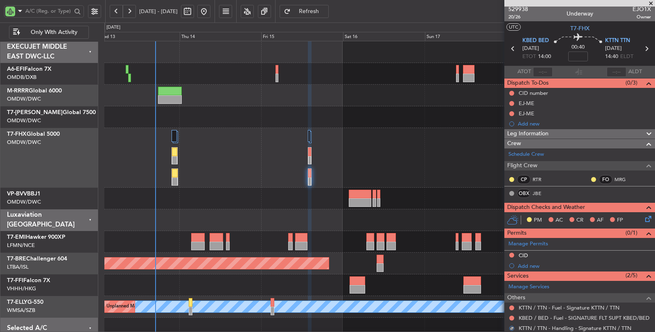
scroll to position [0, 0]
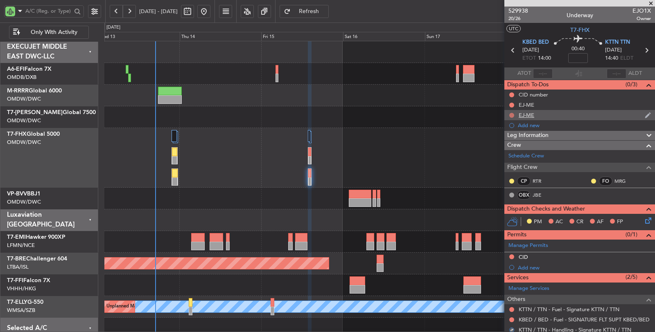
click at [511, 115] on button at bounding box center [511, 115] width 5 height 5
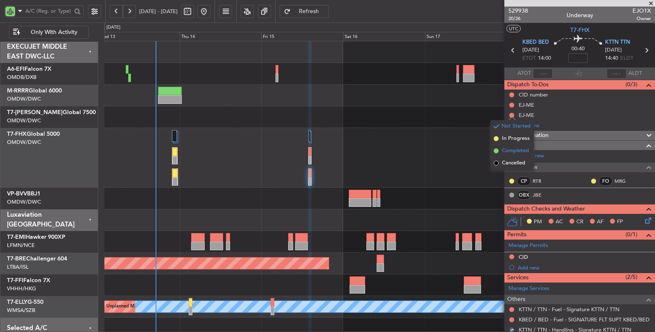
click at [514, 150] on span "Completed" at bounding box center [515, 151] width 27 height 8
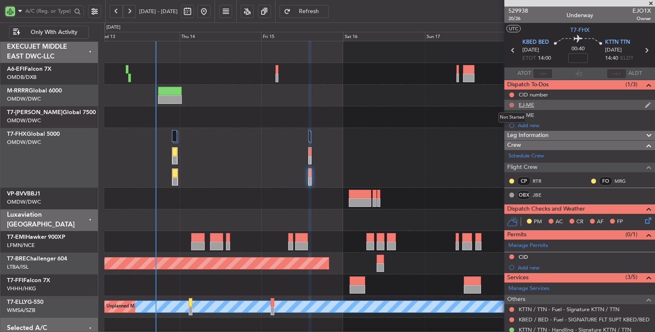
click at [511, 104] on button at bounding box center [511, 105] width 5 height 5
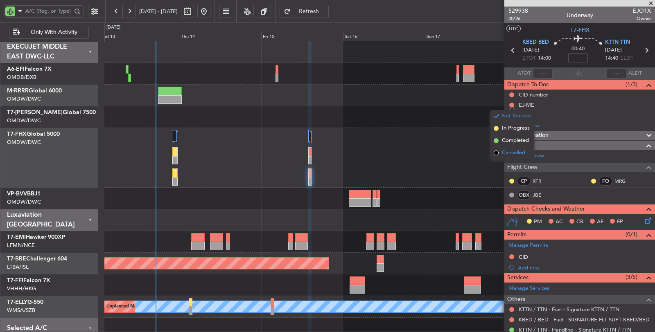
click at [507, 152] on span "Cancelled" at bounding box center [513, 153] width 23 height 8
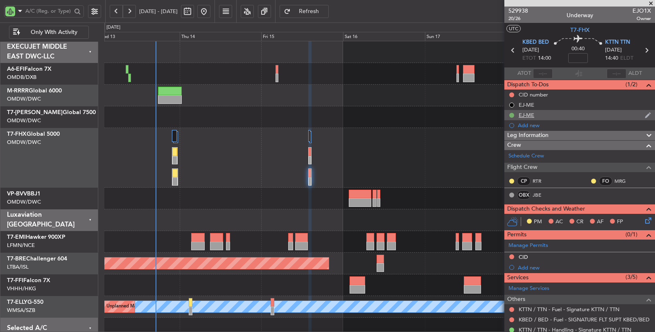
click at [511, 116] on button at bounding box center [511, 115] width 5 height 5
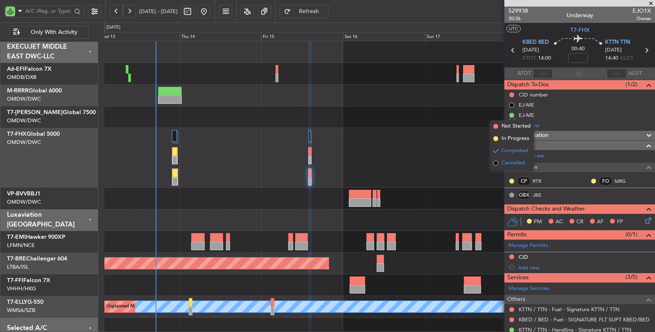
click at [508, 161] on span "Cancelled" at bounding box center [513, 163] width 23 height 8
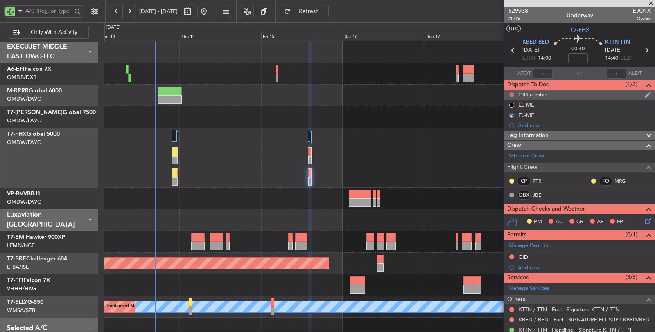
click at [513, 93] on button at bounding box center [511, 95] width 5 height 5
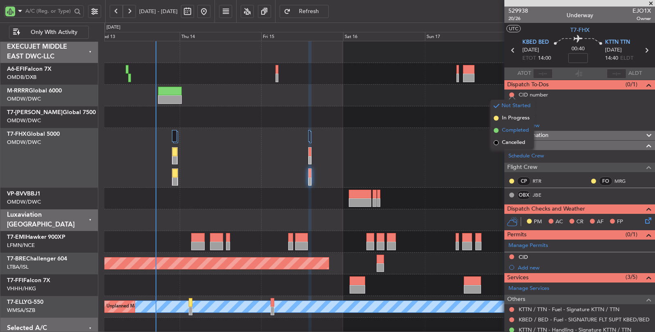
click at [510, 129] on span "Completed" at bounding box center [515, 131] width 27 height 8
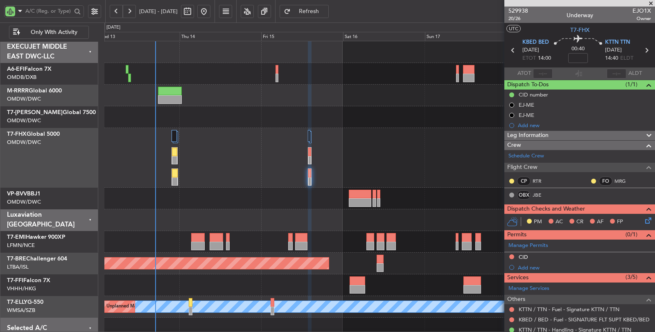
click at [360, 156] on div at bounding box center [379, 158] width 550 height 60
click at [230, 186] on div at bounding box center [379, 158] width 550 height 60
click at [238, 192] on div at bounding box center [379, 199] width 550 height 22
click at [308, 210] on div at bounding box center [379, 221] width 550 height 22
click at [537, 44] on span "KBED BED" at bounding box center [535, 42] width 27 height 8
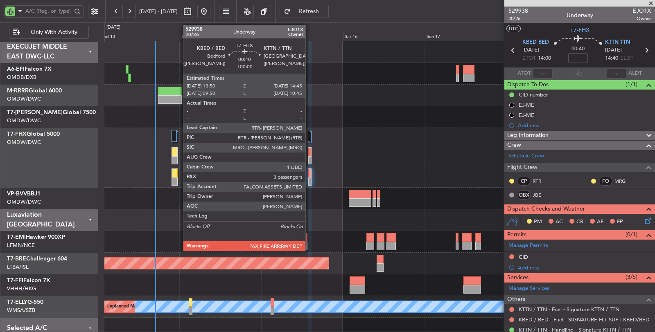
click at [310, 176] on div at bounding box center [309, 173] width 2 height 9
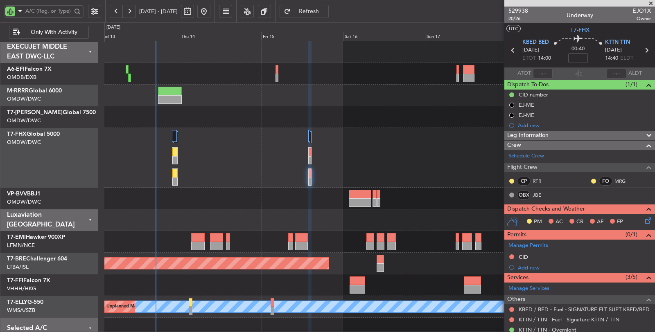
click at [221, 148] on div at bounding box center [379, 158] width 551 height 60
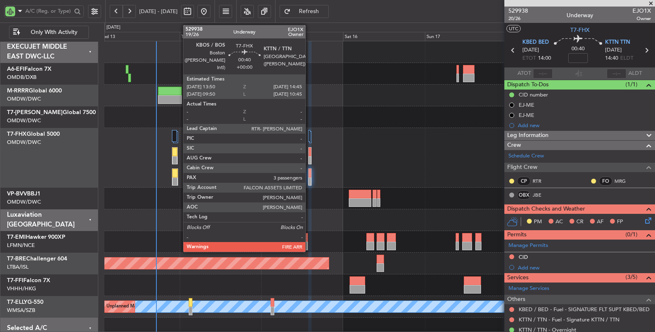
click at [310, 154] on div at bounding box center [310, 152] width 2 height 9
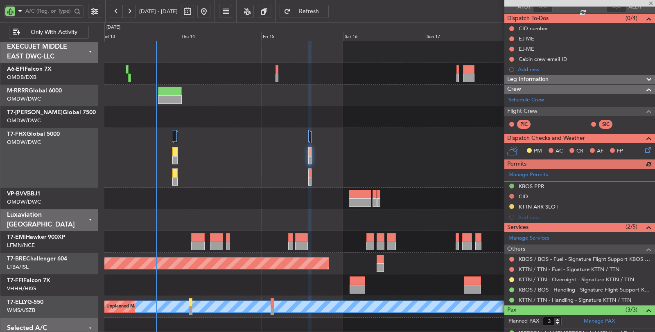
scroll to position [91, 0]
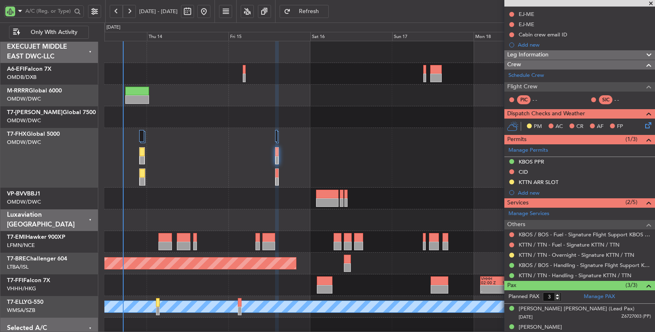
click at [207, 174] on div at bounding box center [379, 158] width 550 height 60
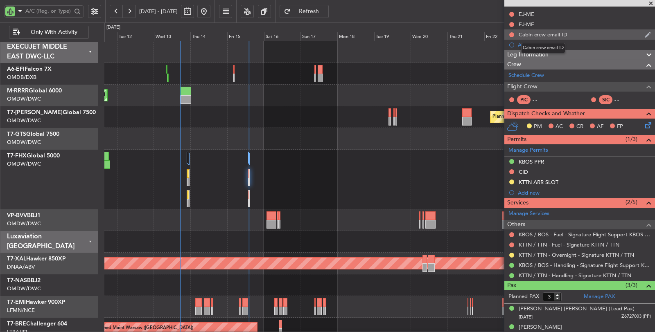
click at [540, 35] on div "Cabin crew email ID" at bounding box center [543, 34] width 49 height 7
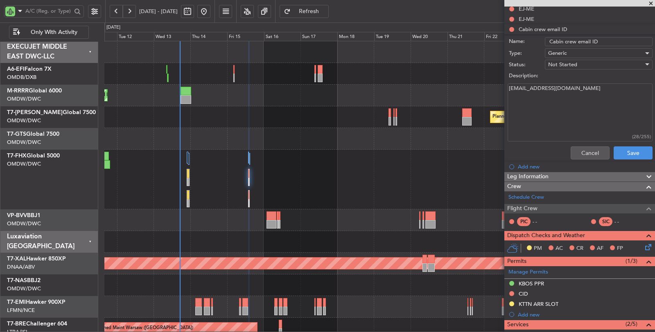
scroll to position [81, 0]
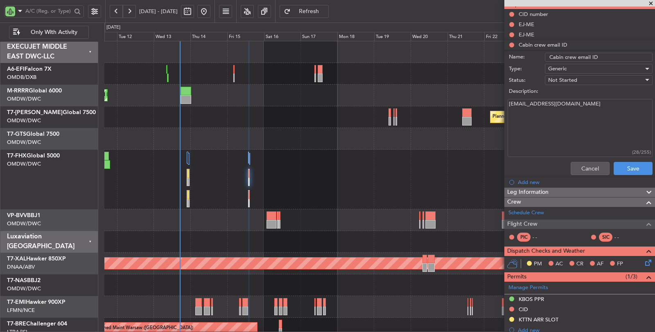
drag, startPoint x: 590, startPoint y: 104, endPoint x: 499, endPoint y: 104, distance: 90.5
click at [499, 104] on fb-app "[DATE] - [DATE] Refresh Quick Links Only With Activity Unplanned Maint [GEOGRAP…" at bounding box center [327, 171] width 655 height 323
click at [571, 169] on button "Cancel" at bounding box center [590, 168] width 39 height 13
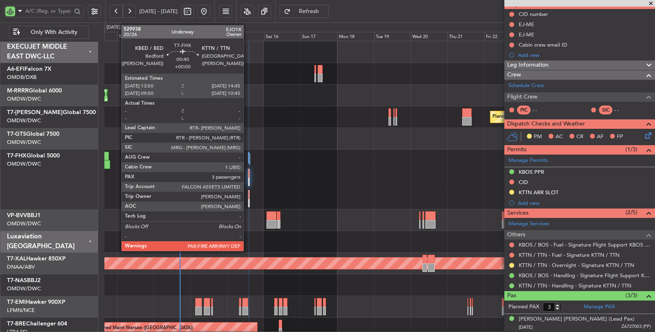
click at [248, 197] on div at bounding box center [249, 198] width 2 height 17
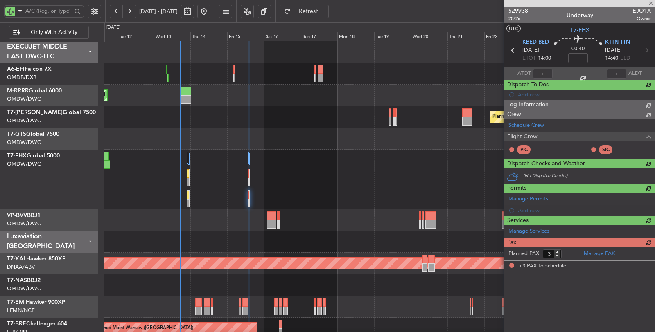
scroll to position [0, 0]
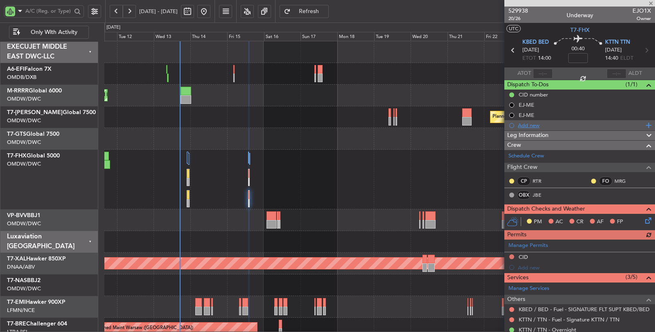
click at [528, 125] on div "Add new" at bounding box center [581, 125] width 126 height 7
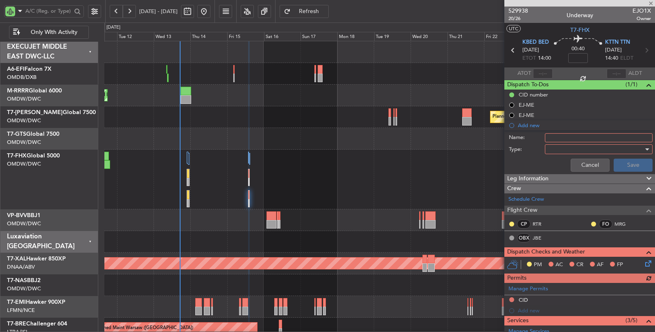
click at [577, 135] on input "Name:" at bounding box center [599, 137] width 108 height 9
type input "Cabin crew Email"
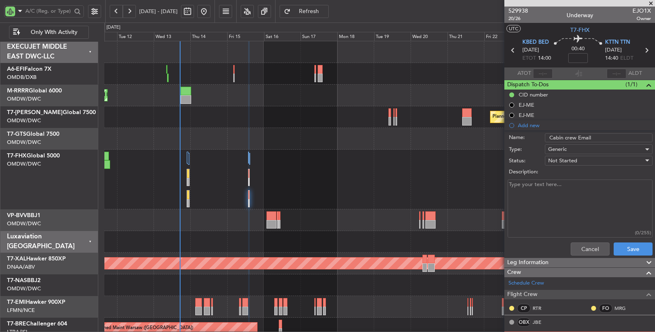
paste textarea "[EMAIL_ADDRESS][DOMAIN_NAME]"
type textarea "[EMAIL_ADDRESS][DOMAIN_NAME]"
click at [622, 246] on button "Save" at bounding box center [633, 249] width 39 height 13
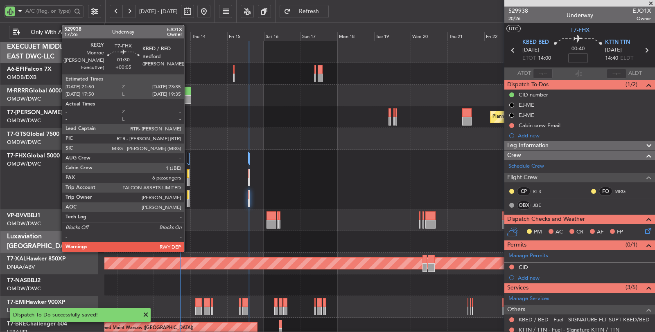
click at [188, 191] on div at bounding box center [188, 195] width 2 height 9
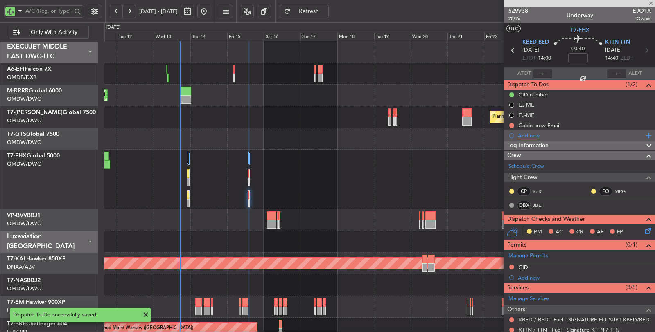
type input "+00:05"
type input "6"
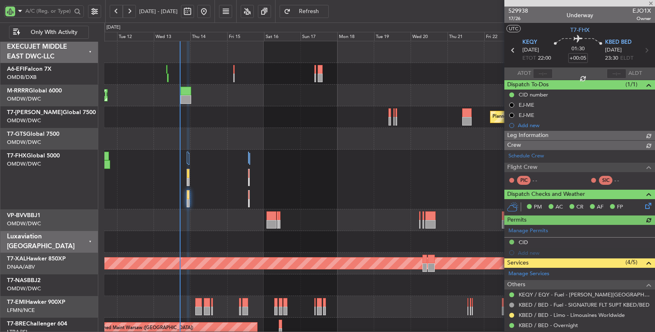
type input "[PERSON_NAME] (SYS)"
type input "7023"
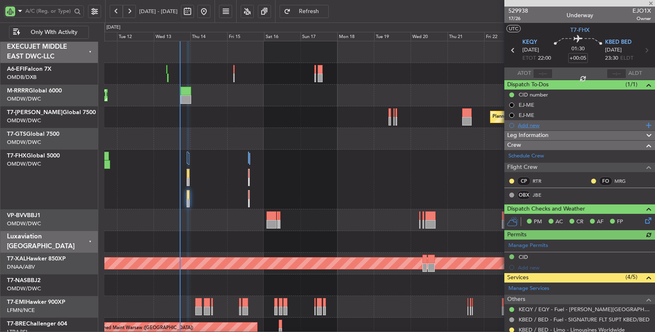
click at [533, 124] on div "Add new" at bounding box center [581, 125] width 126 height 7
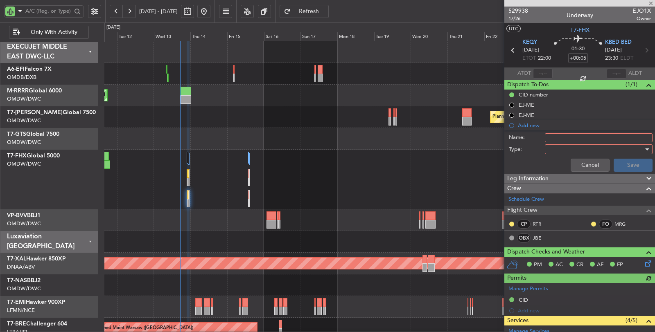
click at [560, 136] on input "Name:" at bounding box center [599, 137] width 108 height 9
type input "Cabin Crew Email"
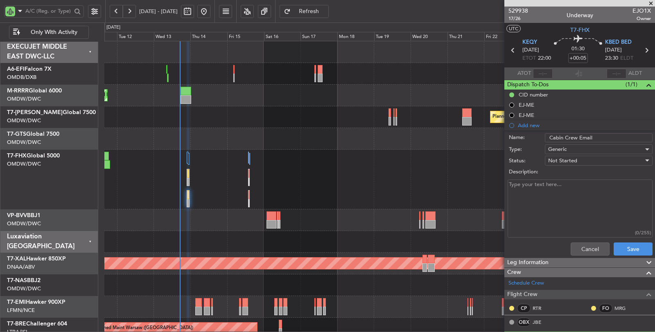
paste textarea "[EMAIL_ADDRESS][DOMAIN_NAME]"
type textarea "[EMAIL_ADDRESS][DOMAIN_NAME]"
click at [624, 246] on button "Save" at bounding box center [633, 249] width 39 height 13
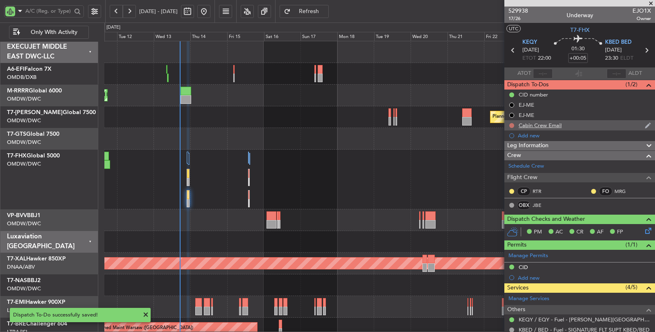
click at [511, 125] on button at bounding box center [511, 125] width 5 height 5
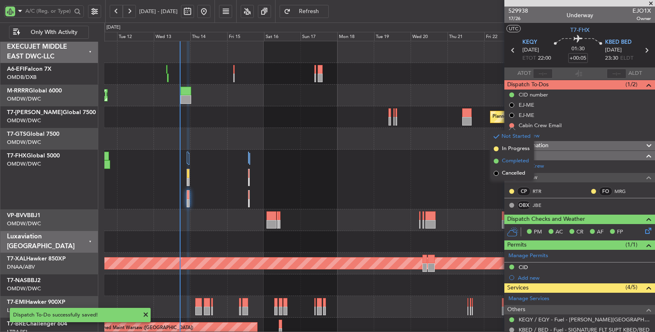
click at [509, 158] on span "Completed" at bounding box center [515, 161] width 27 height 8
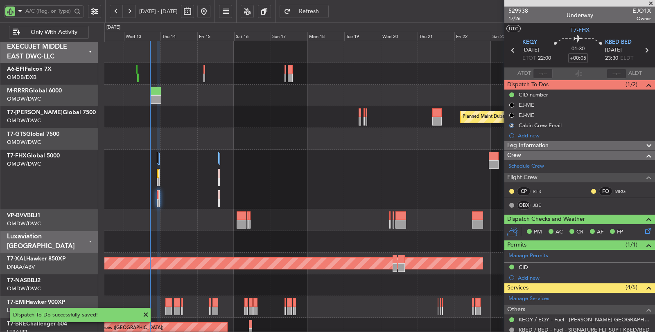
click at [349, 183] on div at bounding box center [379, 180] width 550 height 60
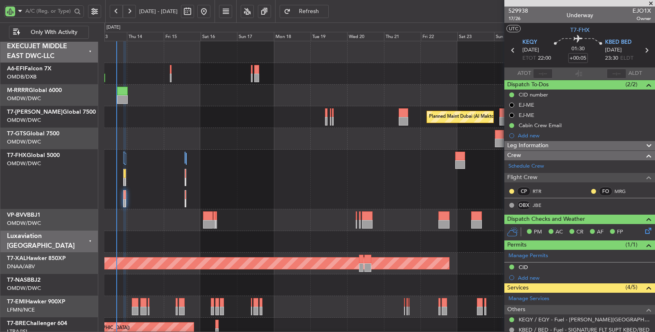
click at [360, 176] on div at bounding box center [379, 180] width 550 height 60
type input "[PERSON_NAME] (SYS)"
type input "7023"
type input "[PERSON_NAME] (SYS)"
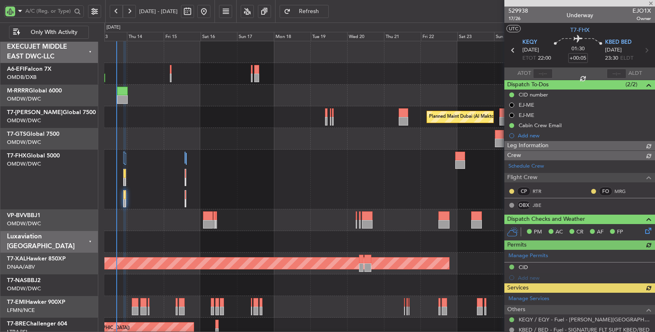
type input "7023"
type input "[PERSON_NAME] (SYS)"
type input "7023"
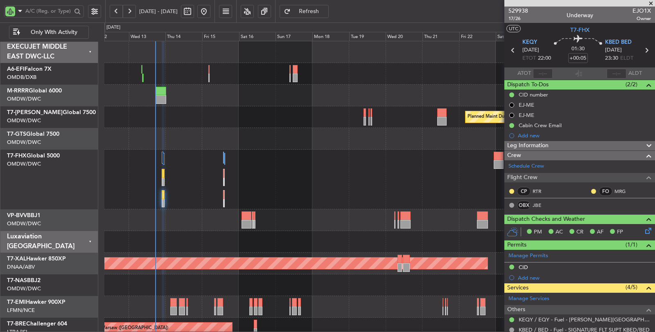
click at [219, 100] on div "Unplanned Maint [GEOGRAPHIC_DATA] ([GEOGRAPHIC_DATA] Intl) Planned Maint Southe…" at bounding box center [379, 255] width 550 height 429
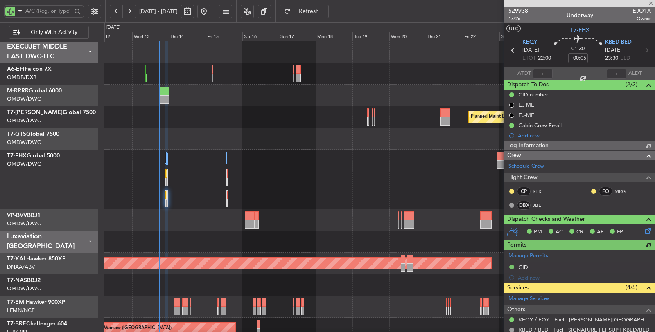
type input "[PERSON_NAME] (SYS)"
type input "7023"
type input "[PERSON_NAME] (SYS)"
type input "7023"
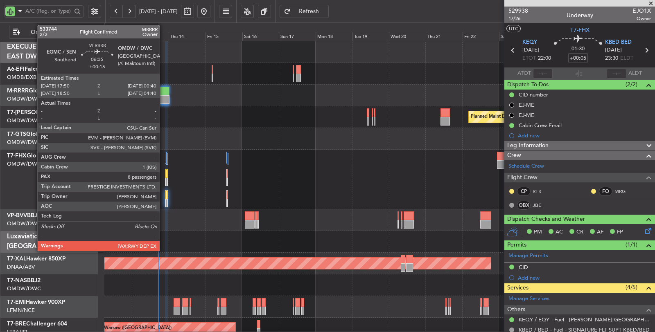
click at [164, 100] on div at bounding box center [164, 99] width 11 height 9
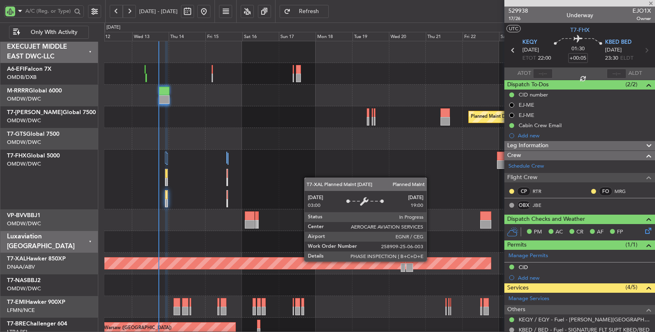
type input "+00:15"
type input "8"
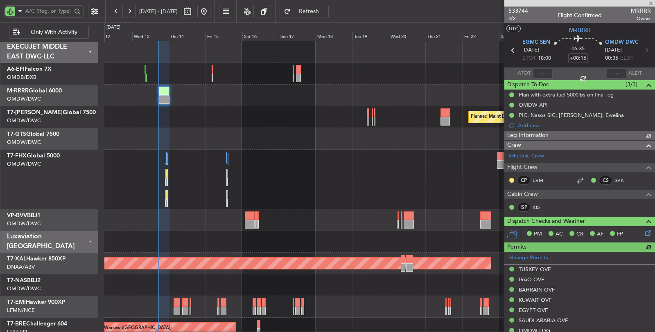
type input "[PERSON_NAME] (SYS)"
type input "6980"
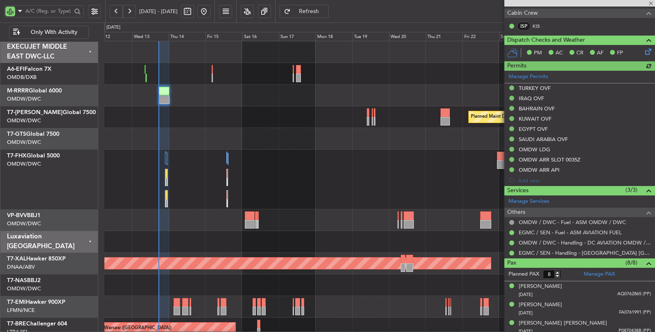
scroll to position [182, 0]
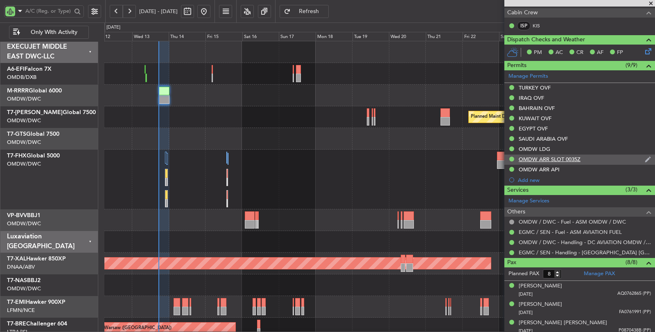
click at [563, 158] on div "OMDW ARR SLOT 0035Z" at bounding box center [550, 159] width 62 height 7
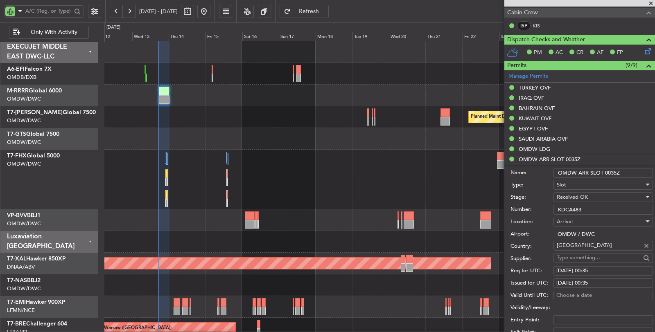
click at [601, 273] on div "[DATE] 00:35" at bounding box center [603, 271] width 94 height 8
select select "8"
select select "2025"
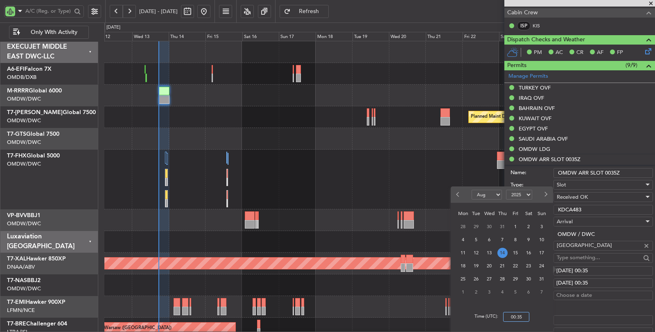
click at [504, 317] on input "00:35" at bounding box center [516, 317] width 26 height 10
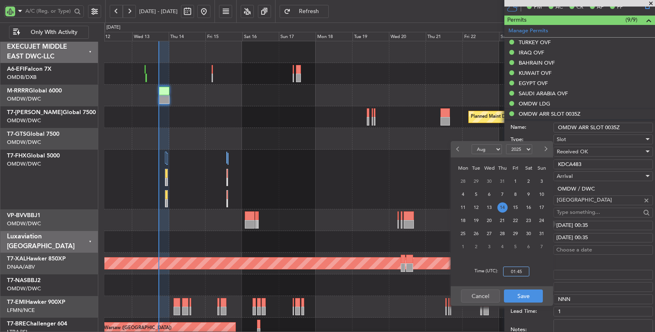
scroll to position [227, 0]
type input "01:45"
click at [525, 299] on button "Save" at bounding box center [523, 296] width 39 height 13
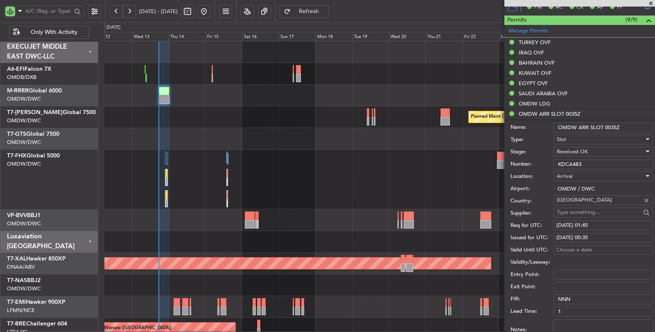
click at [610, 237] on div "[DATE] 00:35" at bounding box center [603, 238] width 94 height 8
select select "8"
select select "2025"
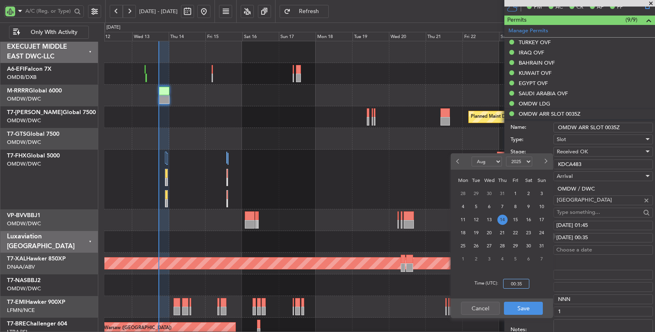
click at [512, 286] on input "00:35" at bounding box center [516, 284] width 26 height 10
type input "01:45"
click at [522, 308] on button "Save" at bounding box center [523, 308] width 39 height 13
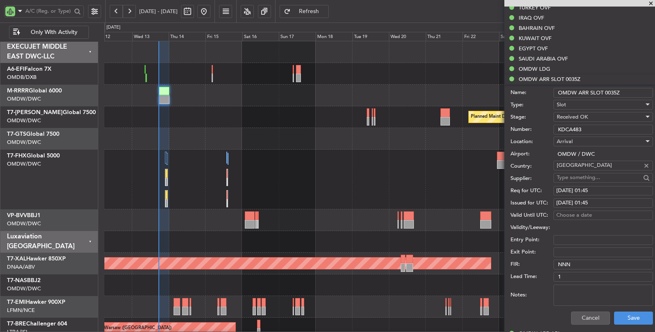
scroll to position [364, 0]
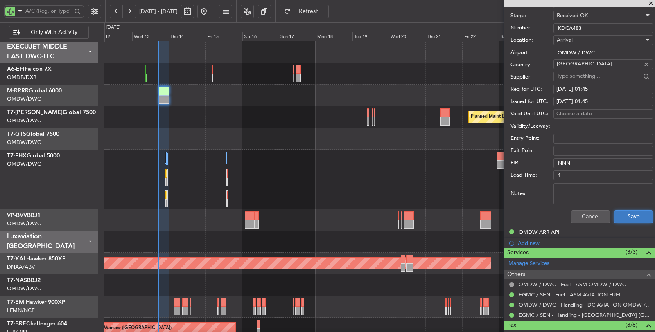
click at [618, 219] on button "Save" at bounding box center [633, 216] width 39 height 13
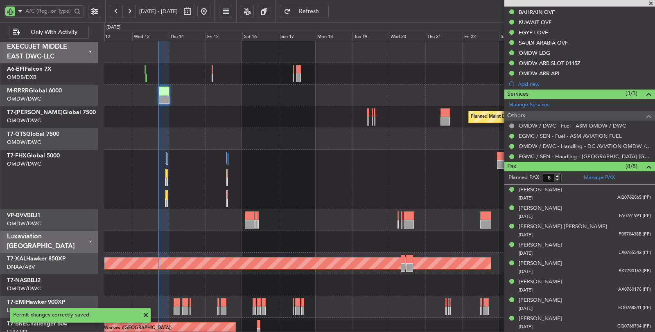
scroll to position [120, 0]
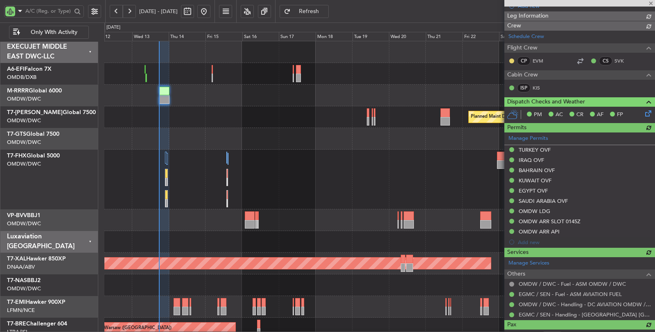
type input "[PERSON_NAME] (SYS)"
type input "6980"
